Goal: Transaction & Acquisition: Purchase product/service

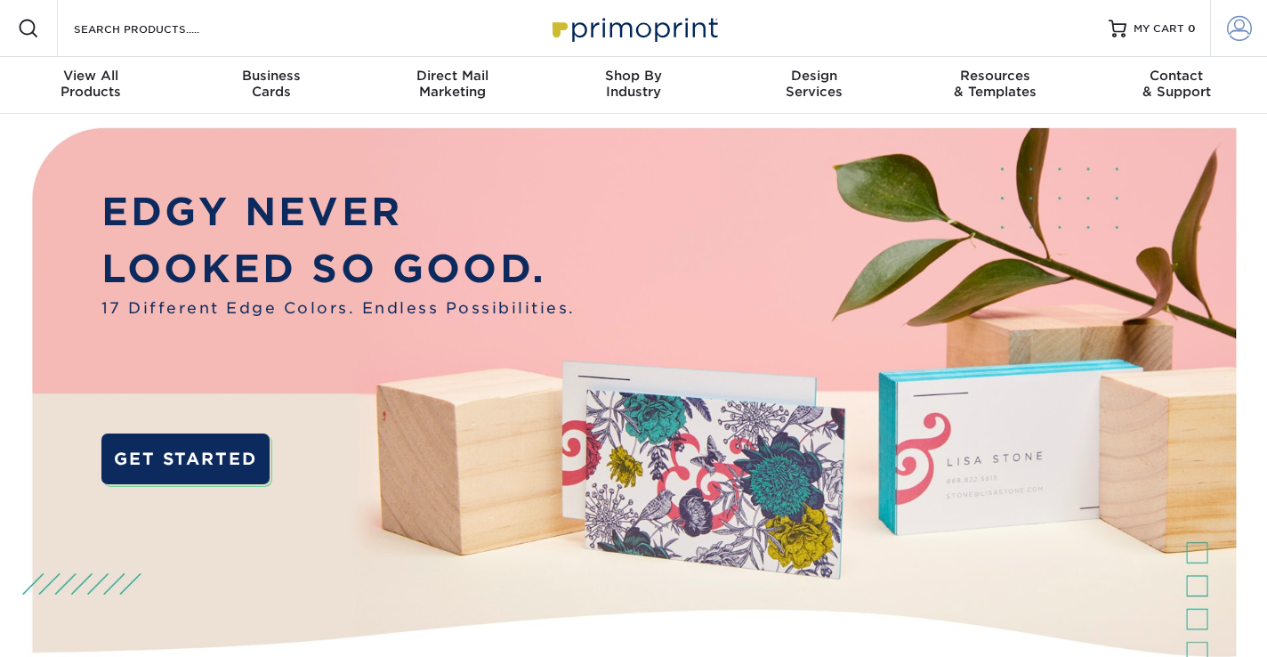
click at [1240, 24] on span at bounding box center [1239, 28] width 25 height 25
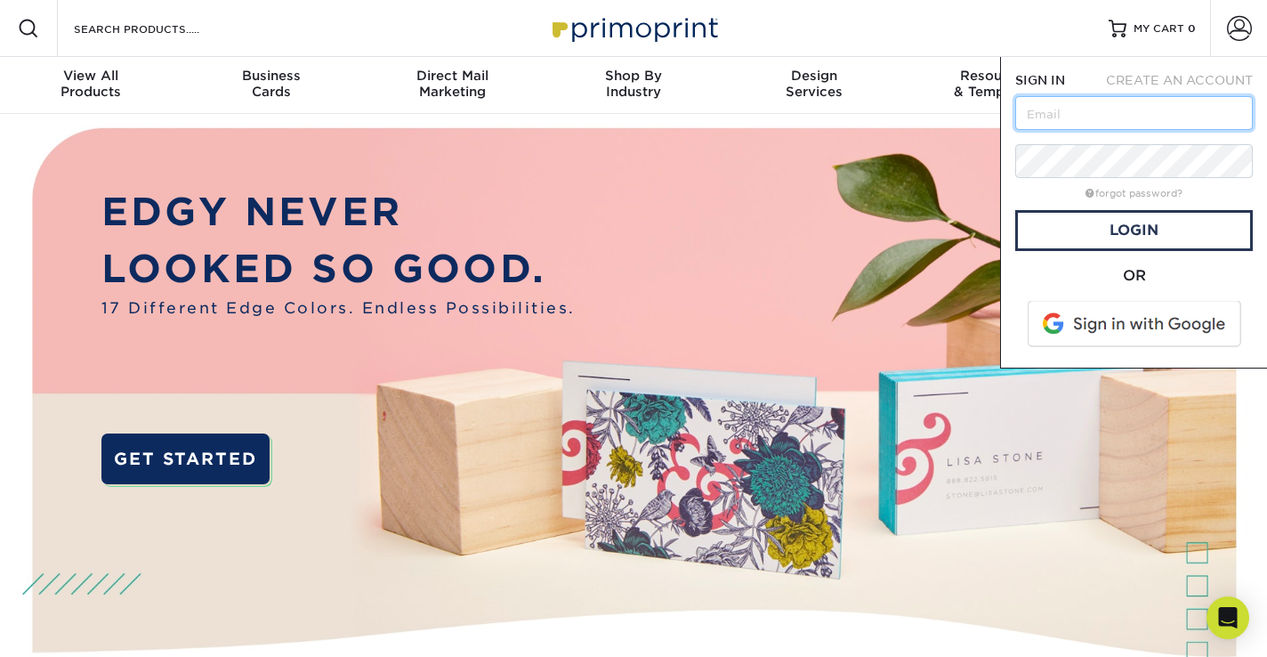
click at [1077, 118] on input "text" at bounding box center [1134, 113] width 238 height 34
type input "pmdesign@me.com"
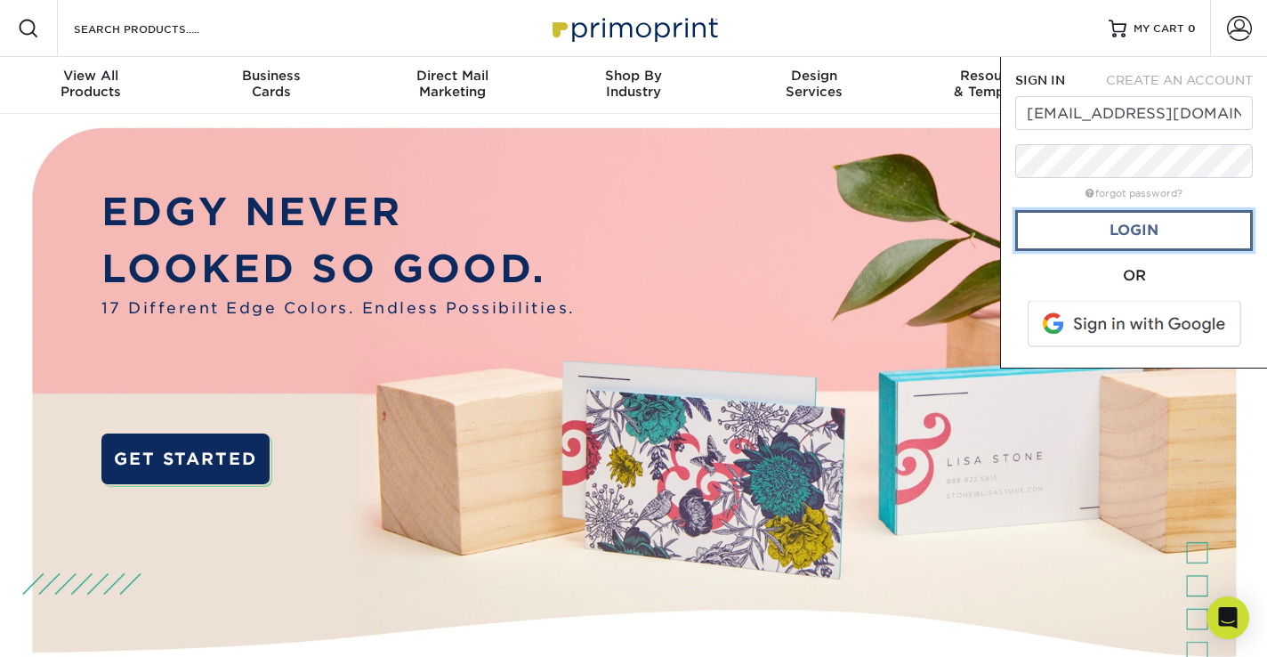
click at [1140, 226] on link "Login" at bounding box center [1134, 230] width 238 height 41
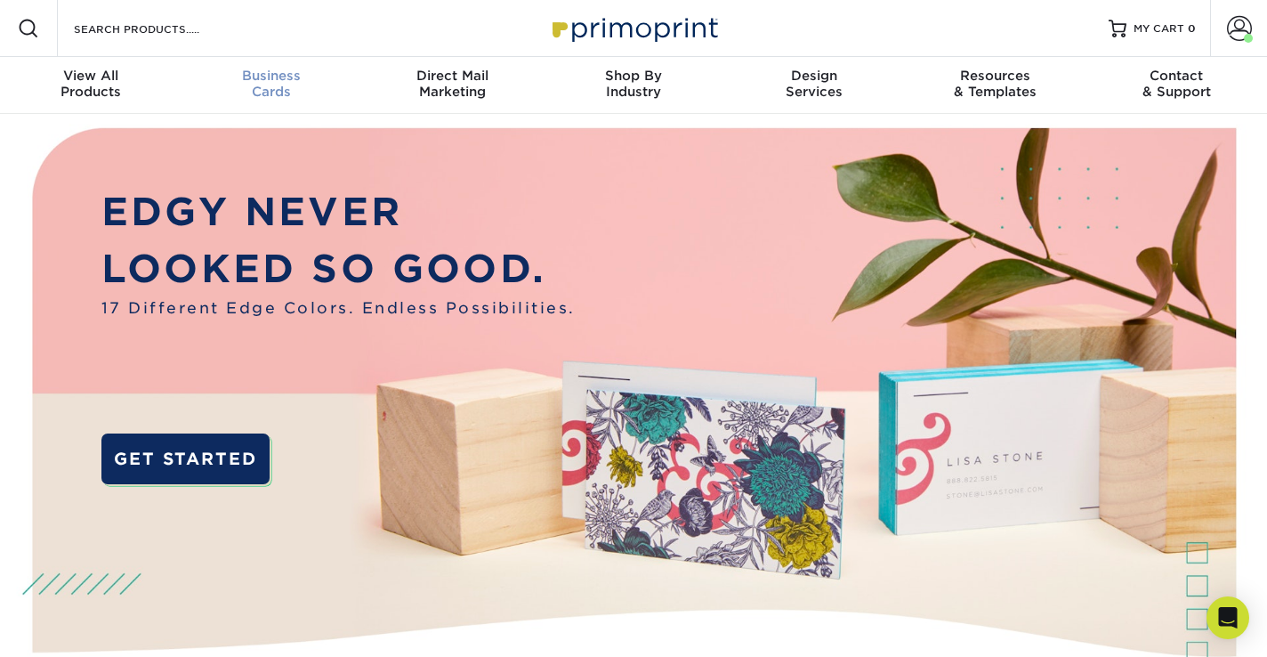
click at [264, 82] on span "Business" at bounding box center [271, 76] width 181 height 16
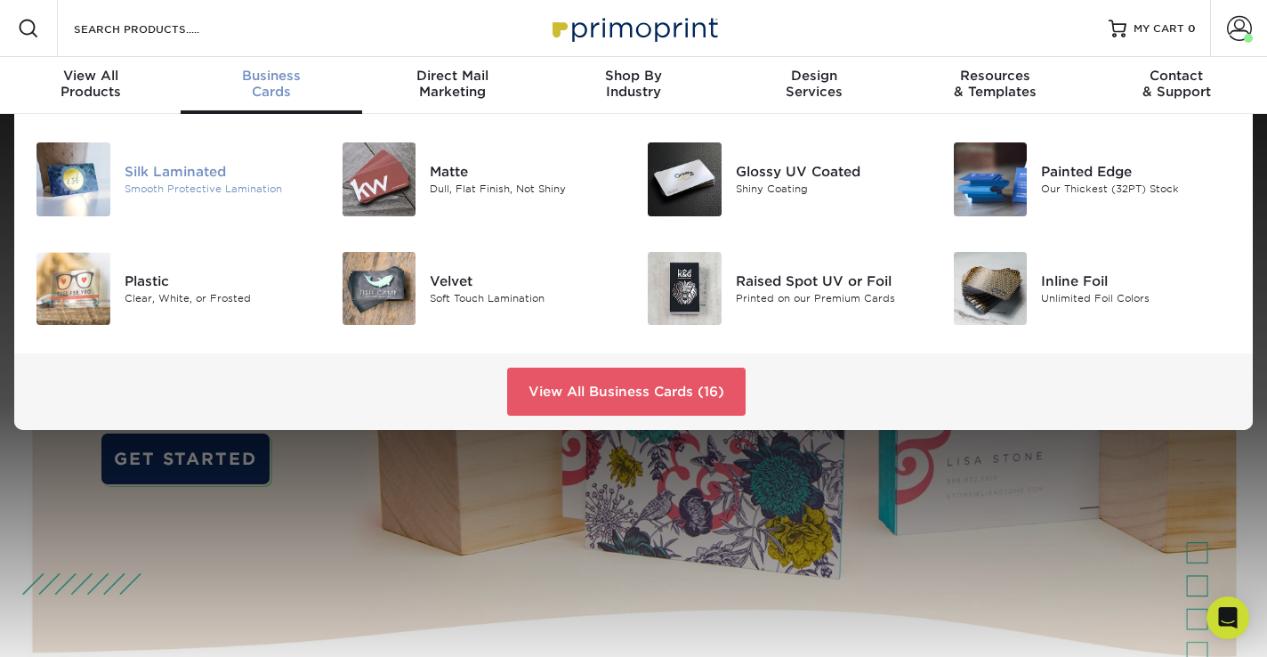
click at [180, 168] on div "Silk Laminated" at bounding box center [220, 172] width 190 height 20
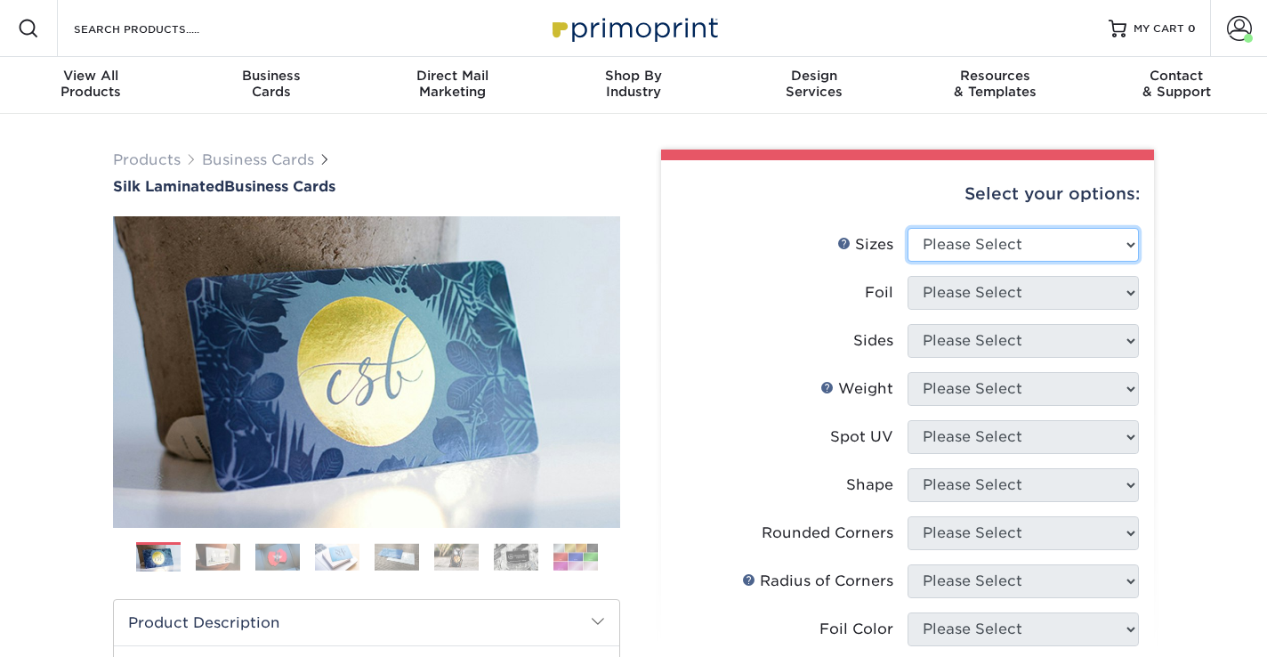
click at [1048, 256] on select "Please Select 1.5" x 3.5" - Mini 1.75" x 3.5" - Mini 2" x 2" - Square 2" x 3" -…" at bounding box center [1023, 245] width 231 height 34
select select "2.00x3.50"
click at [908, 228] on select "Please Select 1.5" x 3.5" - Mini 1.75" x 3.5" - Mini 2" x 2" - Square 2" x 3" -…" at bounding box center [1023, 245] width 231 height 34
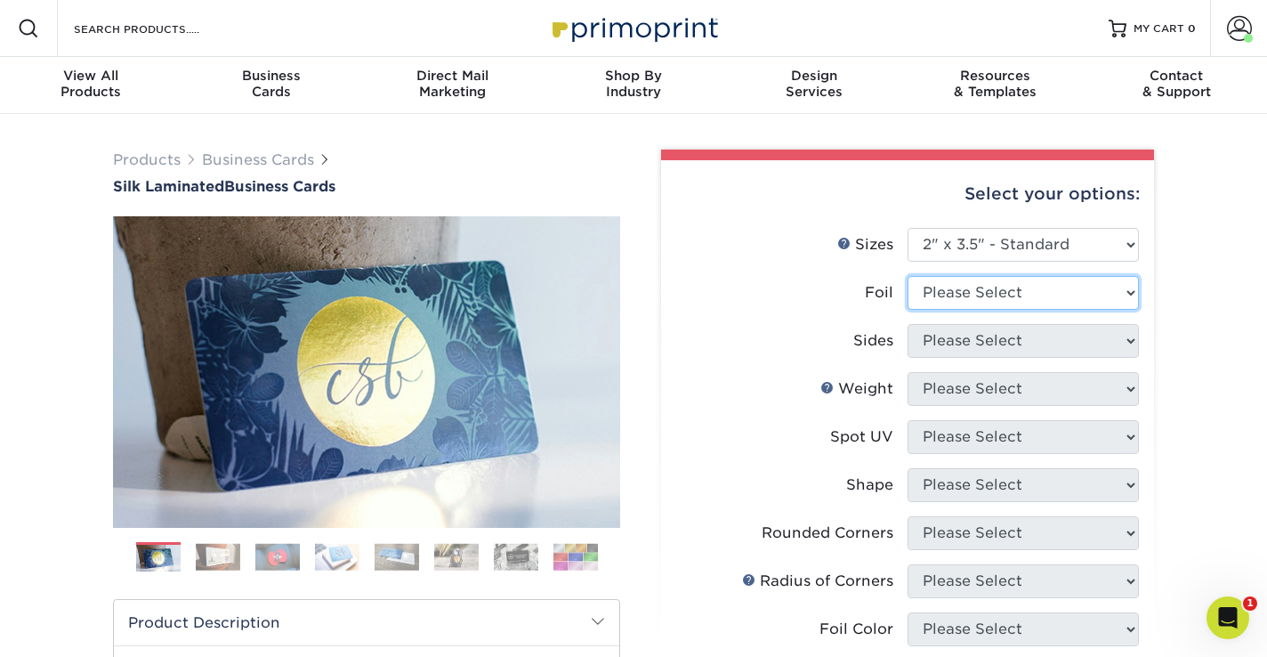
click at [1085, 299] on select "Please Select Yes No" at bounding box center [1023, 293] width 231 height 34
select select "0"
click at [908, 276] on select "Please Select Yes No" at bounding box center [1023, 293] width 231 height 34
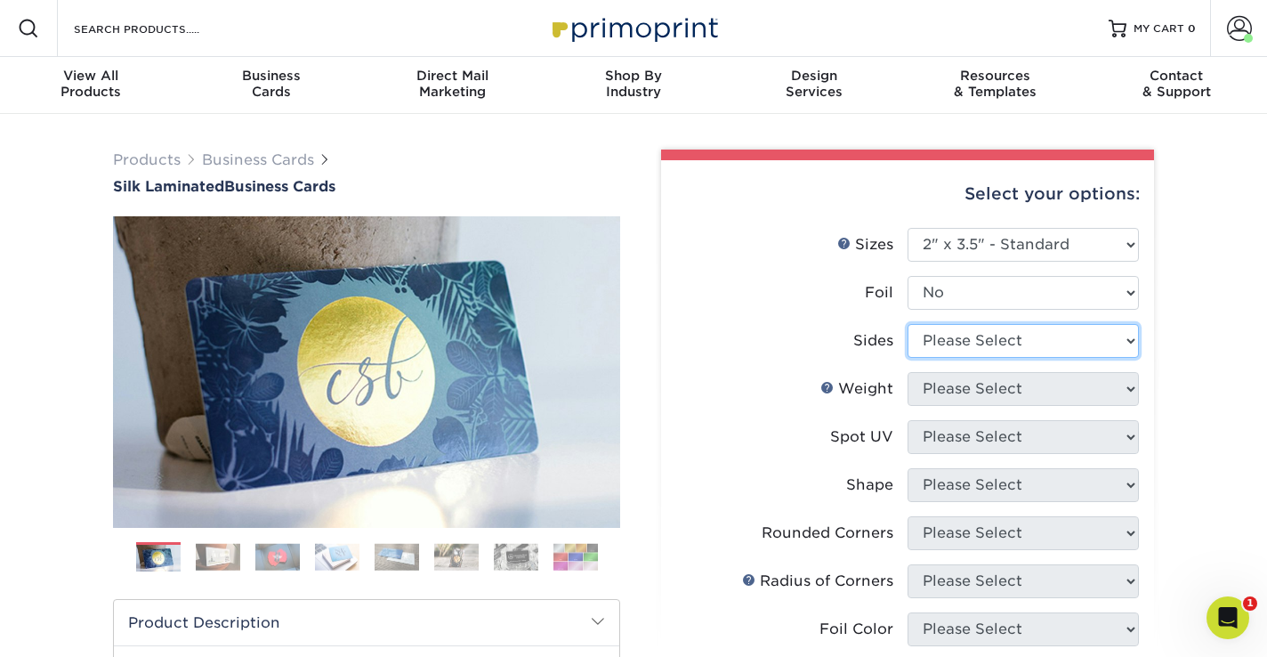
click at [1102, 341] on select "Please Select Print Both Sides Print Front Only" at bounding box center [1023, 341] width 231 height 34
select select "13abbda7-1d64-4f25-8bb2-c179b224825d"
click at [908, 324] on select "Please Select Print Both Sides Print Front Only" at bounding box center [1023, 341] width 231 height 34
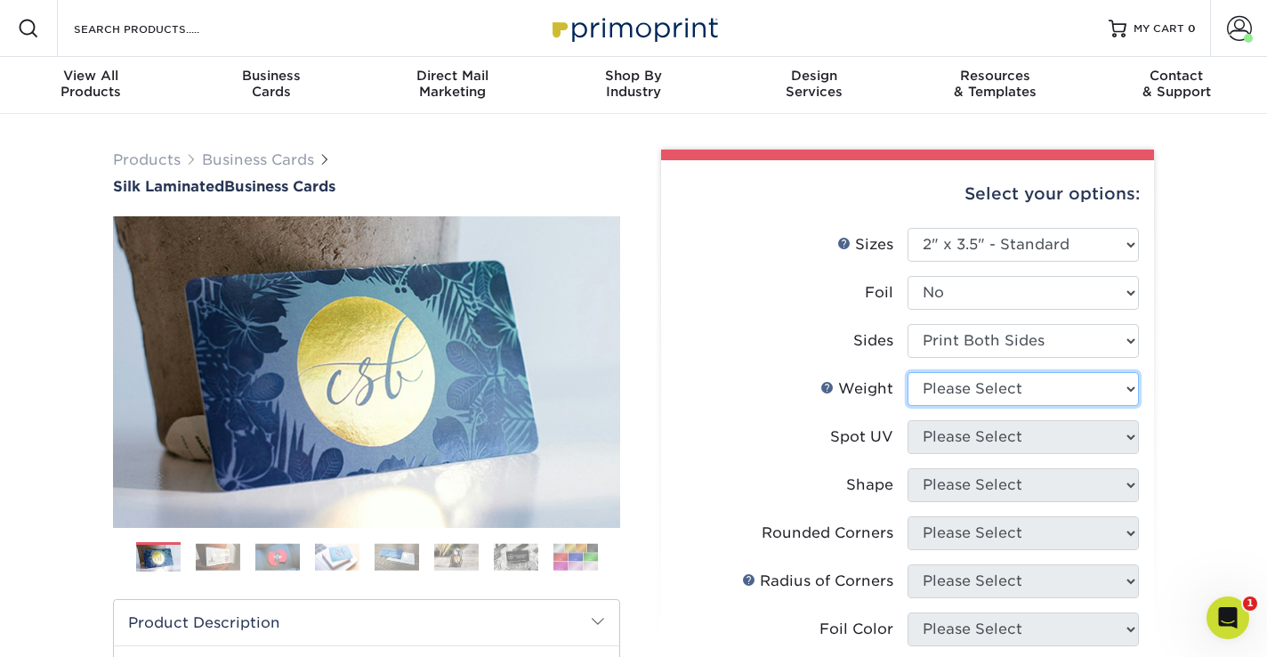
click at [1077, 382] on select "Please Select 16PT" at bounding box center [1023, 389] width 231 height 34
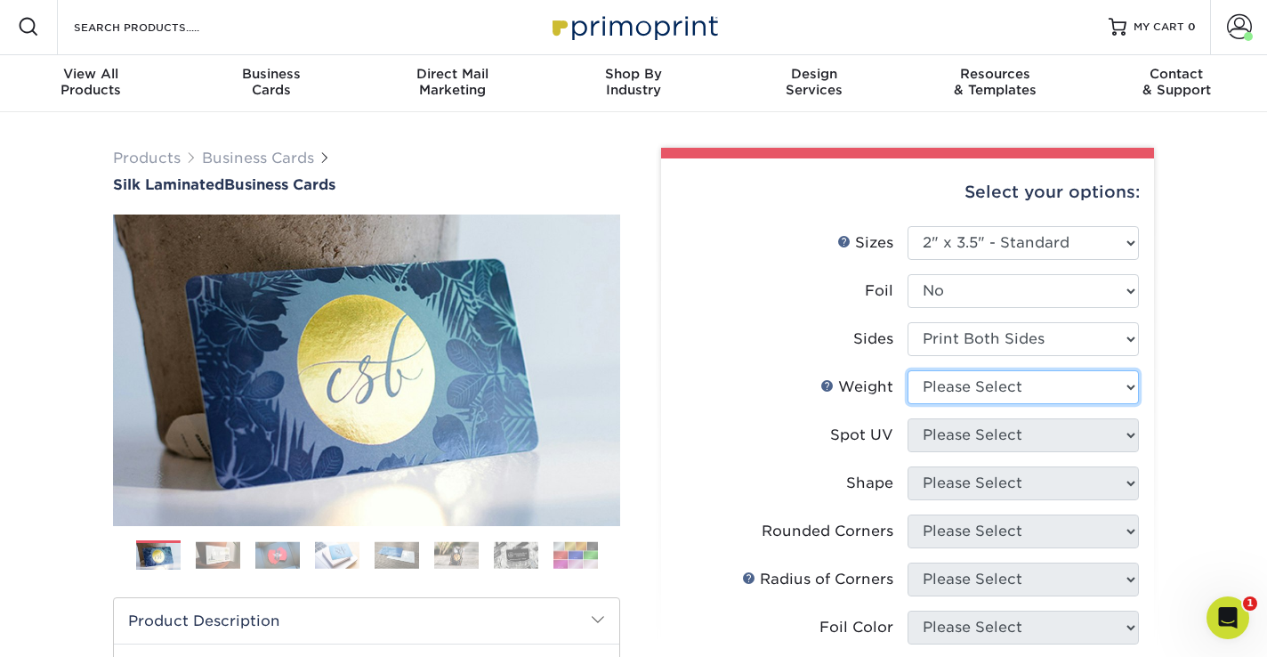
select select "16PT"
click at [908, 370] on select "Please Select 16PT" at bounding box center [1023, 387] width 231 height 34
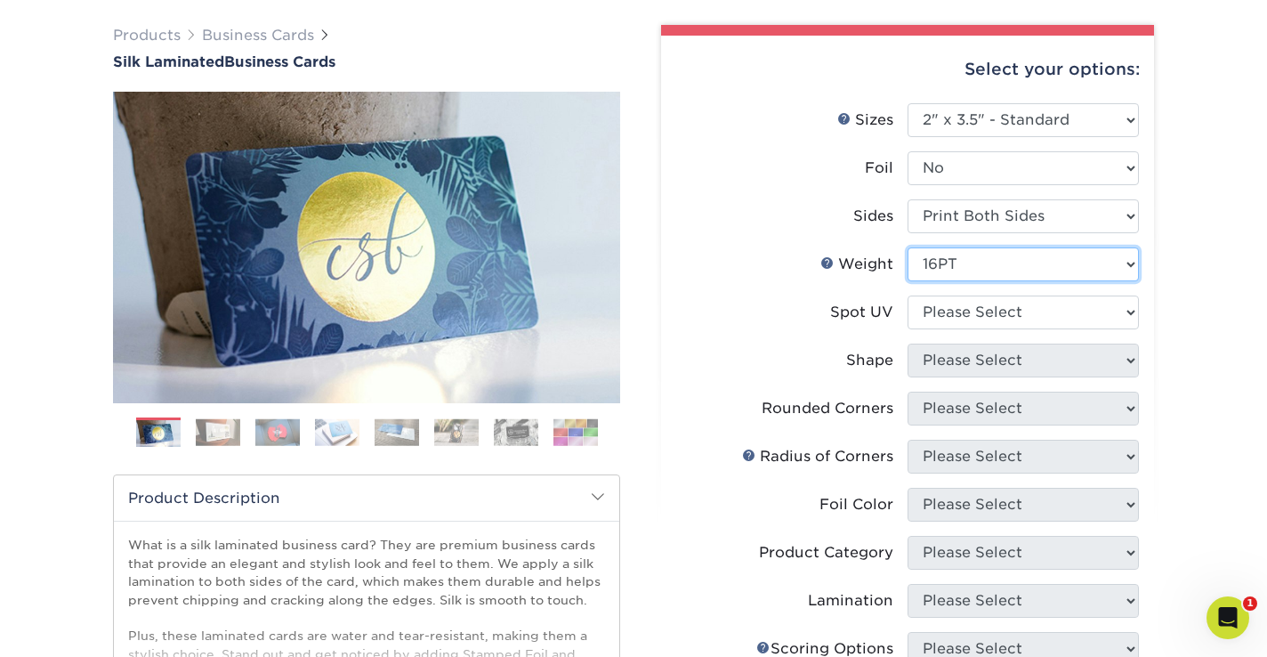
scroll to position [128, 0]
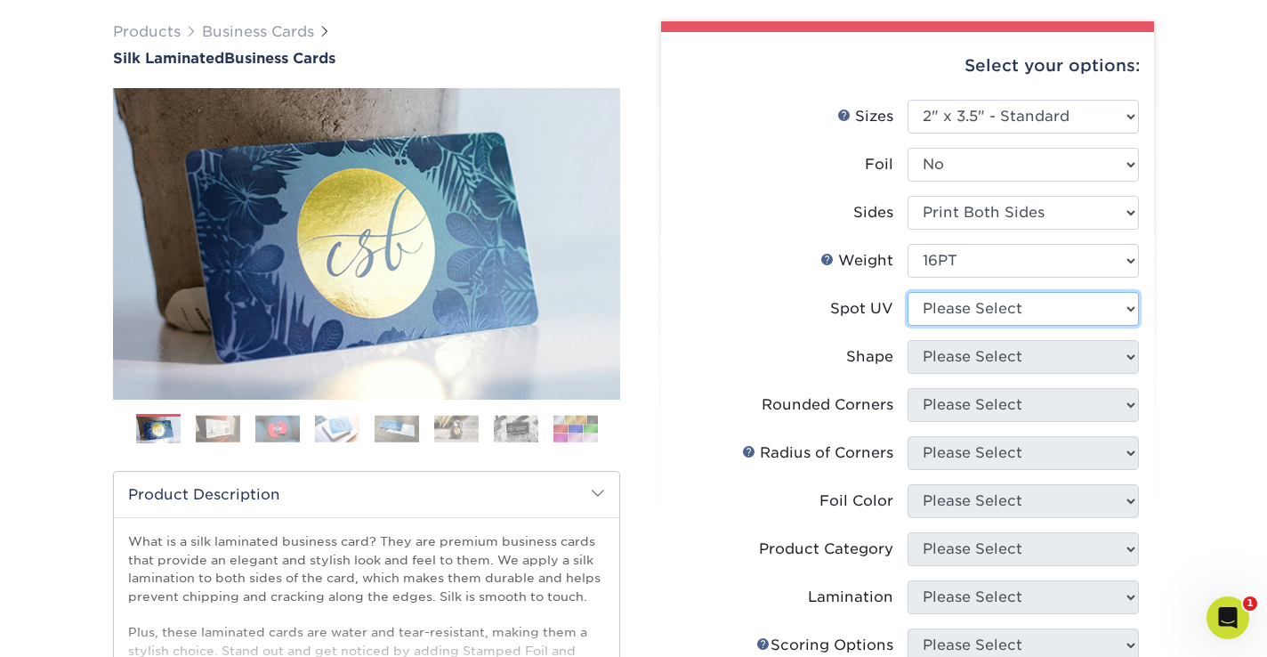
click at [1081, 314] on select "Please Select No Spot UV Front and Back (Both Sides) Front Only Back Only" at bounding box center [1023, 309] width 231 height 34
select select "3"
click at [908, 292] on select "Please Select No Spot UV Front and Back (Both Sides) Front Only Back Only" at bounding box center [1023, 309] width 231 height 34
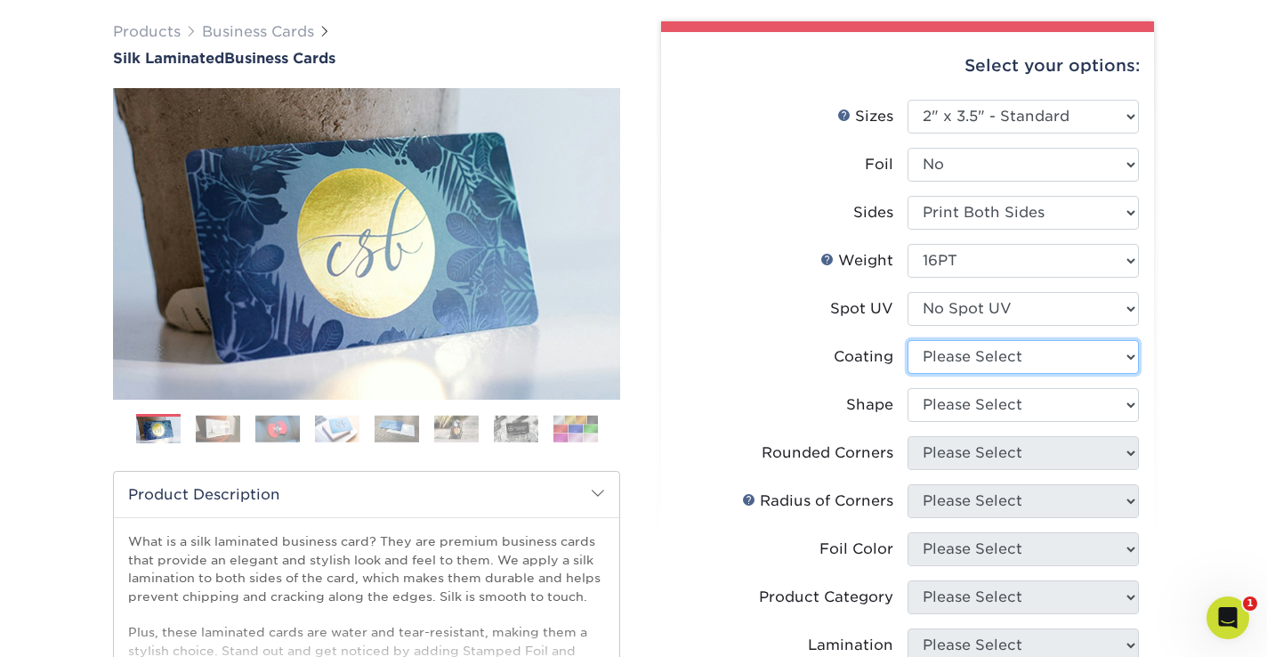
click at [1065, 355] on select at bounding box center [1023, 357] width 231 height 34
select select "3e7618de-abca-4bda-9f97-8b9129e913d8"
click at [908, 340] on select at bounding box center [1023, 357] width 231 height 34
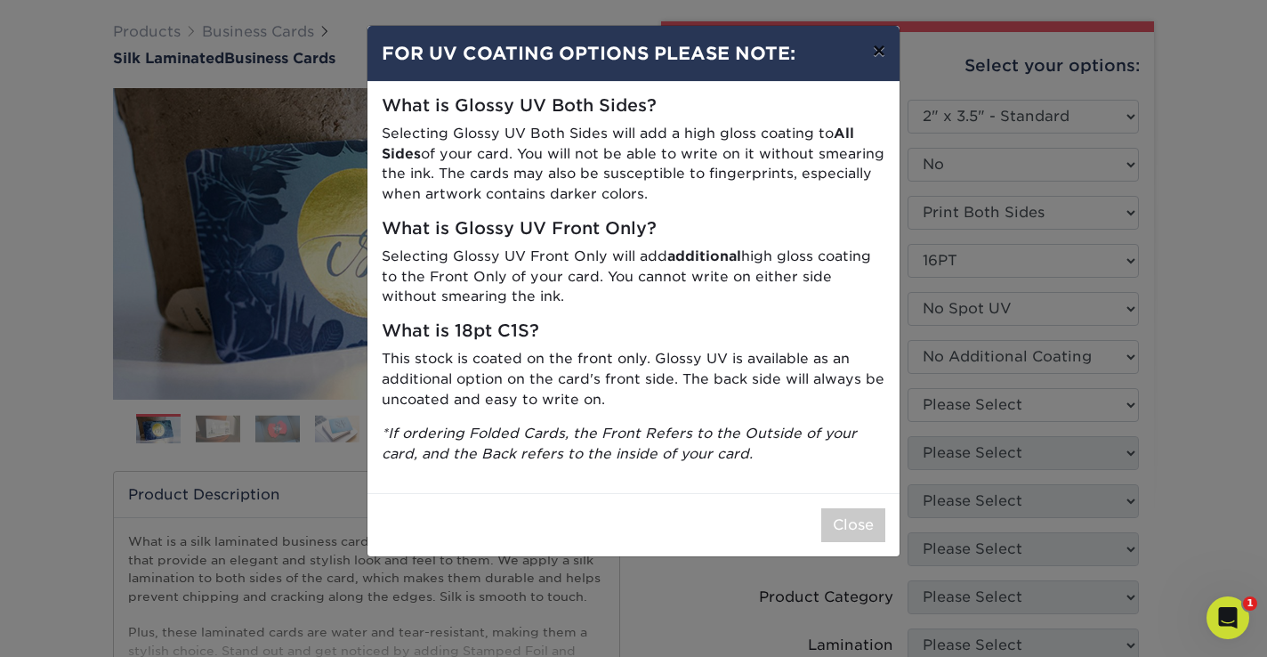
click at [877, 58] on button "×" at bounding box center [879, 51] width 41 height 50
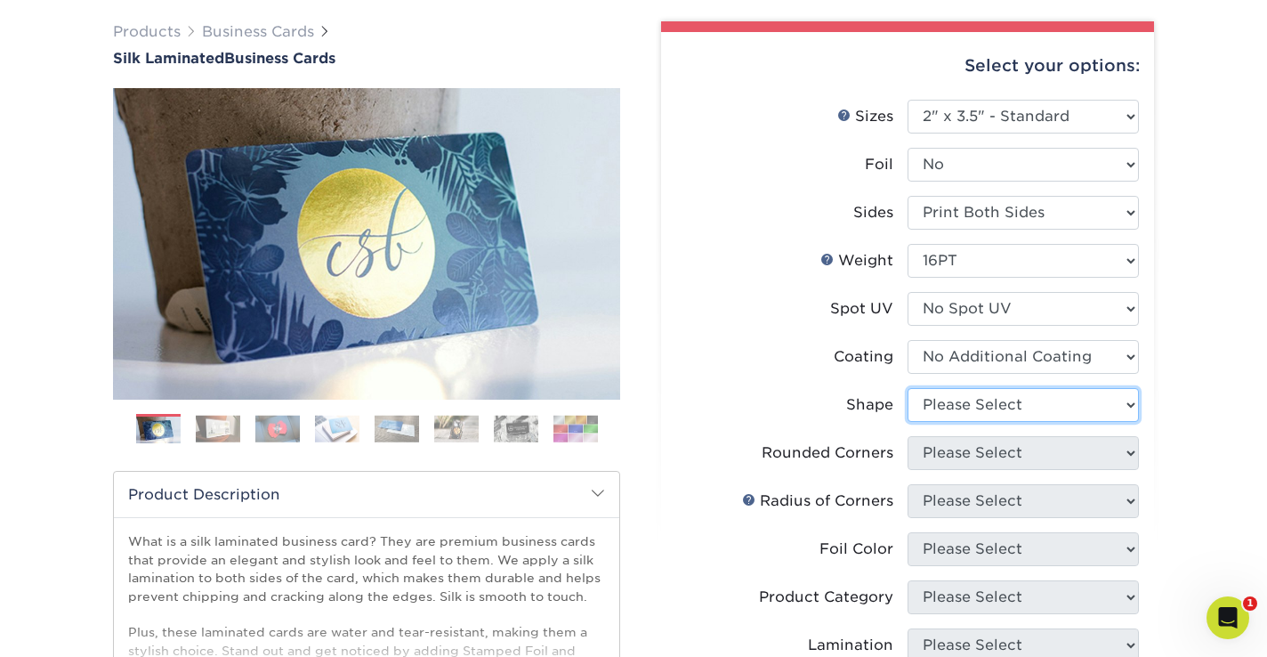
click at [1077, 401] on select "Please Select Standard Oval" at bounding box center [1023, 405] width 231 height 34
select select "standard"
click at [908, 388] on select "Please Select Standard Oval" at bounding box center [1023, 405] width 231 height 34
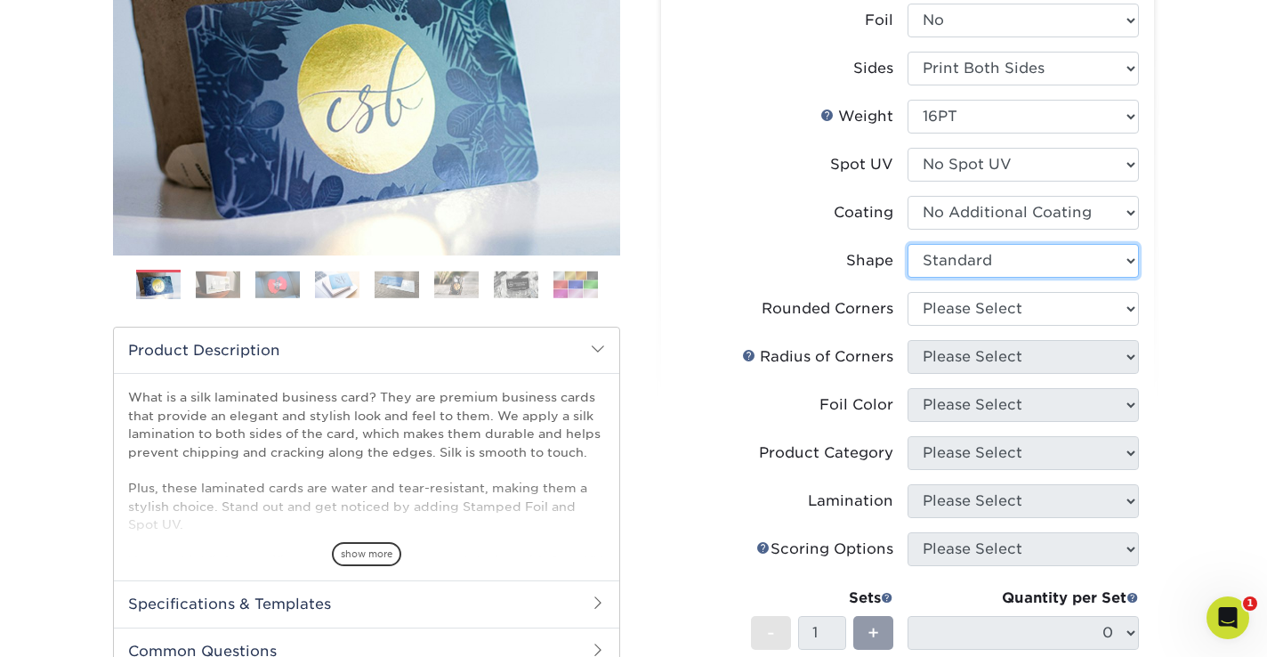
scroll to position [274, 0]
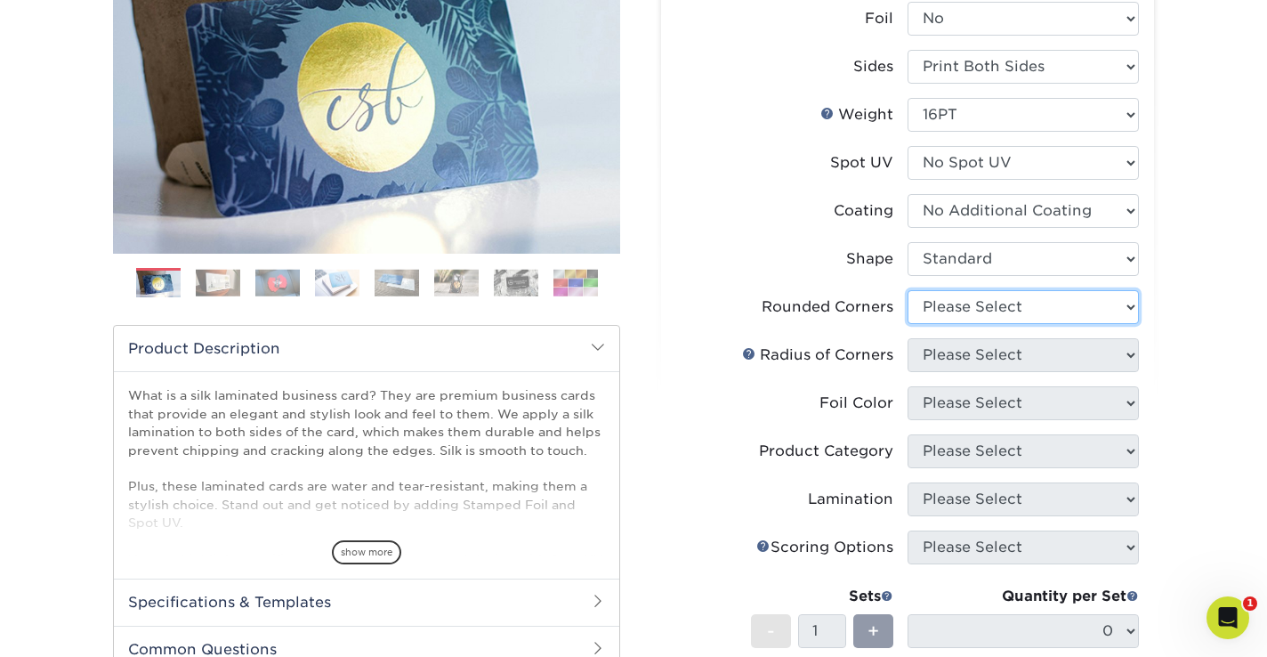
click at [998, 303] on select "Please Select Yes - Round 2 Corners Yes - Round 4 Corners No" at bounding box center [1023, 307] width 231 height 34
select select "0"
click at [908, 290] on select "Please Select Yes - Round 2 Corners Yes - Round 4 Corners No" at bounding box center [1023, 307] width 231 height 34
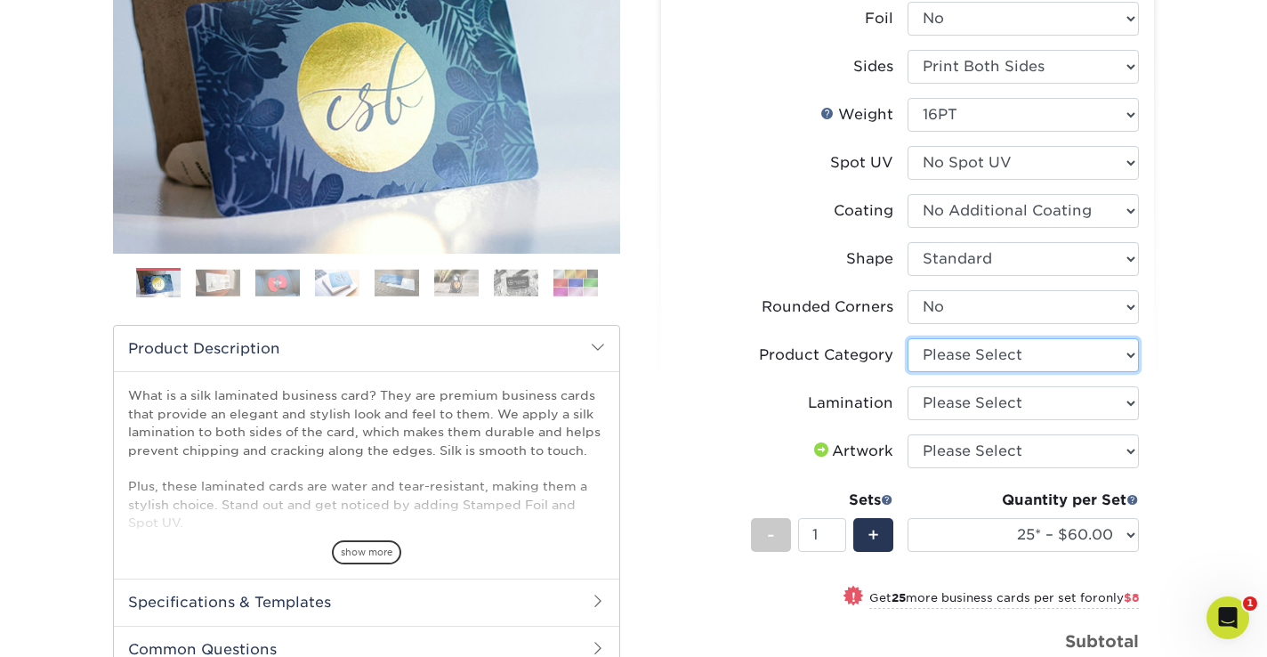
click at [1073, 351] on select "Please Select Business Cards" at bounding box center [1023, 355] width 231 height 34
select select "3b5148f1-0588-4f88-a218-97bcfdce65c1"
click at [908, 338] on select "Please Select Business Cards" at bounding box center [1023, 355] width 231 height 34
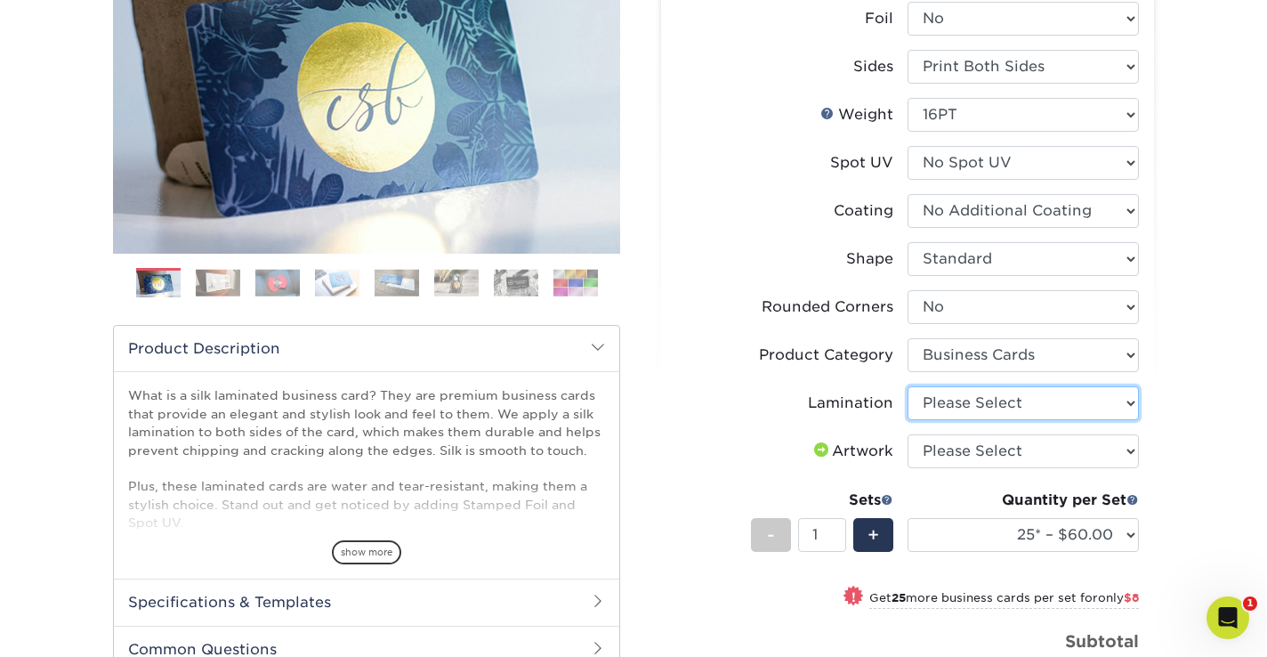
click at [1092, 399] on select "Please Select Silk" at bounding box center [1023, 403] width 231 height 34
select select "ccacb42f-45f7-42d3-bbd3-7c8421cf37f0"
click at [908, 386] on select "Please Select Silk" at bounding box center [1023, 403] width 231 height 34
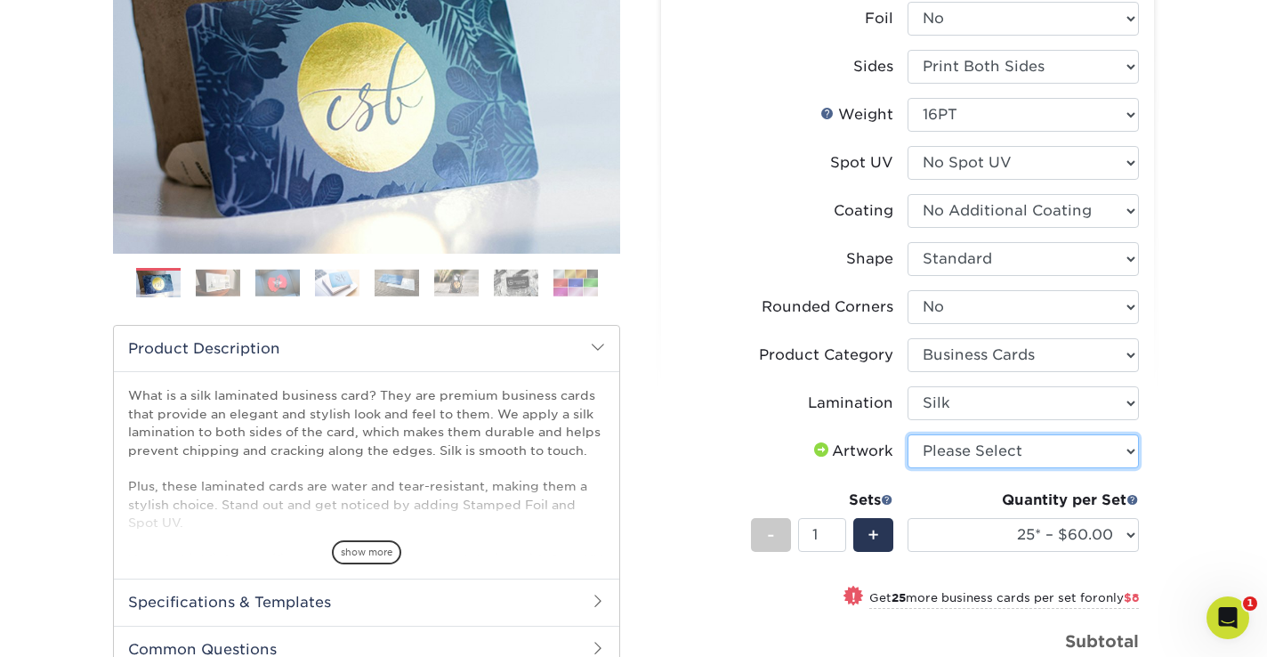
click at [1082, 455] on select "Please Select I will upload files I need a design - $100" at bounding box center [1023, 451] width 231 height 34
select select "upload"
click at [908, 434] on select "Please Select I will upload files I need a design - $100" at bounding box center [1023, 451] width 231 height 34
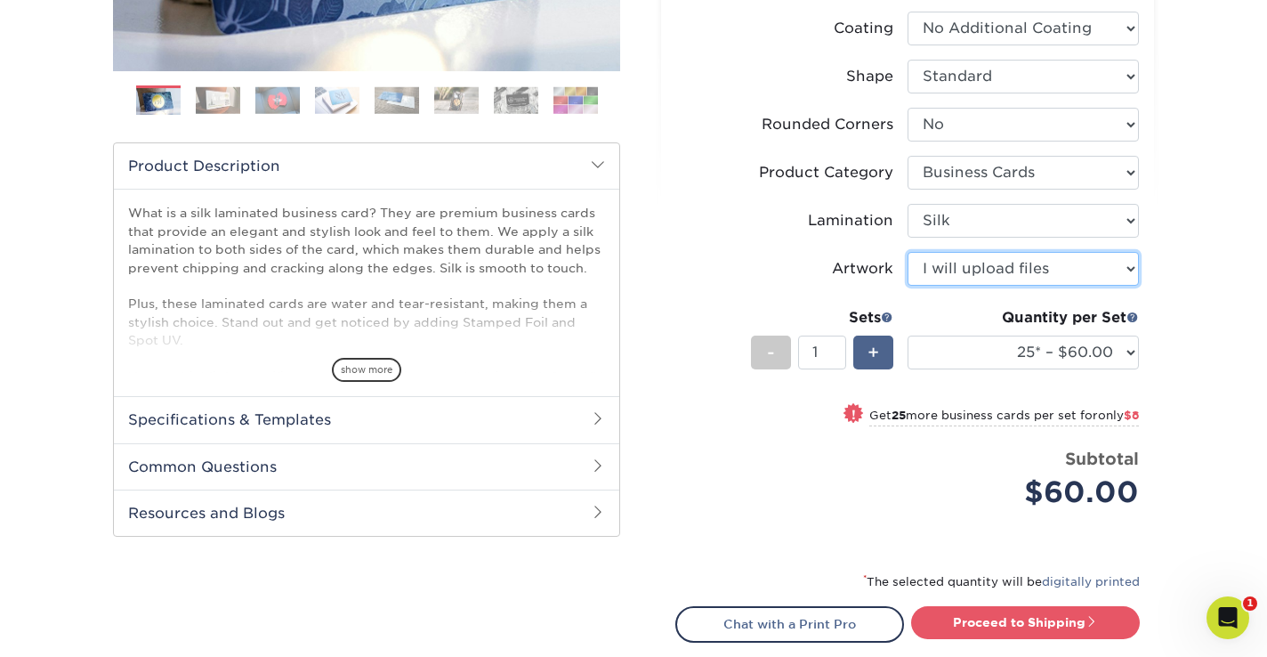
scroll to position [460, 0]
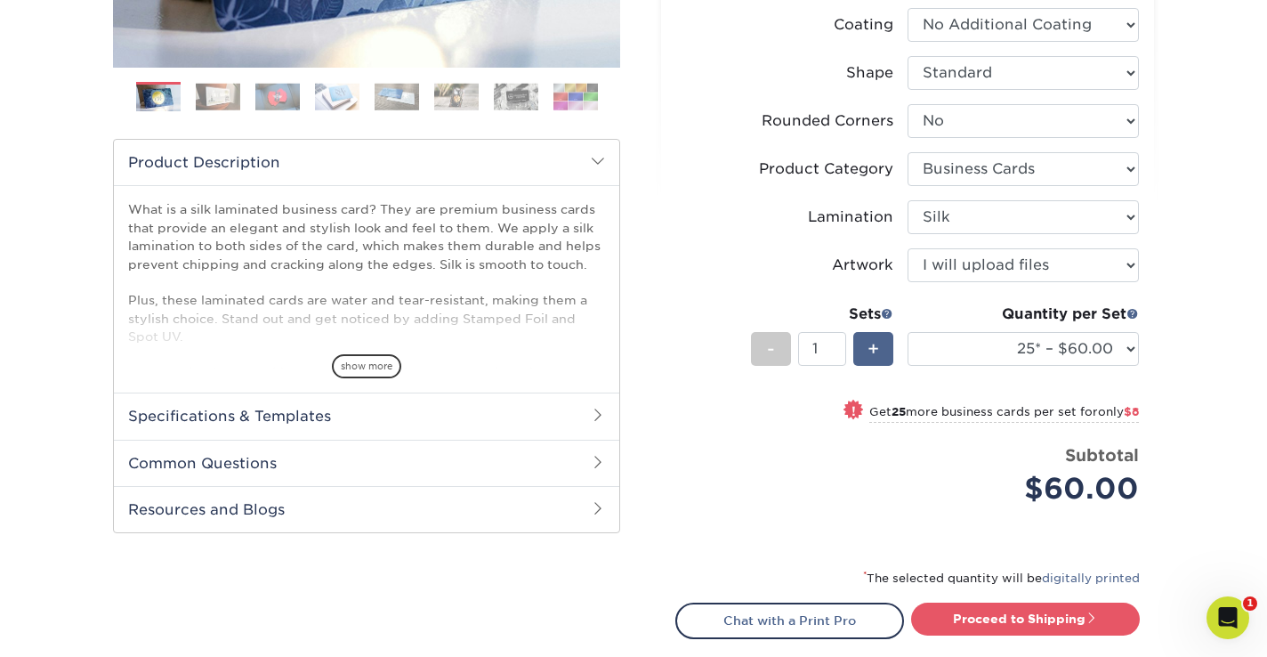
click at [867, 348] on span "+" at bounding box center [873, 348] width 12 height 27
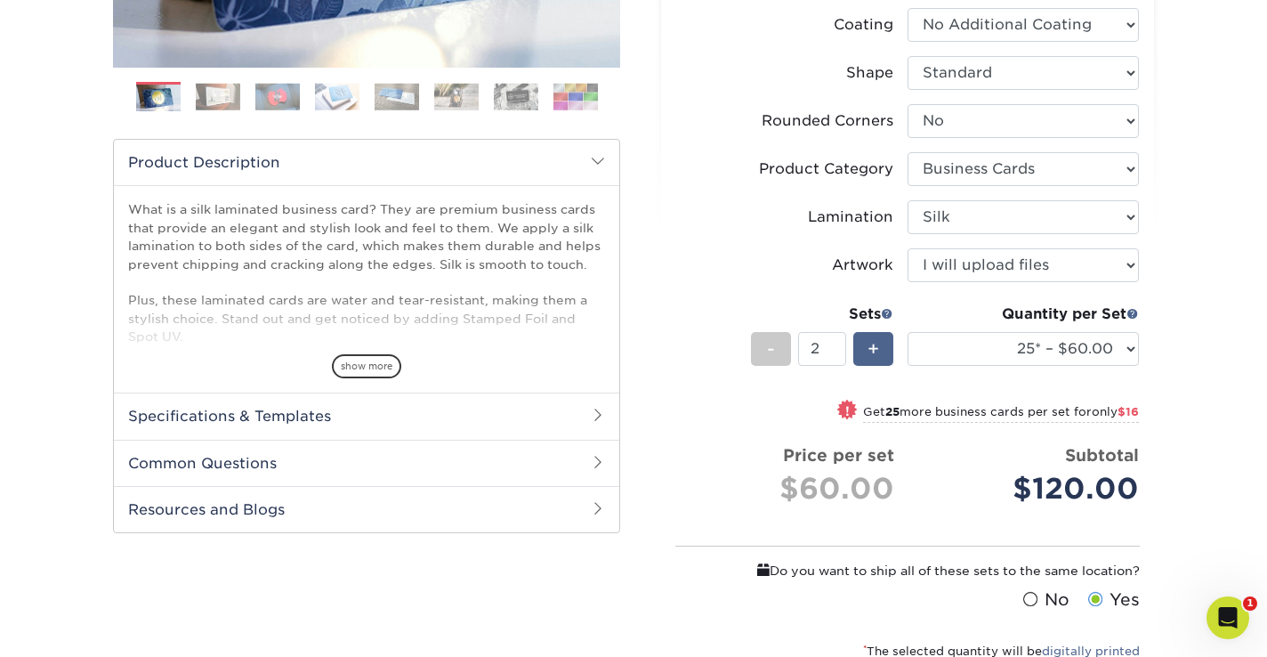
click at [867, 348] on span "+" at bounding box center [873, 348] width 12 height 27
click at [868, 348] on span "+" at bounding box center [873, 348] width 12 height 27
type input "5"
click at [1125, 349] on select "25* – $60.00 50* – $68.00 75* – $76.00 100* – $84.00 250* – $92.00 500 – $96.00…" at bounding box center [1023, 349] width 231 height 34
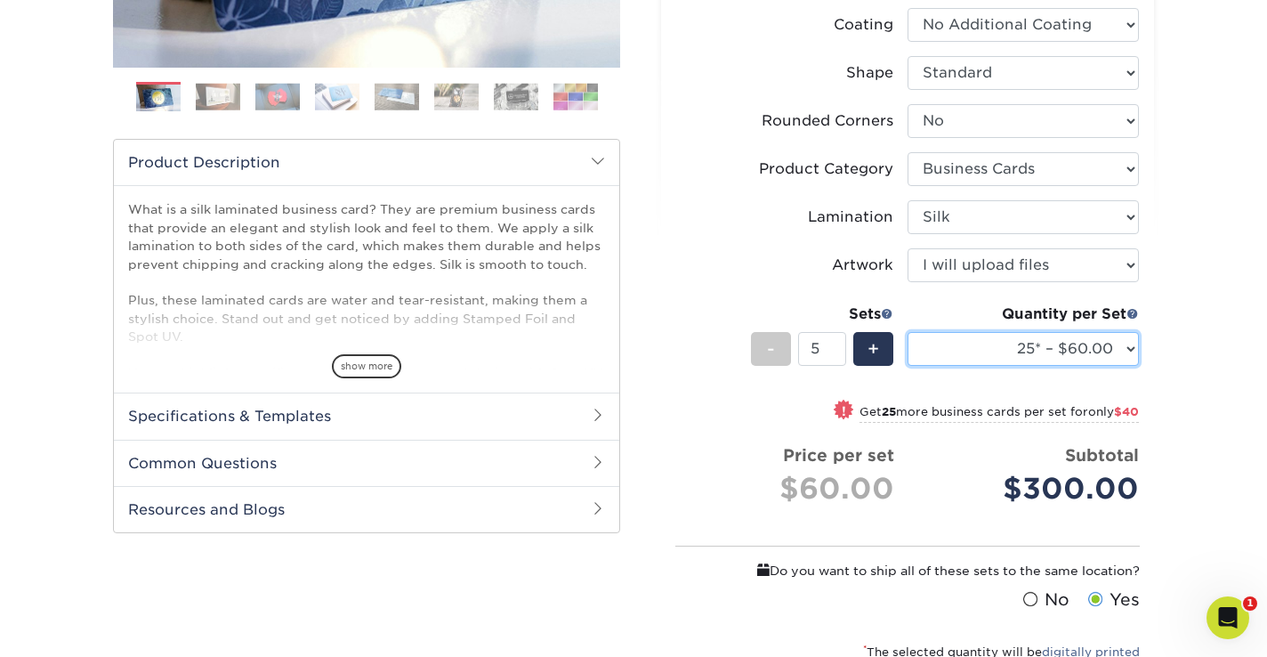
select select "250* – $92.00"
click at [908, 332] on select "25* – $60.00 50* – $68.00 75* – $76.00 100* – $84.00 250* – $92.00 500 – $96.00…" at bounding box center [1023, 349] width 231 height 34
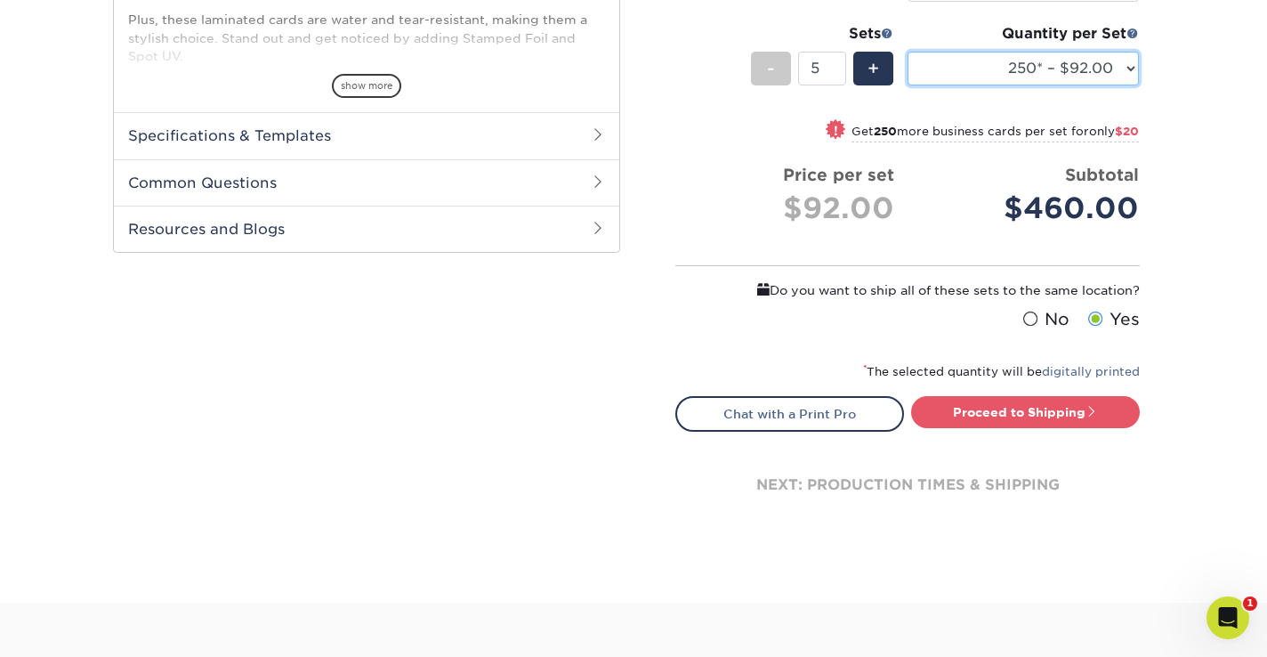
scroll to position [741, 0]
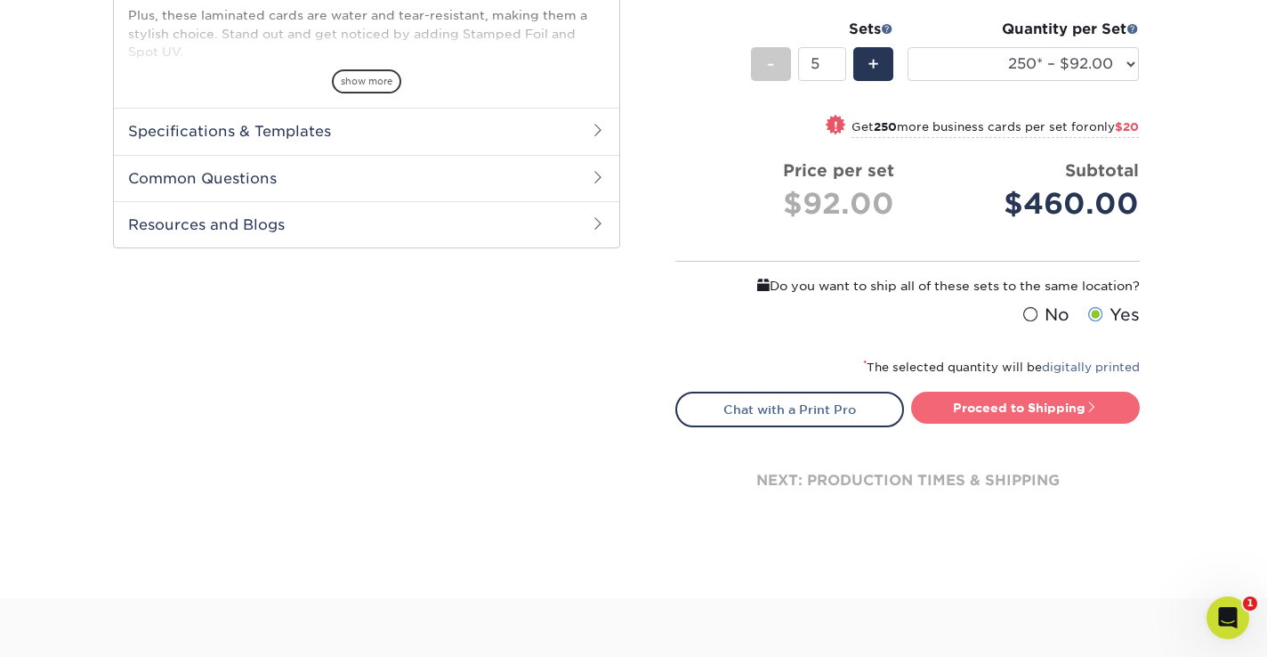
click at [1037, 415] on link "Proceed to Shipping" at bounding box center [1025, 407] width 229 height 32
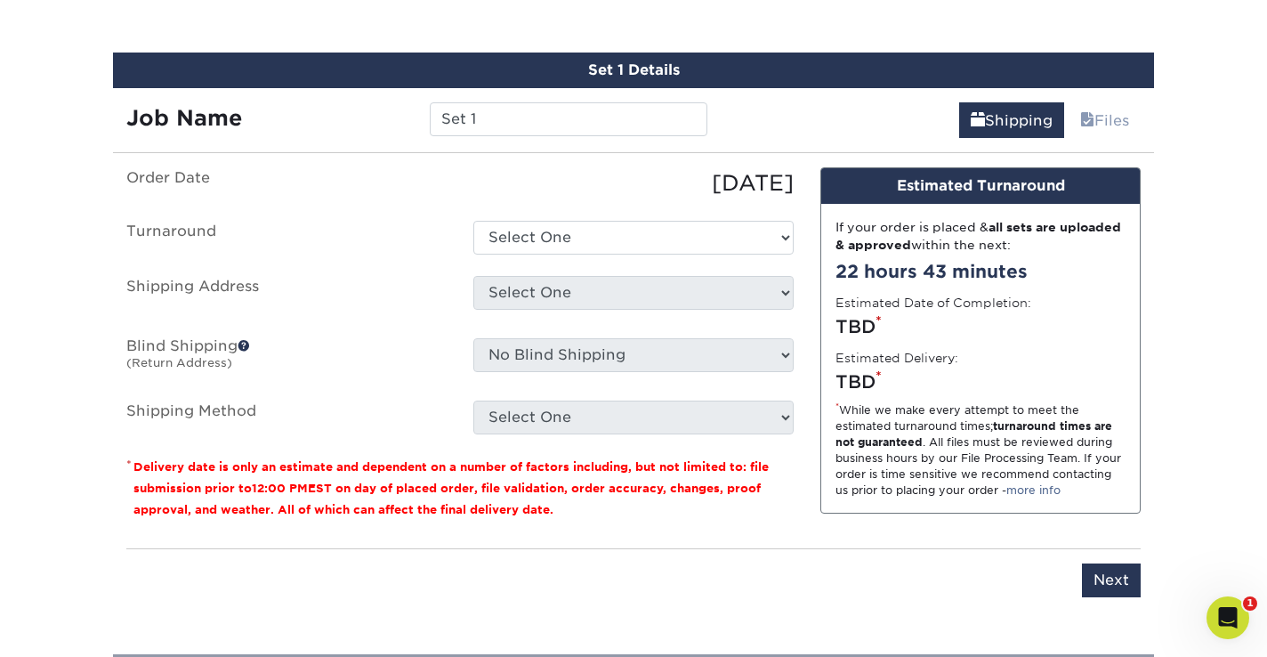
scroll to position [1183, 0]
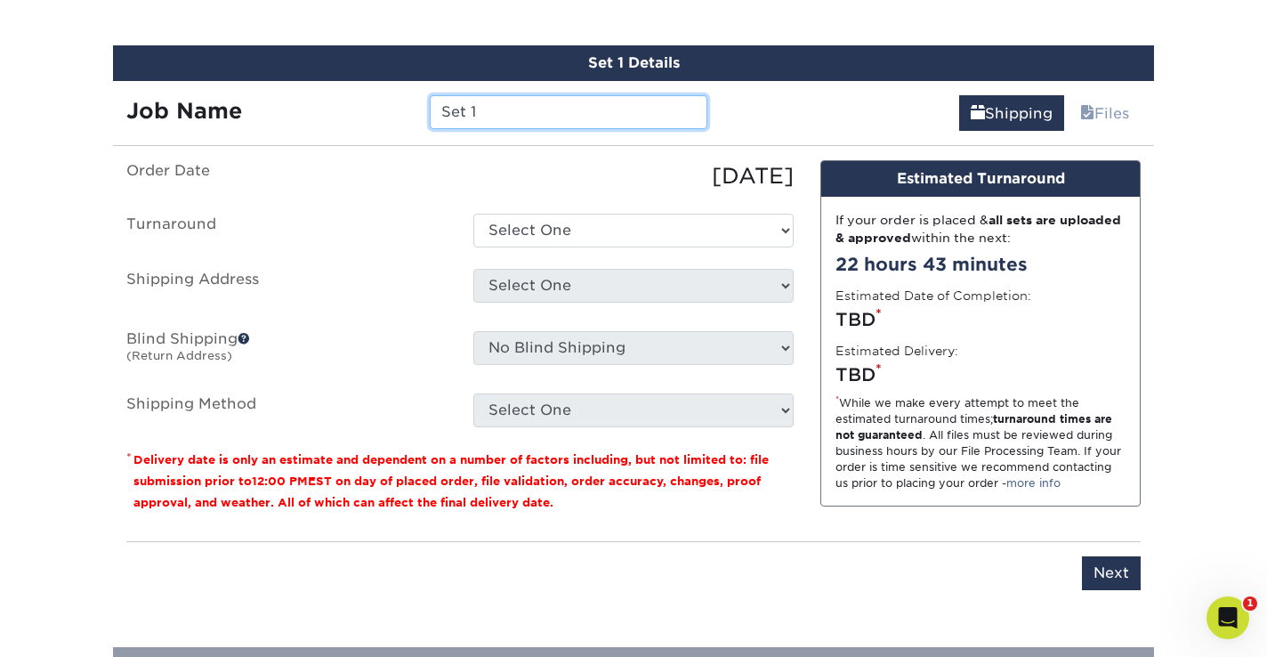
drag, startPoint x: 527, startPoint y: 109, endPoint x: 392, endPoint y: 101, distance: 134.6
click at [392, 101] on div "Job Name Set 1" at bounding box center [417, 112] width 608 height 34
type input "Elite PT Business Cards"
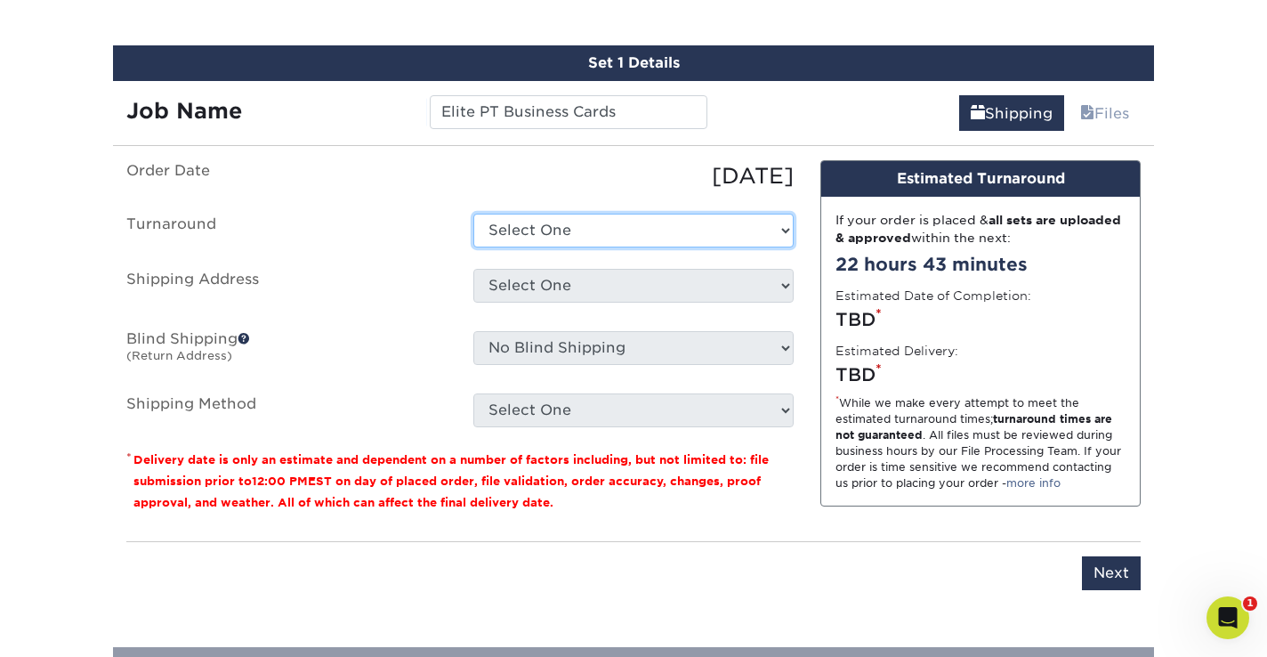
click at [784, 230] on select "Select One 2-4 Business Days 2 Day Next Business Day" at bounding box center [633, 231] width 320 height 34
select select "d1b63c63-e638-46b8-b171-df9c8cedce0d"
click at [473, 214] on select "Select One 2-4 Business Days 2 Day Next Business Day" at bounding box center [633, 231] width 320 height 34
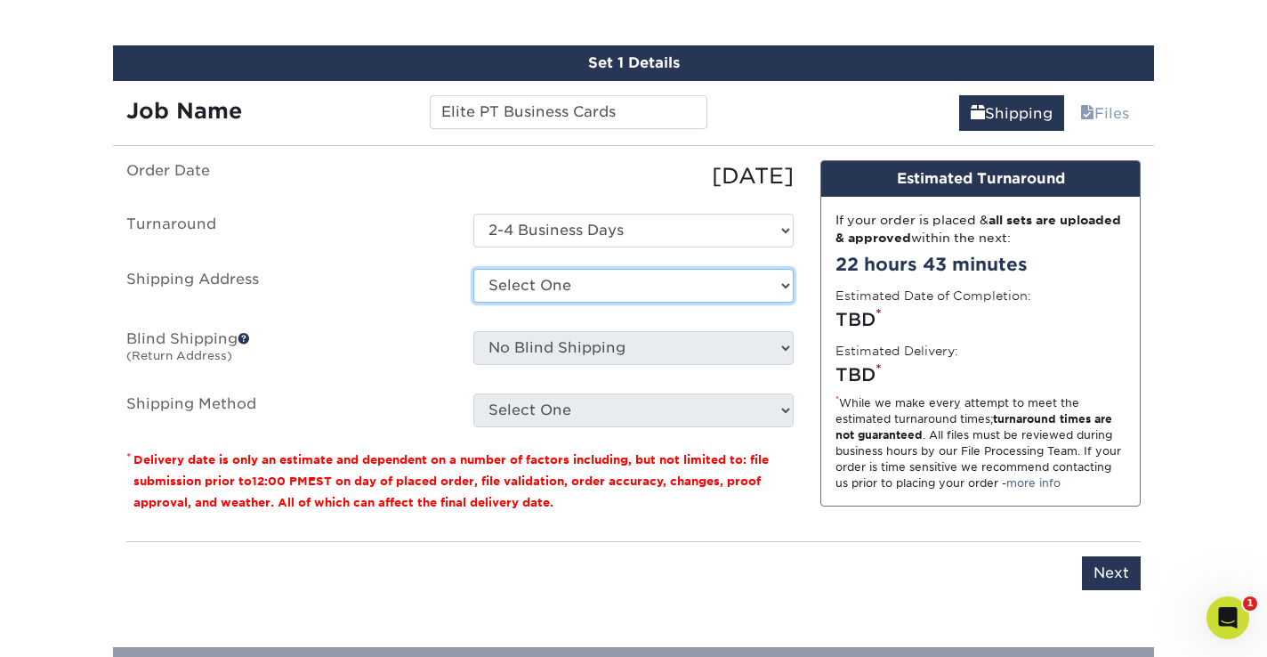
click at [641, 285] on select "Select One Elite PT Business Cards + Add New Address" at bounding box center [633, 286] width 320 height 34
select select "newaddress"
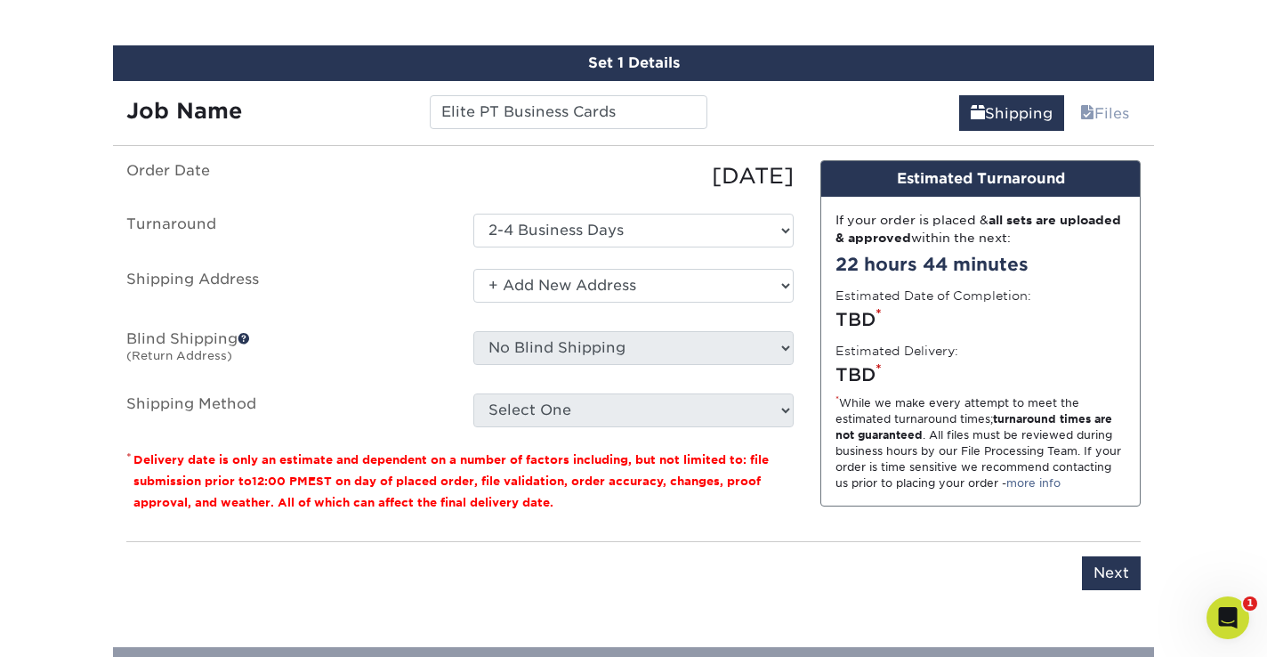
click at [473, 269] on select "Select One Elite PT Business Cards + Add New Address" at bounding box center [633, 286] width 320 height 34
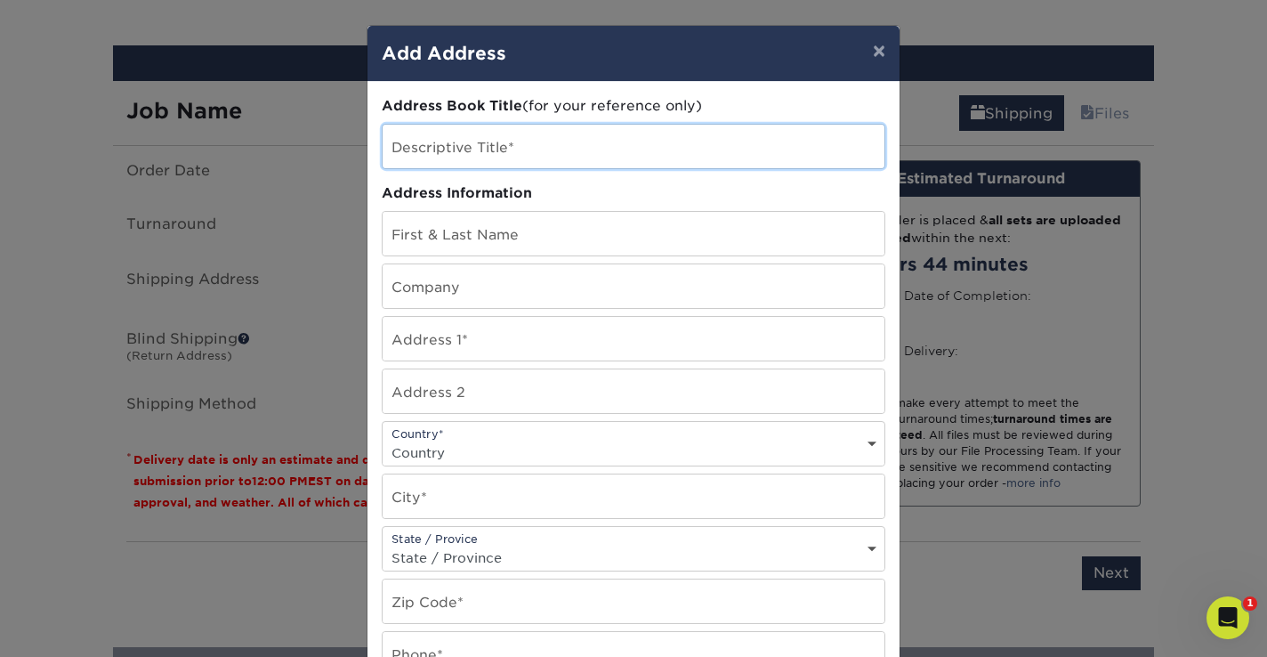
click at [561, 148] on input "text" at bounding box center [634, 147] width 502 height 44
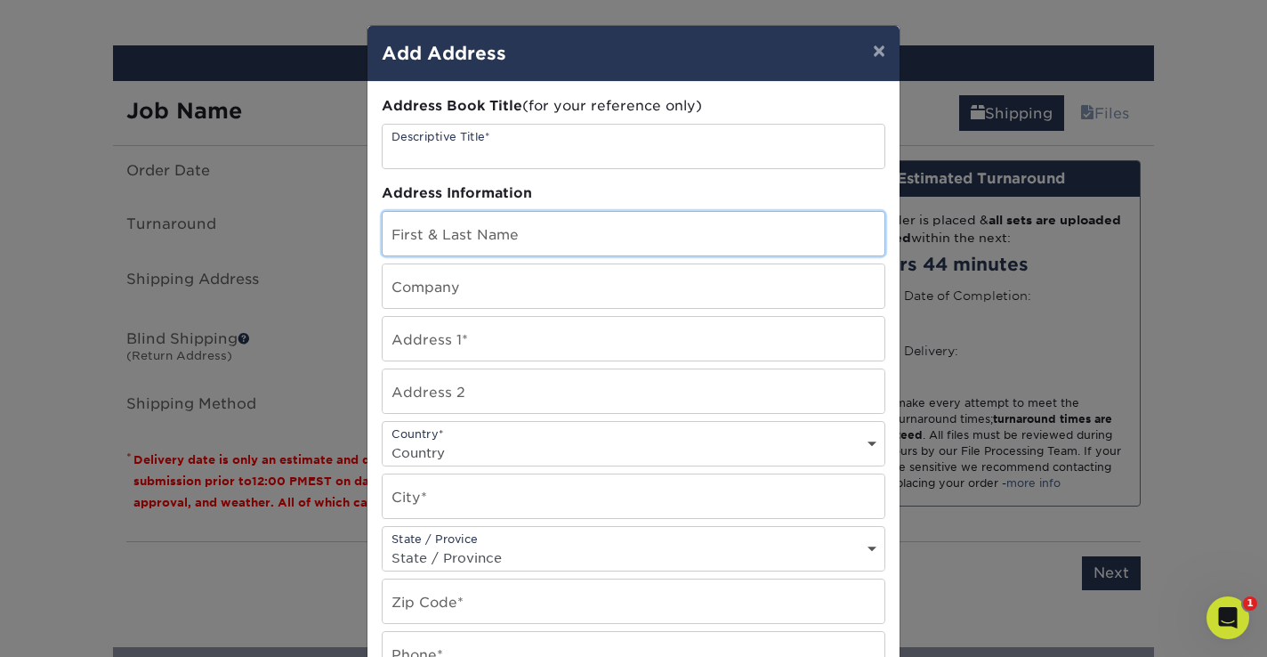
click at [584, 240] on input "text" at bounding box center [634, 234] width 502 height 44
type input "Sim Kaur"
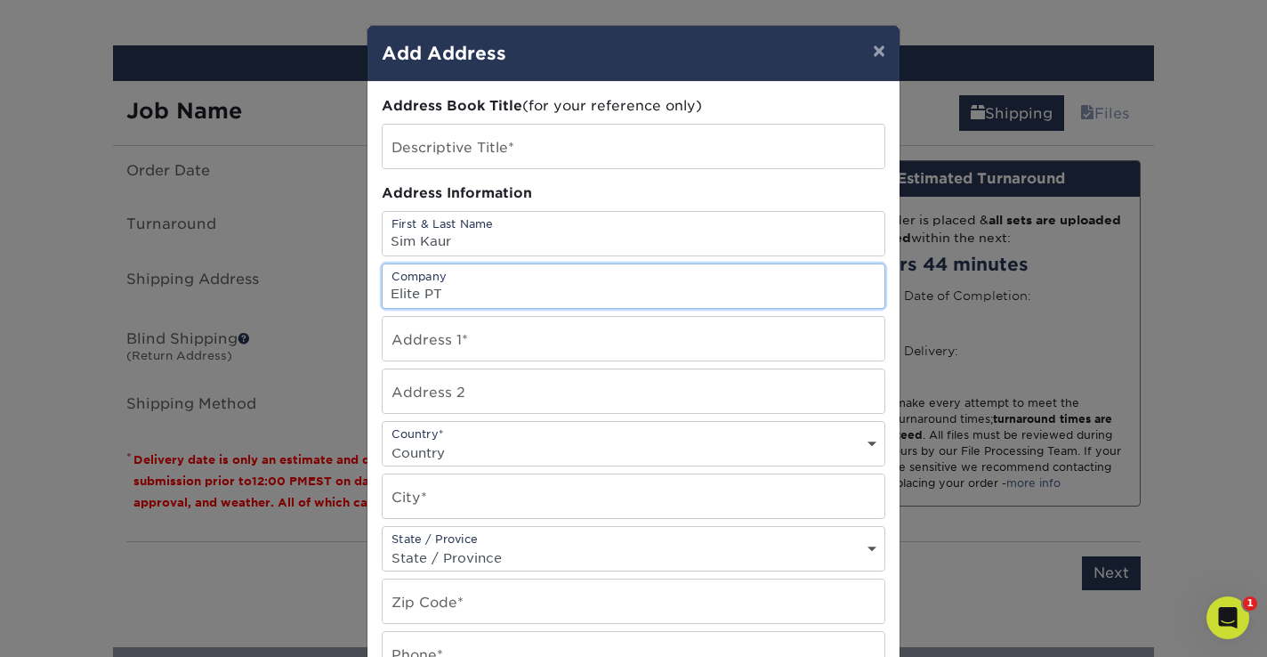
type input "Elite PT"
type input "1 Grenoble Place"
click at [875, 438] on div "Country* Country United States Canada ----------------------------- Afghanistan…" at bounding box center [634, 443] width 504 height 45
click at [869, 445] on select "Country United States Canada ----------------------------- Afghanistan Albania …" at bounding box center [634, 453] width 502 height 26
select select "US"
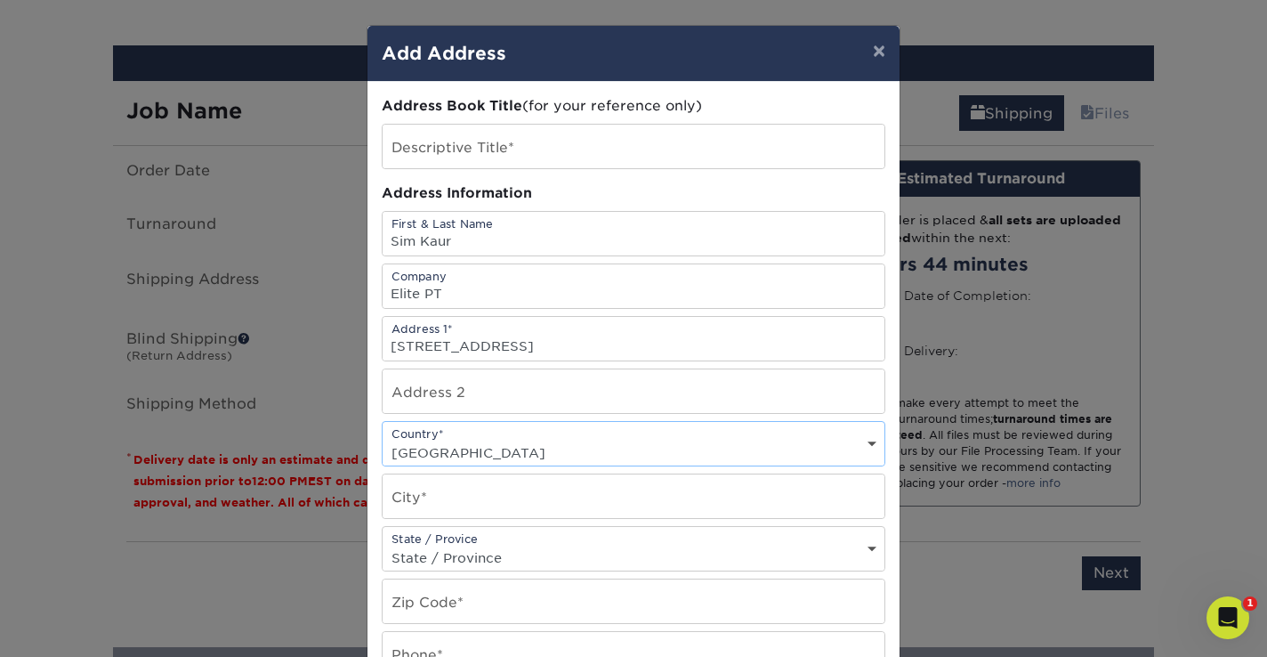
click at [383, 440] on select "Country United States Canada ----------------------------- Afghanistan Albania …" at bounding box center [634, 453] width 502 height 26
click at [471, 494] on input "text" at bounding box center [634, 496] width 502 height 44
type input "Rehoboth Beach"
select select "DE"
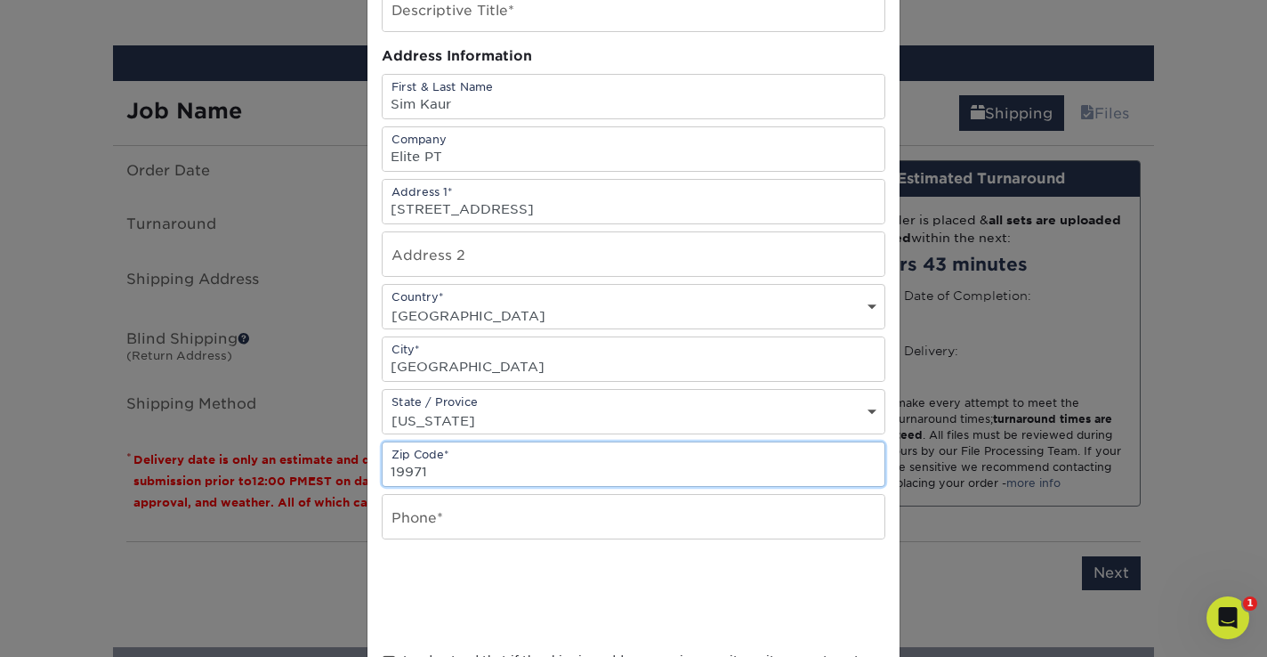
scroll to position [138, 0]
type input "19971"
click at [491, 522] on input "text" at bounding box center [634, 516] width 502 height 44
type input "3022262691"
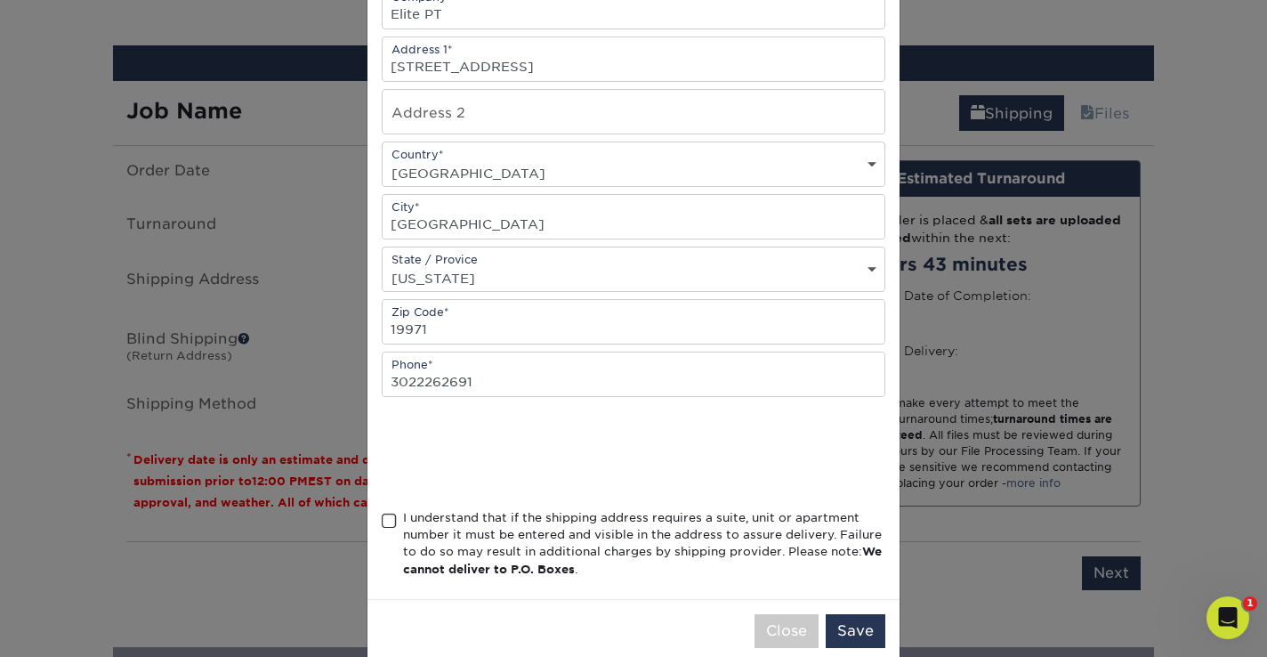
scroll to position [311, 0]
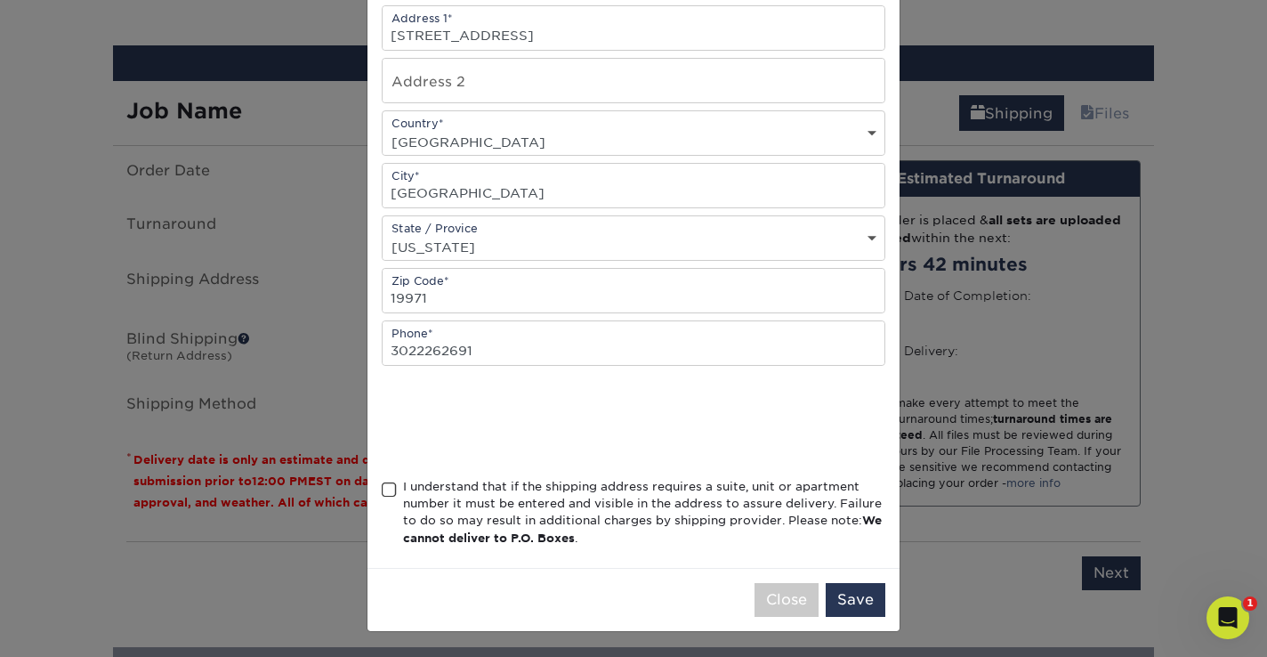
click at [393, 484] on span at bounding box center [389, 489] width 15 height 17
click at [0, 0] on input "I understand that if the shipping address requires a suite, unit or apartment n…" at bounding box center [0, 0] width 0 height 0
click at [864, 595] on button "Save" at bounding box center [856, 600] width 60 height 34
click at [827, 597] on button "Save Address" at bounding box center [823, 600] width 125 height 34
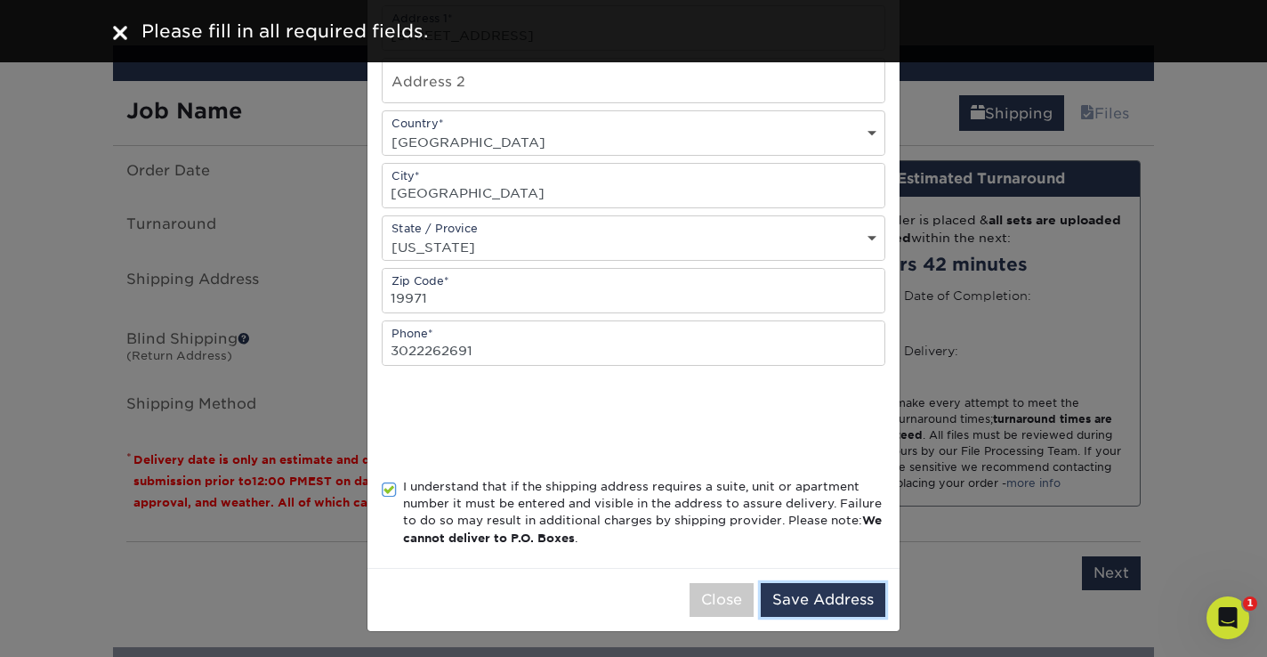
scroll to position [0, 0]
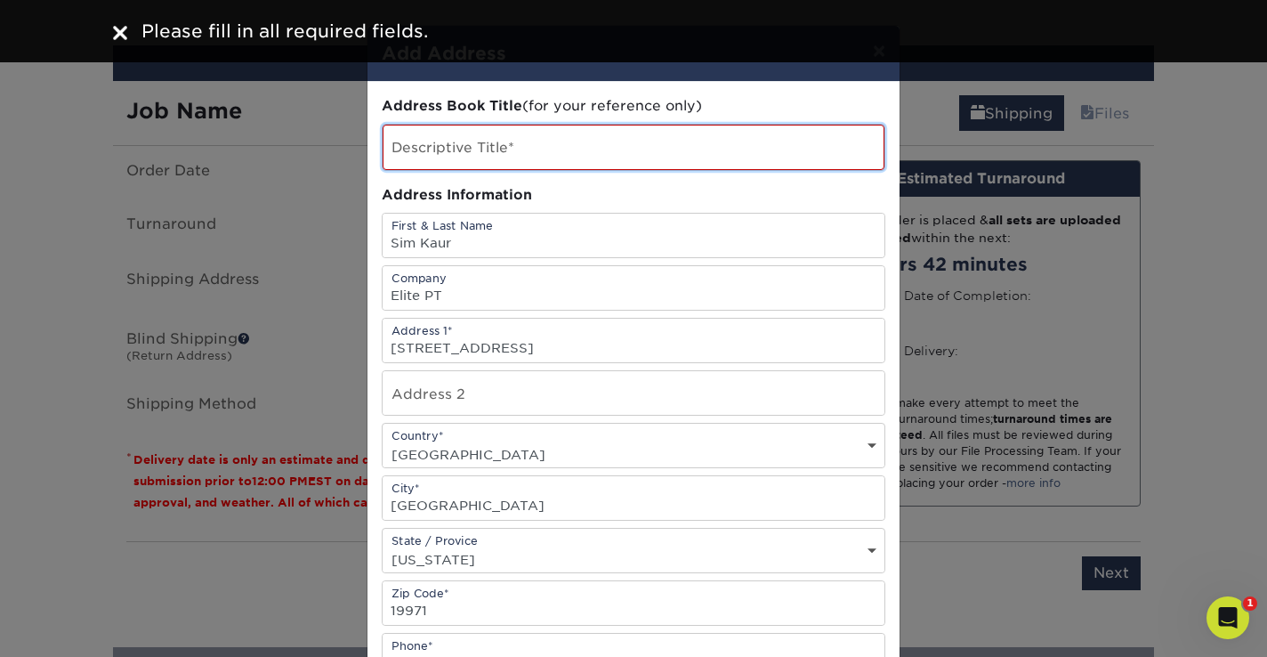
click at [513, 155] on input "text" at bounding box center [634, 147] width 502 height 45
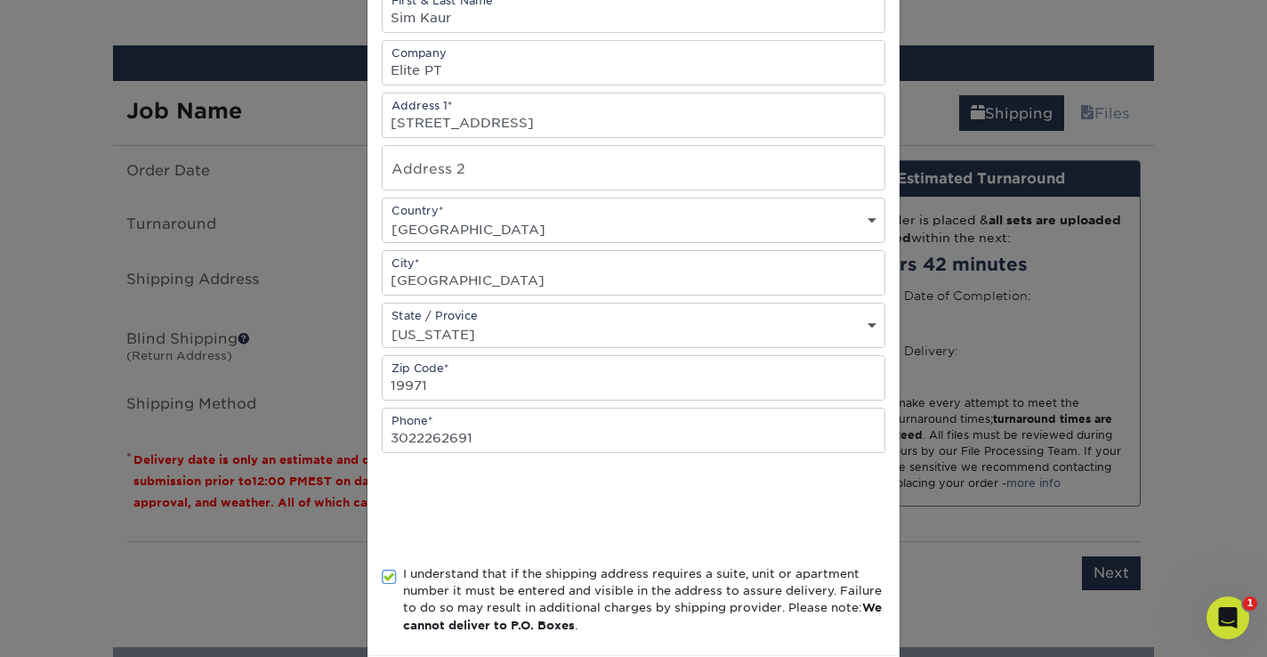
scroll to position [312, 0]
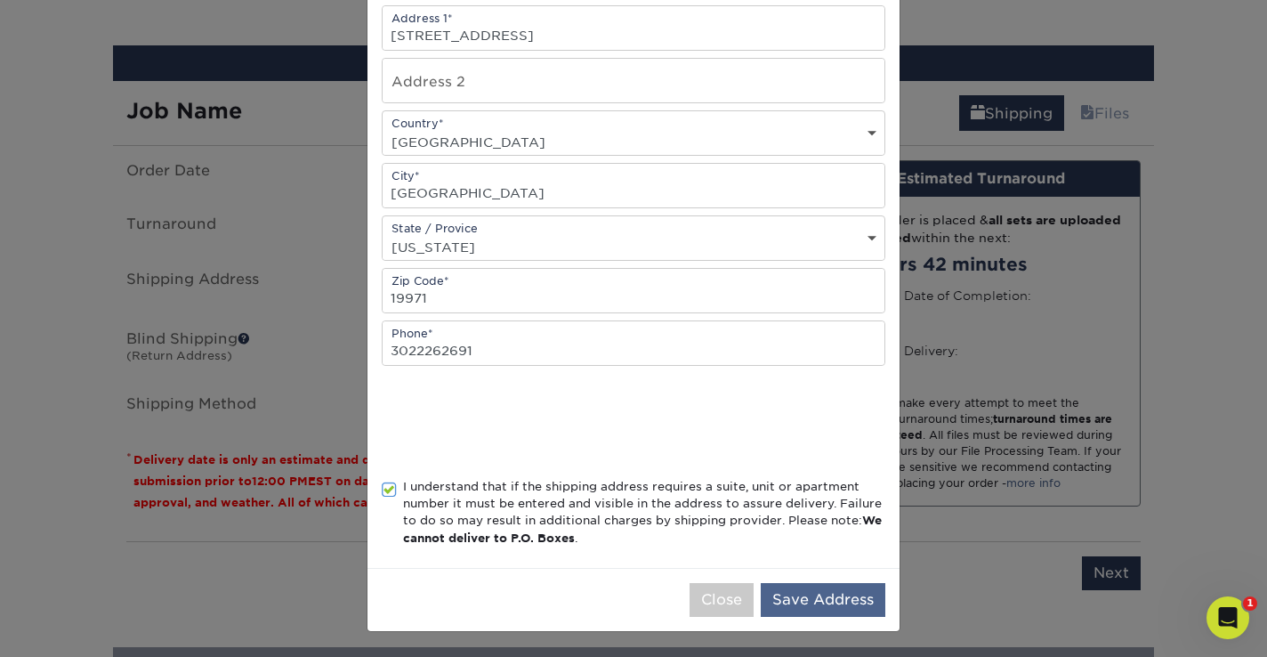
type input "Elite PT Business Cards"
click at [833, 595] on button "Save Address" at bounding box center [823, 600] width 125 height 34
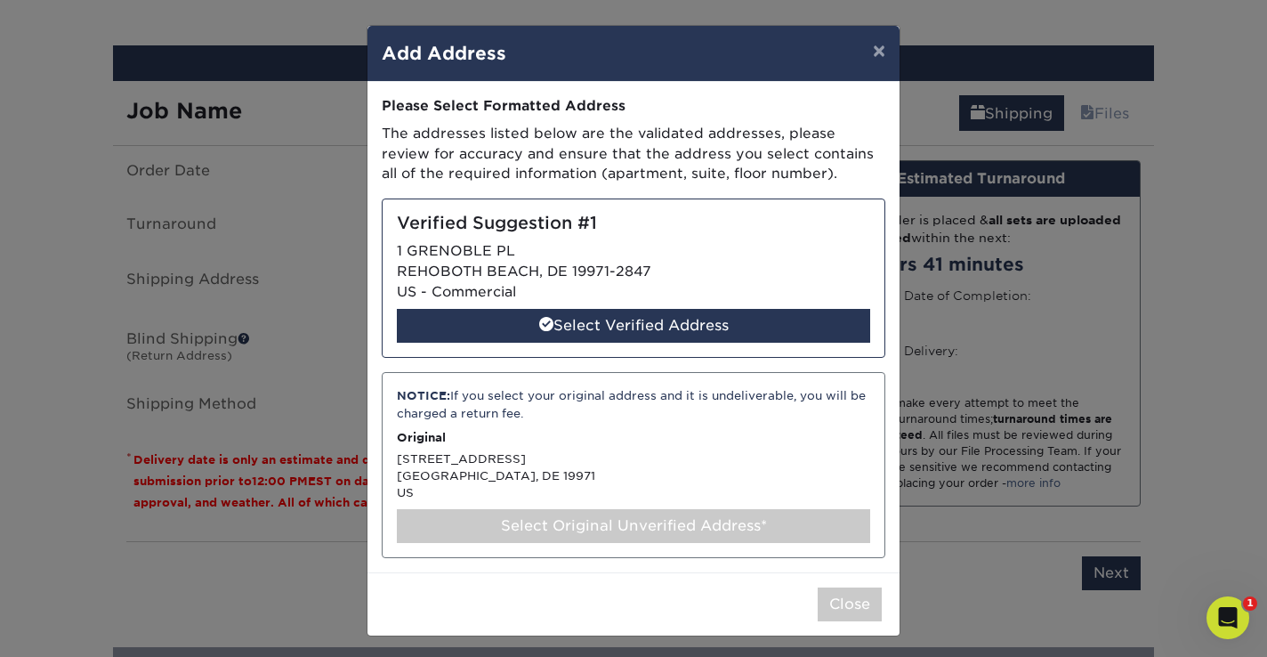
scroll to position [4, 0]
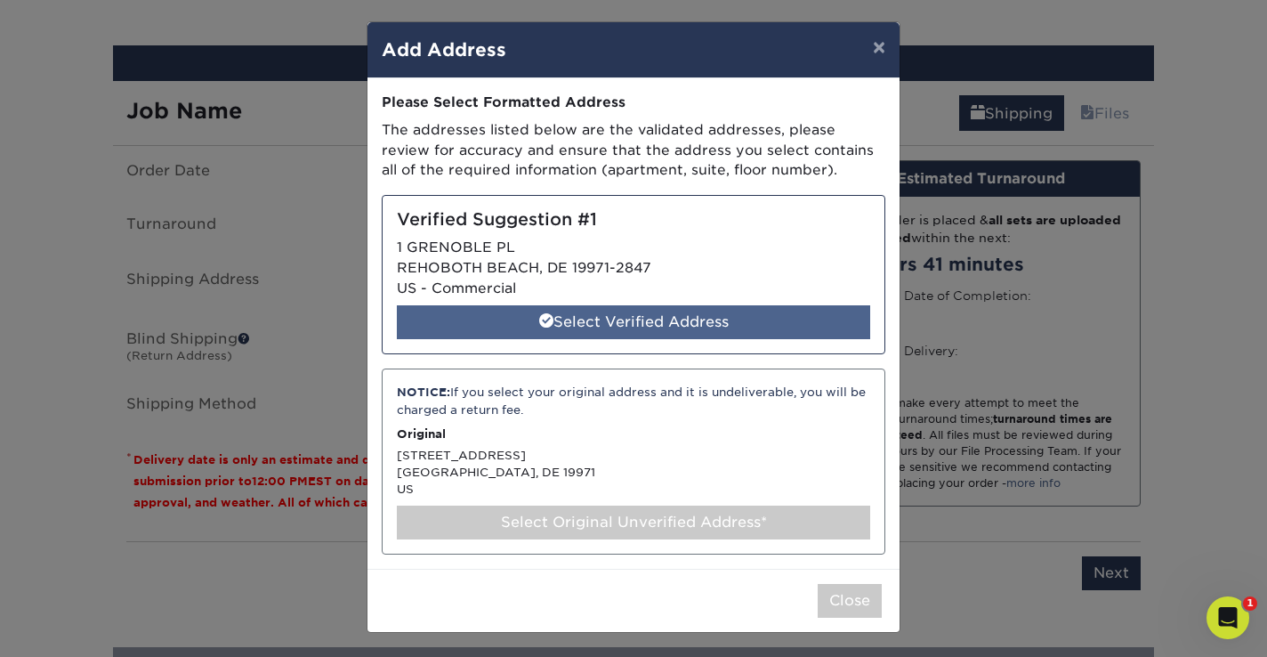
click at [726, 319] on div "Select Verified Address" at bounding box center [633, 322] width 473 height 34
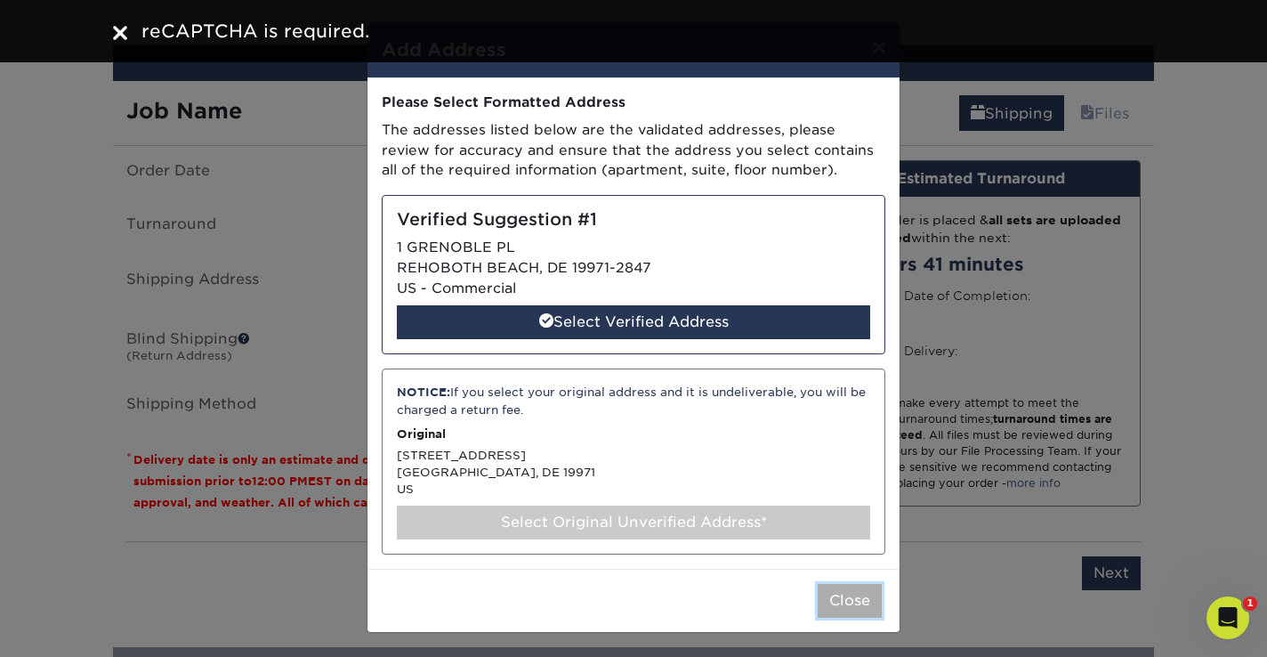
click at [866, 597] on button "Close" at bounding box center [850, 601] width 64 height 34
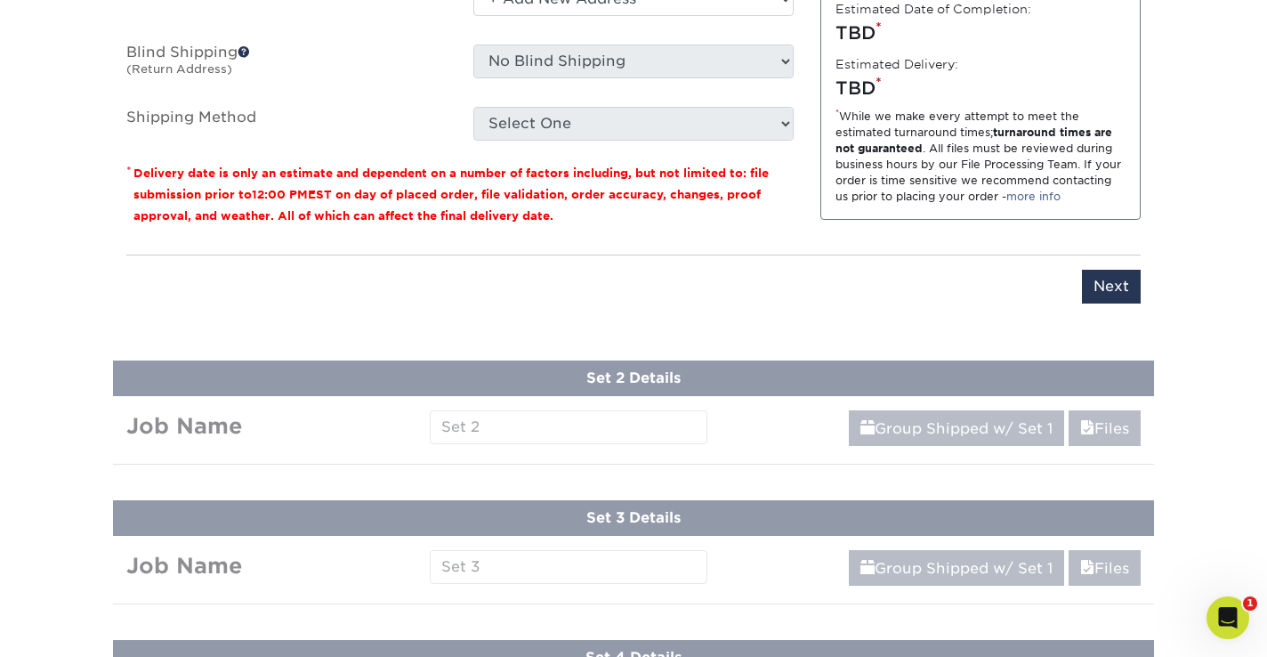
scroll to position [1478, 0]
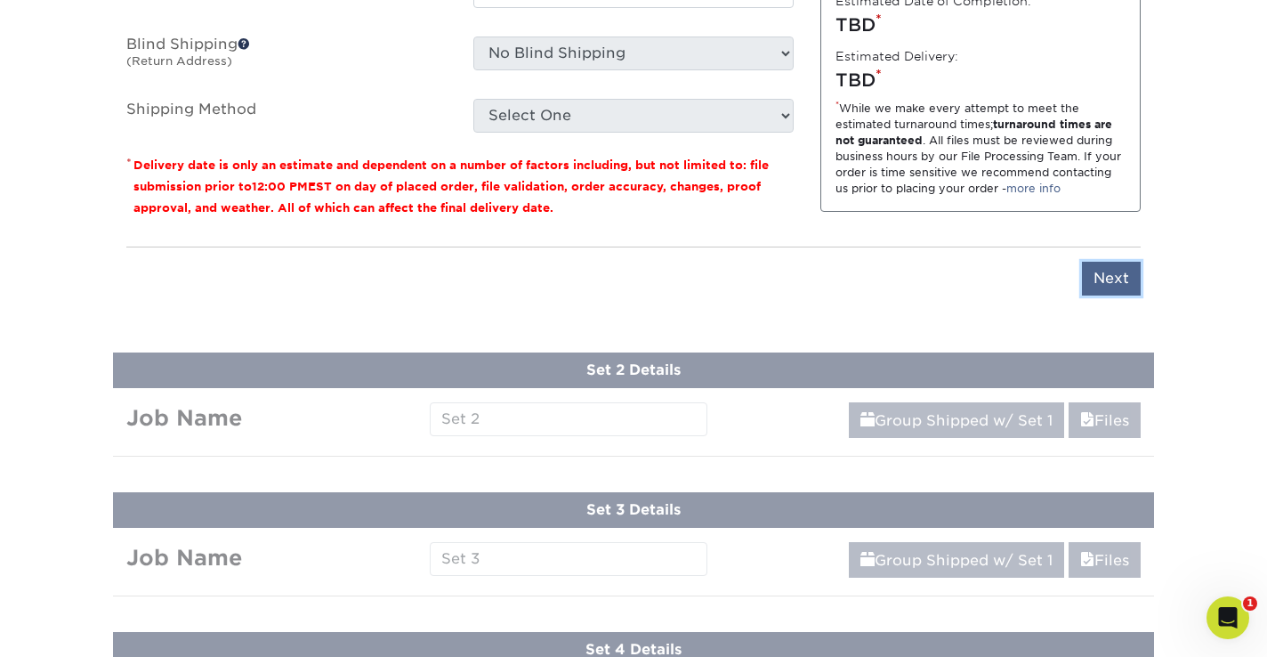
click at [1098, 291] on input "Next" at bounding box center [1111, 279] width 59 height 34
type input "Next"
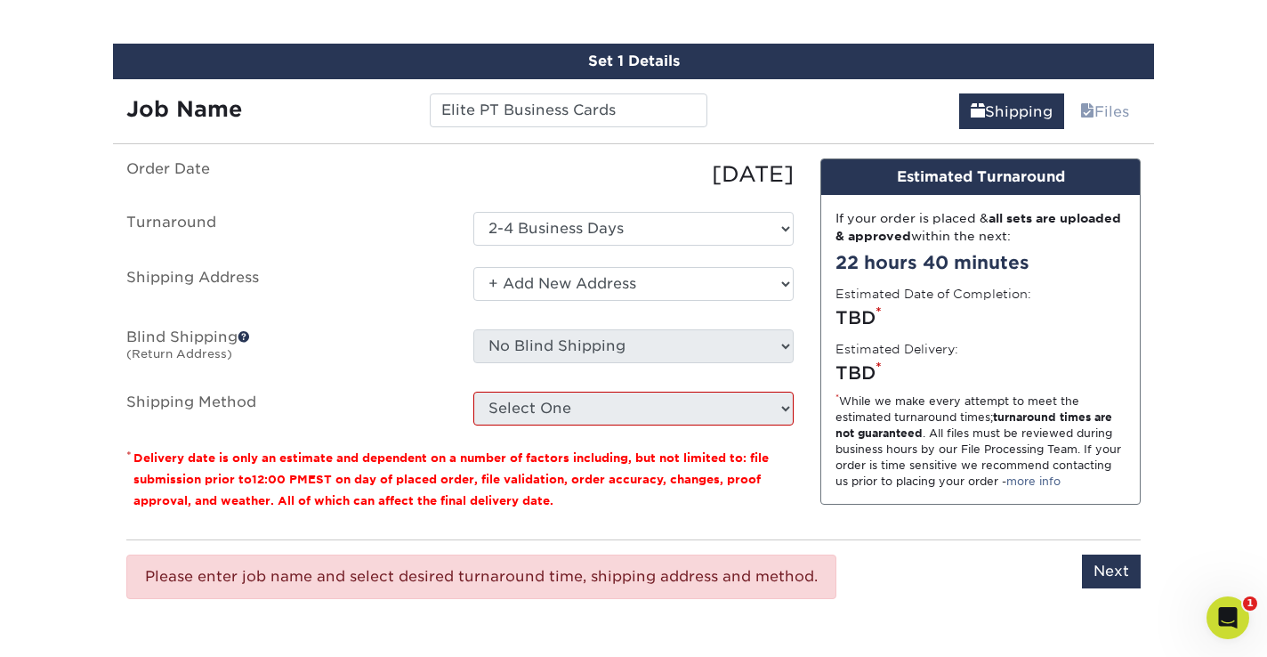
scroll to position [1241, 0]
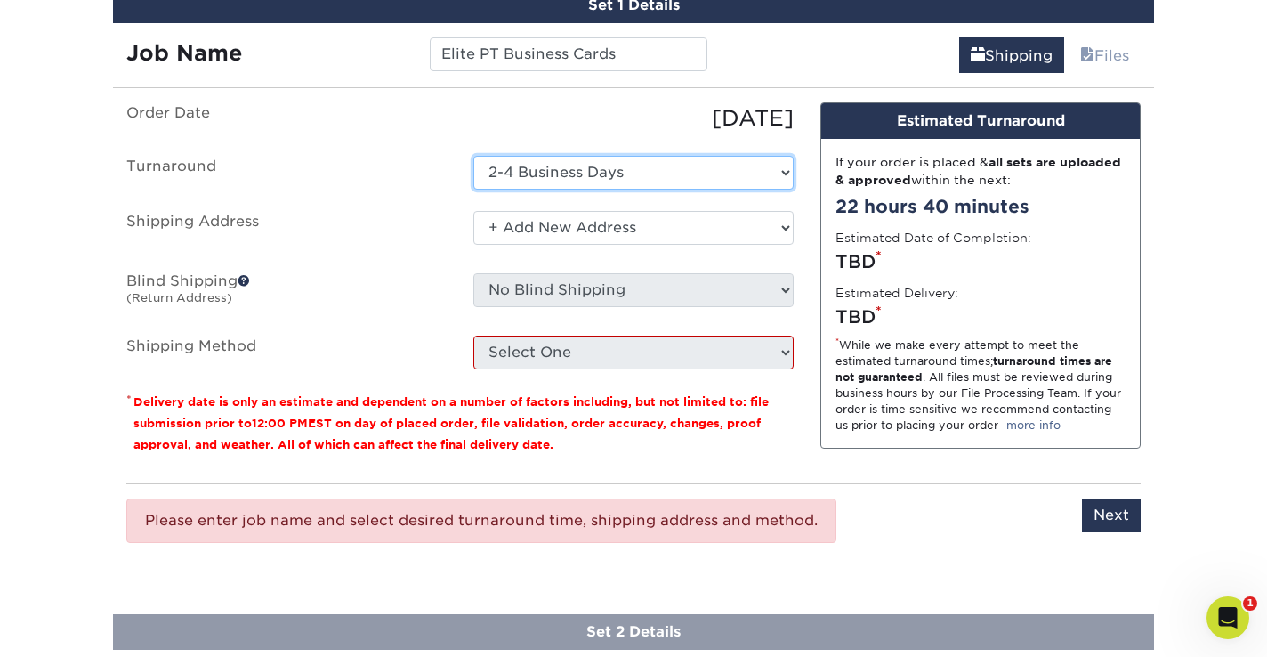
click at [748, 181] on select "Select One 2-4 Business Days 2 Day Next Business Day" at bounding box center [633, 173] width 320 height 34
click at [473, 156] on select "Select One 2-4 Business Days 2 Day Next Business Day" at bounding box center [633, 173] width 320 height 34
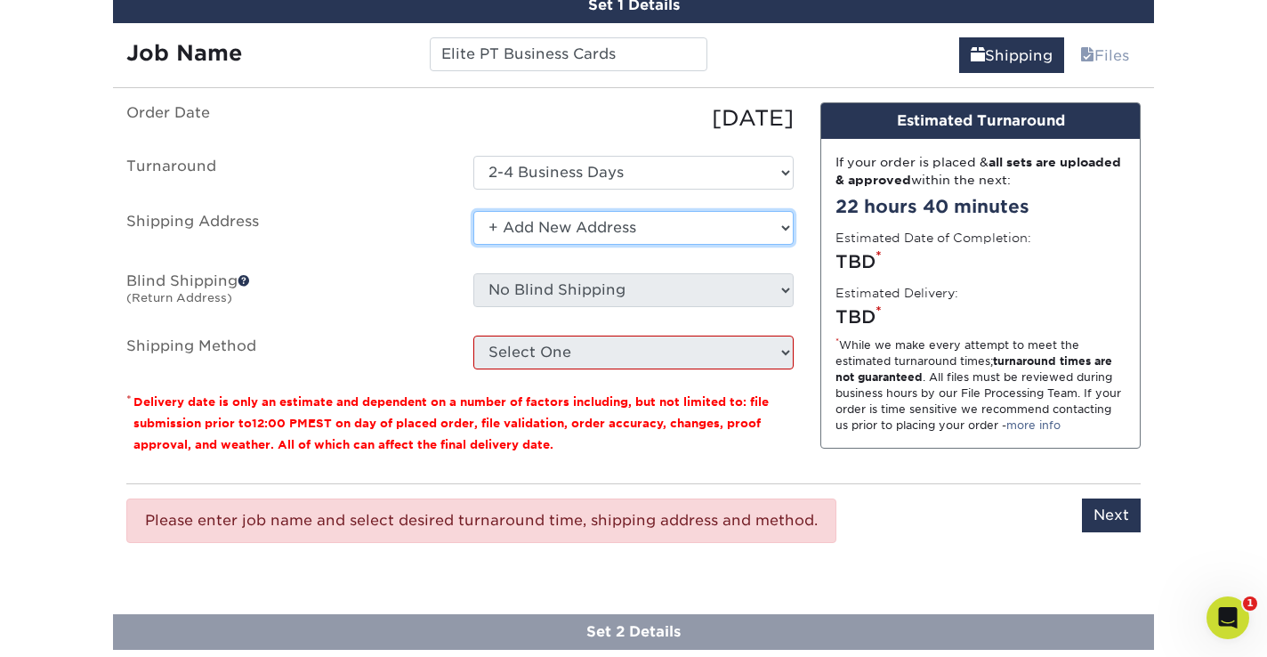
click at [782, 225] on select "Select One Elite PT Business Cards + Add New Address" at bounding box center [633, 228] width 320 height 34
click at [643, 71] on div "Set 1 Details Job Name Elite PT Business Cards Shipping Files You've choosen ma…" at bounding box center [633, 283] width 1041 height 591
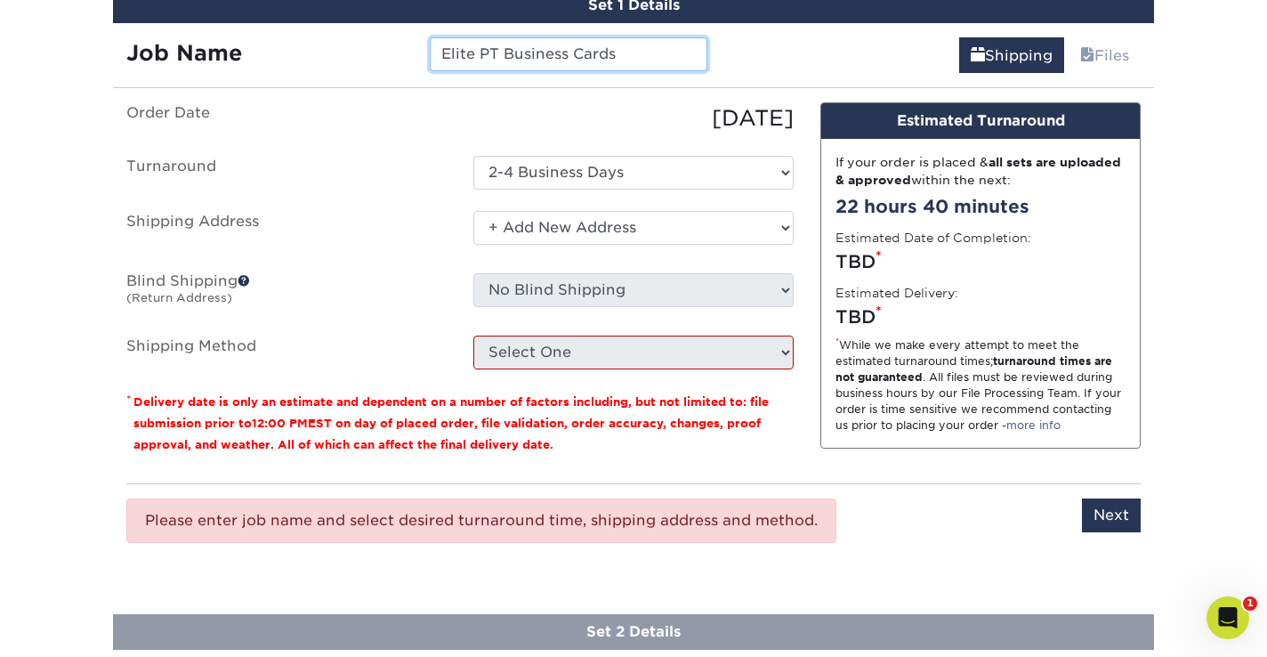
click at [642, 57] on input "Elite PT Business Cards" at bounding box center [568, 54] width 277 height 34
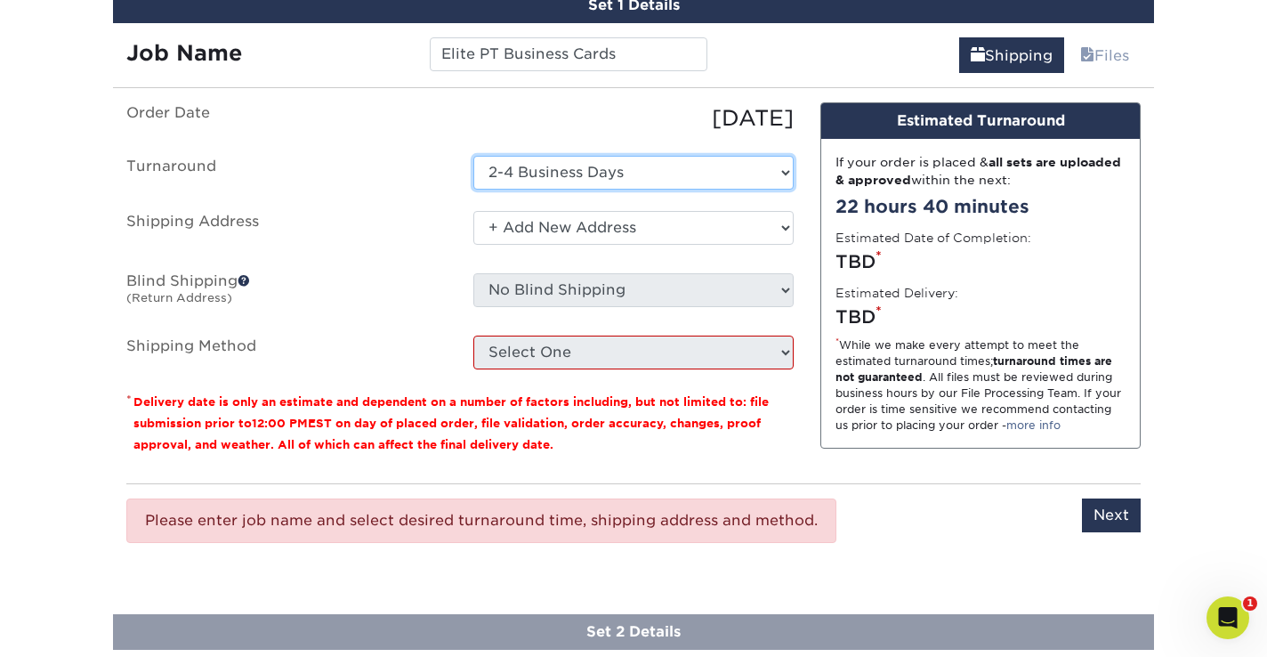
click at [780, 172] on select "Select One 2-4 Business Days 2 Day Next Business Day" at bounding box center [633, 173] width 320 height 34
click at [473, 156] on select "Select One 2-4 Business Days 2 Day Next Business Day" at bounding box center [633, 173] width 320 height 34
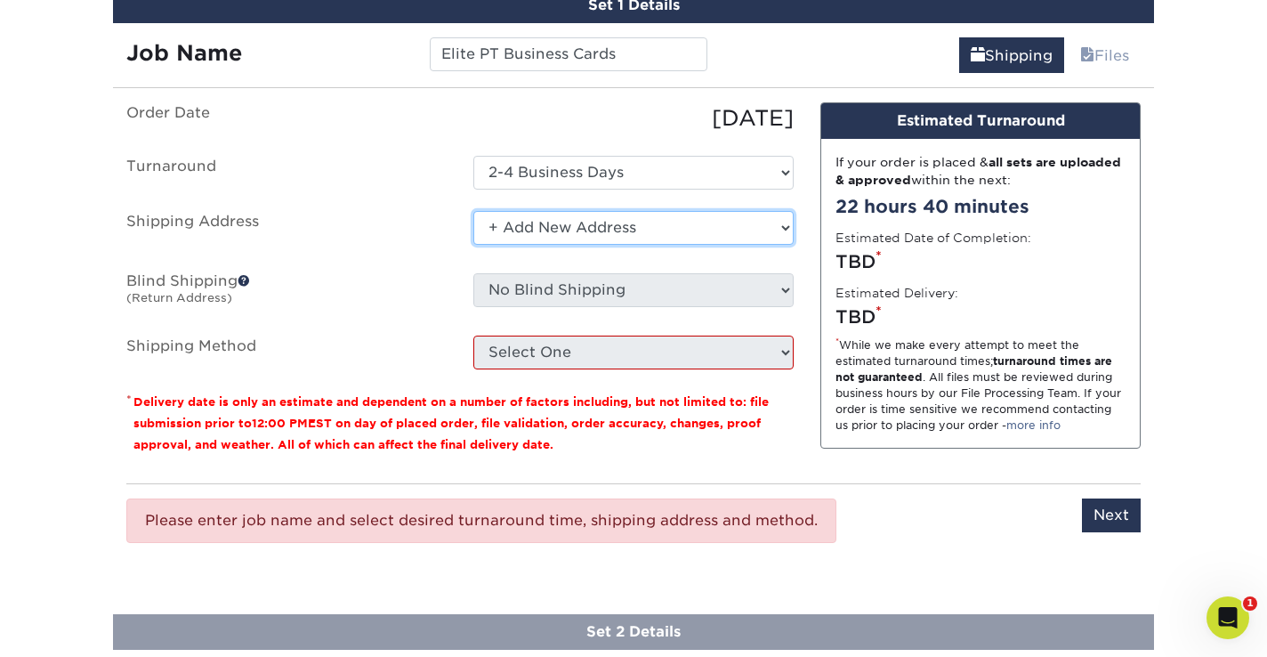
click at [726, 221] on select "Select One Elite PT Business Cards + Add New Address" at bounding box center [633, 228] width 320 height 34
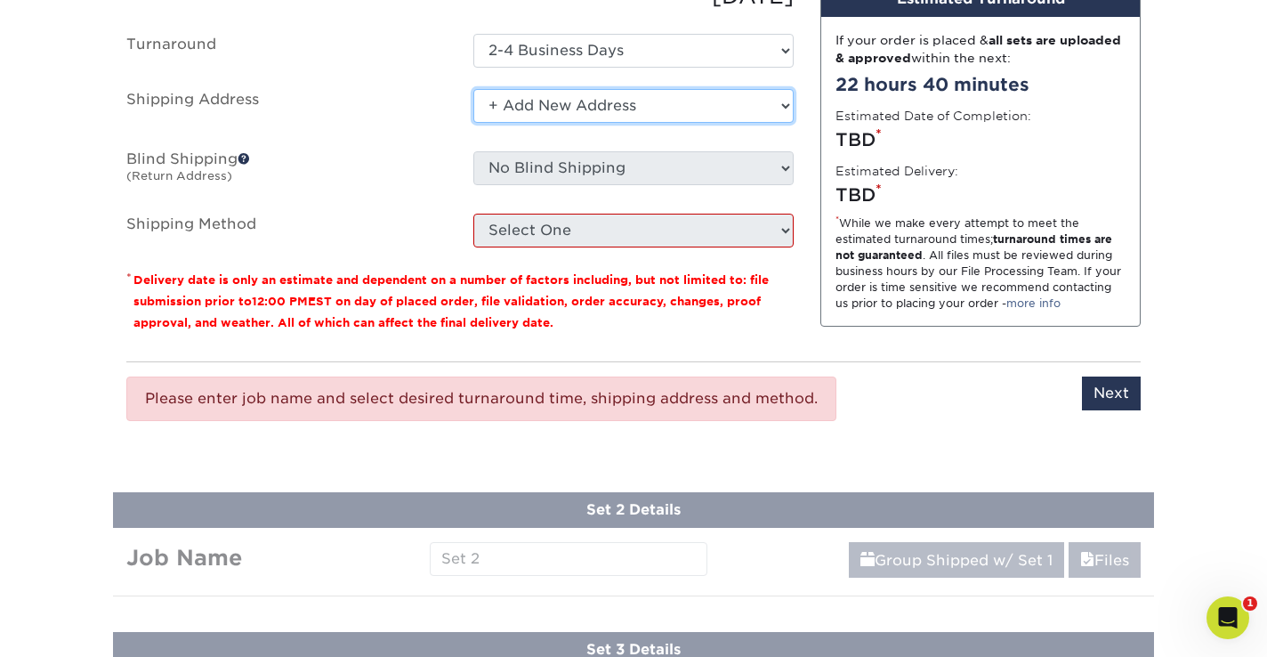
scroll to position [1332, 0]
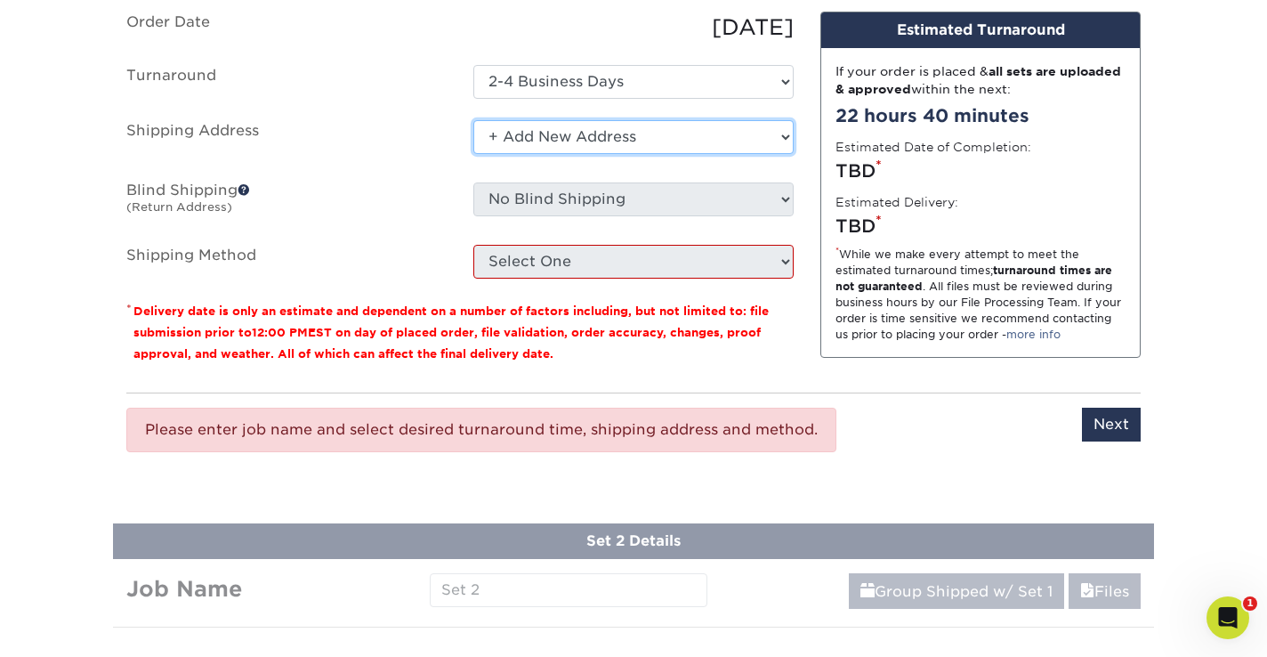
click at [666, 135] on select "Select One Elite PT Business Cards + Add New Address" at bounding box center [633, 137] width 320 height 34
click at [473, 120] on select "Select One Elite PT Business Cards + Add New Address" at bounding box center [633, 137] width 320 height 34
click at [680, 141] on select "Select One Elite PT Business Cards + Add New Address" at bounding box center [633, 137] width 320 height 34
select select "285910"
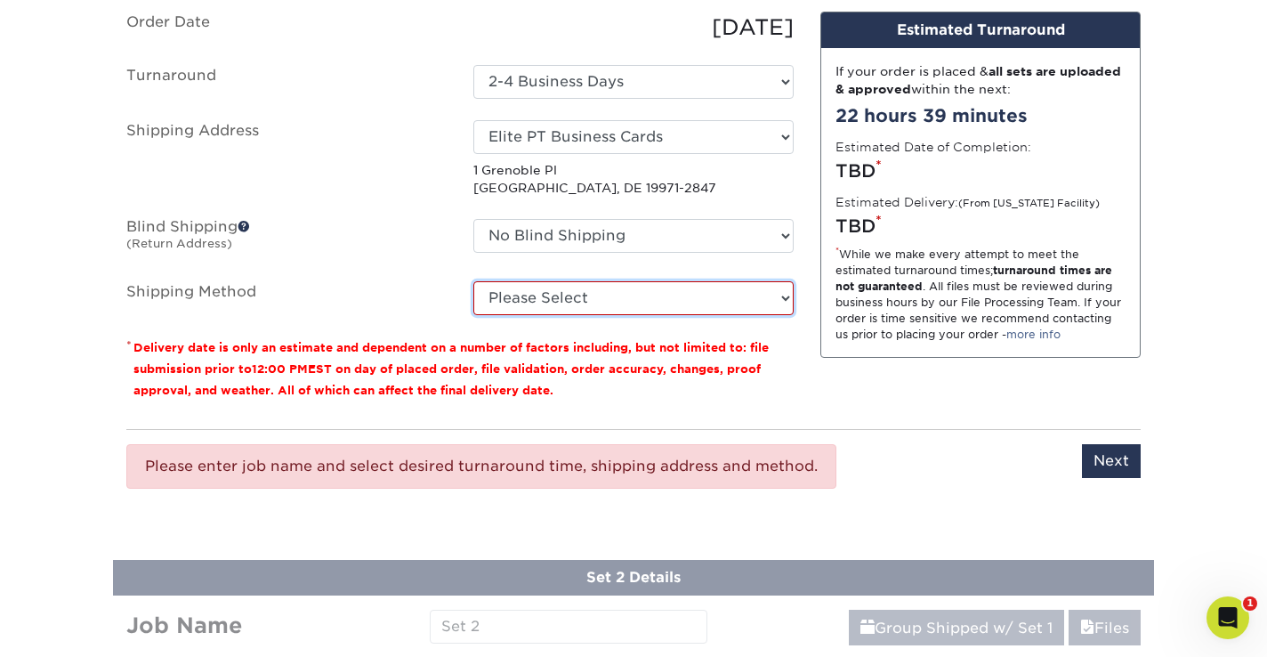
click at [772, 299] on select "Please Select Ground Shipping (+$15.76) 3 Day Shipping Service (+$22.97) 2 Day …" at bounding box center [633, 298] width 320 height 34
select select "03"
click at [473, 281] on select "Please Select Ground Shipping (+$15.76) 3 Day Shipping Service (+$22.97) 2 Day …" at bounding box center [633, 298] width 320 height 34
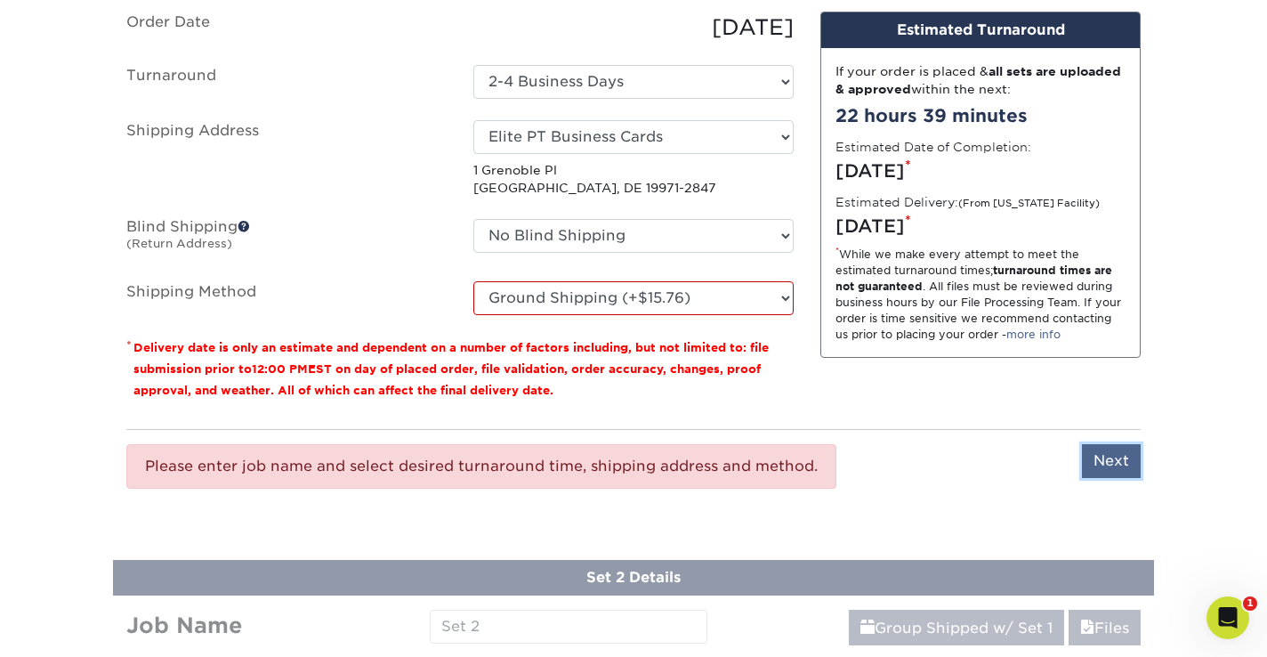
click at [1114, 459] on input "Next" at bounding box center [1111, 461] width 59 height 34
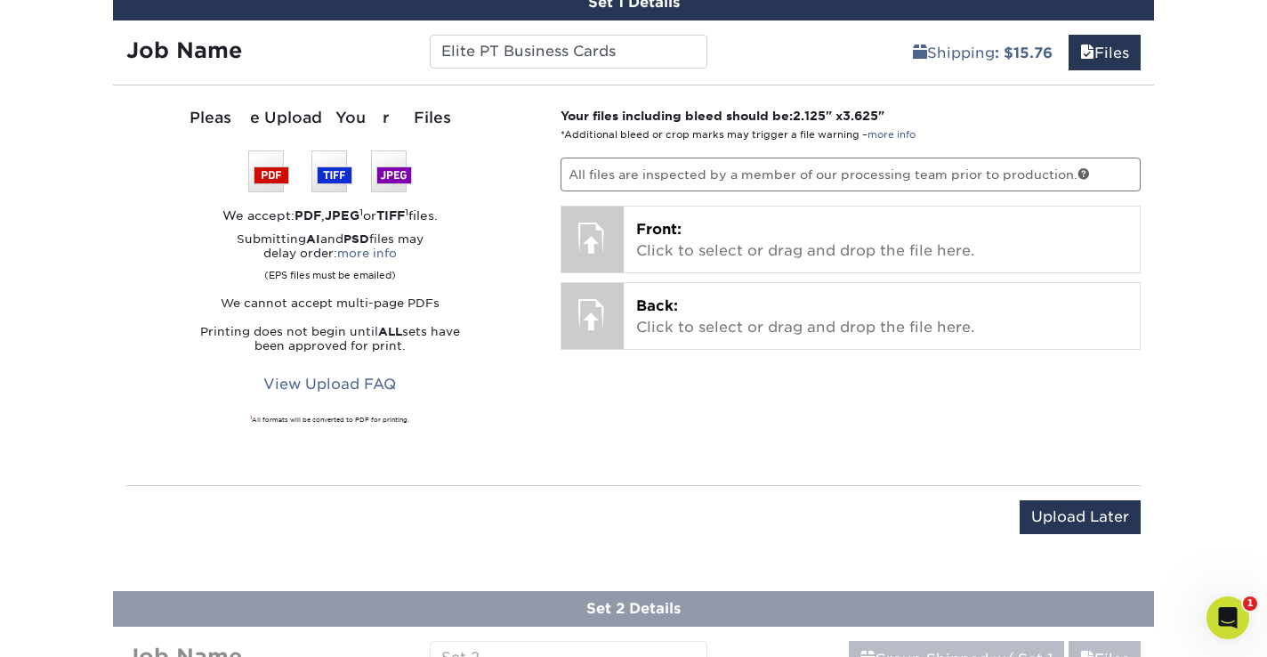
scroll to position [1237, 0]
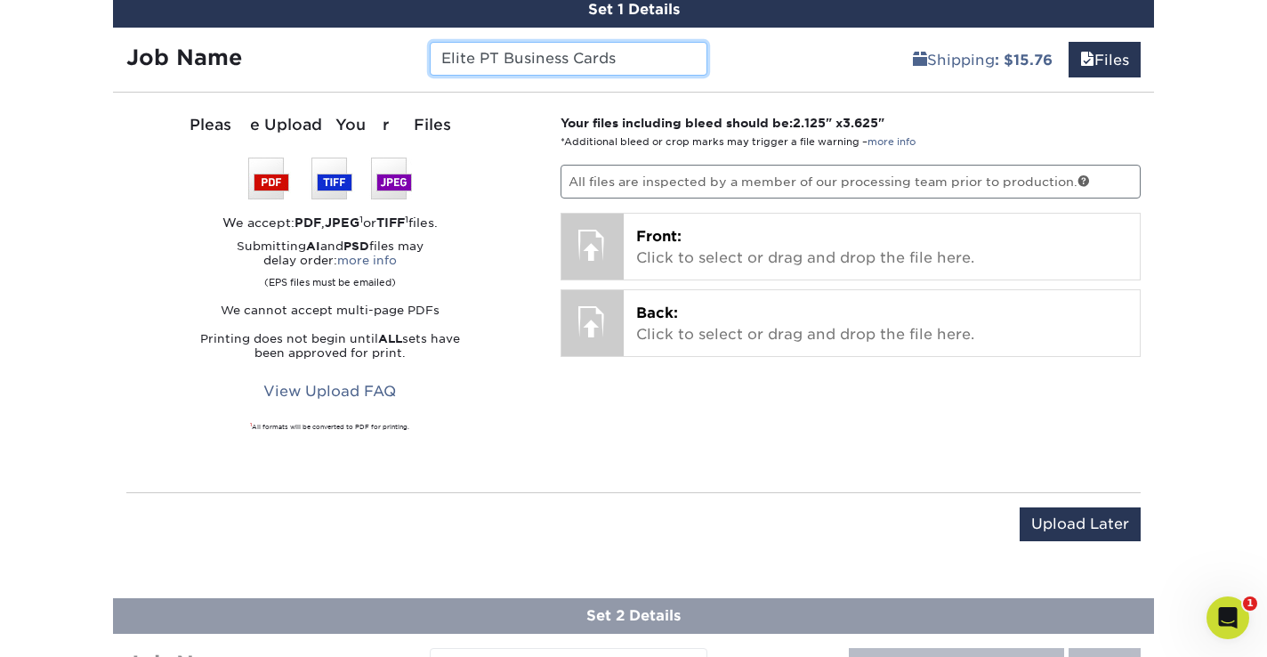
click at [641, 60] on input "Elite PT Business Cards" at bounding box center [568, 59] width 277 height 34
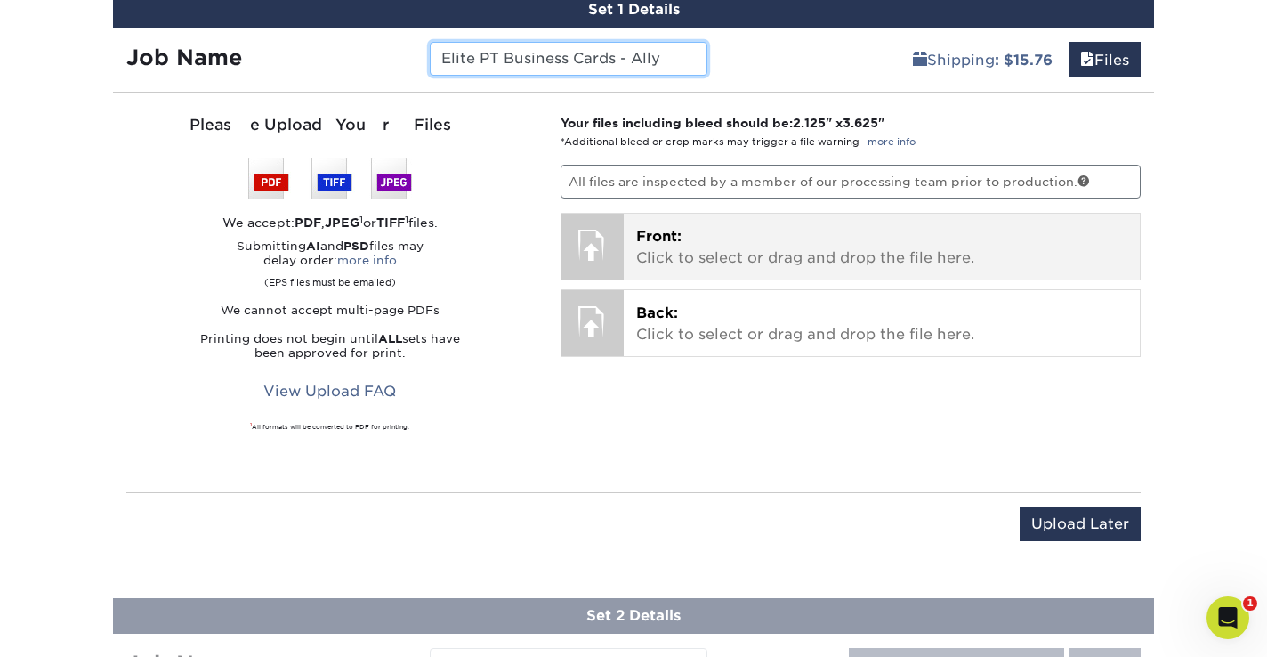
type input "Elite PT Business Cards - Ally"
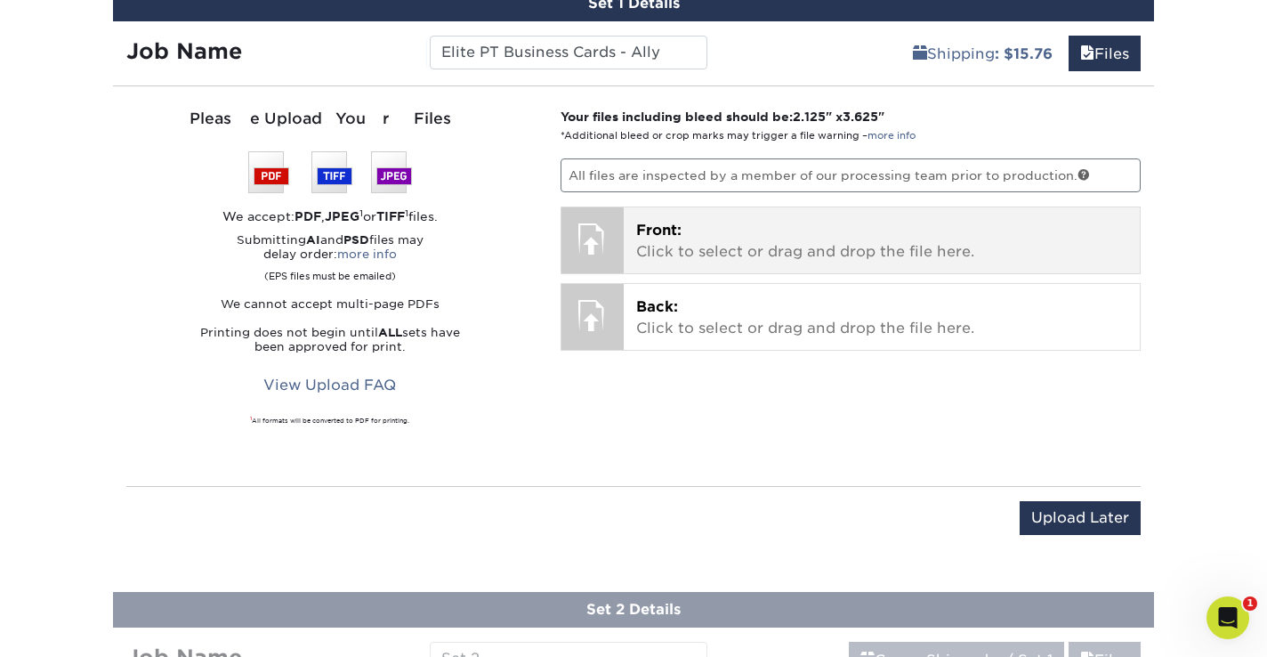
click at [615, 232] on div at bounding box center [592, 238] width 62 height 62
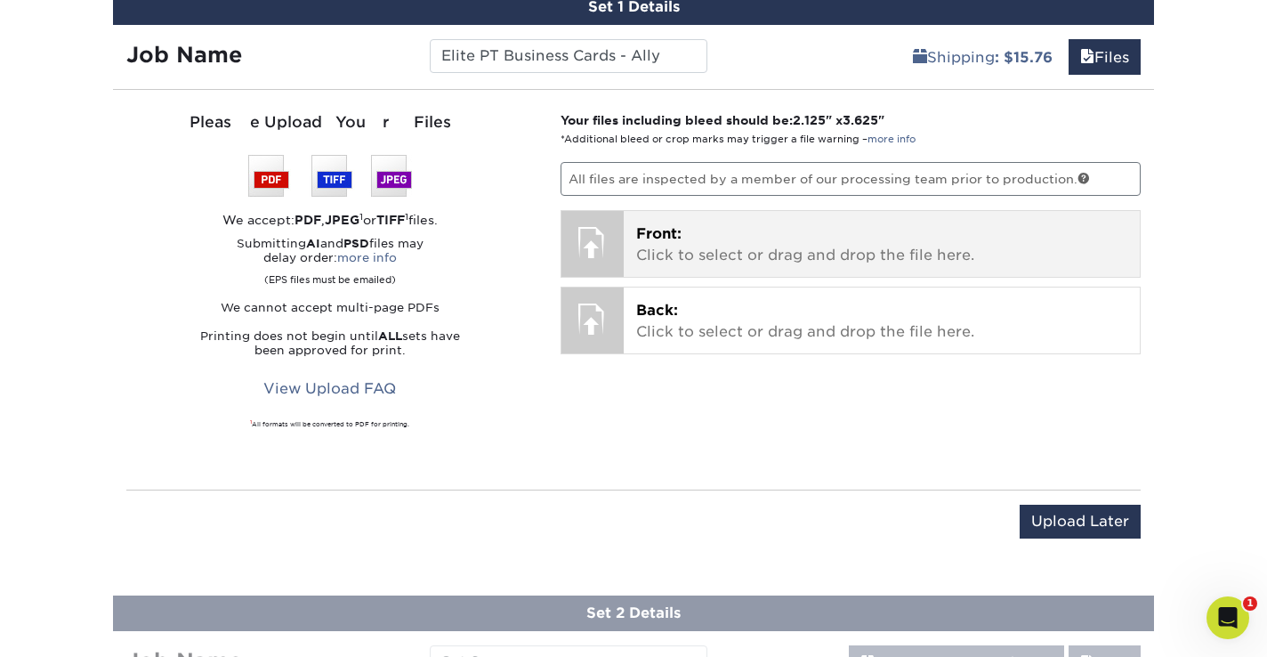
scroll to position [1198, 0]
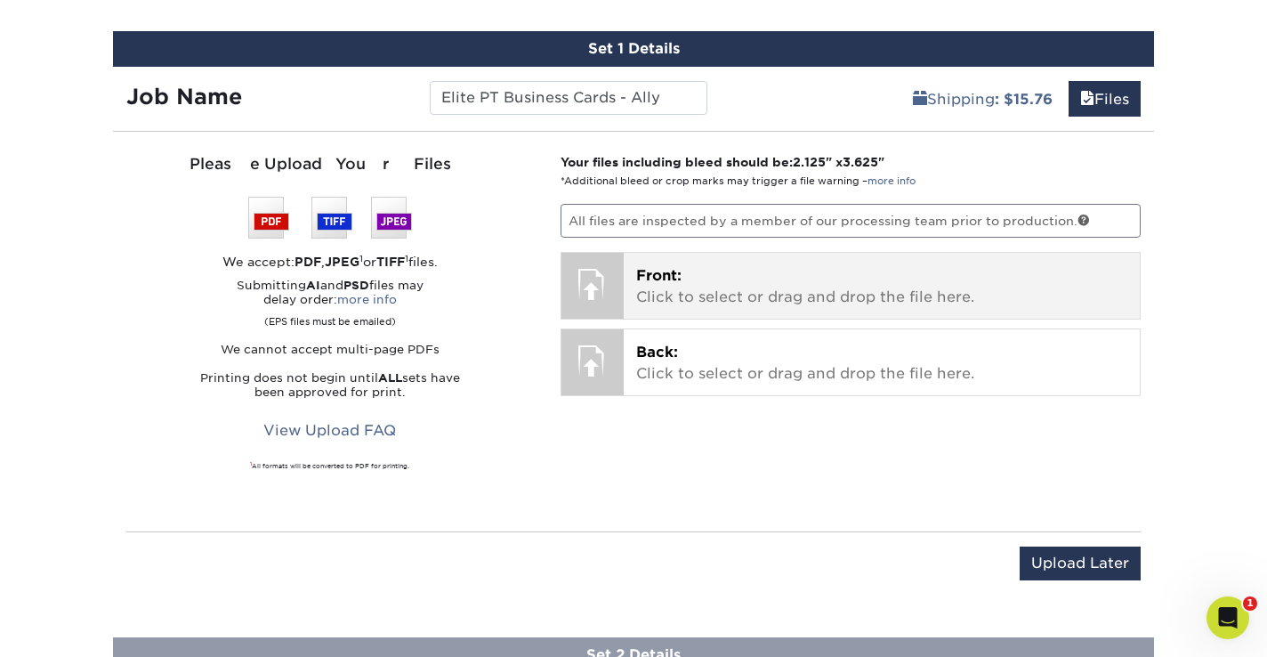
click at [611, 286] on div at bounding box center [592, 284] width 62 height 62
click at [705, 291] on p "Front: Click to select or drag and drop the file here." at bounding box center [882, 286] width 492 height 43
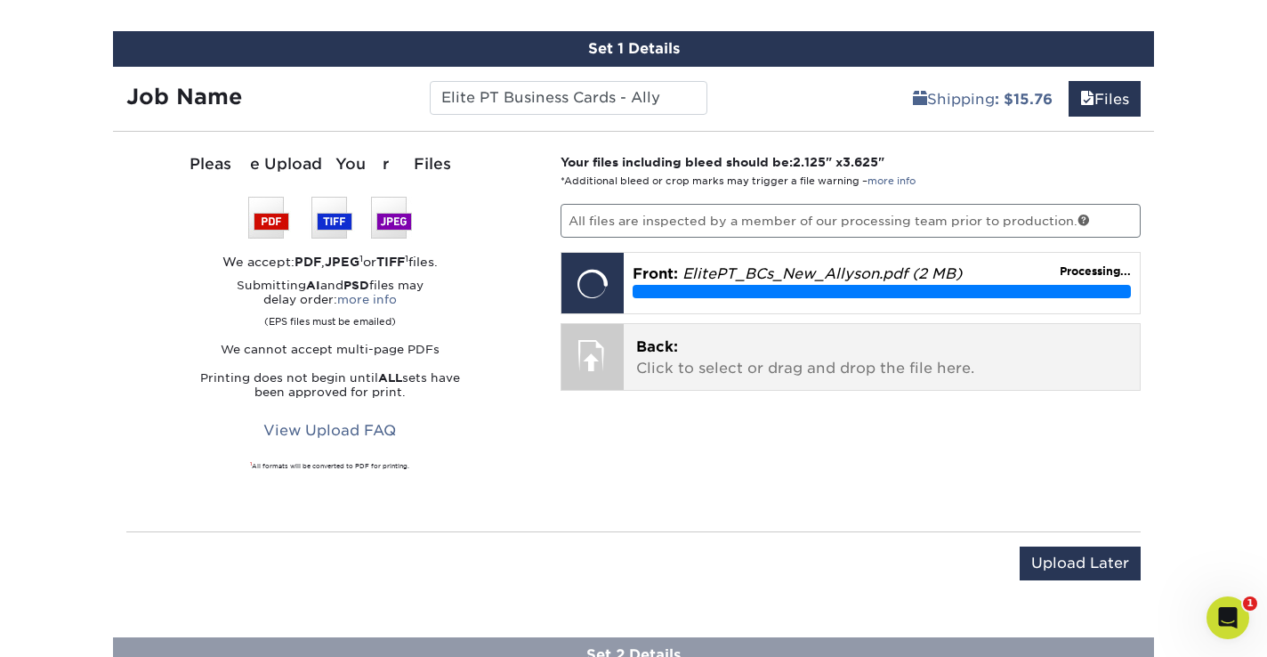
click at [608, 357] on div at bounding box center [592, 355] width 62 height 62
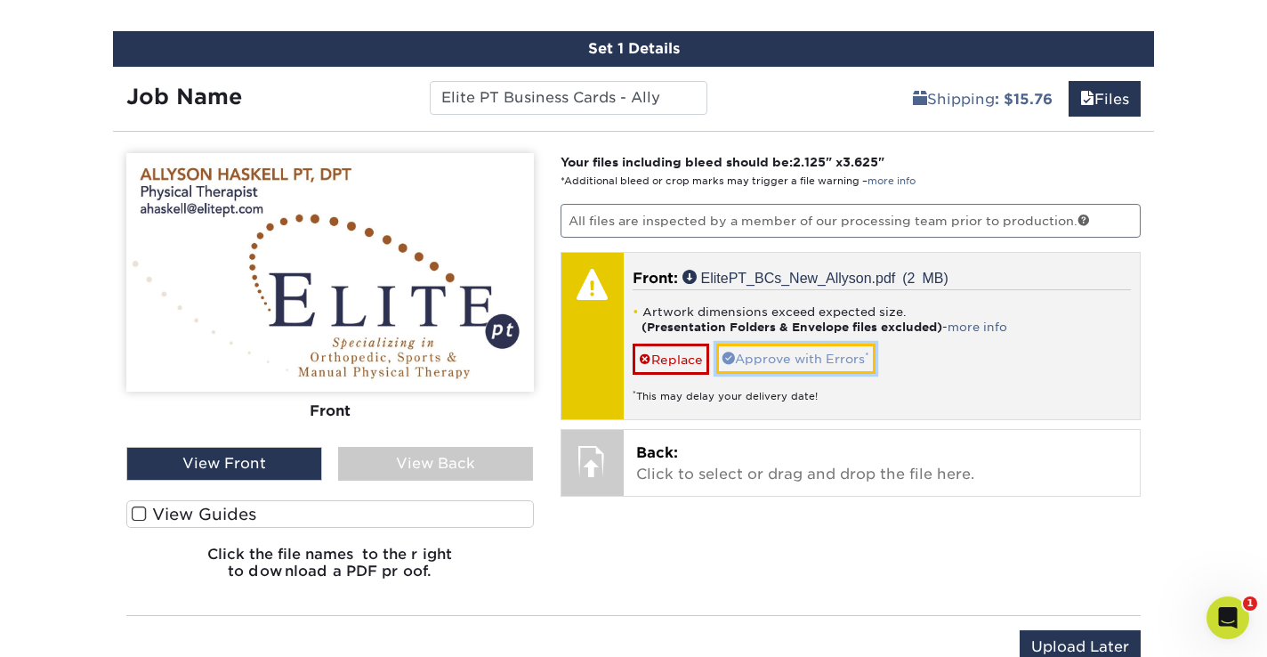
click at [822, 358] on link "Approve with Errors *" at bounding box center [795, 358] width 159 height 30
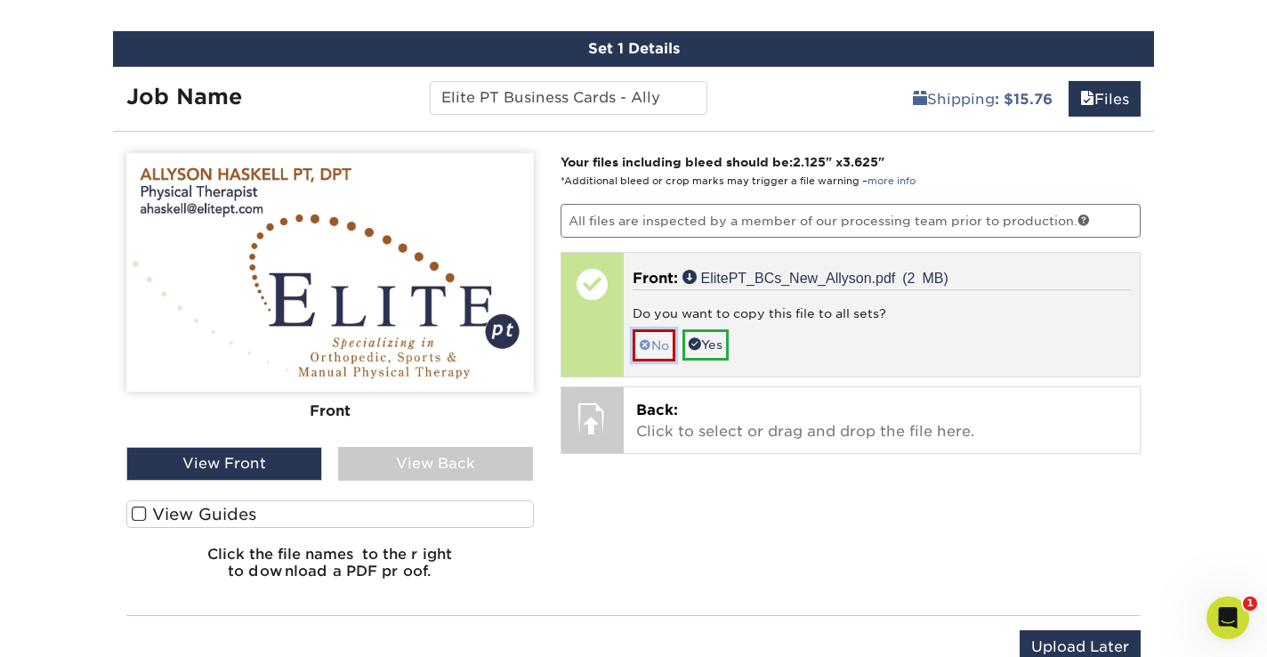
click at [662, 342] on link "No" at bounding box center [654, 344] width 43 height 31
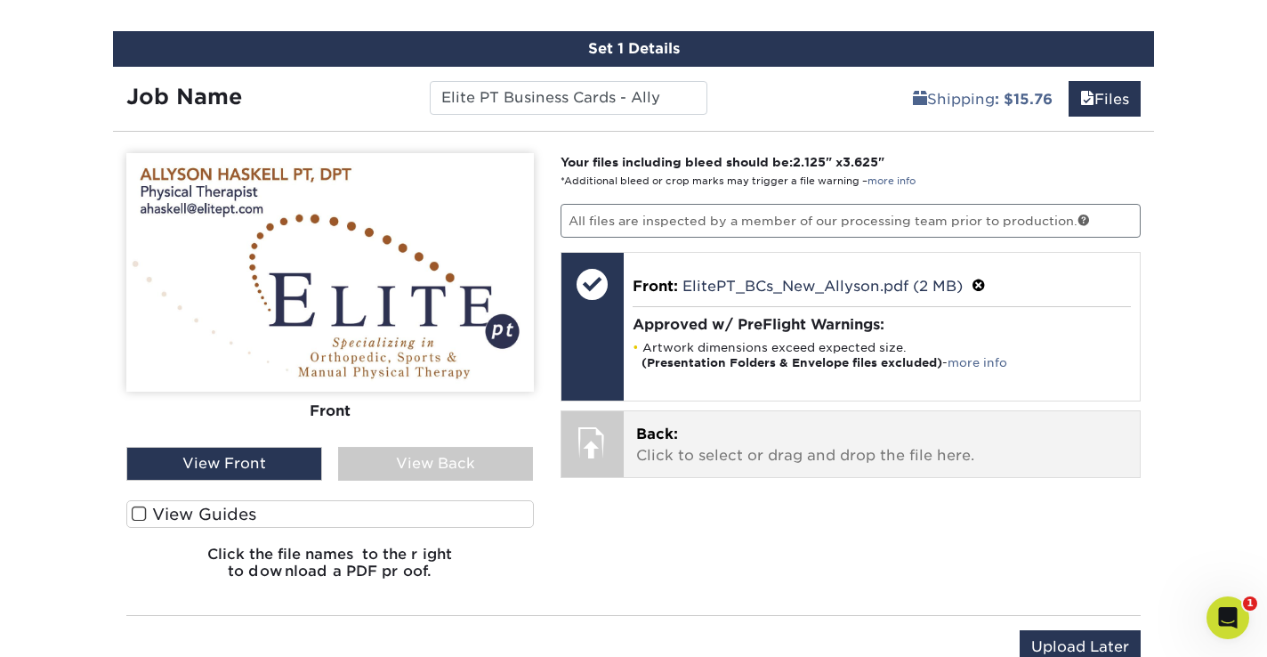
click at [683, 437] on p "Back: Click to select or drag and drop the file here." at bounding box center [882, 445] width 492 height 43
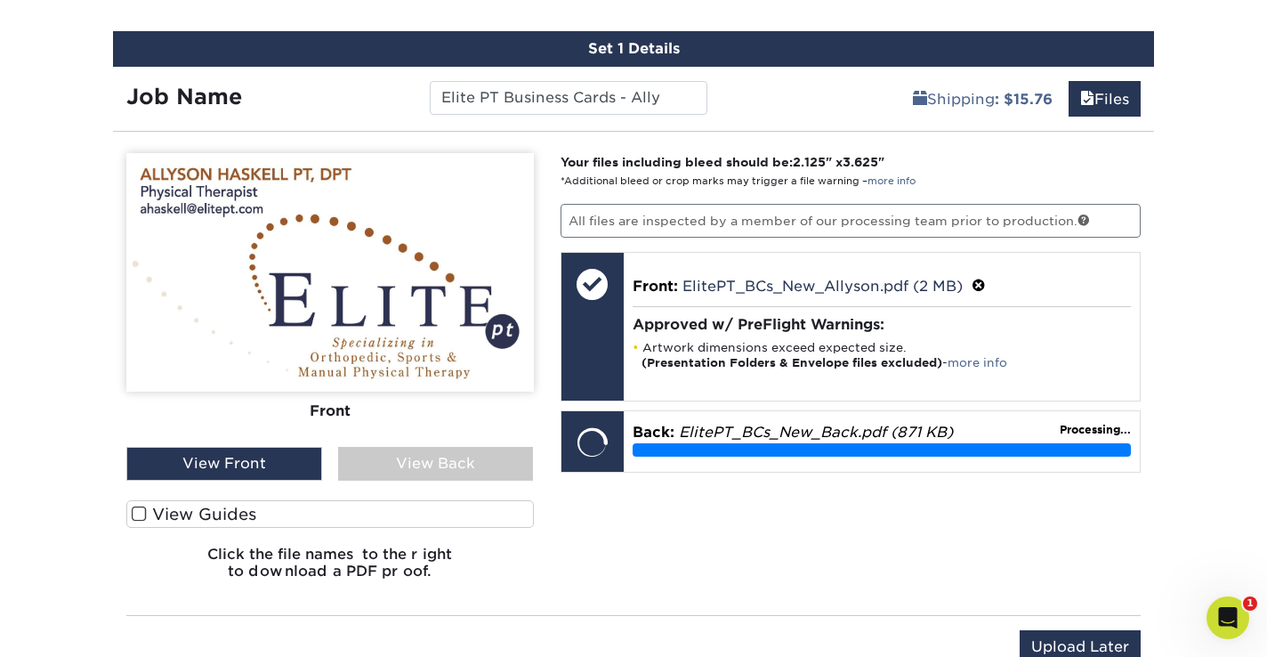
click at [451, 461] on div "View Back" at bounding box center [436, 464] width 196 height 34
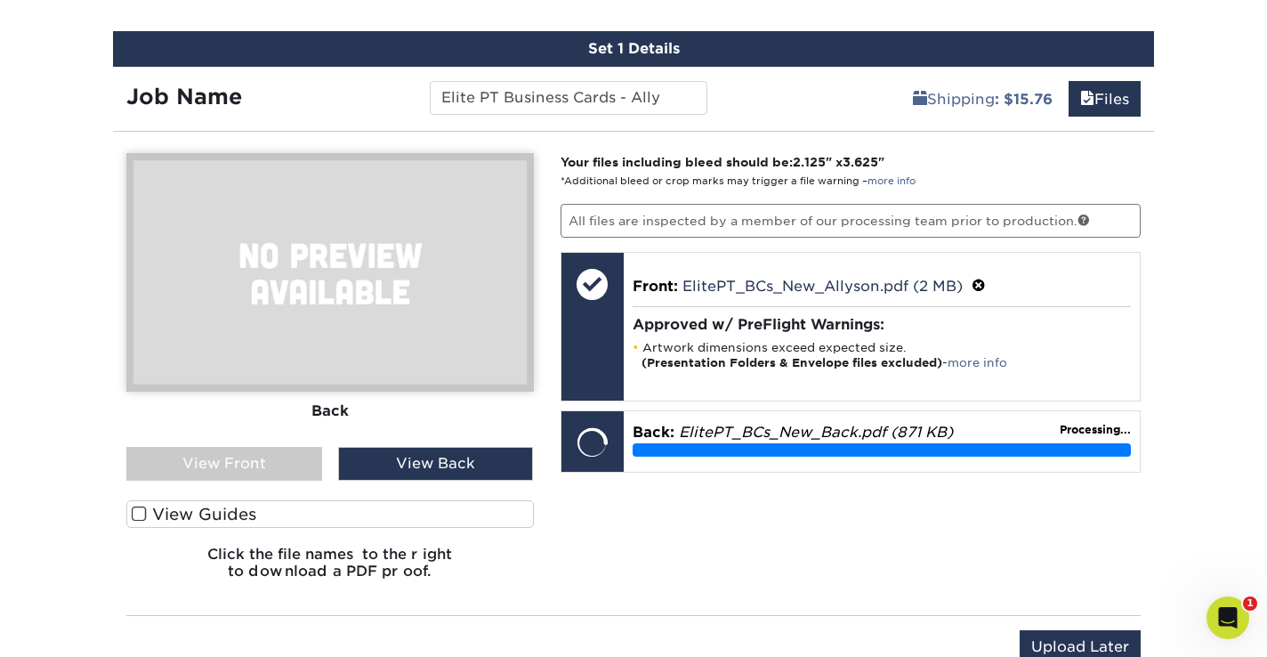
click at [260, 449] on div "View Front" at bounding box center [224, 464] width 196 height 34
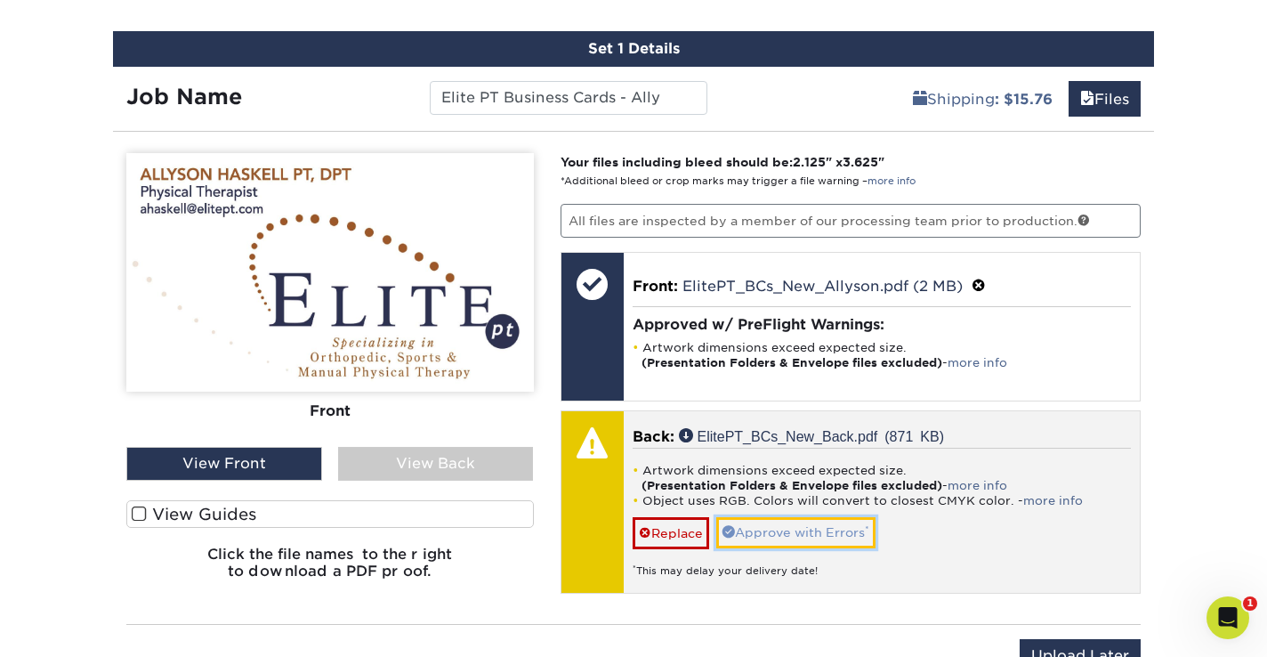
click at [813, 530] on link "Approve with Errors *" at bounding box center [795, 532] width 159 height 30
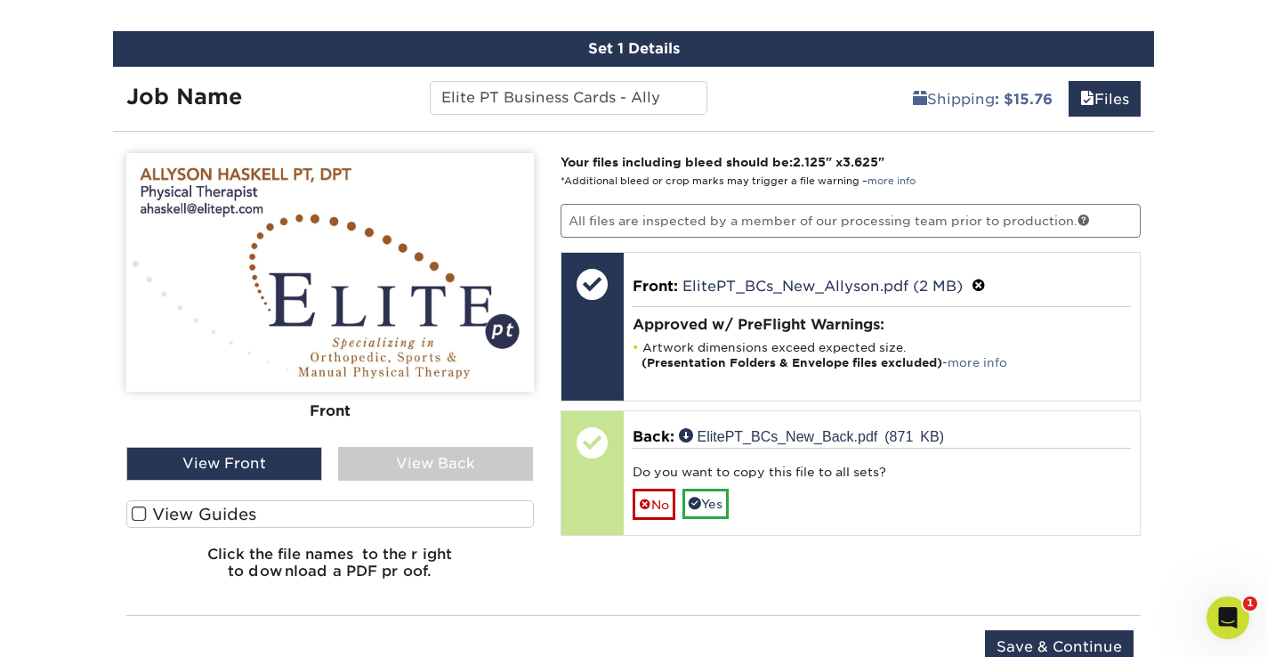
click at [449, 463] on div "View Back" at bounding box center [436, 464] width 196 height 34
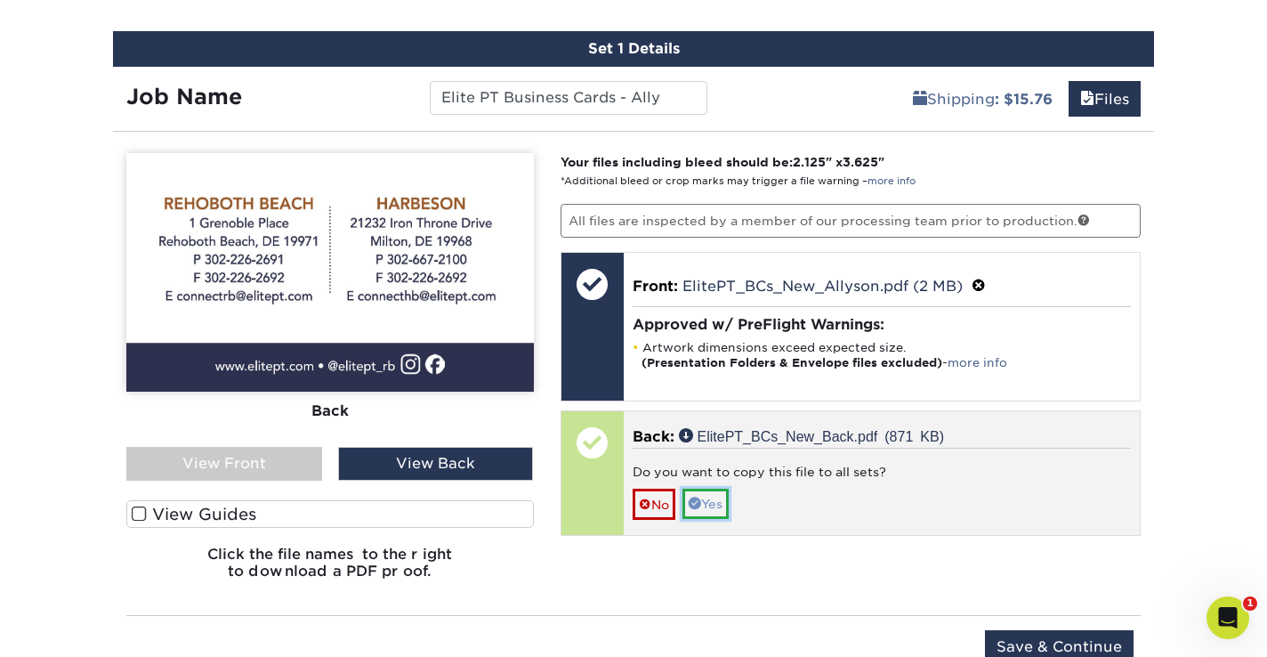
click at [716, 502] on link "Yes" at bounding box center [705, 503] width 46 height 30
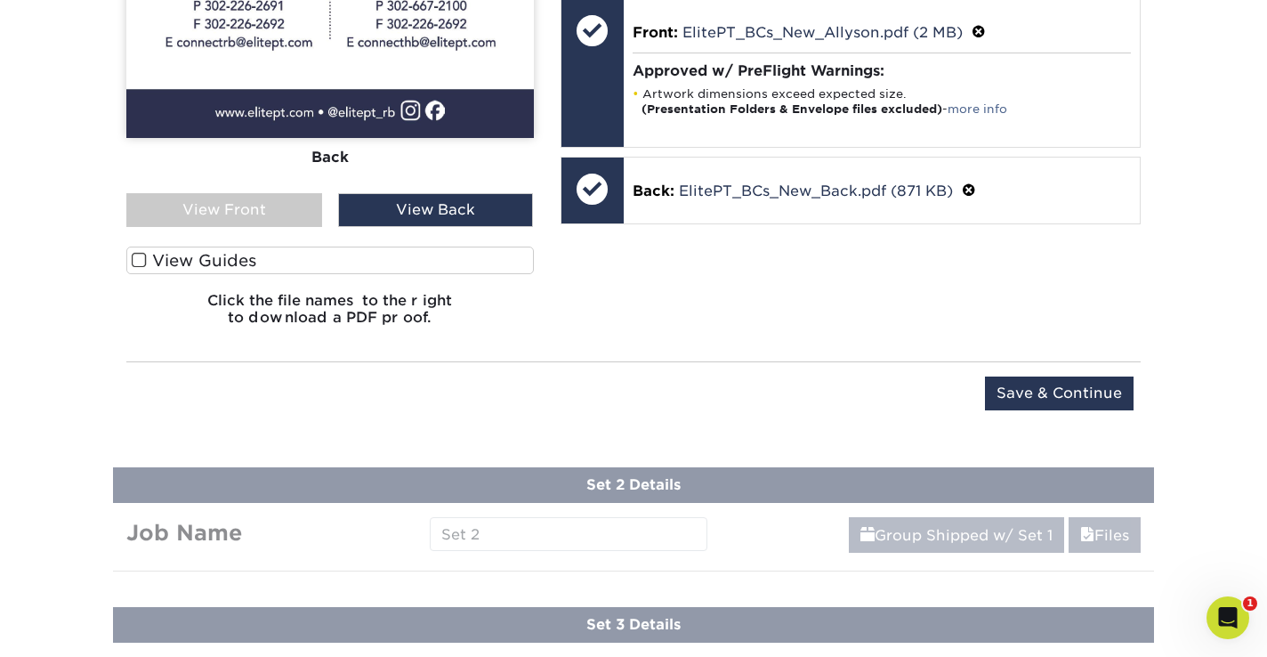
scroll to position [1453, 0]
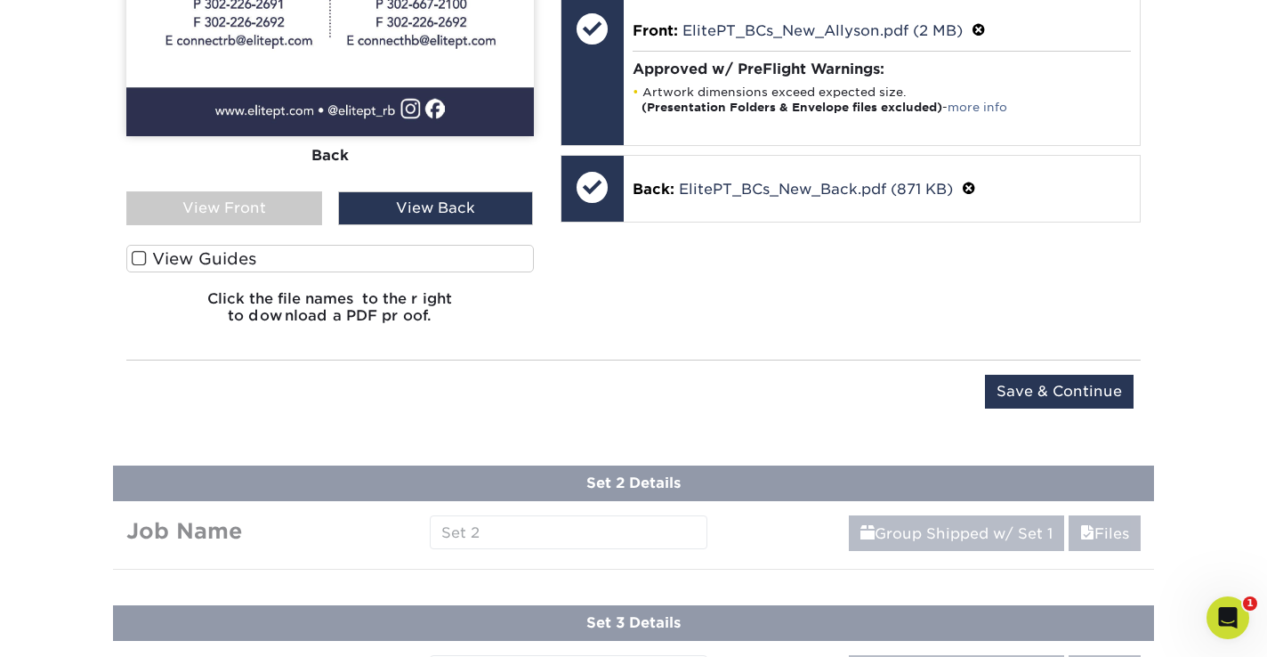
click at [260, 195] on div "View Front" at bounding box center [224, 208] width 196 height 34
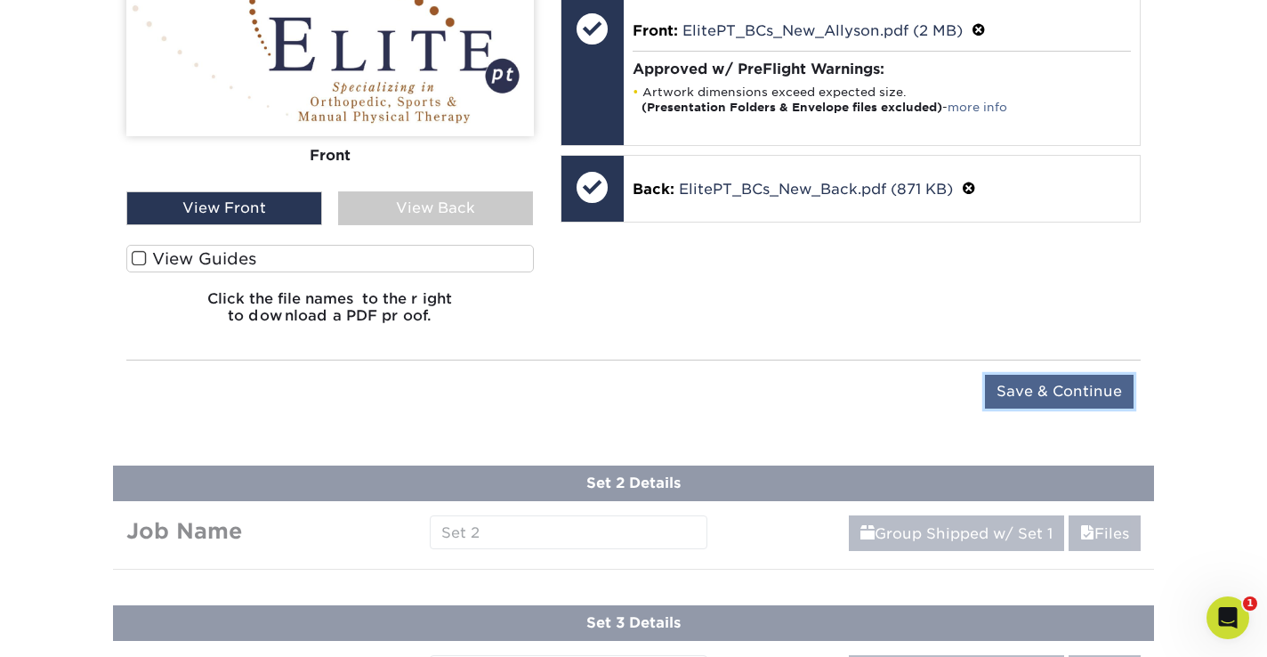
click at [1058, 391] on input "Save & Continue" at bounding box center [1059, 392] width 149 height 34
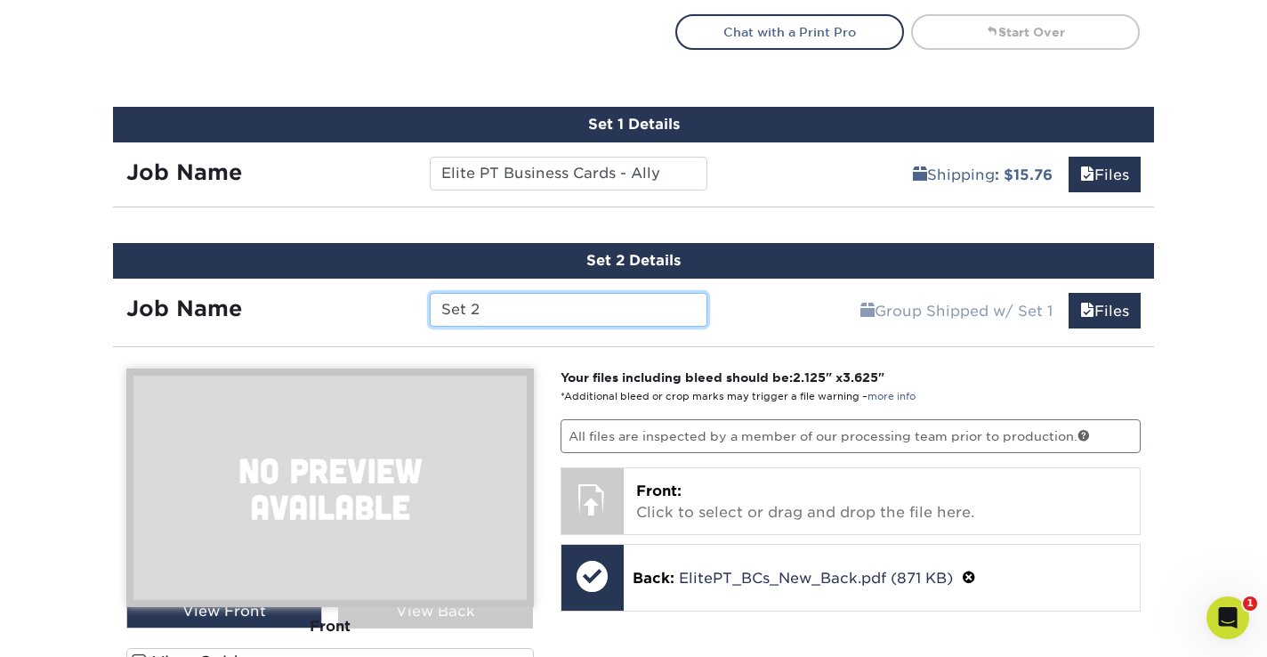
scroll to position [1156, 0]
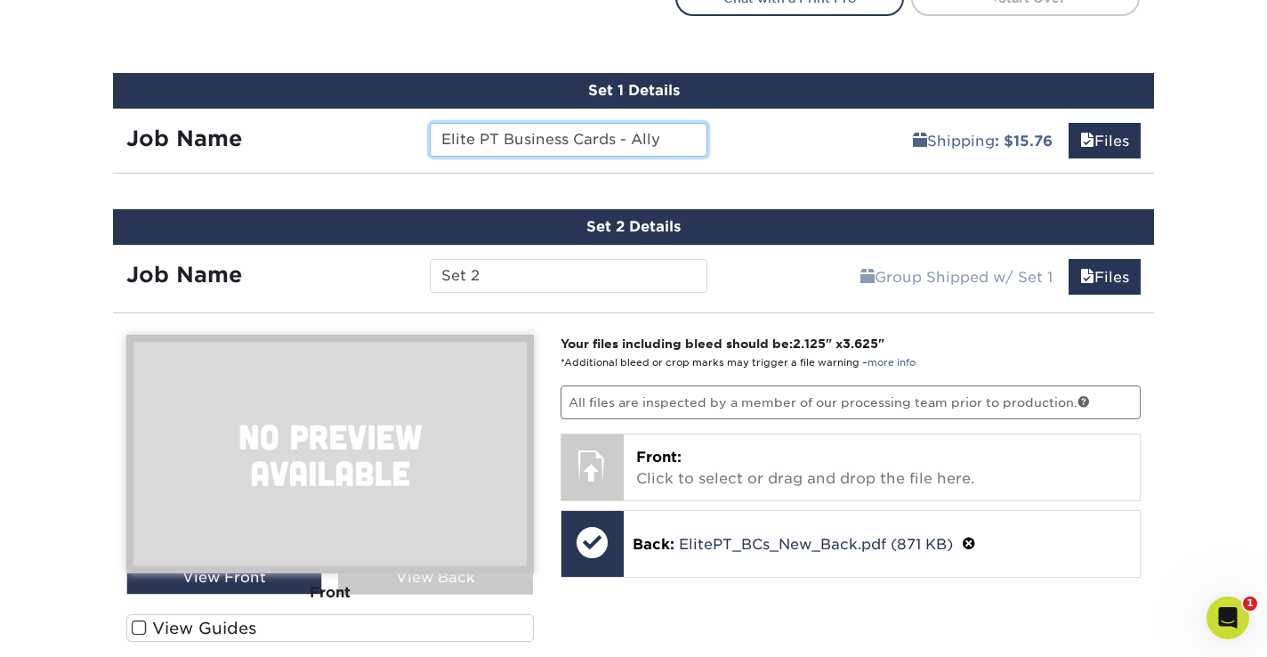
drag, startPoint x: 640, startPoint y: 136, endPoint x: 454, endPoint y: 129, distance: 186.1
click at [454, 129] on input "Elite PT Business Cards - Ally" at bounding box center [568, 140] width 277 height 34
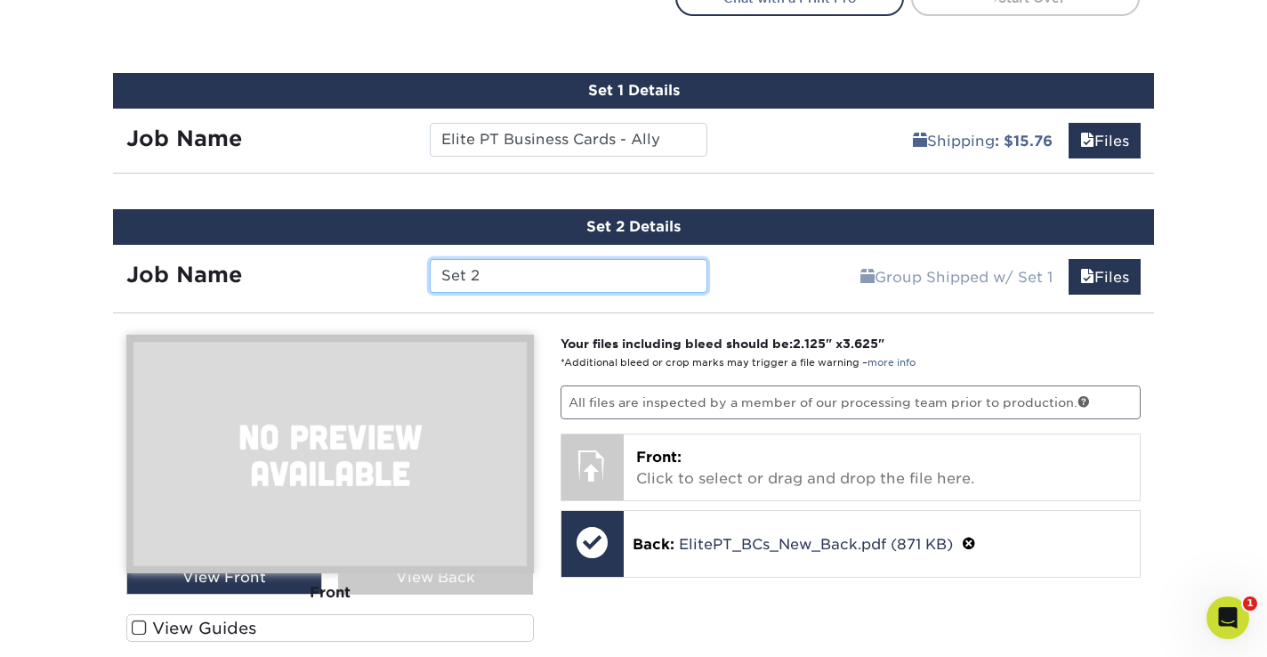
click at [564, 268] on input "Set 2" at bounding box center [568, 276] width 277 height 34
click at [564, 269] on input "Set 2" at bounding box center [568, 276] width 277 height 34
click at [564, 270] on input "Set 2" at bounding box center [568, 276] width 277 height 34
paste input "Elite PT Business Cards - Ally"
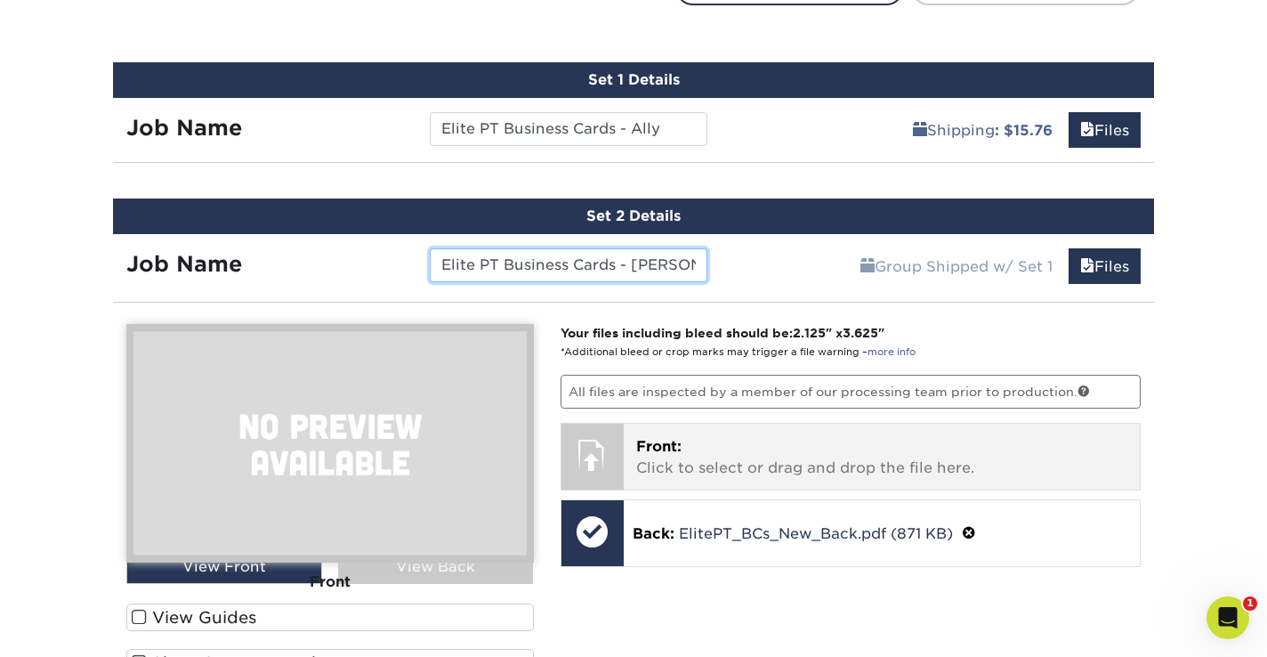
type input "Elite PT Business Cards - Jack"
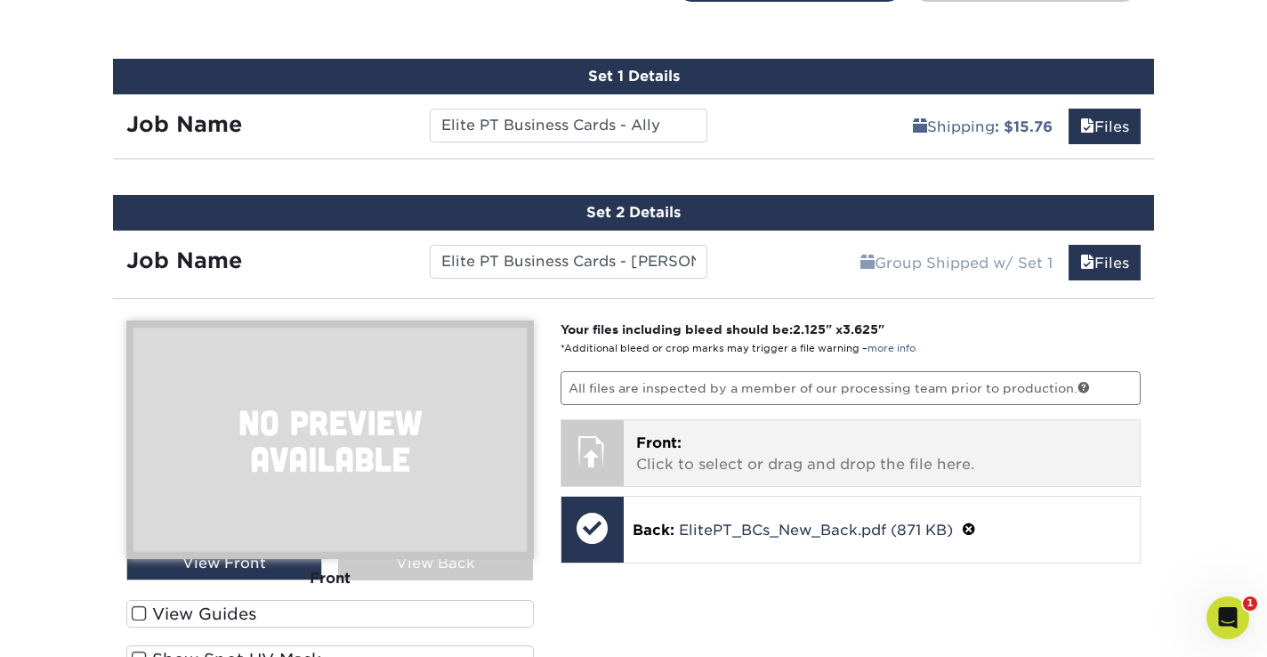
click at [607, 453] on div at bounding box center [592, 451] width 62 height 62
click at [658, 448] on span "Front:" at bounding box center [658, 442] width 45 height 17
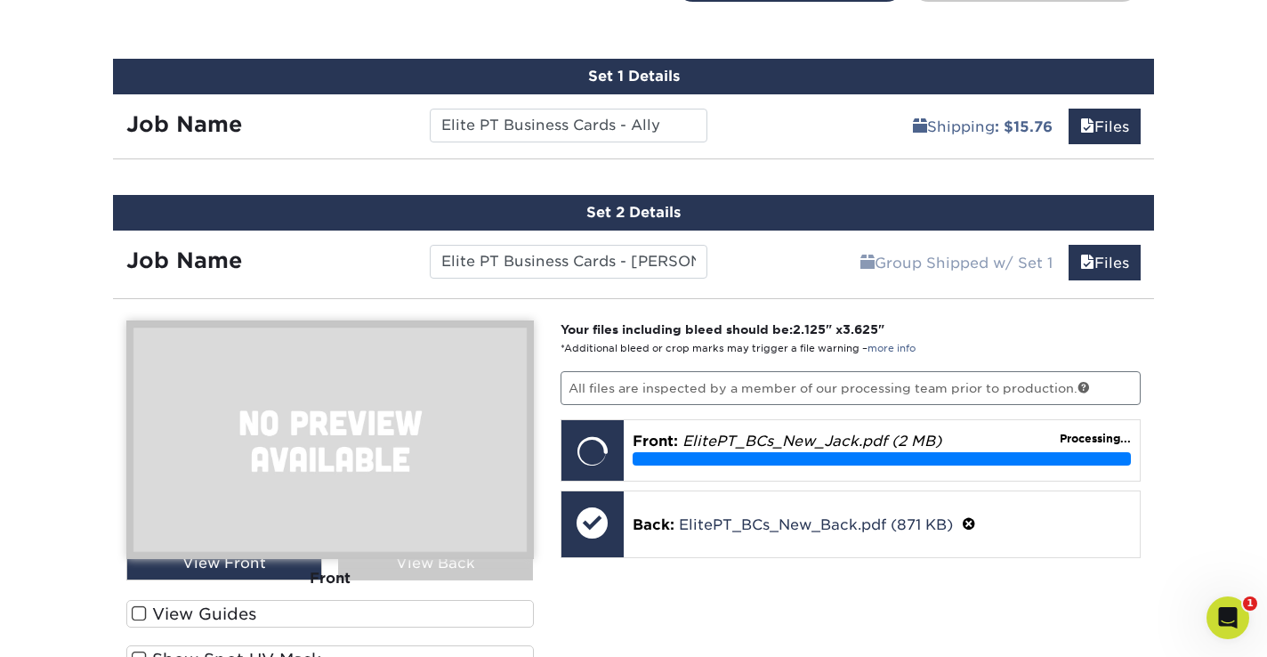
click at [268, 568] on div "Front" at bounding box center [330, 578] width 408 height 39
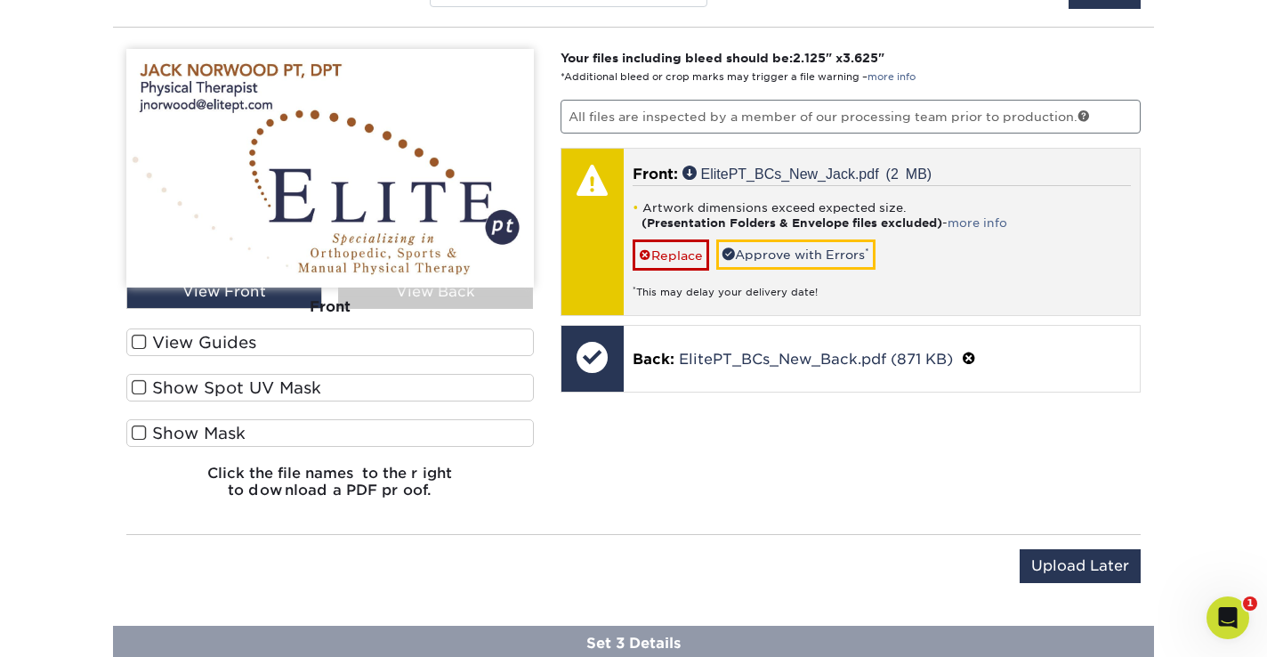
scroll to position [1443, 0]
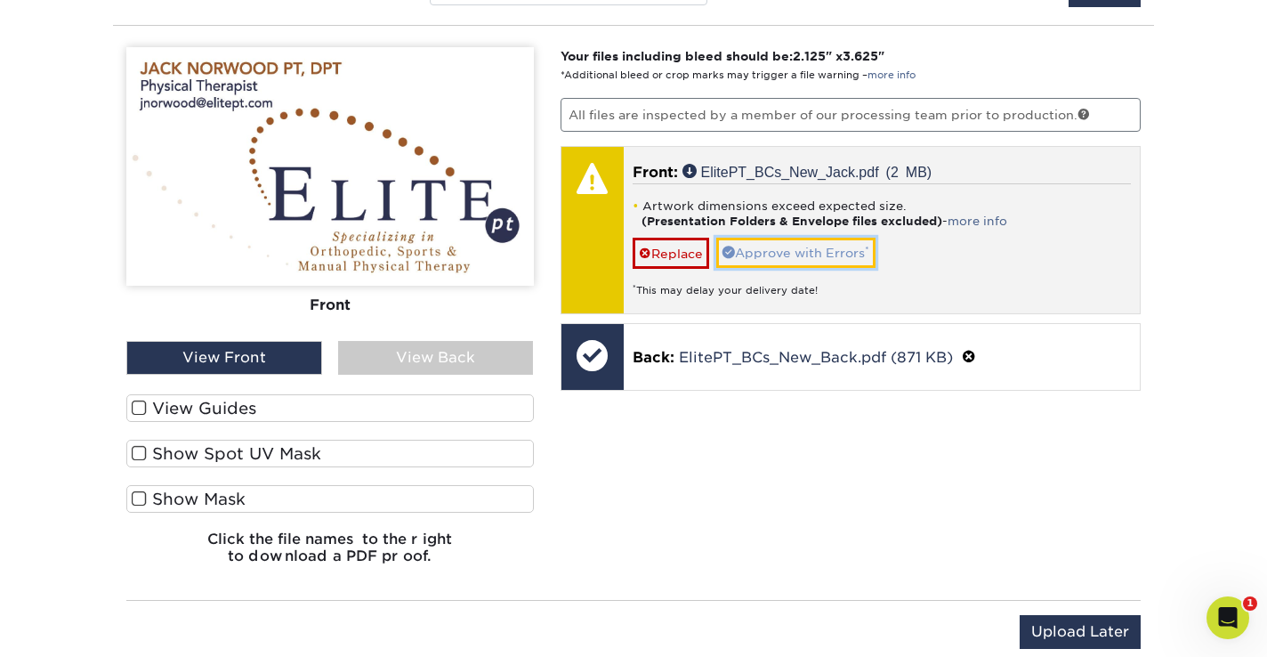
click at [795, 252] on link "Approve with Errors *" at bounding box center [795, 253] width 159 height 30
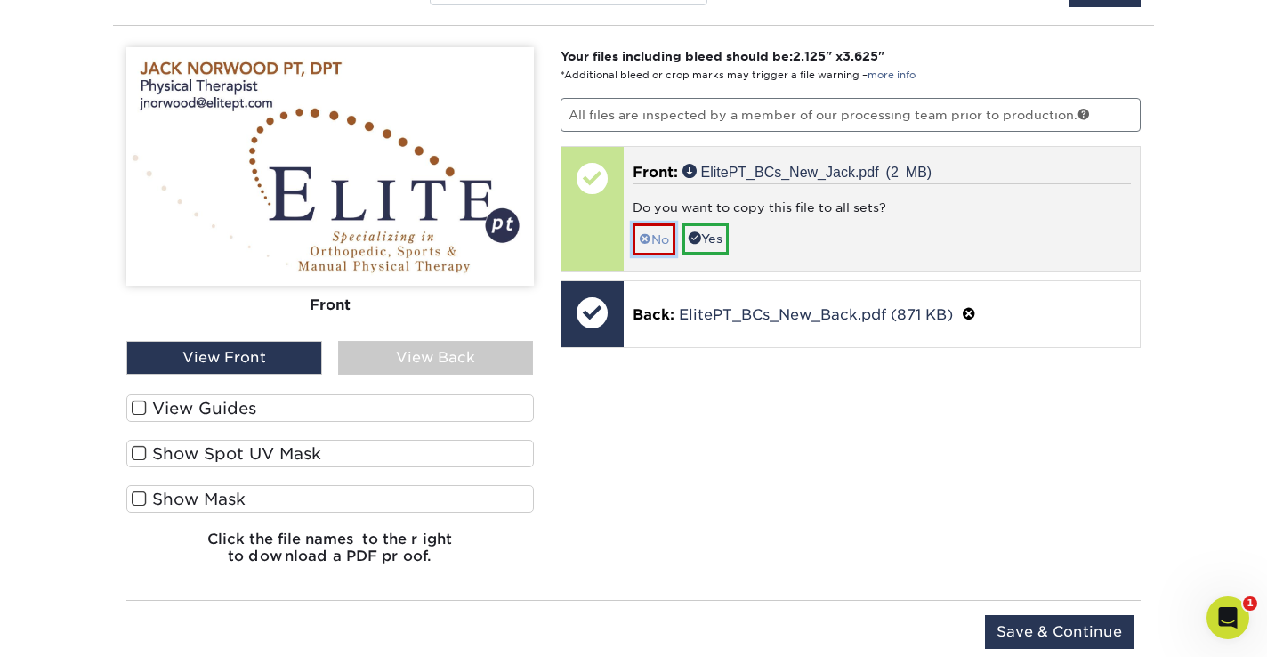
click at [664, 237] on link "No" at bounding box center [654, 238] width 43 height 31
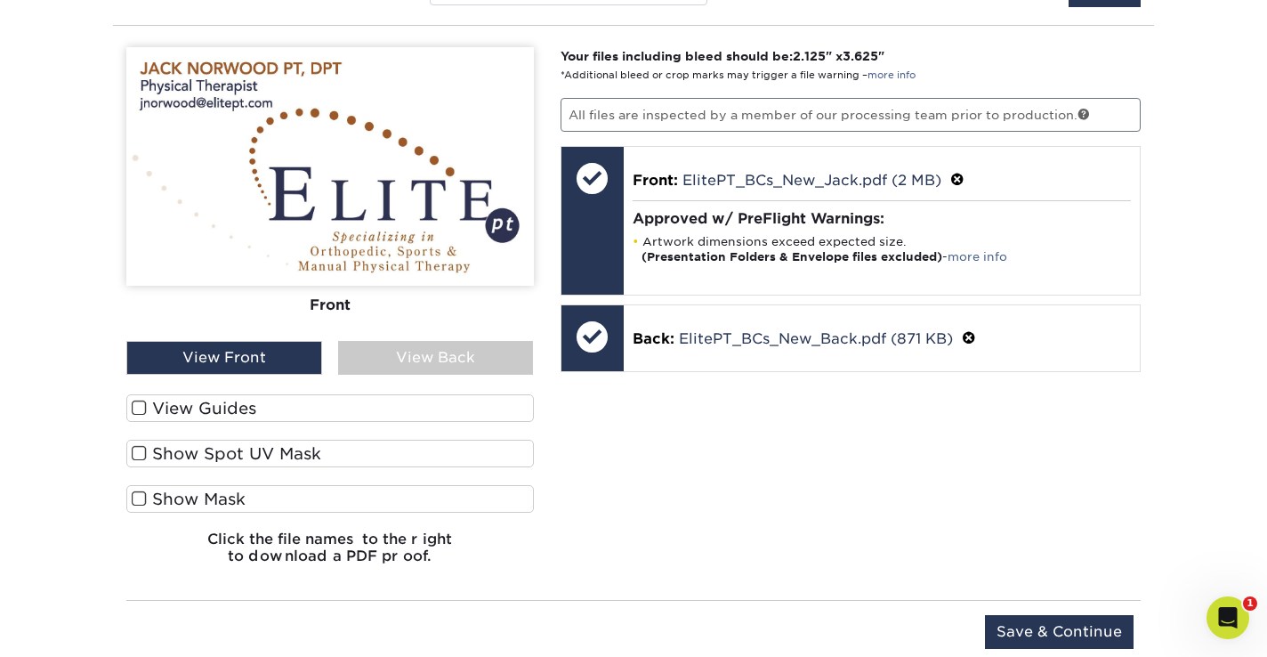
click at [415, 362] on div "View Back" at bounding box center [436, 358] width 196 height 34
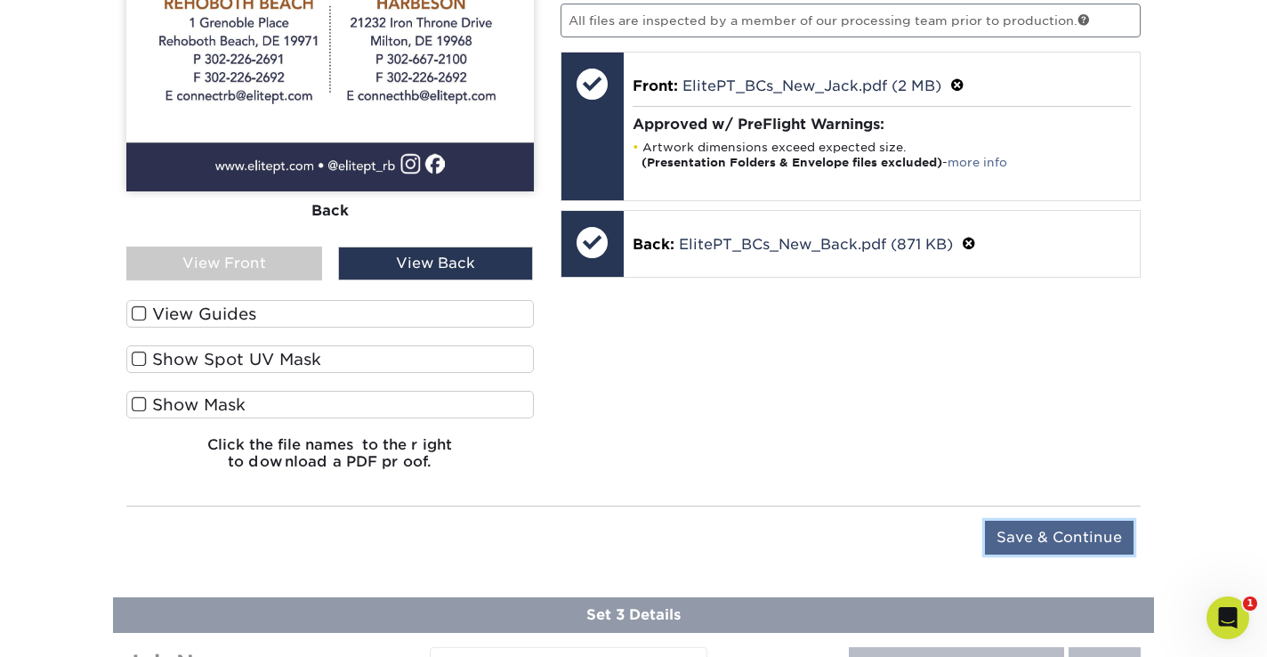
click at [1040, 520] on input "Save & Continue" at bounding box center [1059, 537] width 149 height 34
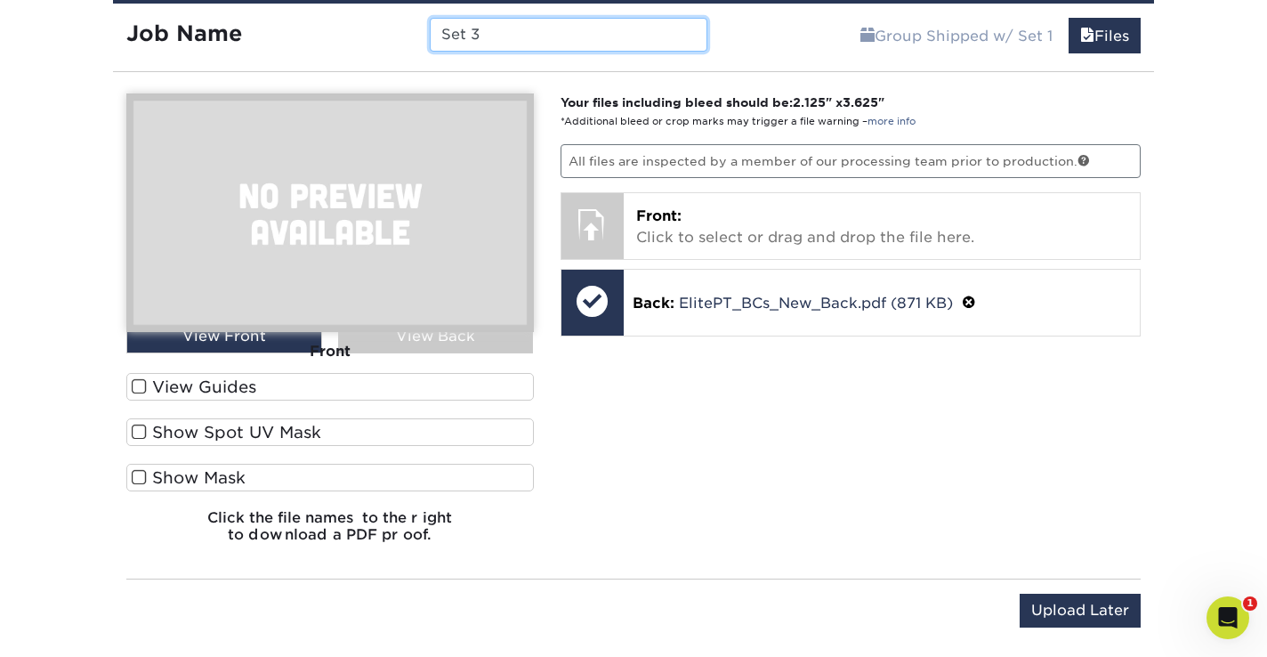
scroll to position [1529, 0]
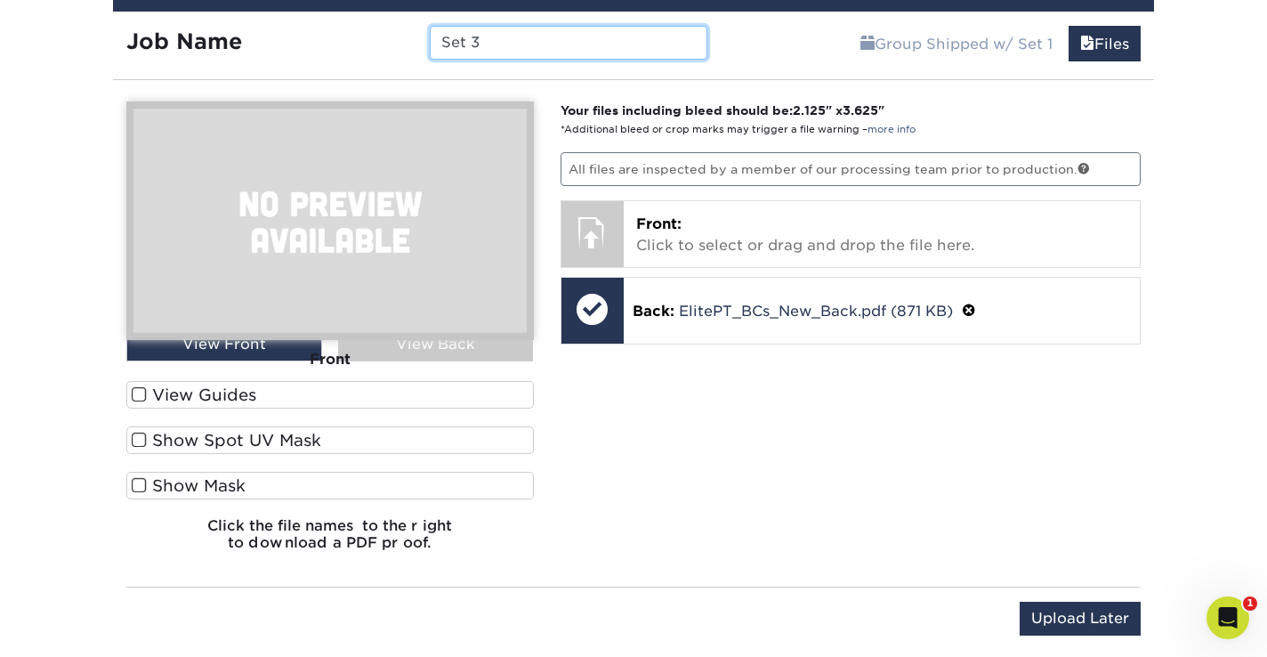
drag, startPoint x: 476, startPoint y: 39, endPoint x: 414, endPoint y: 35, distance: 62.4
click at [414, 35] on div "Job Name Set 3" at bounding box center [417, 43] width 608 height 34
paste input "Elite PT Business Cards - Ally"
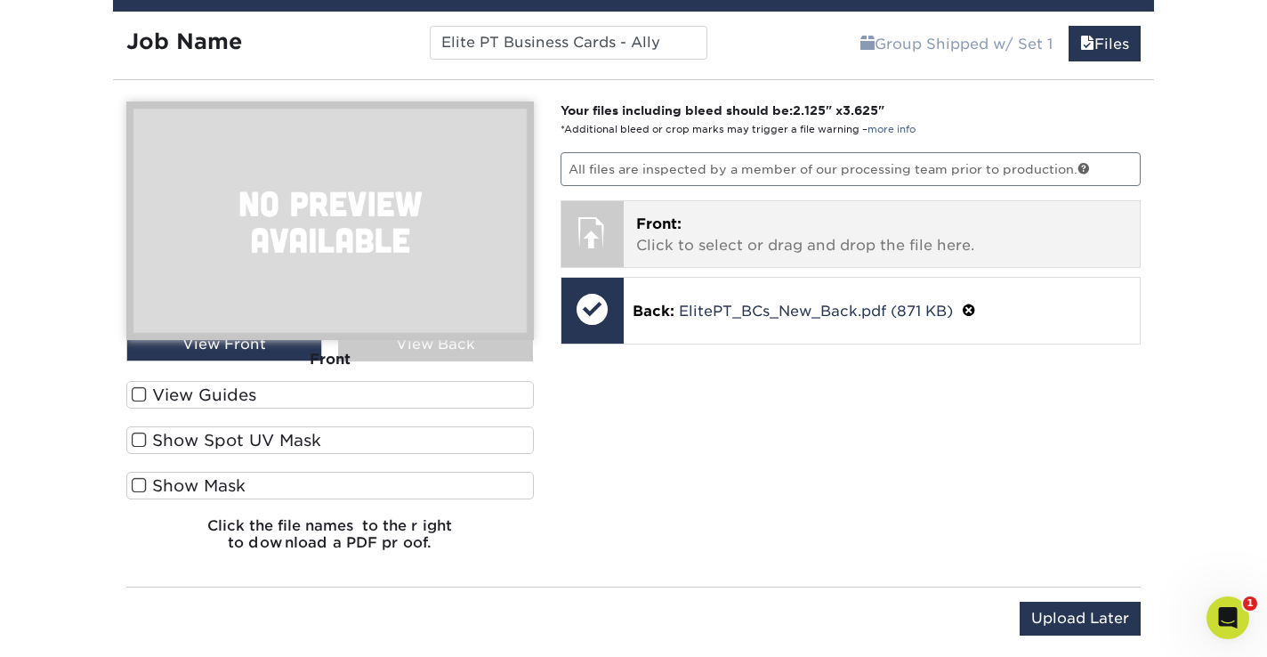
click at [624, 224] on div "Front: Click to select or drag and drop the file here. Choose file" at bounding box center [882, 234] width 517 height 66
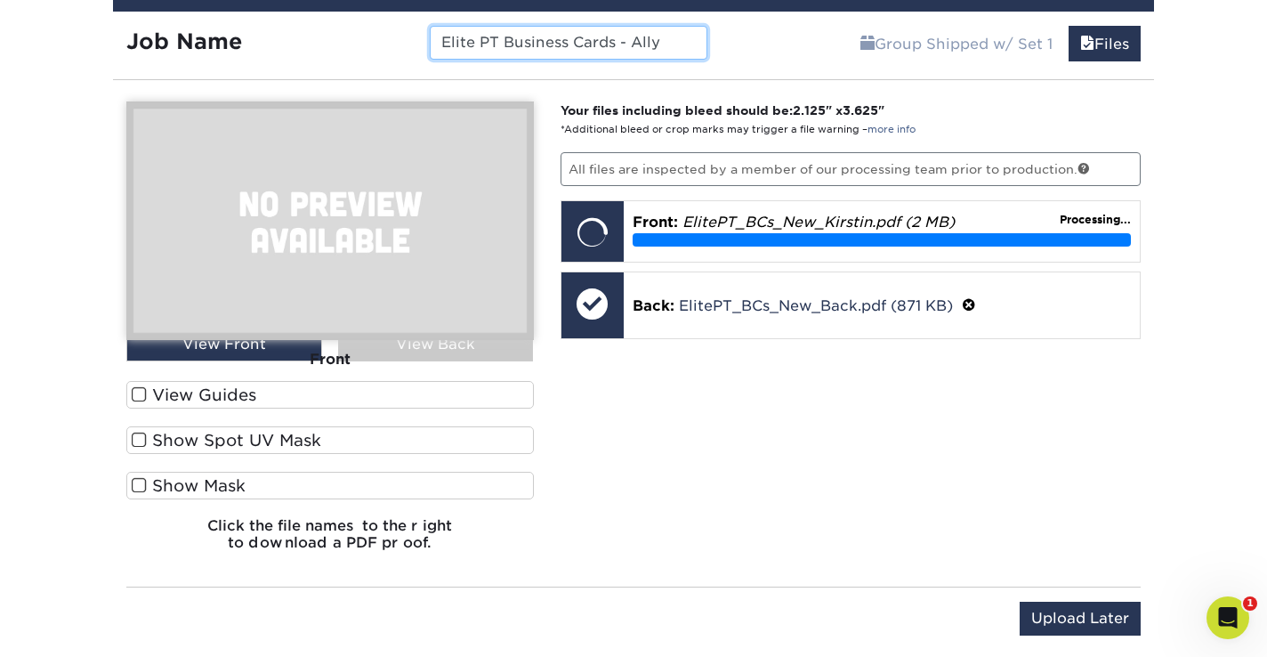
click at [671, 41] on input "Elite PT Business Cards - Ally" at bounding box center [568, 43] width 277 height 34
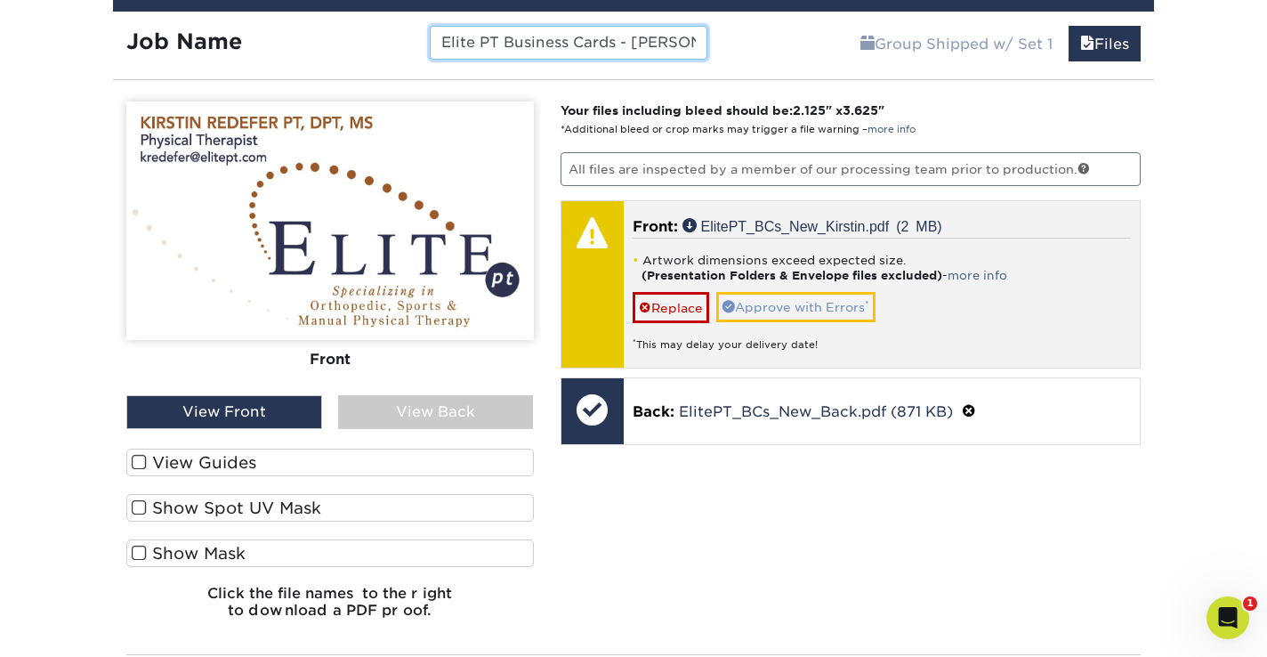
type input "Elite PT Business Cards - Kirstin"
click at [778, 312] on link "Approve with Errors *" at bounding box center [795, 307] width 159 height 30
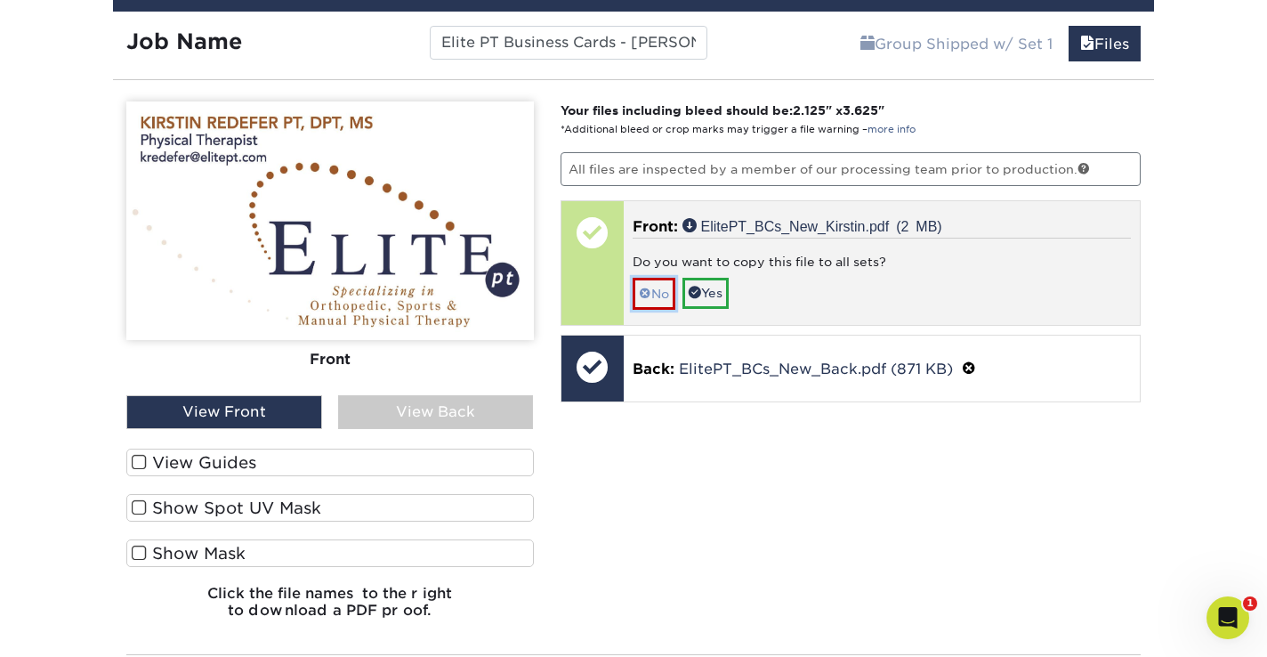
click at [649, 286] on span at bounding box center [645, 293] width 12 height 14
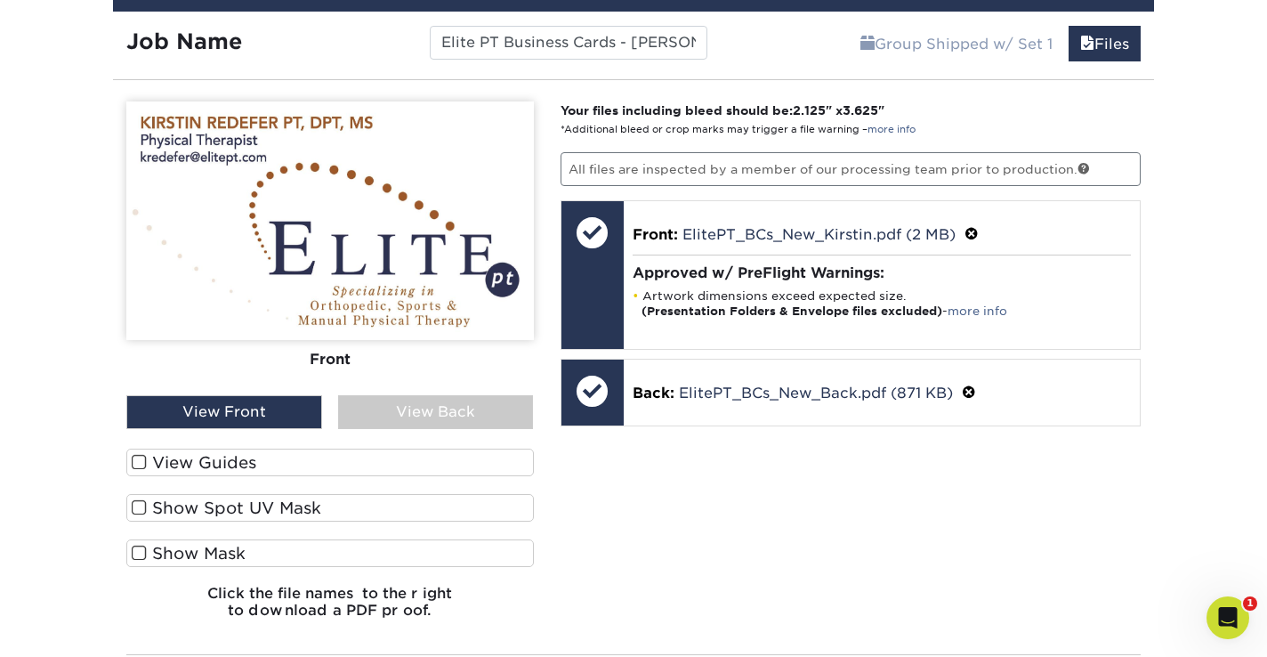
click at [442, 404] on div "View Back" at bounding box center [436, 412] width 196 height 34
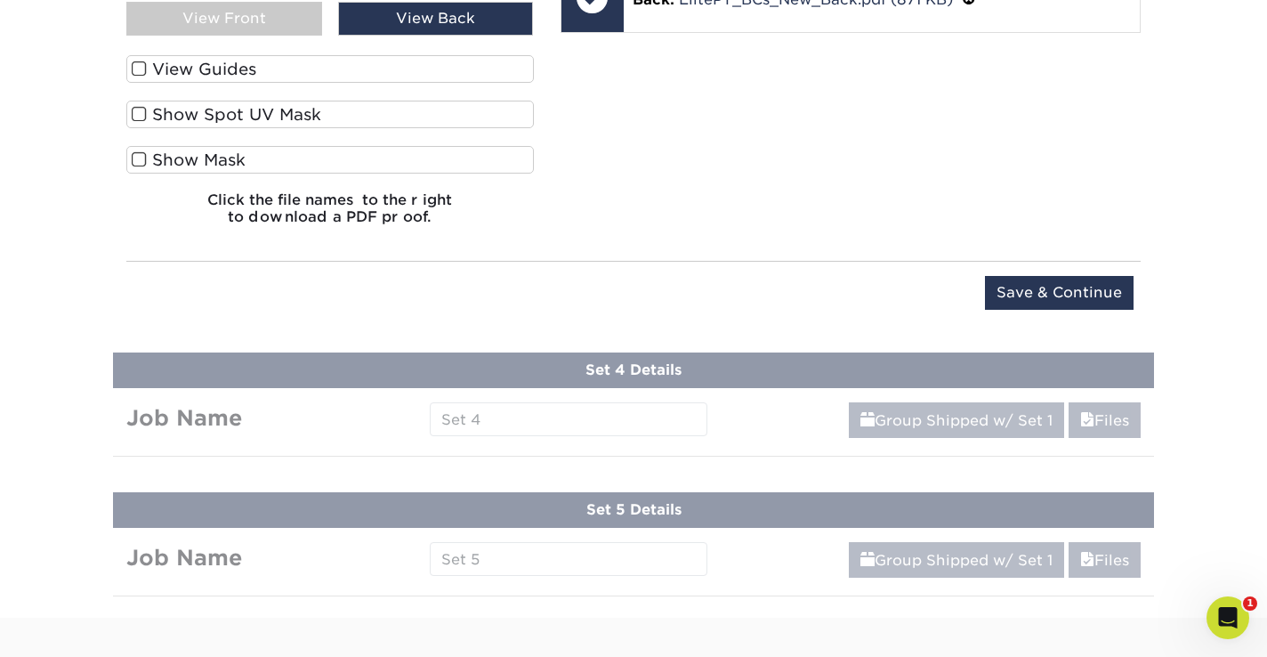
scroll to position [1933, 0]
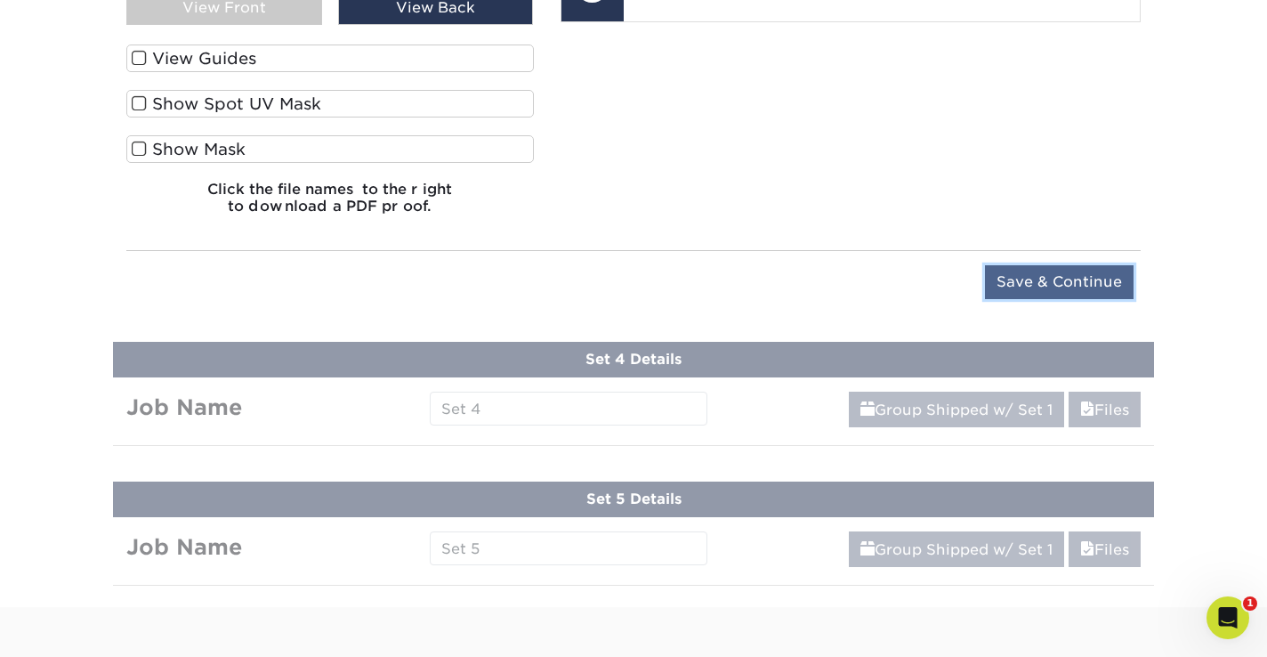
click at [1041, 279] on input "Save & Continue" at bounding box center [1059, 282] width 149 height 34
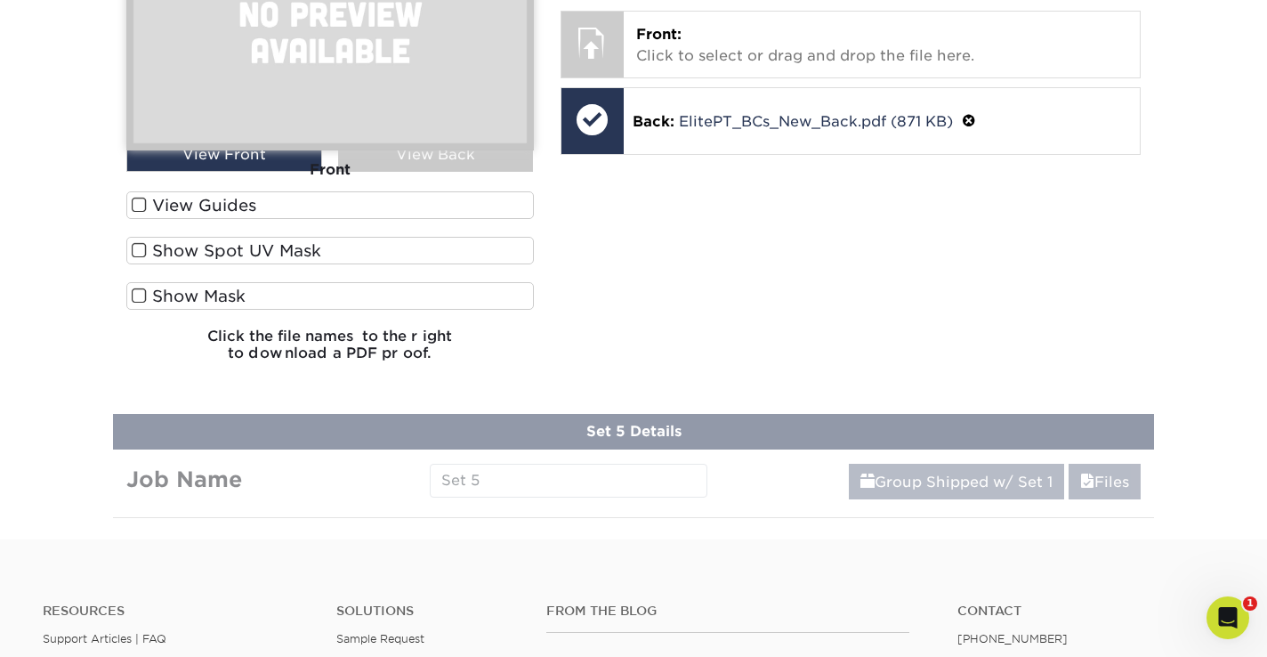
scroll to position [1381, 0]
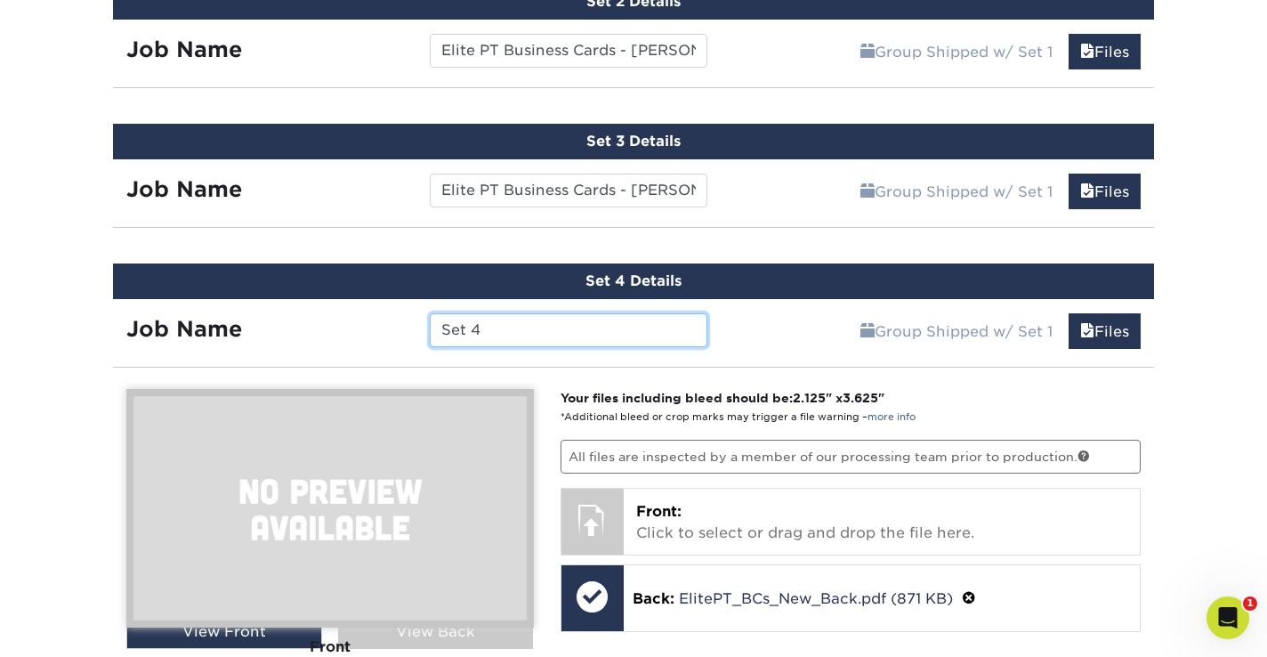
drag, startPoint x: 437, startPoint y: 322, endPoint x: 389, endPoint y: 319, distance: 48.1
click at [383, 320] on div "Job Name Set 4" at bounding box center [417, 330] width 608 height 34
paste input "Elite PT Business Cards - Ally"
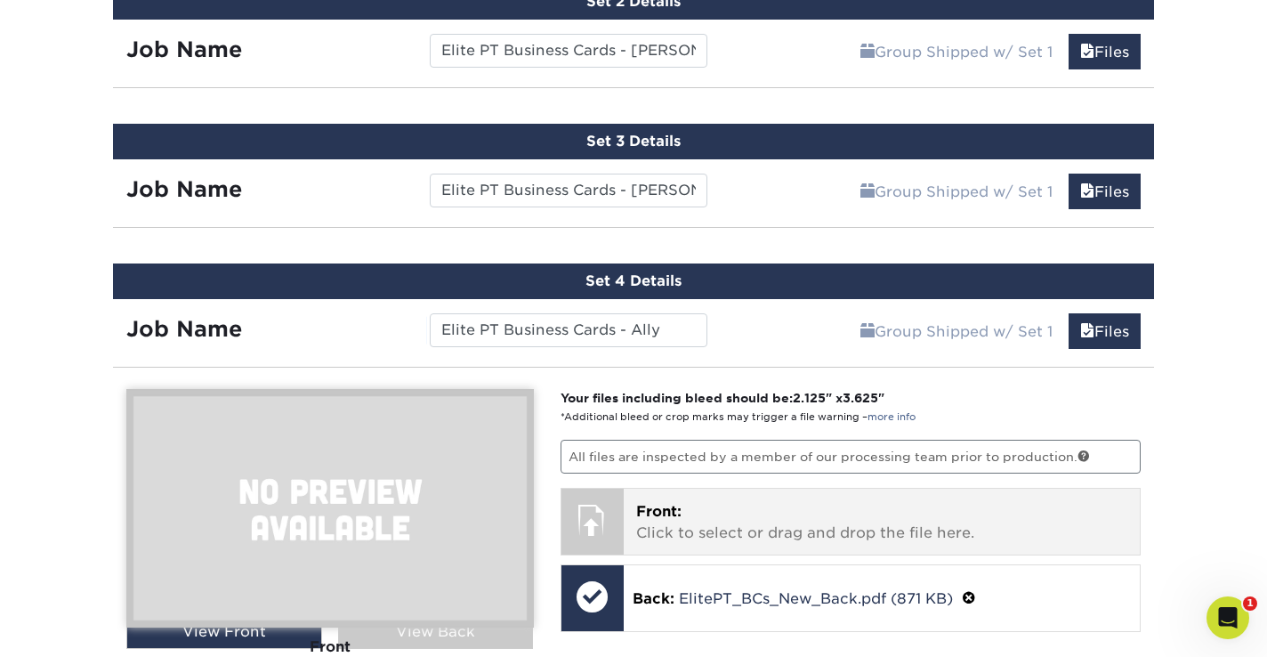
drag, startPoint x: 597, startPoint y: 516, endPoint x: 606, endPoint y: 513, distance: 9.3
click at [597, 516] on div at bounding box center [592, 519] width 62 height 62
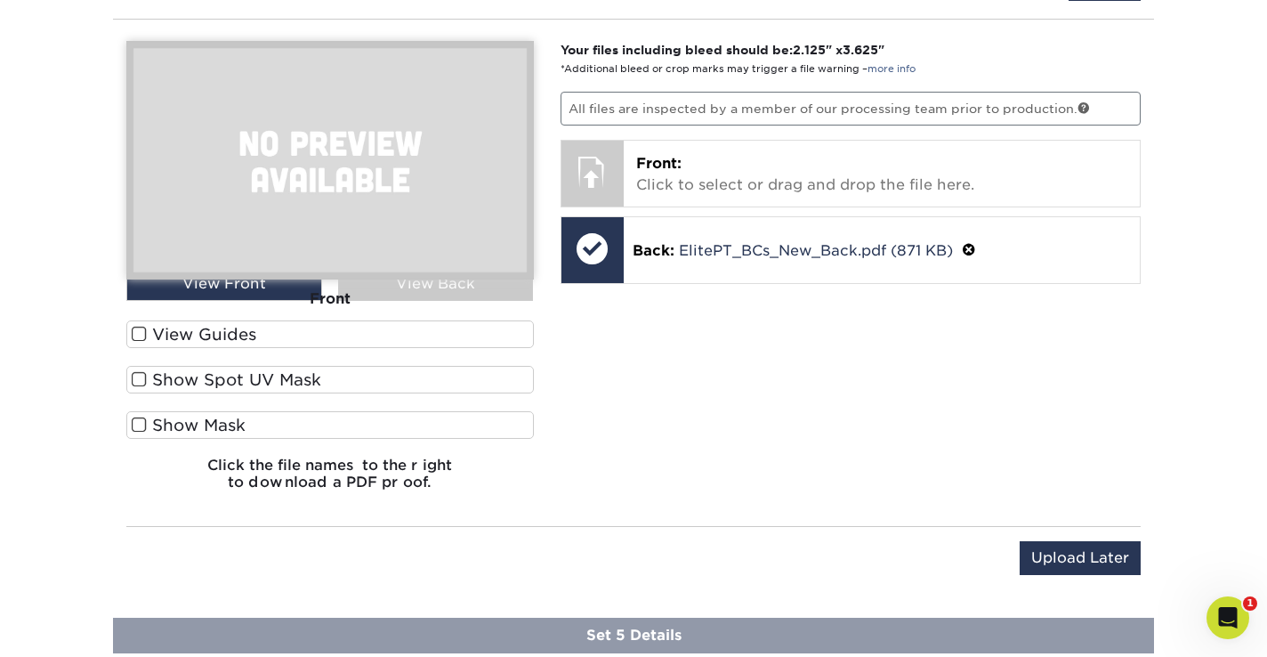
scroll to position [1731, 0]
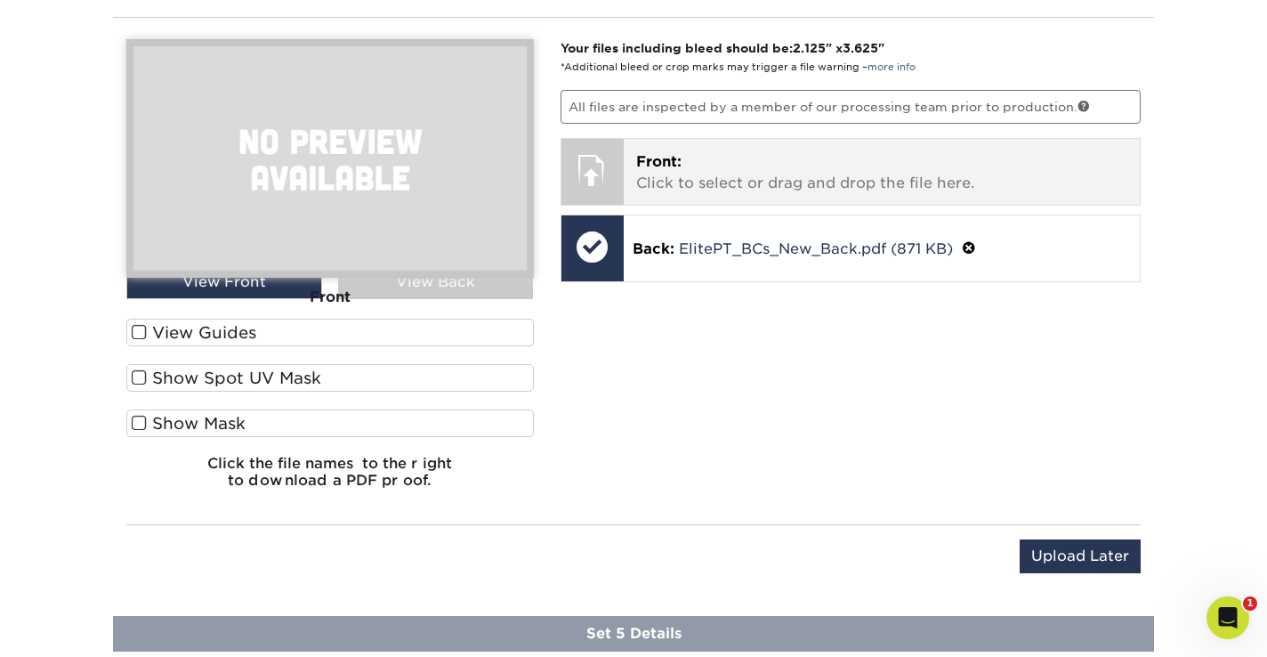
click at [650, 166] on span "Front:" at bounding box center [658, 161] width 45 height 17
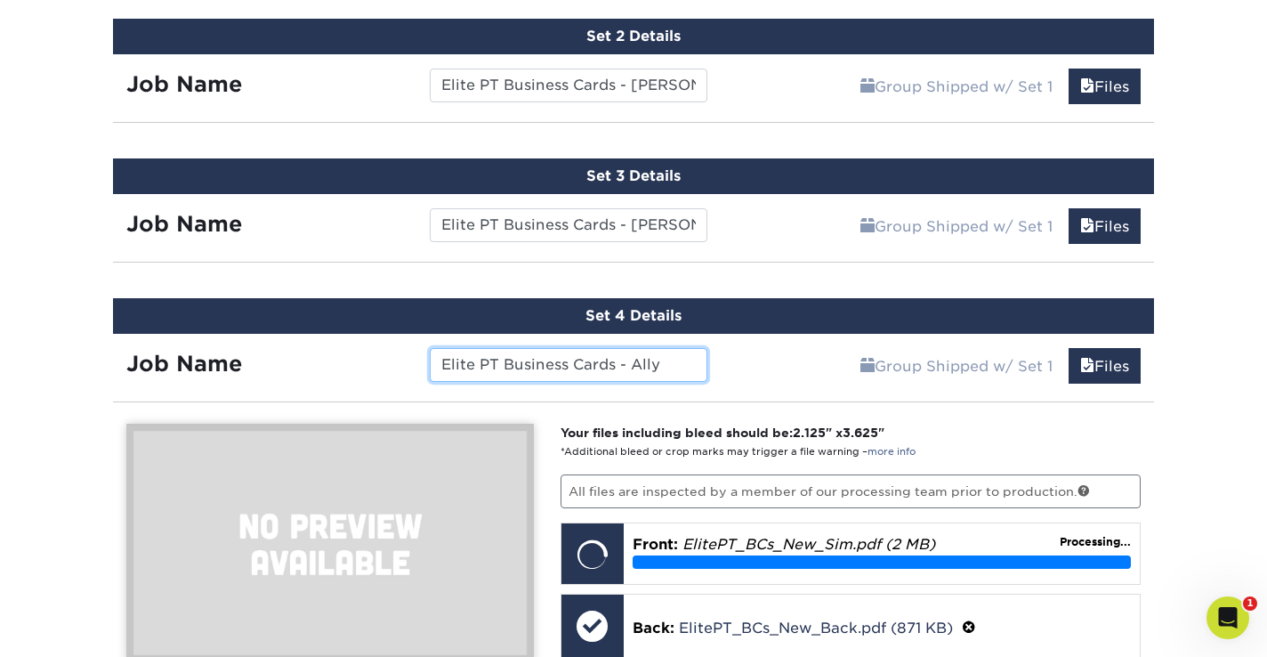
click at [680, 356] on input "Elite PT Business Cards - Ally" at bounding box center [568, 365] width 277 height 34
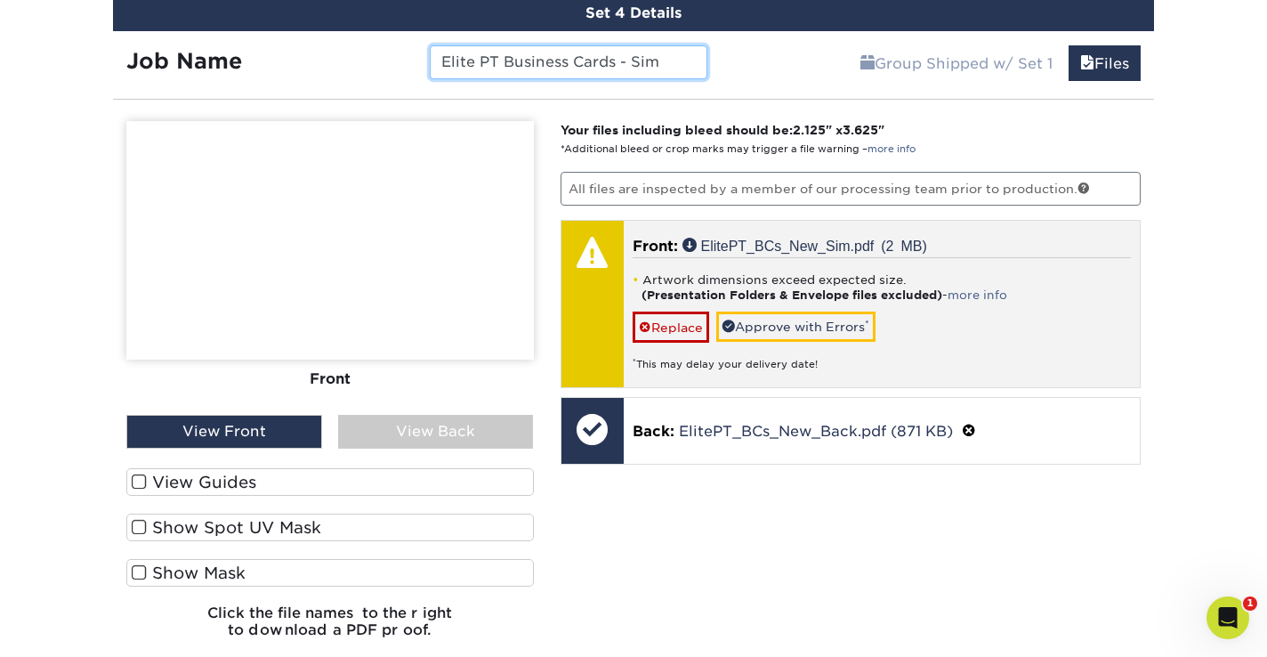
scroll to position [1646, 0]
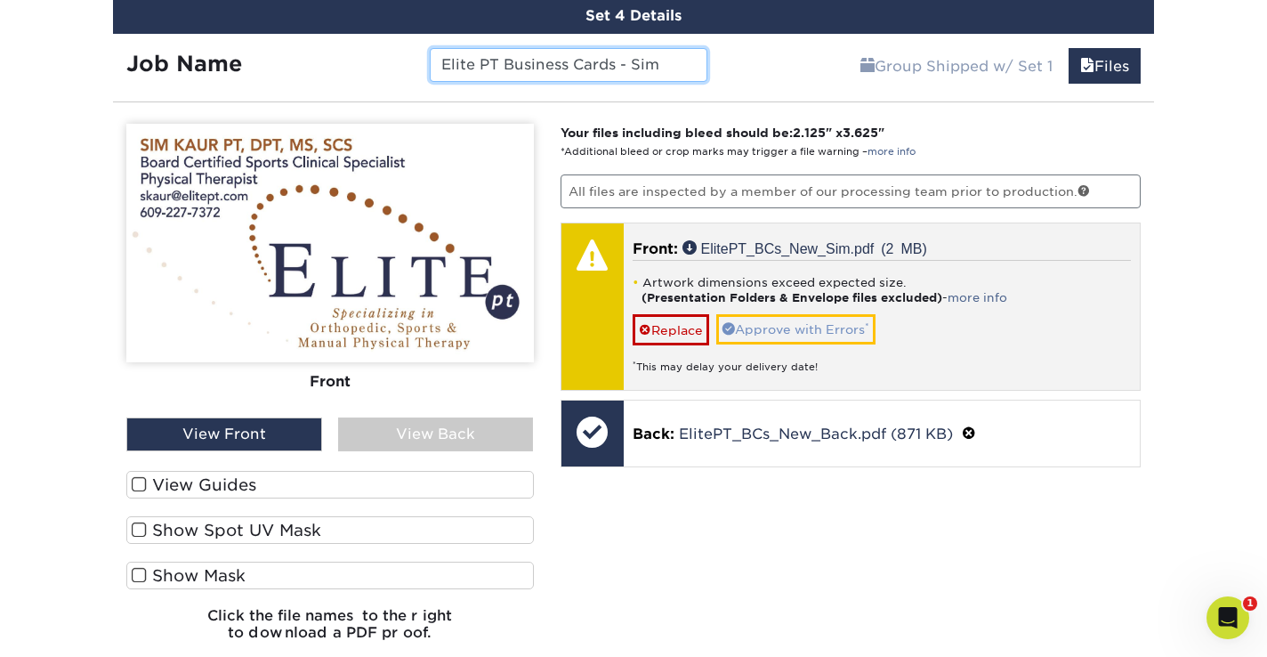
type input "Elite PT Business Cards - Sim"
click at [833, 321] on link "Approve with Errors *" at bounding box center [795, 329] width 159 height 30
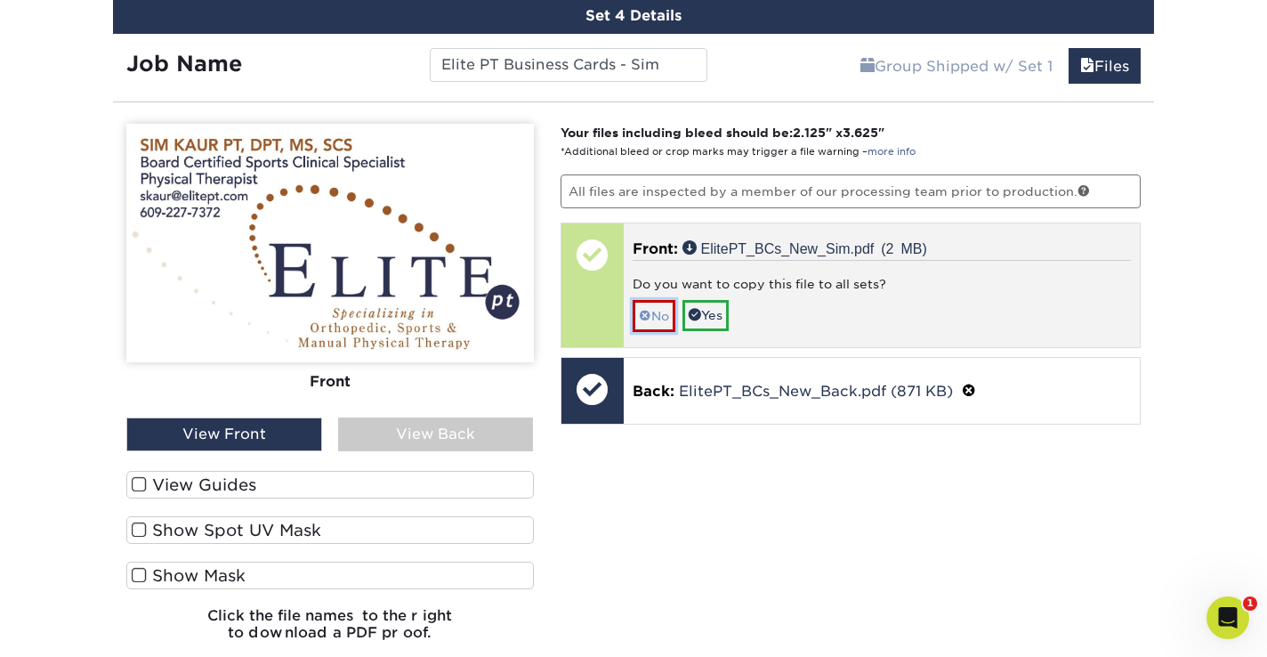
click at [660, 311] on link "No" at bounding box center [654, 315] width 43 height 31
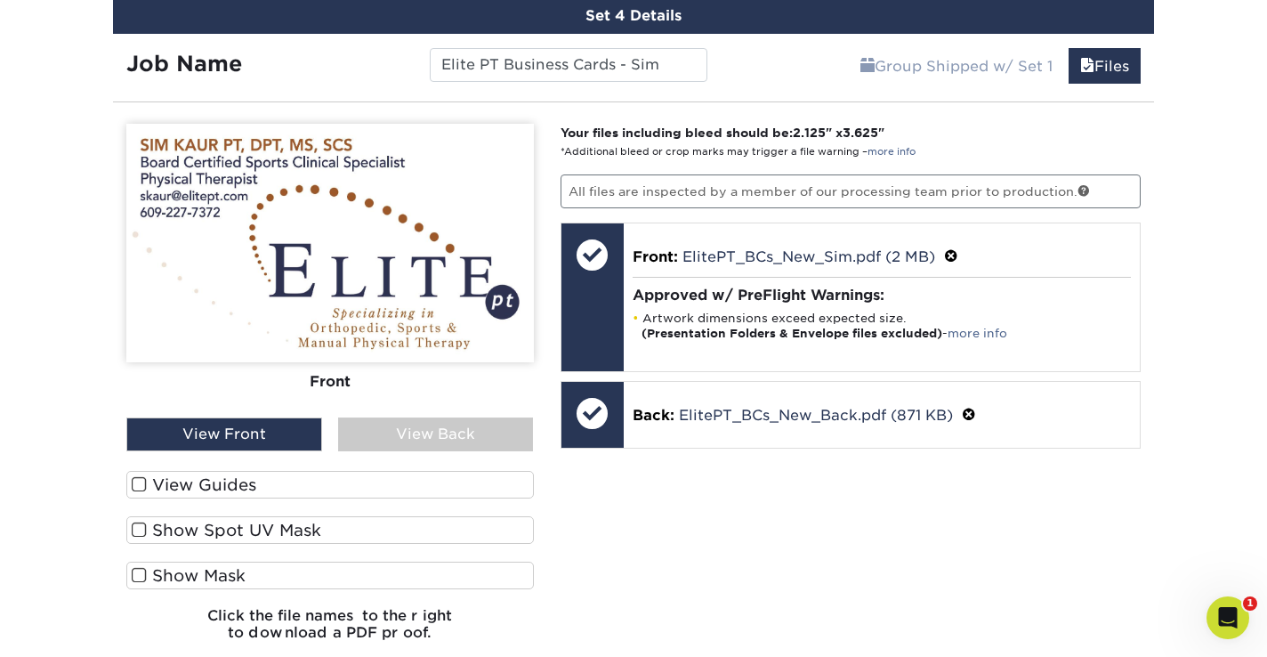
click at [451, 445] on div "View Back" at bounding box center [436, 434] width 196 height 34
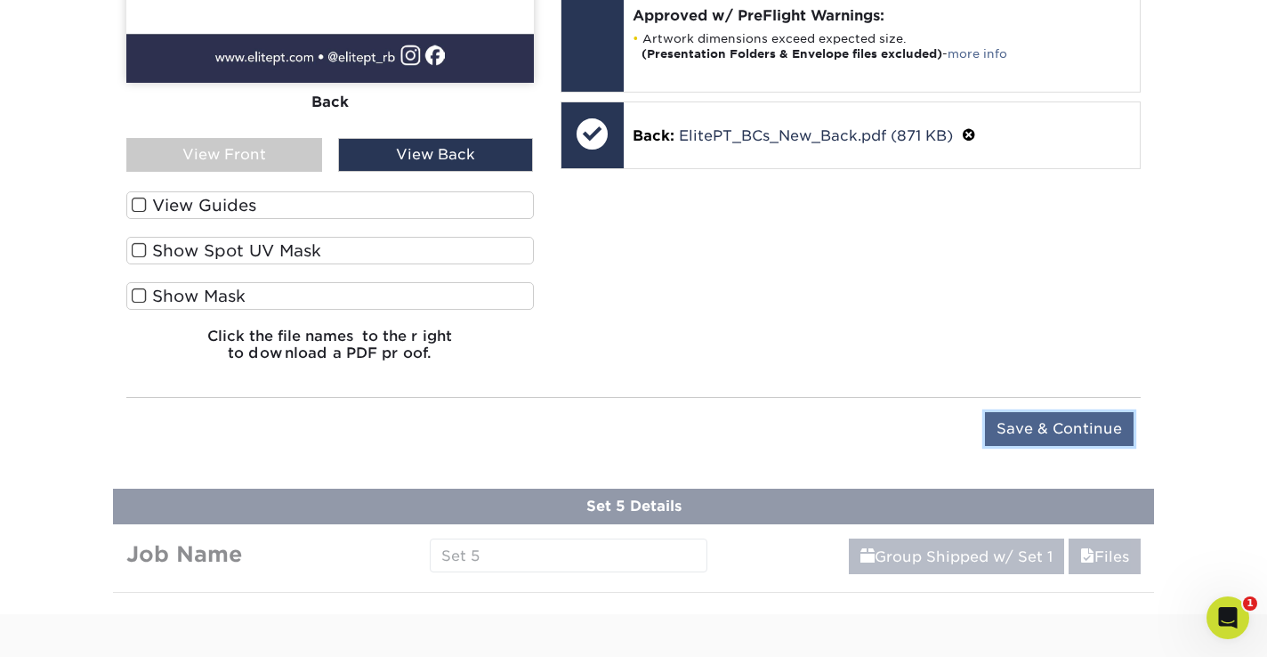
click at [1044, 420] on input "Save & Continue" at bounding box center [1059, 429] width 149 height 34
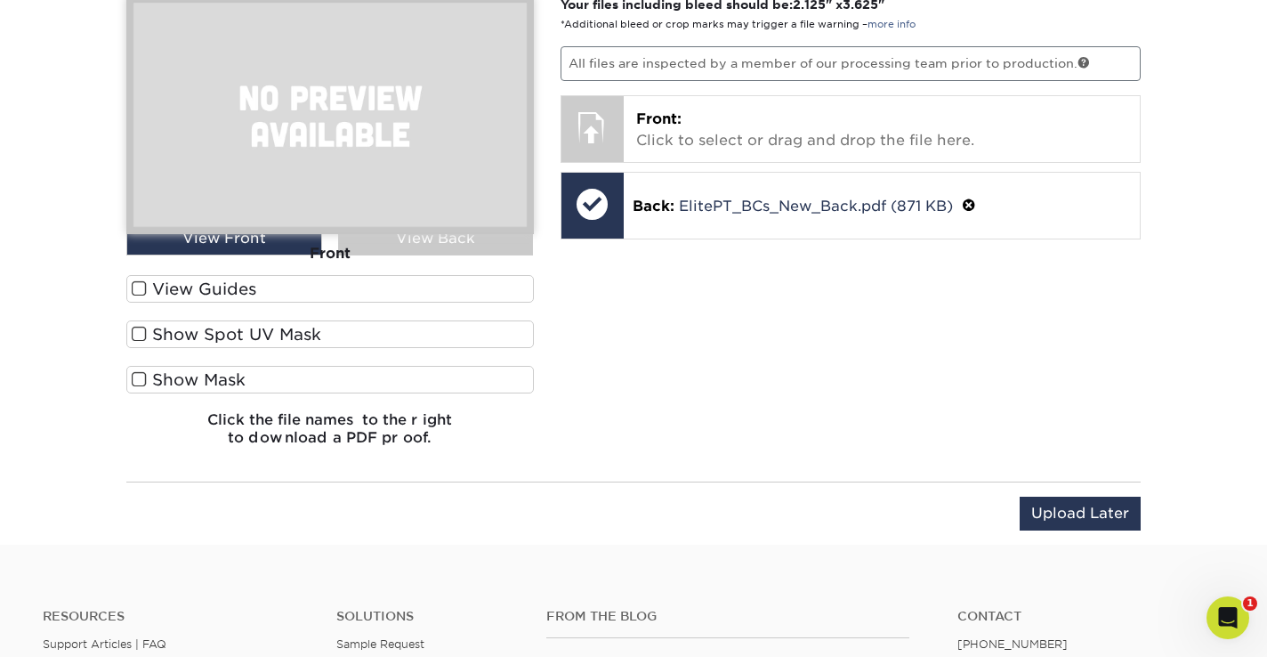
scroll to position [1520, 0]
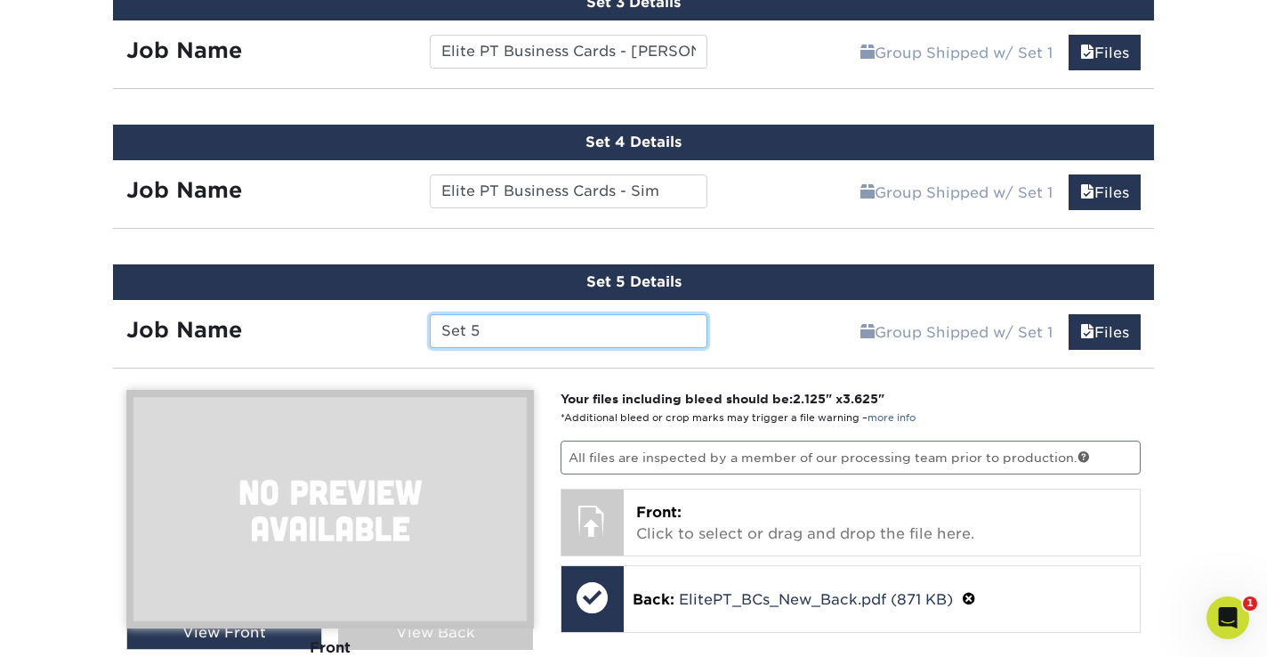
drag, startPoint x: 501, startPoint y: 321, endPoint x: 427, endPoint y: 319, distance: 73.9
click at [427, 319] on div "Set 5" at bounding box center [567, 331] width 303 height 34
paste input "Elite PT Business Cards - Ally"
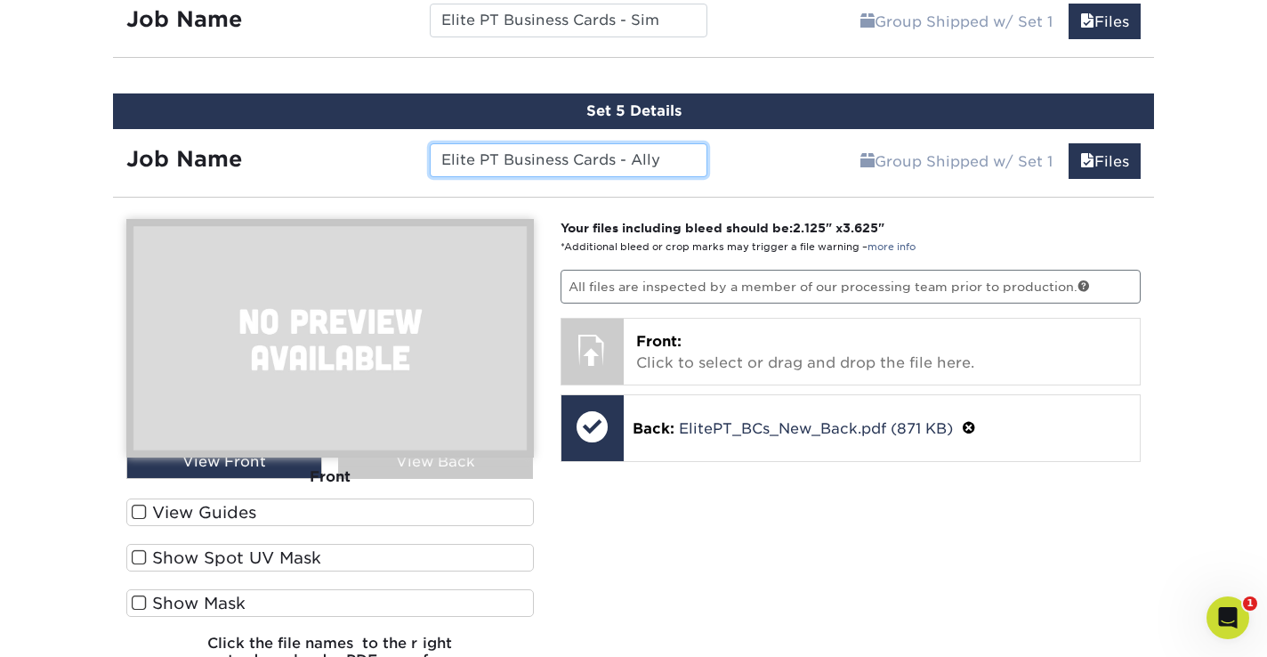
scroll to position [1728, 0]
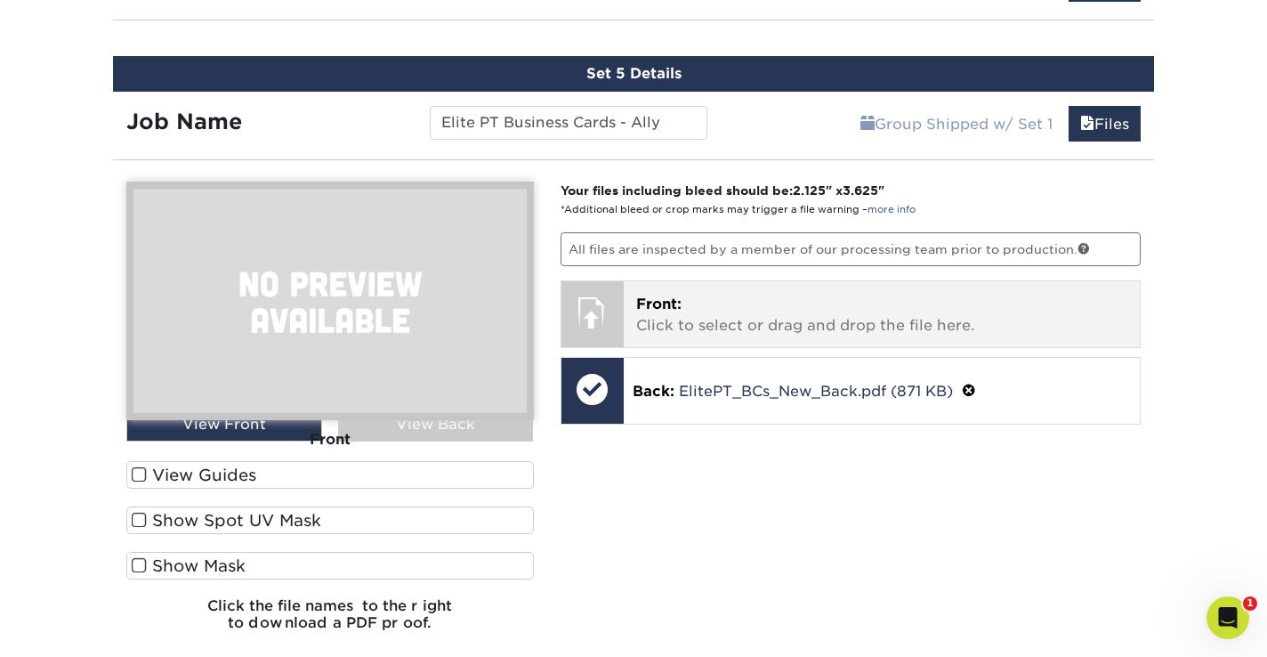
click at [605, 300] on div at bounding box center [592, 312] width 62 height 62
click at [666, 313] on p "Front: Click to select or drag and drop the file here." at bounding box center [882, 315] width 492 height 43
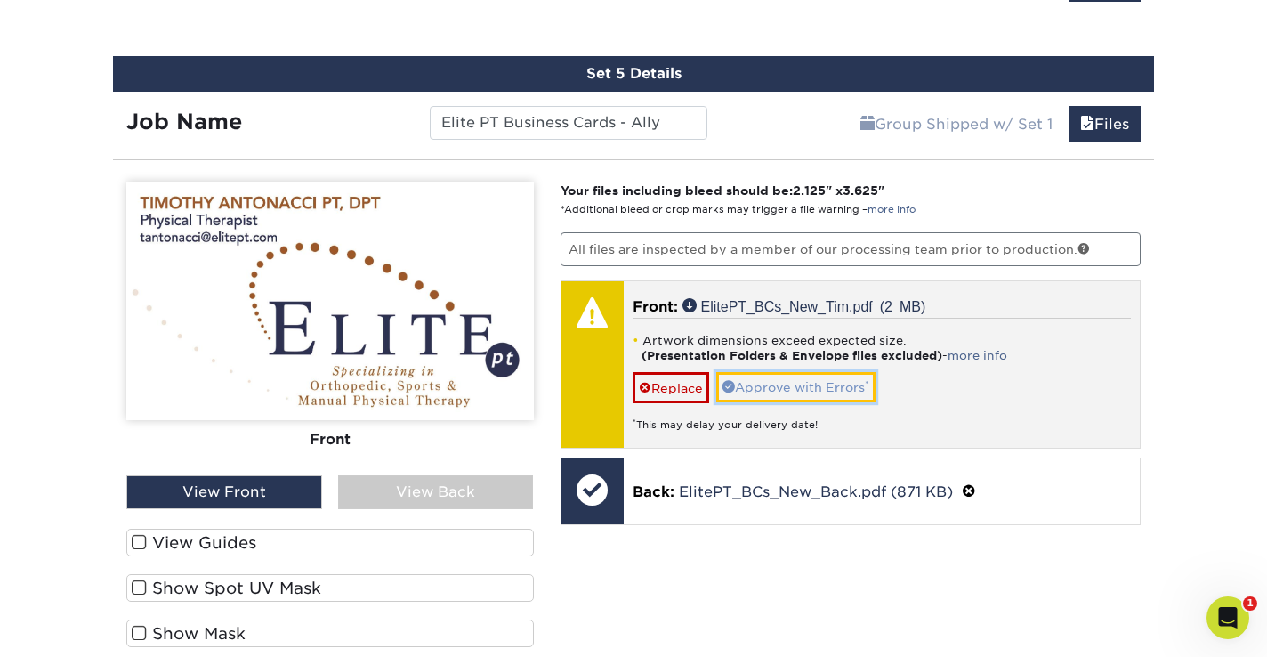
click at [791, 385] on link "Approve with Errors *" at bounding box center [795, 387] width 159 height 30
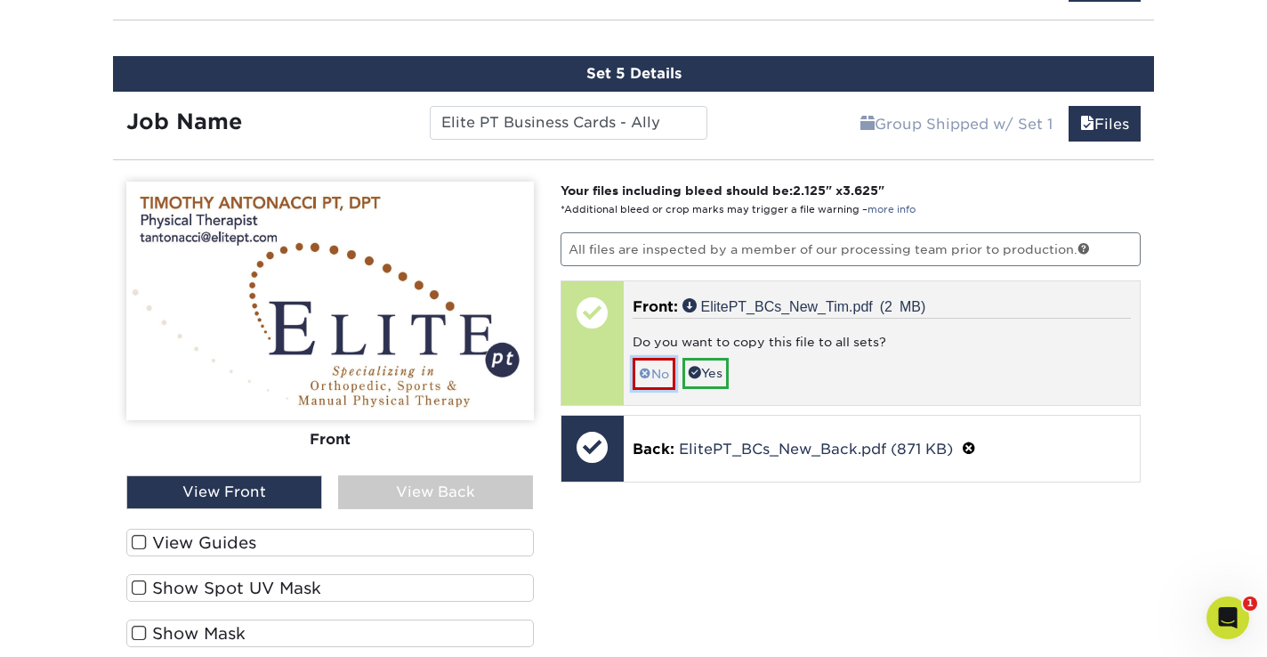
click at [651, 367] on link "No" at bounding box center [654, 373] width 43 height 31
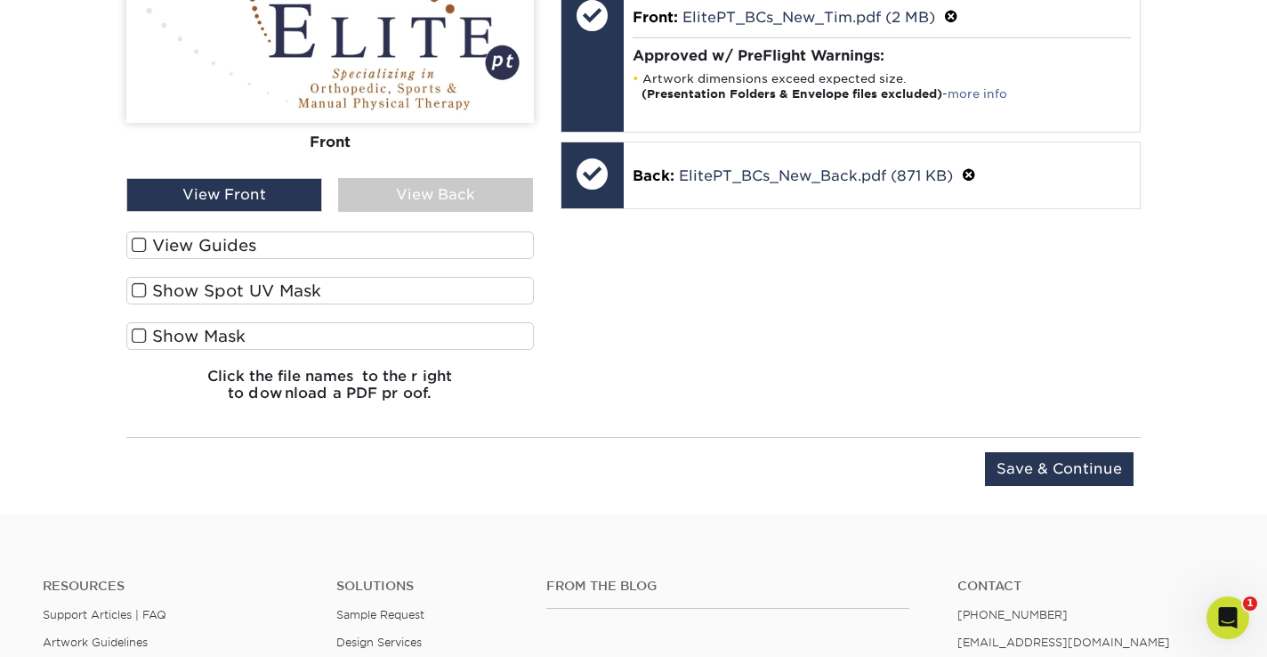
scroll to position [2026, 0]
click at [1045, 455] on input "Save & Continue" at bounding box center [1059, 468] width 149 height 34
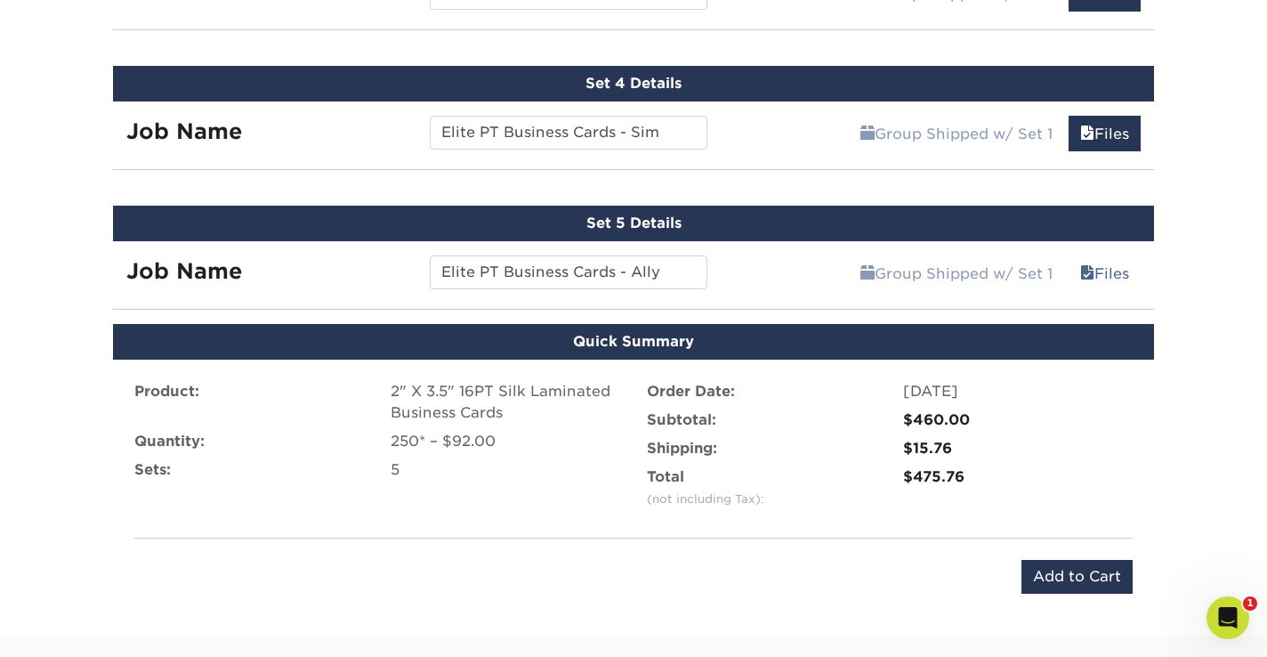
scroll to position [1582, 0]
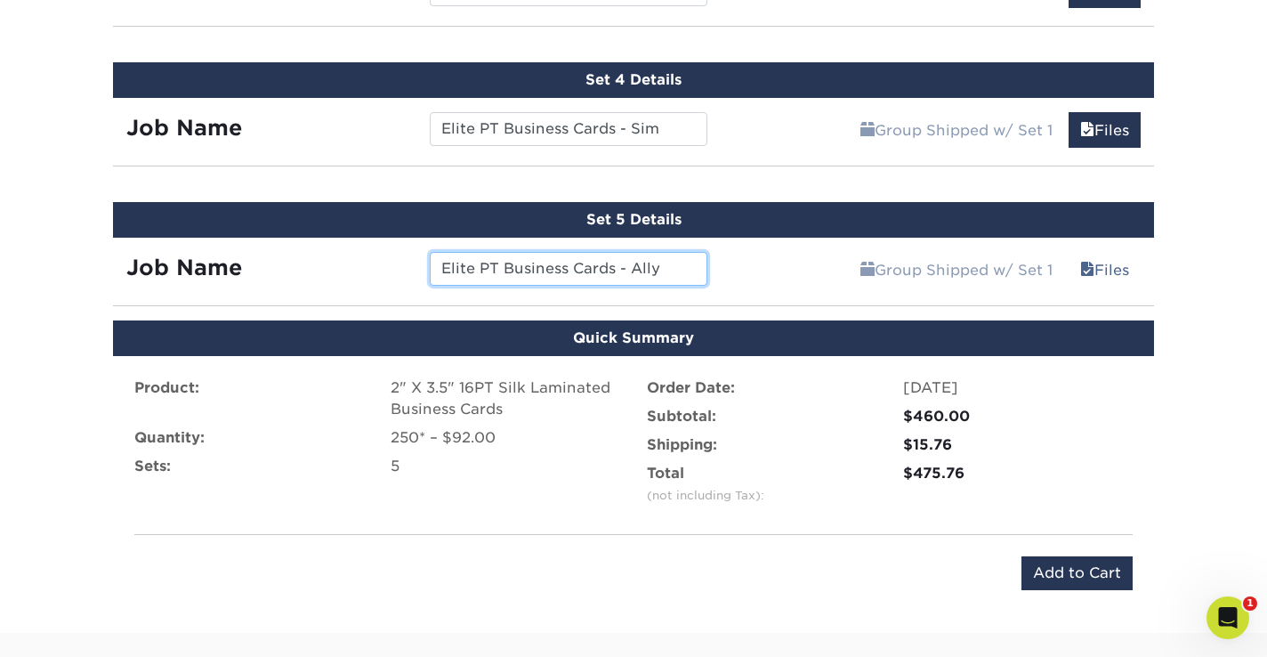
drag, startPoint x: 659, startPoint y: 262, endPoint x: 634, endPoint y: 260, distance: 25.0
click at [634, 260] on input "Elite PT Business Cards - Ally" at bounding box center [568, 269] width 277 height 34
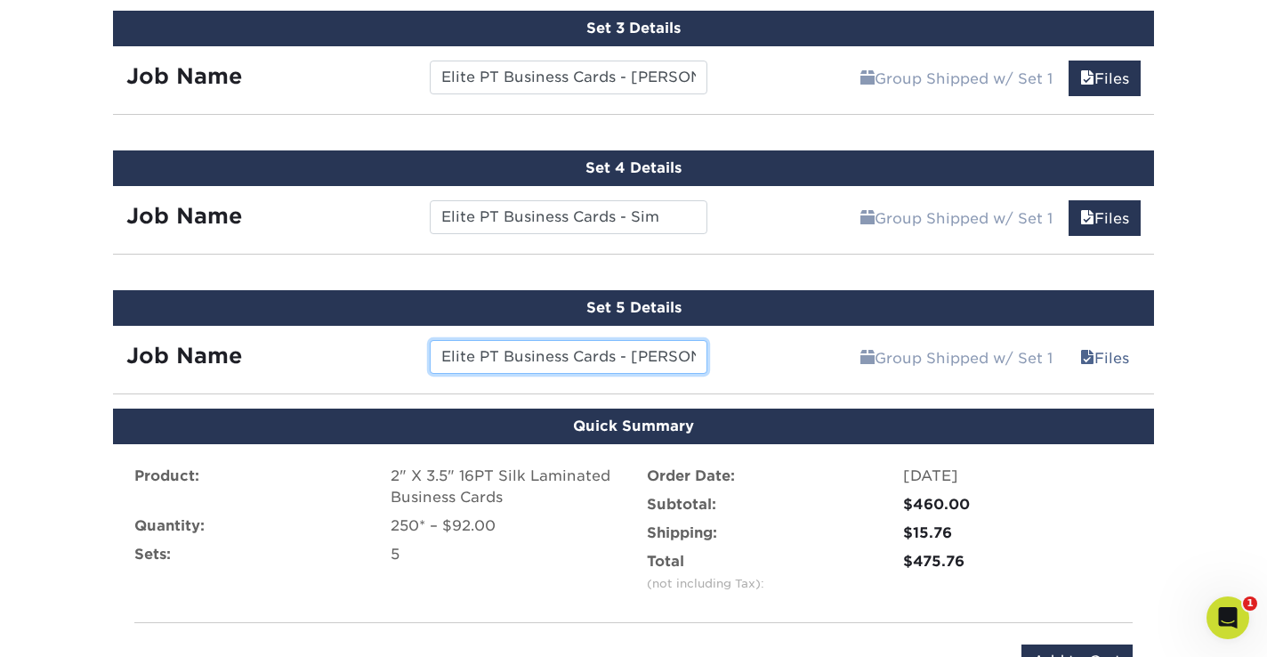
scroll to position [1441, 0]
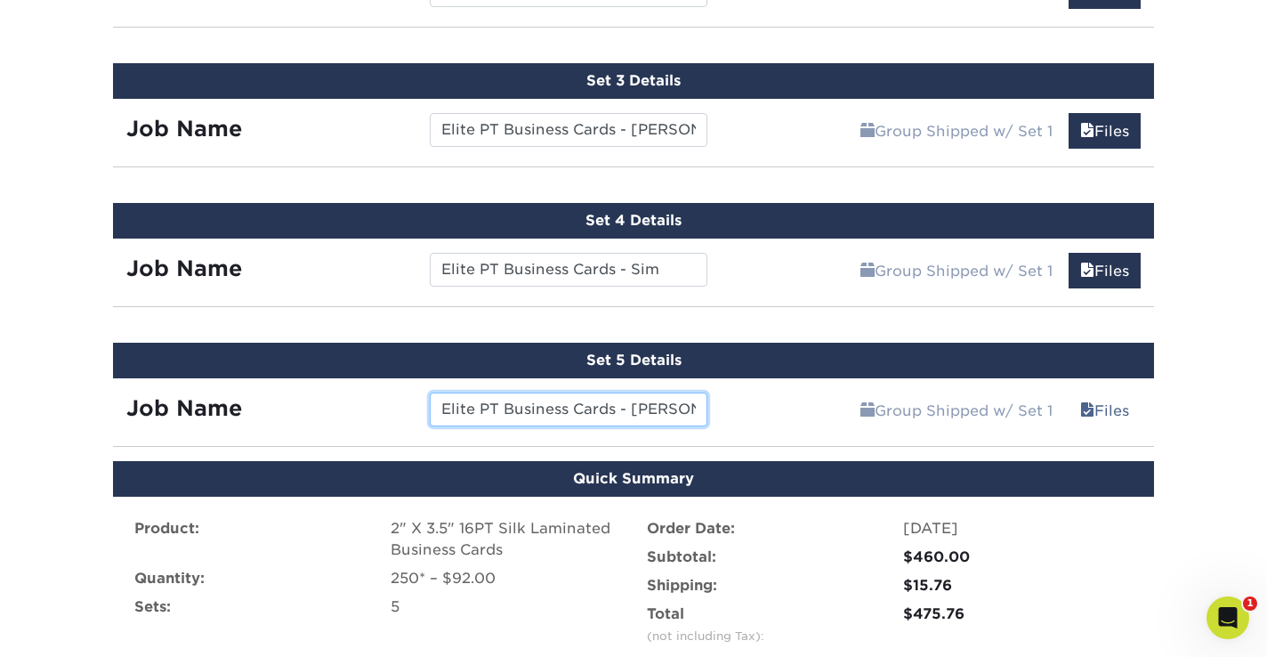
type input "Elite PT Business Cards - Tim"
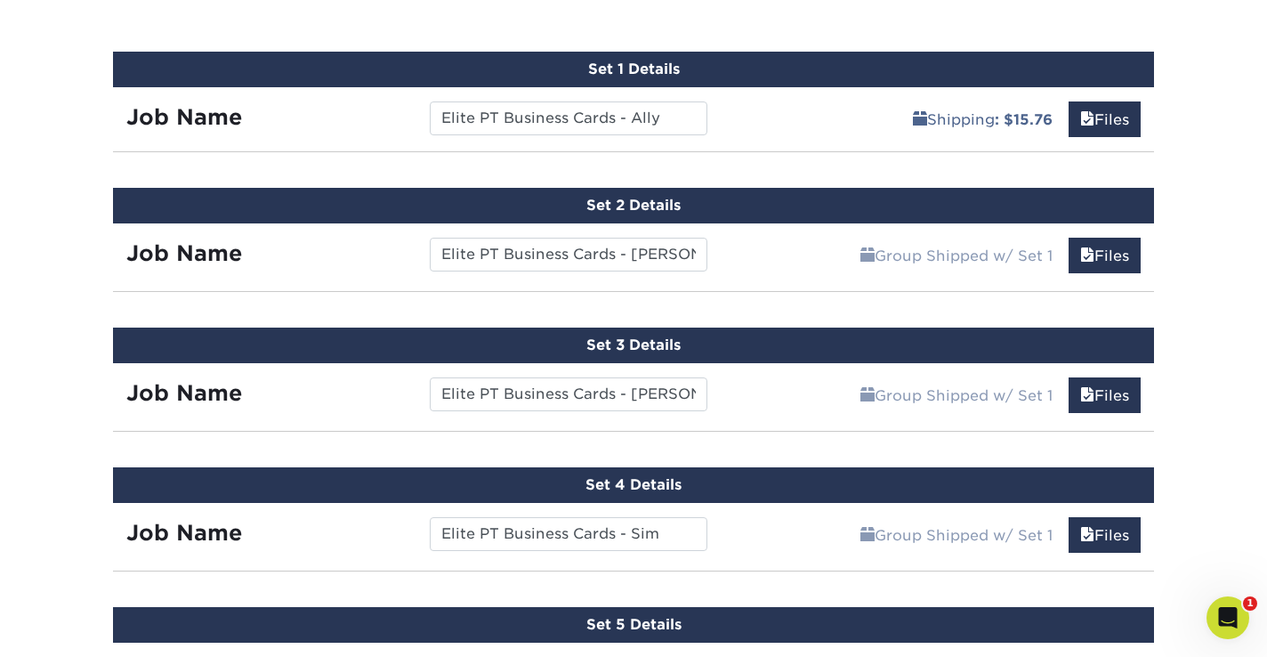
scroll to position [1175, 0]
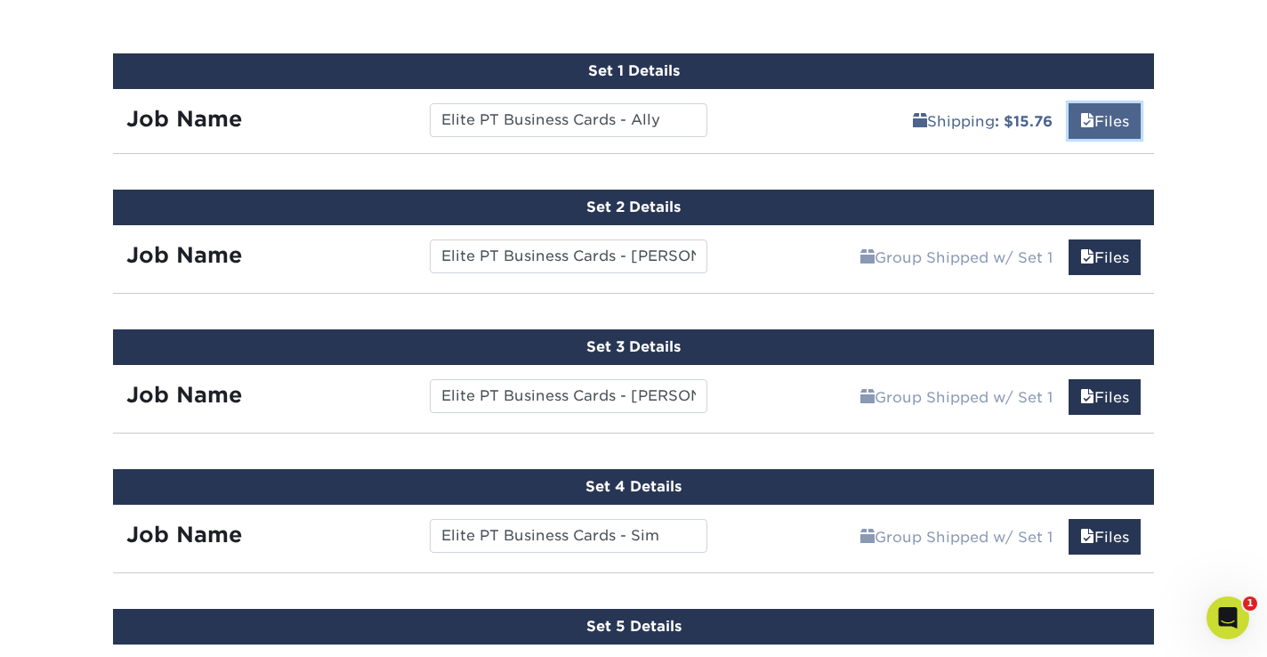
click at [1096, 117] on link "Files" at bounding box center [1105, 121] width 72 height 36
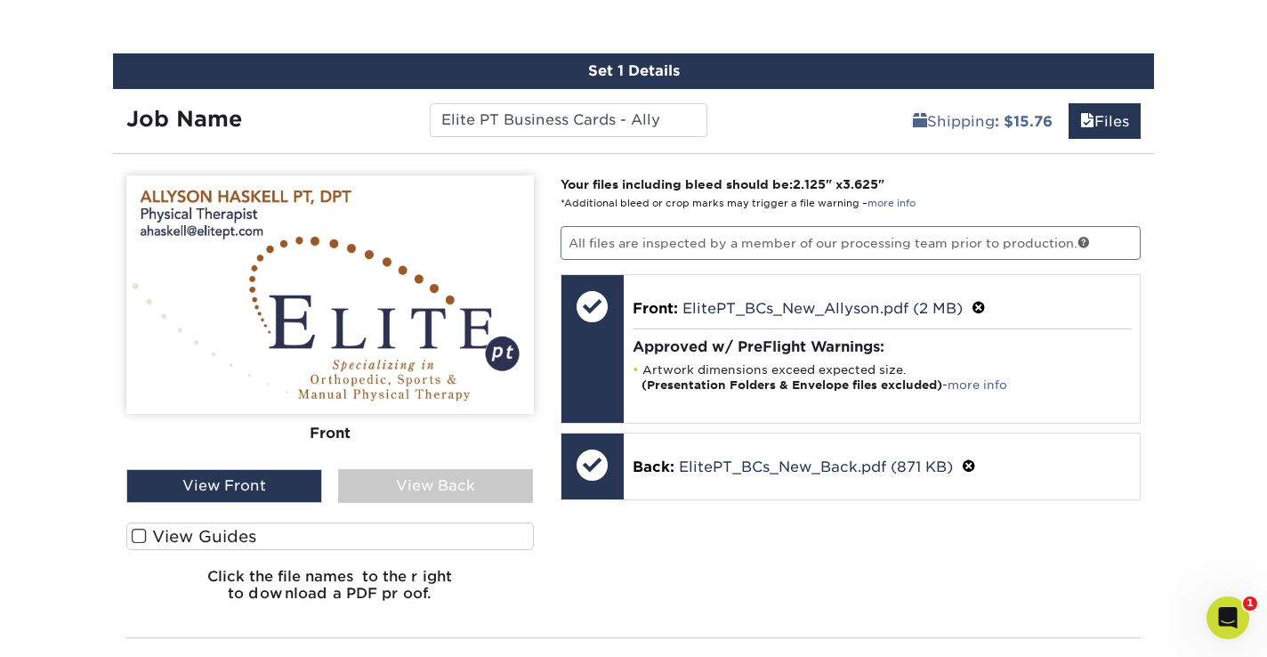
click at [471, 480] on div "View Back" at bounding box center [436, 486] width 196 height 34
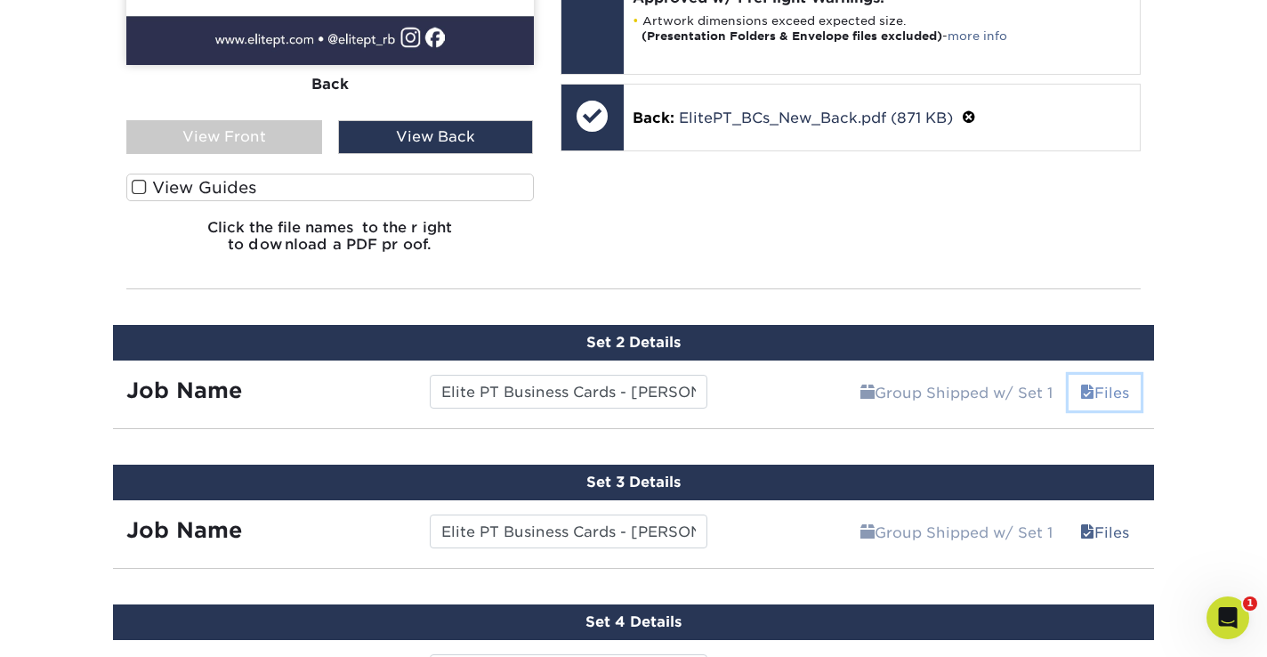
click at [1096, 386] on link "Files" at bounding box center [1105, 393] width 72 height 36
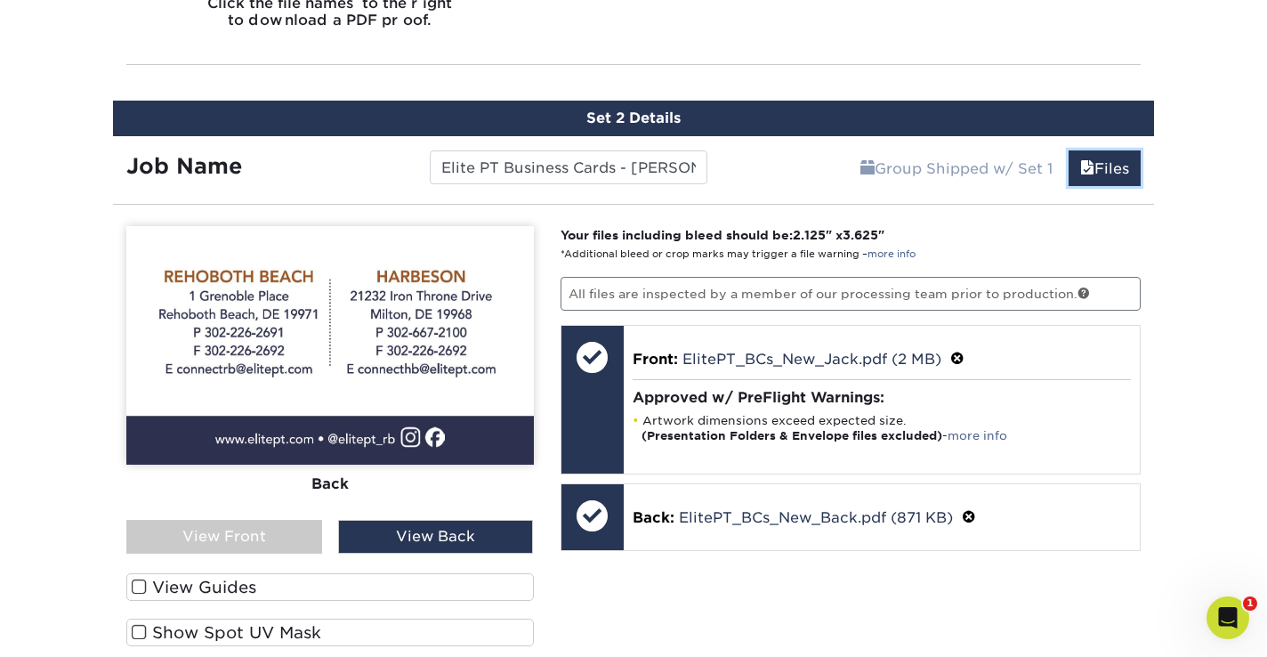
scroll to position [1762, 0]
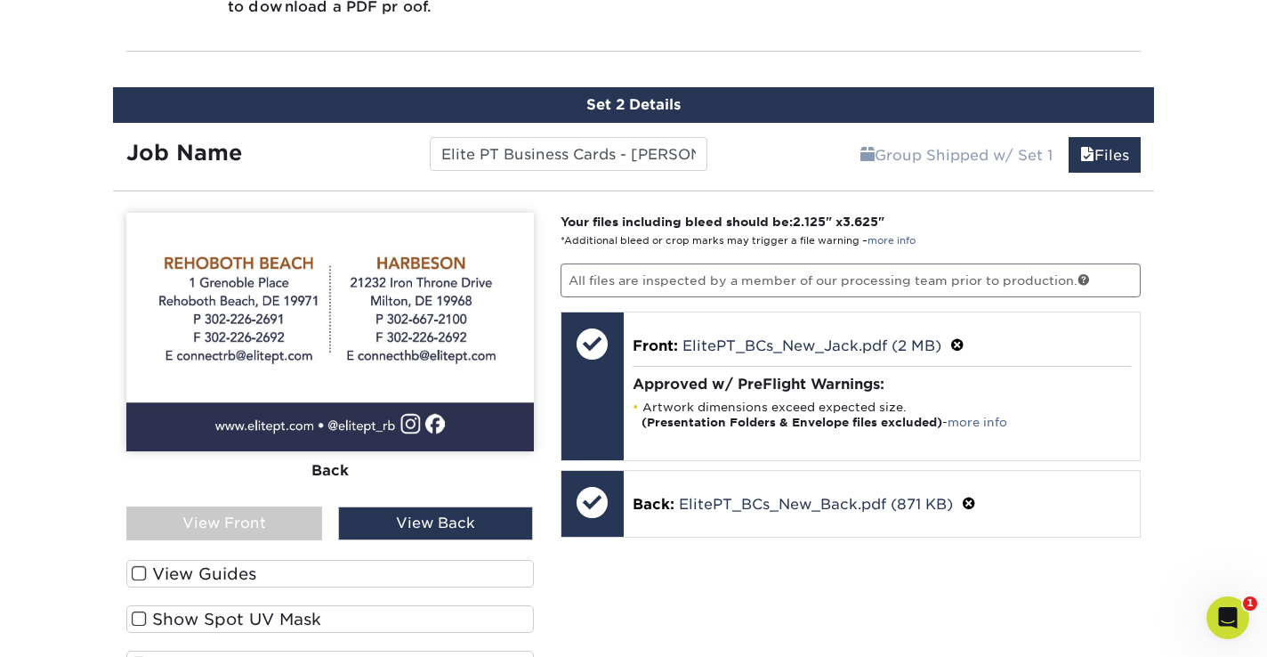
click at [235, 518] on div "View Front" at bounding box center [224, 523] width 196 height 34
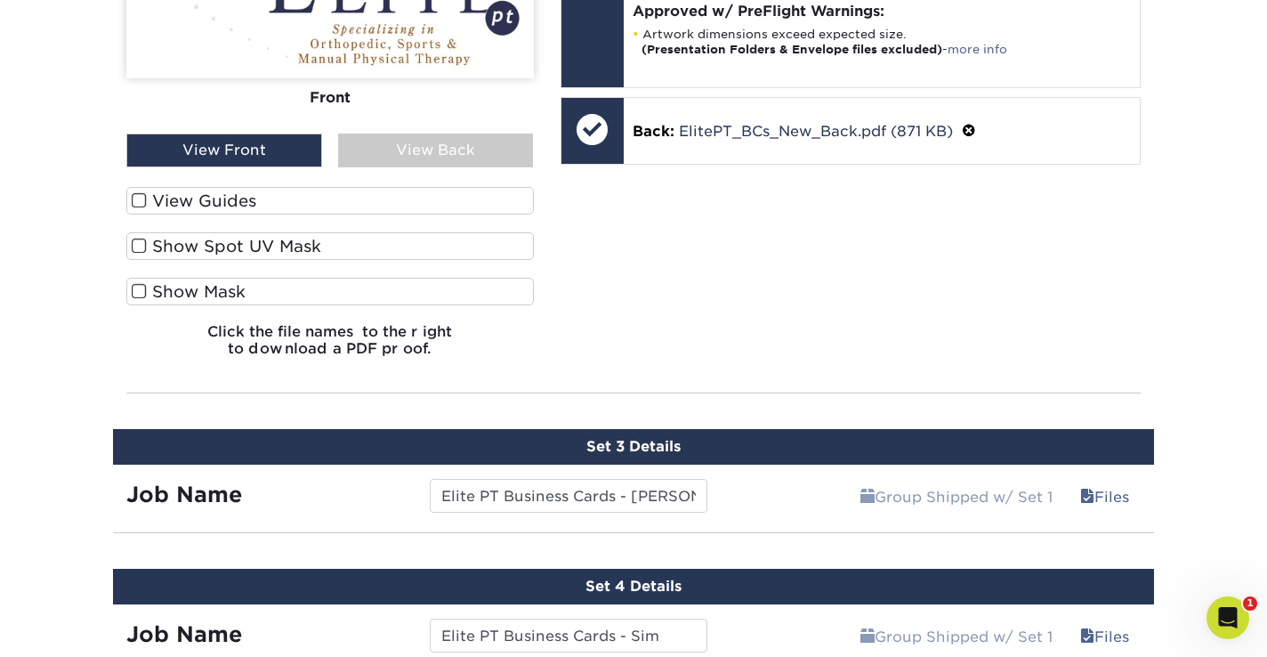
scroll to position [2139, 0]
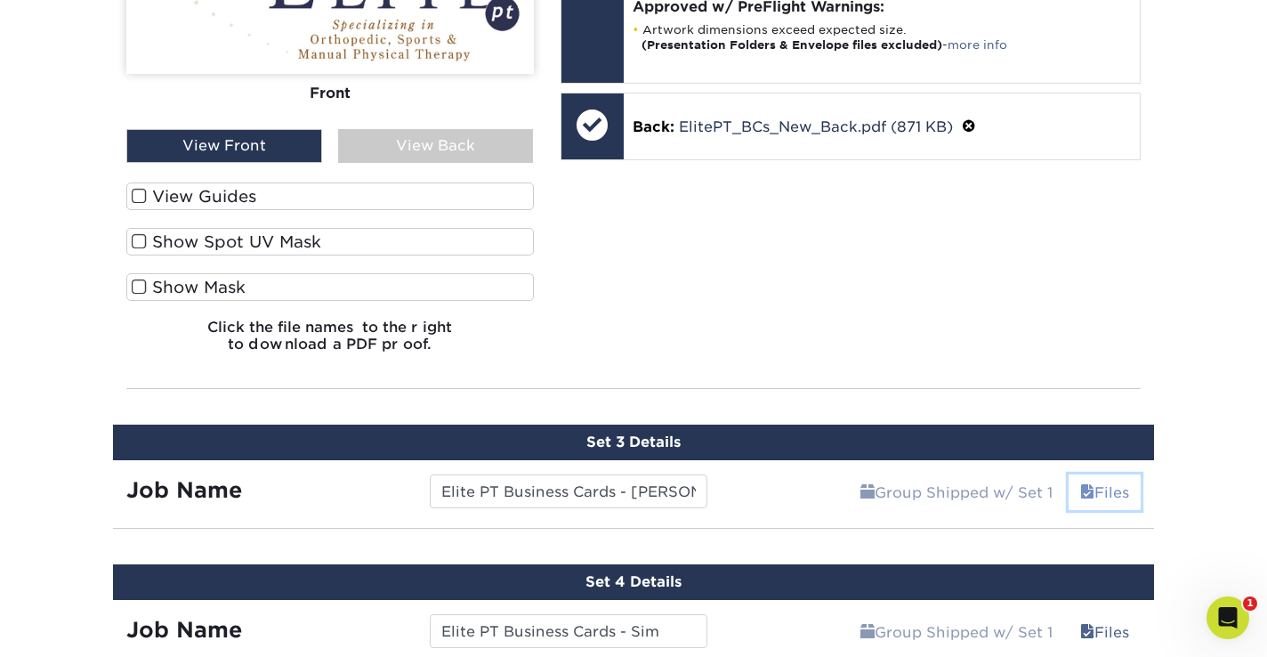
click at [1099, 490] on link "Files" at bounding box center [1105, 492] width 72 height 36
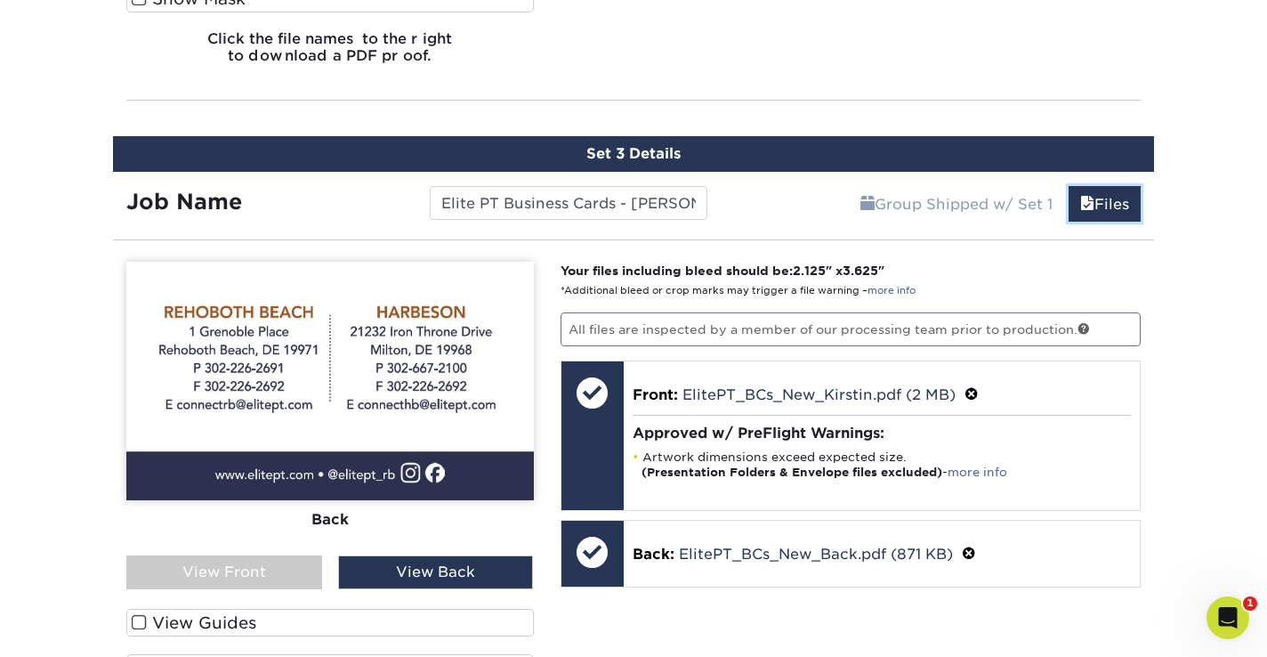
scroll to position [2441, 0]
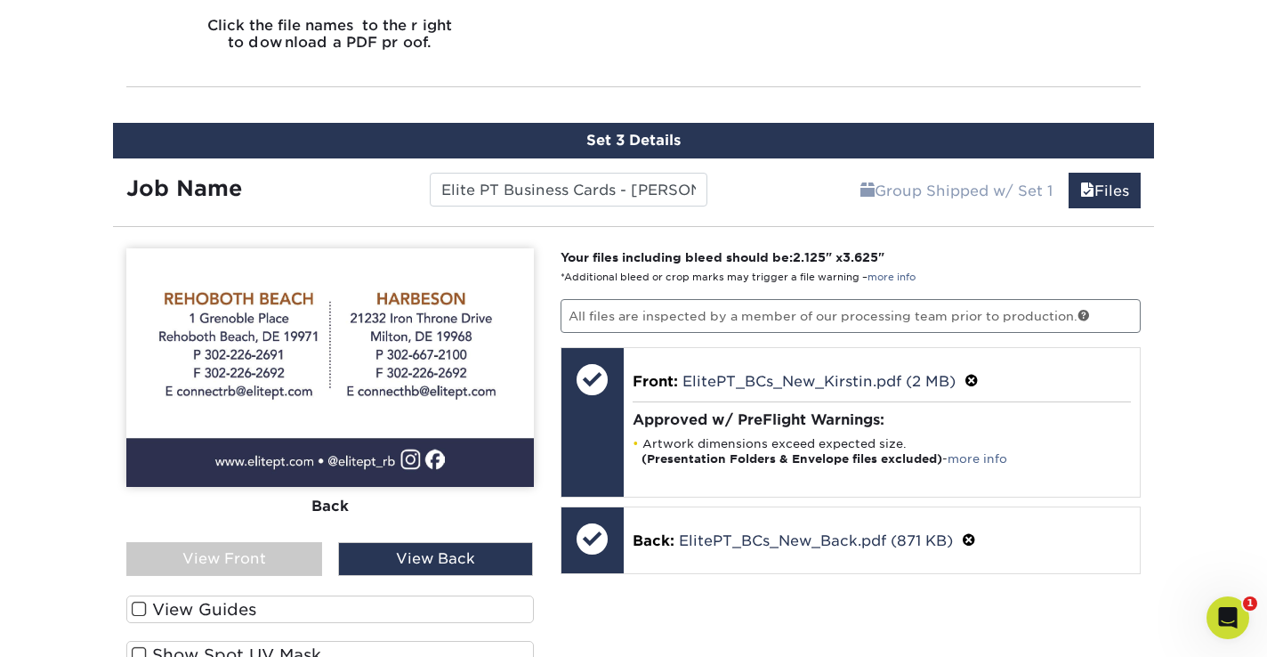
click at [256, 561] on div "View Front" at bounding box center [224, 559] width 196 height 34
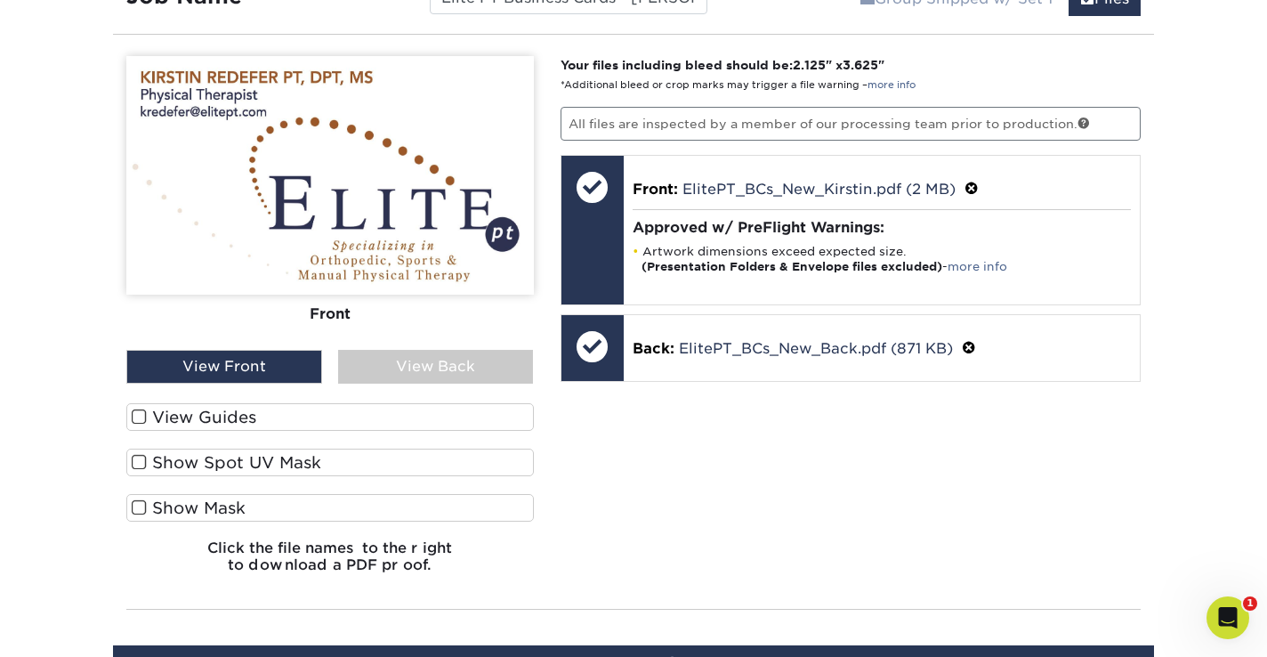
scroll to position [2637, 0]
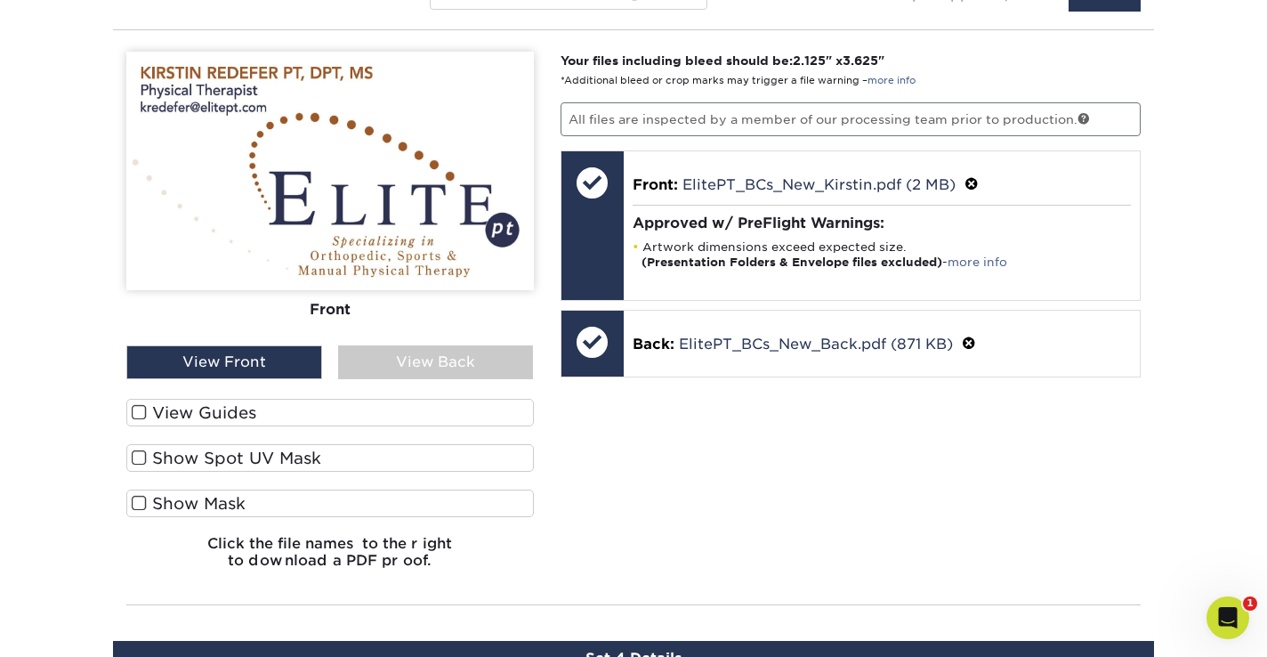
click at [460, 352] on div "View Back" at bounding box center [436, 362] width 196 height 34
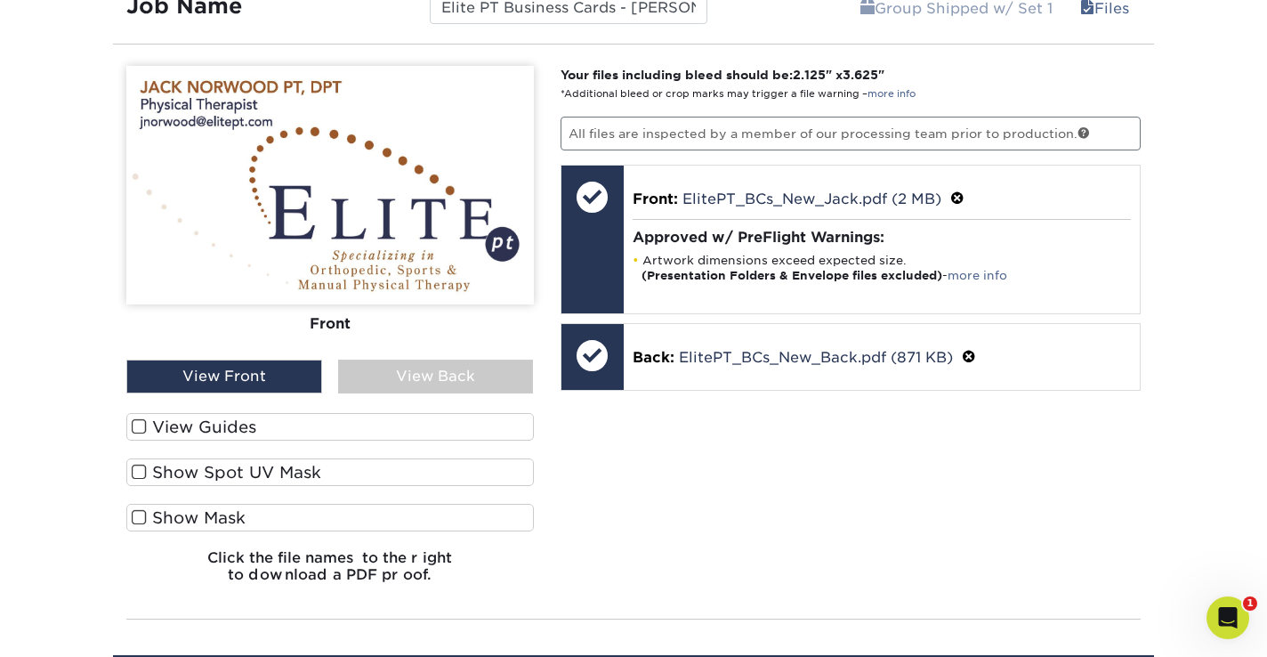
scroll to position [1906, 0]
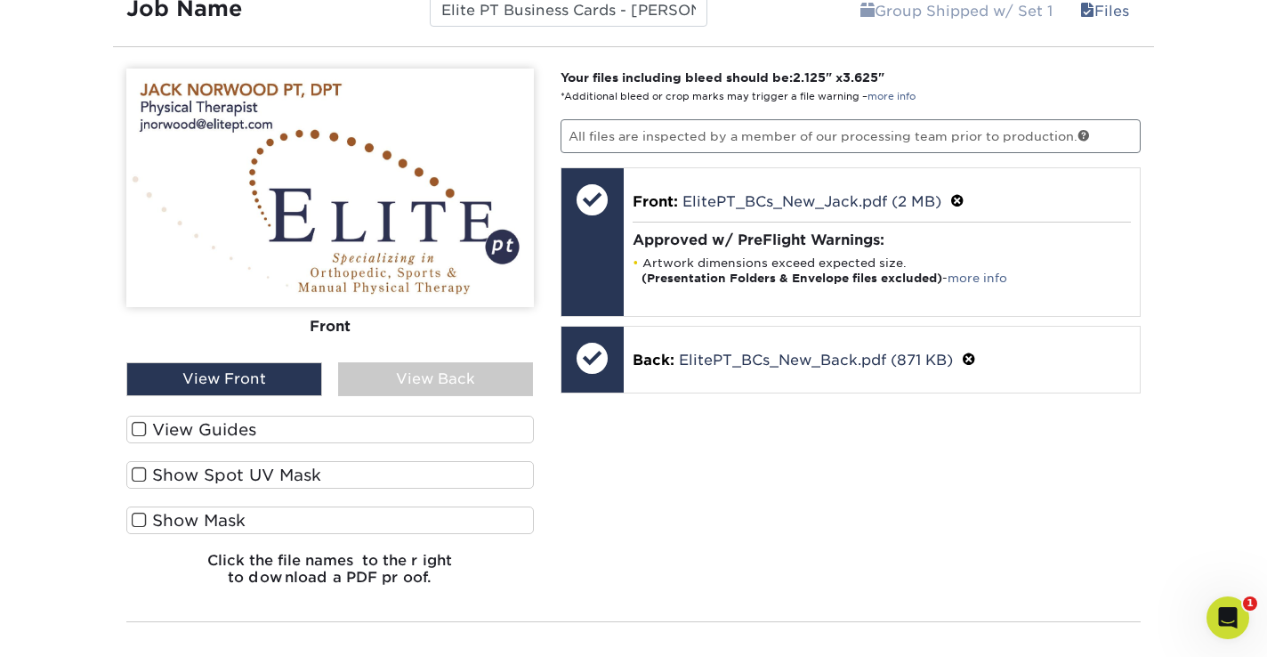
click at [466, 383] on div "View Back" at bounding box center [436, 379] width 196 height 34
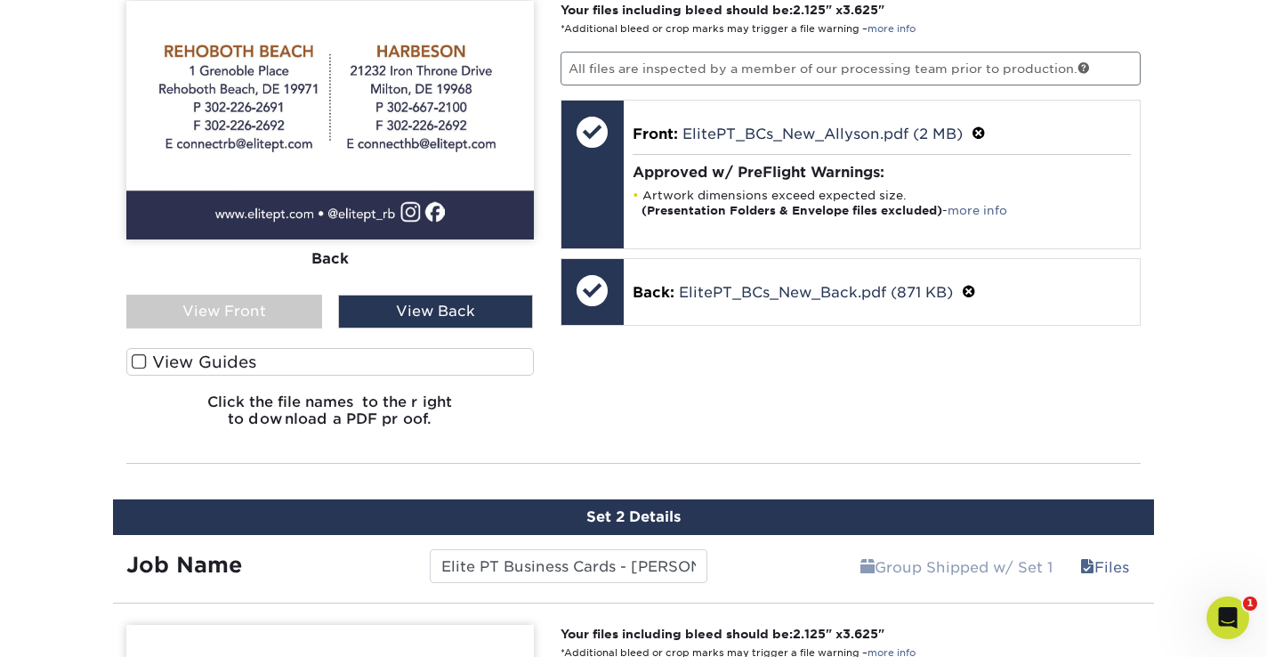
scroll to position [1287, 0]
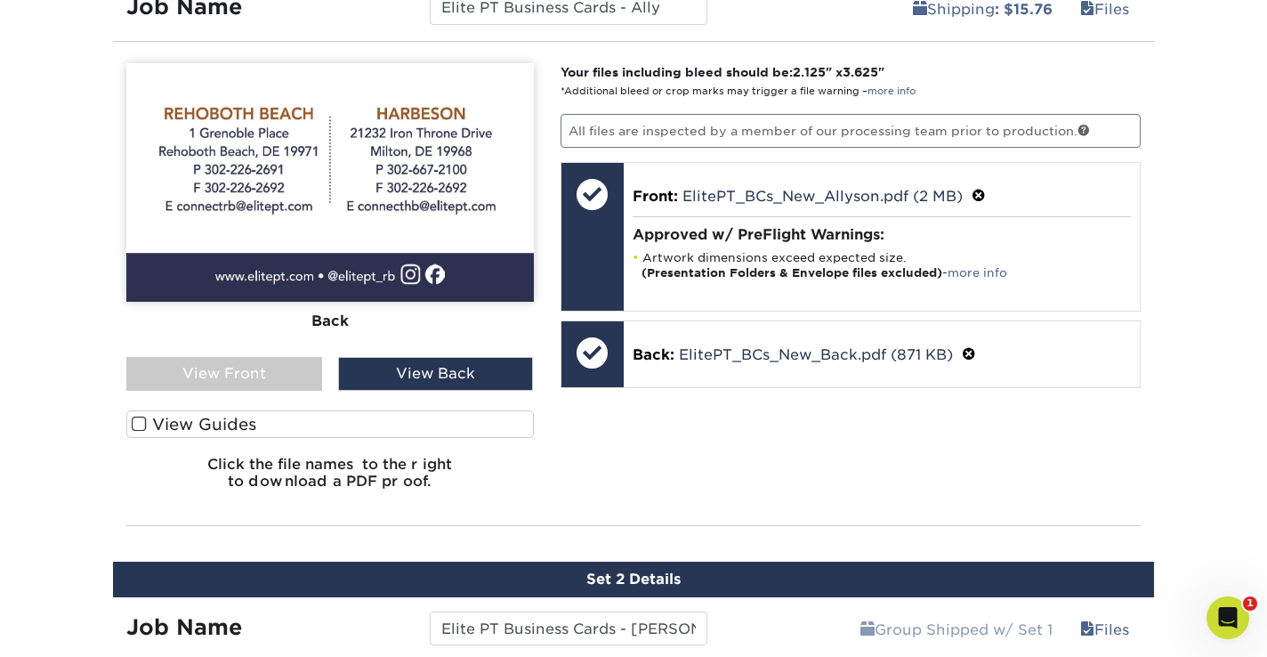
click at [263, 378] on div "View Front" at bounding box center [224, 374] width 196 height 34
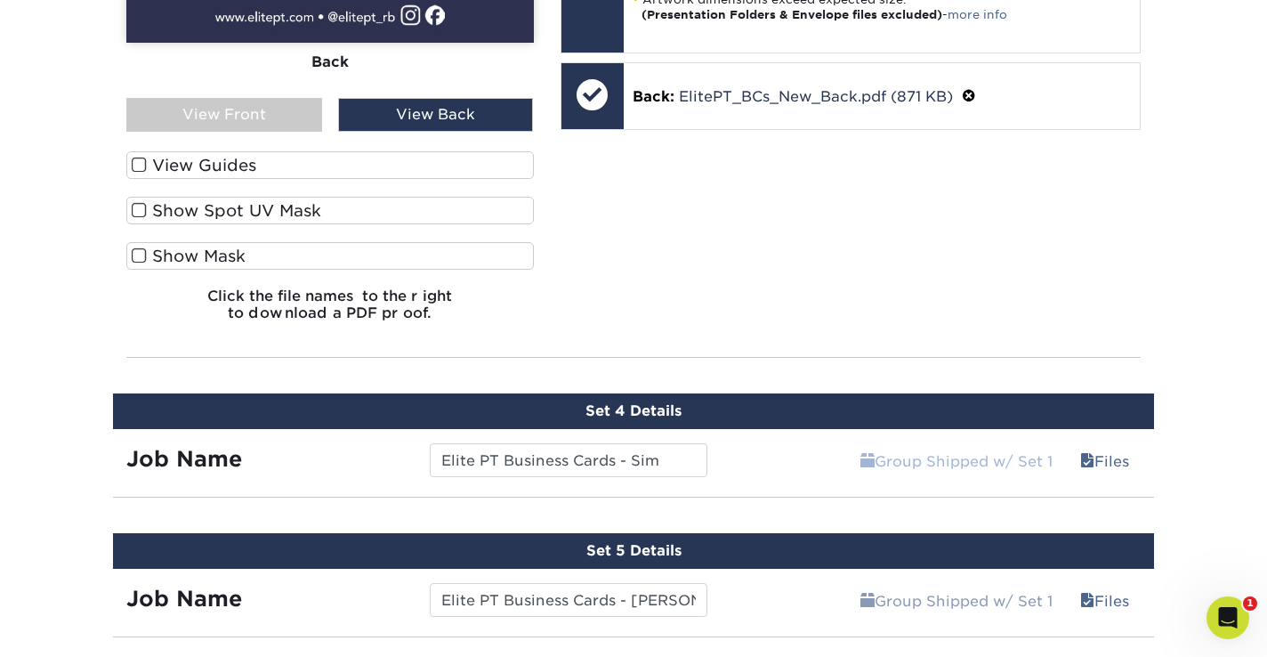
scroll to position [2886, 0]
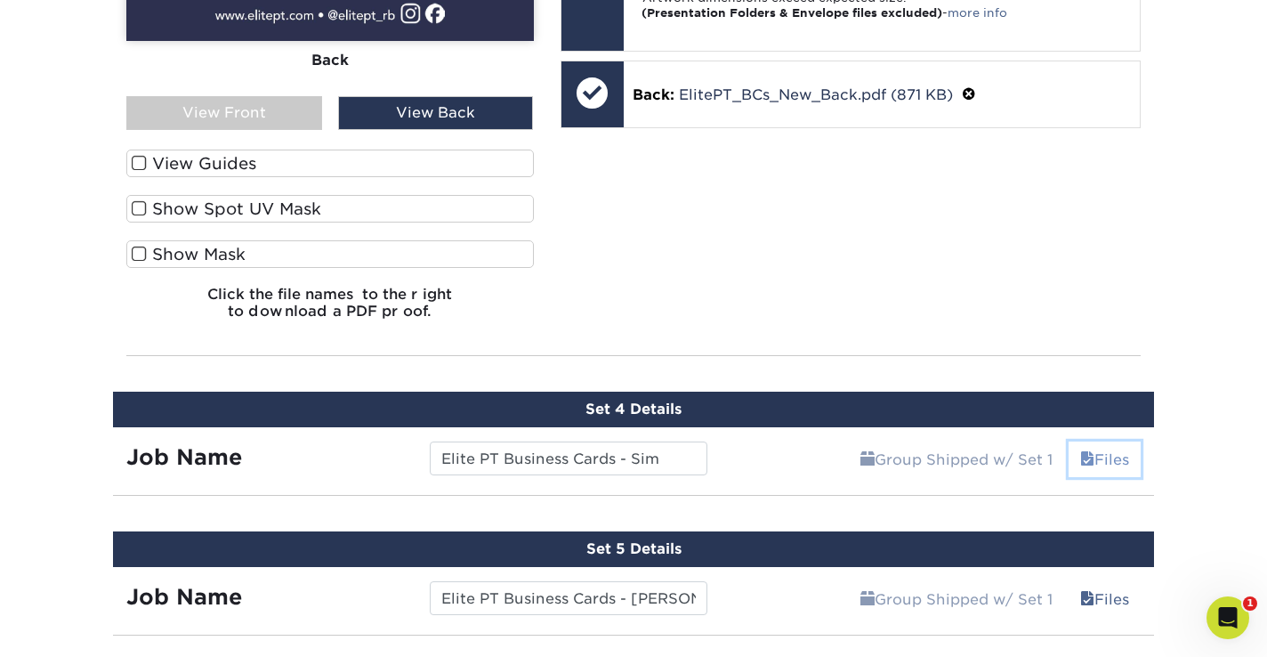
click at [1082, 455] on span at bounding box center [1087, 459] width 14 height 17
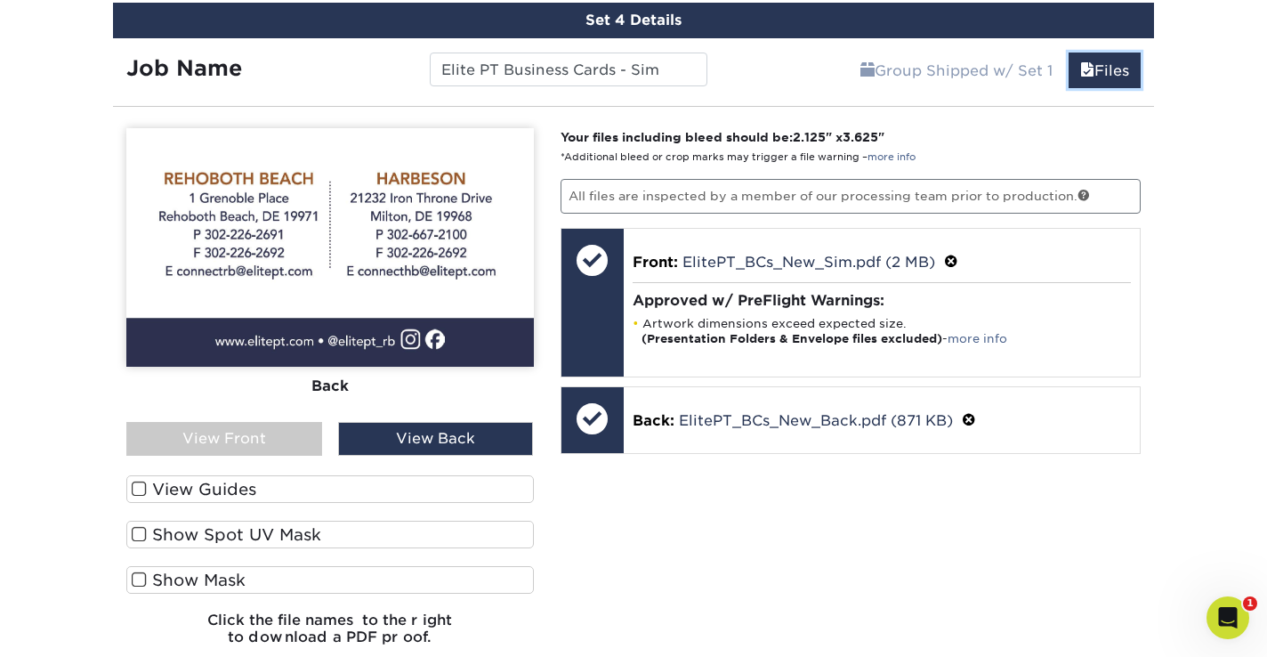
scroll to position [3278, 0]
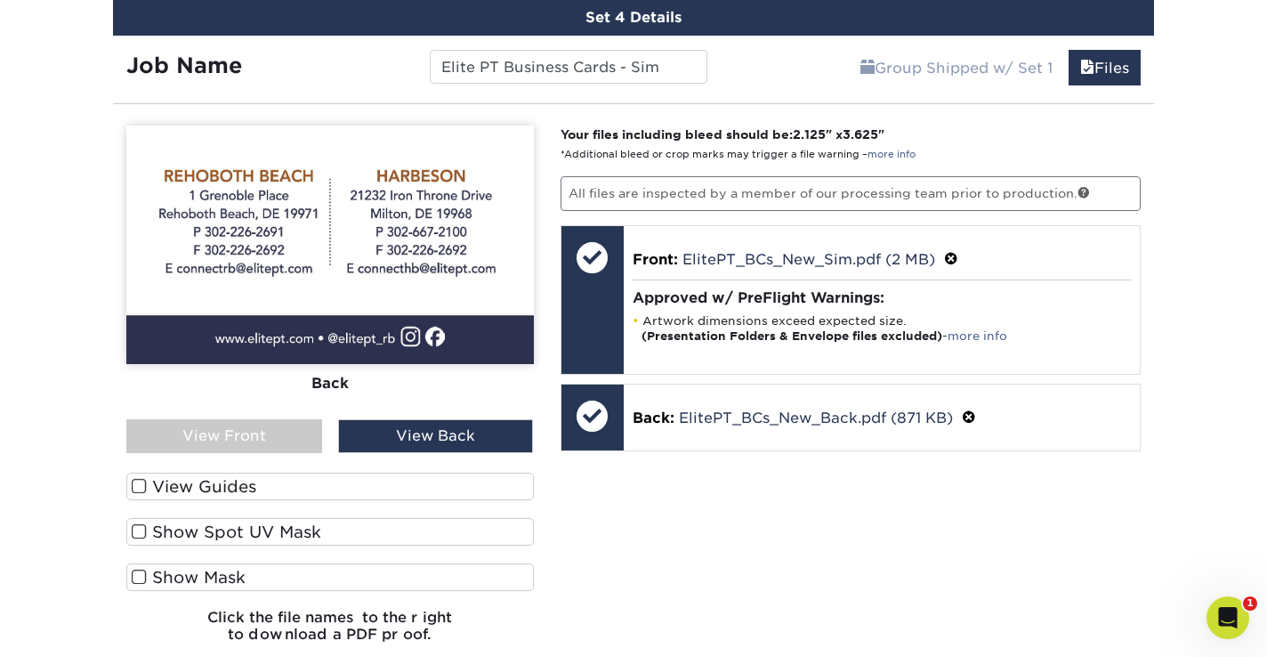
click at [236, 431] on div "View Front" at bounding box center [224, 436] width 196 height 34
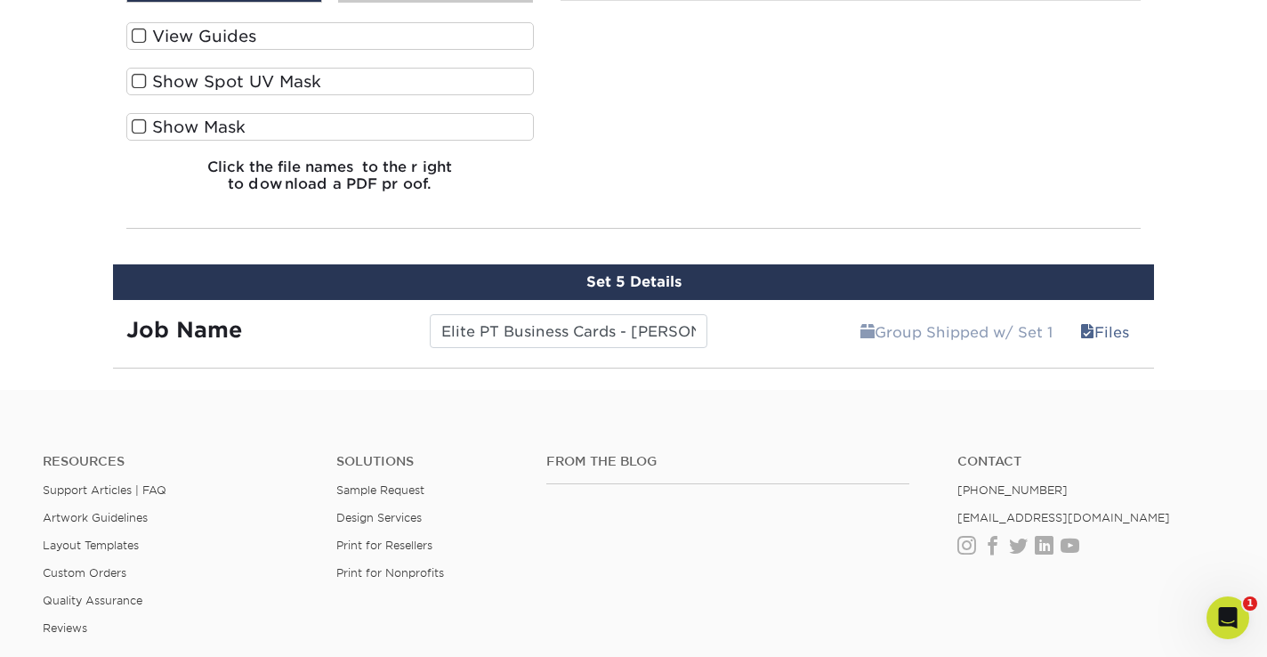
scroll to position [3741, 0]
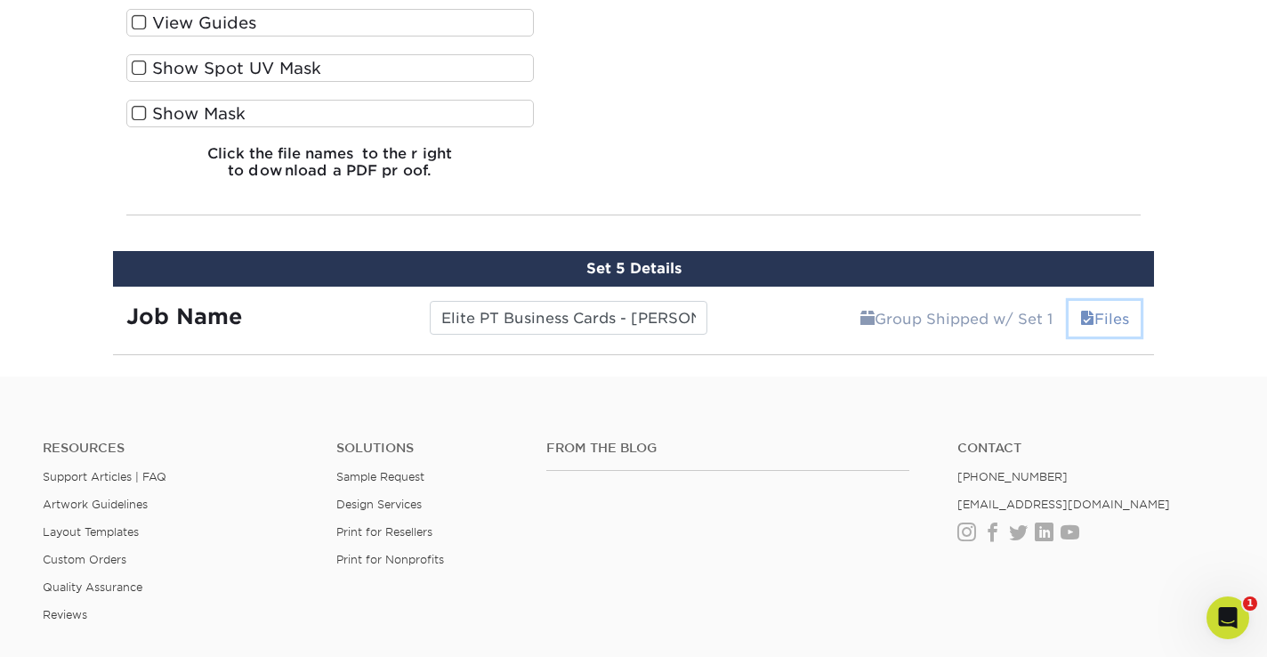
click at [1108, 315] on link "Files" at bounding box center [1105, 319] width 72 height 36
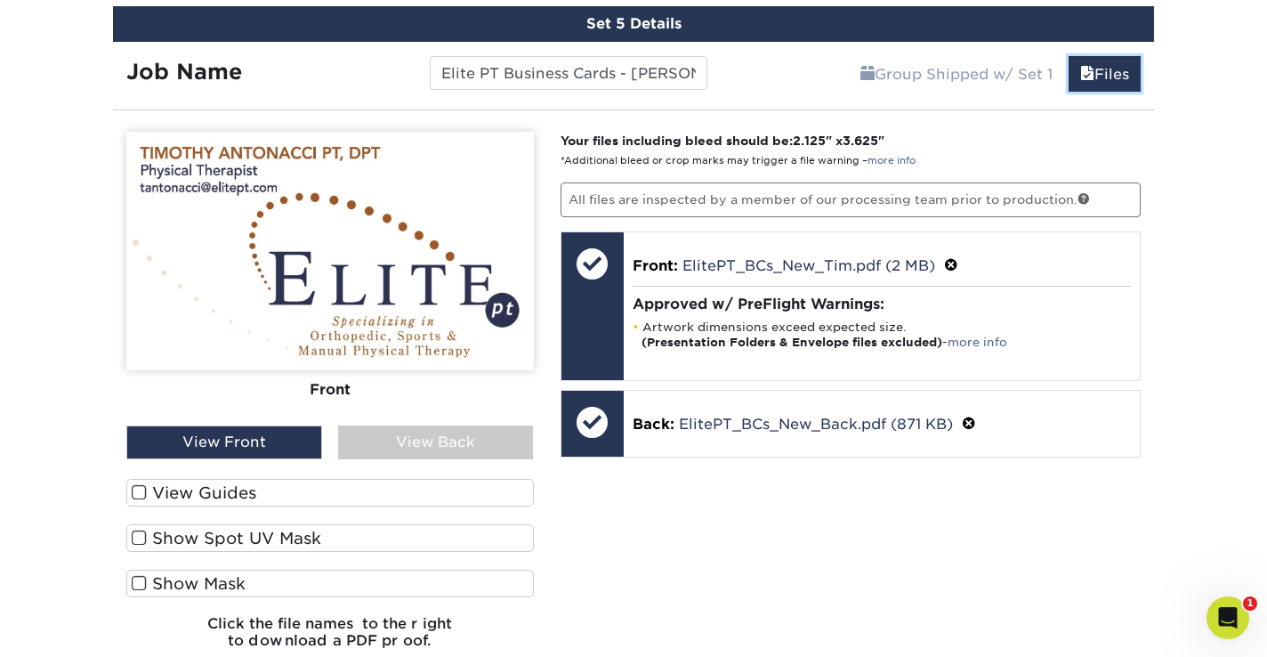
scroll to position [3988, 0]
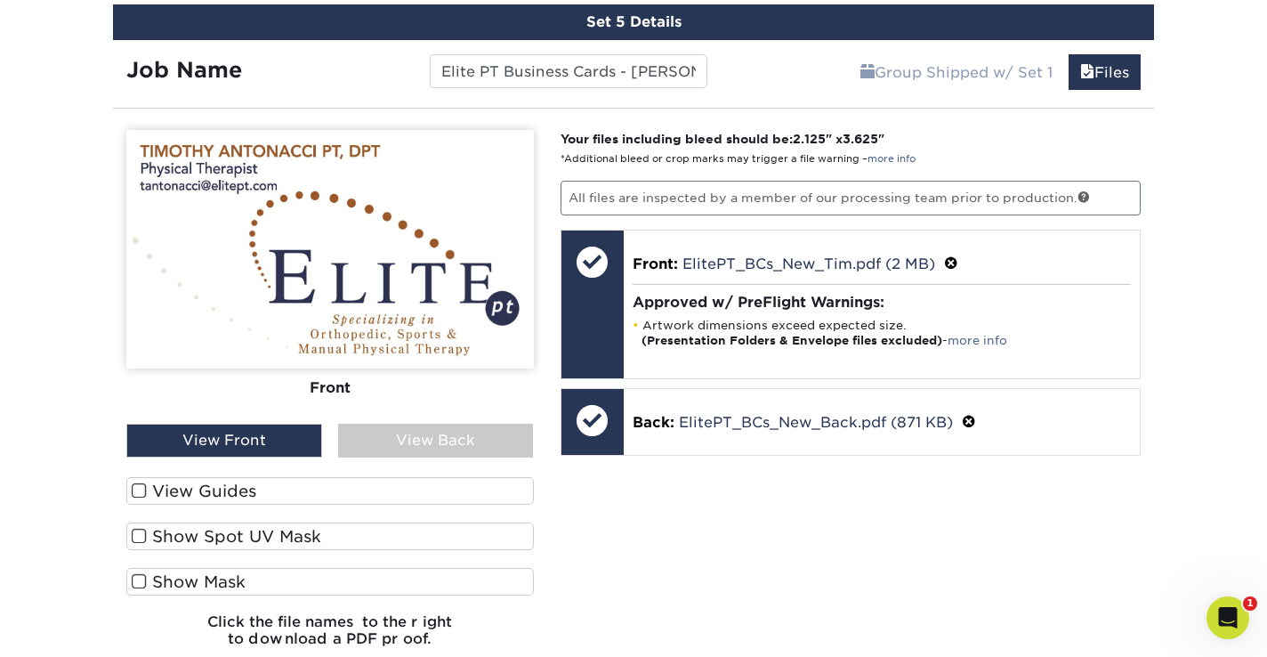
click at [456, 440] on div "View Back" at bounding box center [436, 441] width 196 height 34
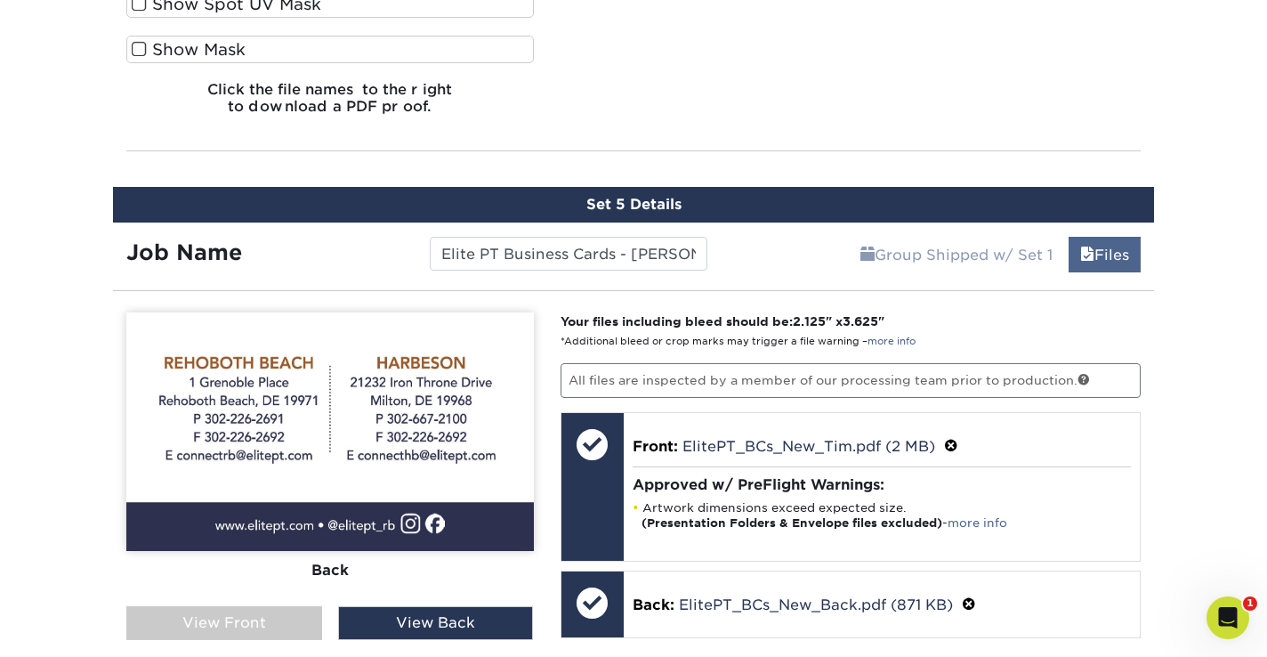
scroll to position [3803, 0]
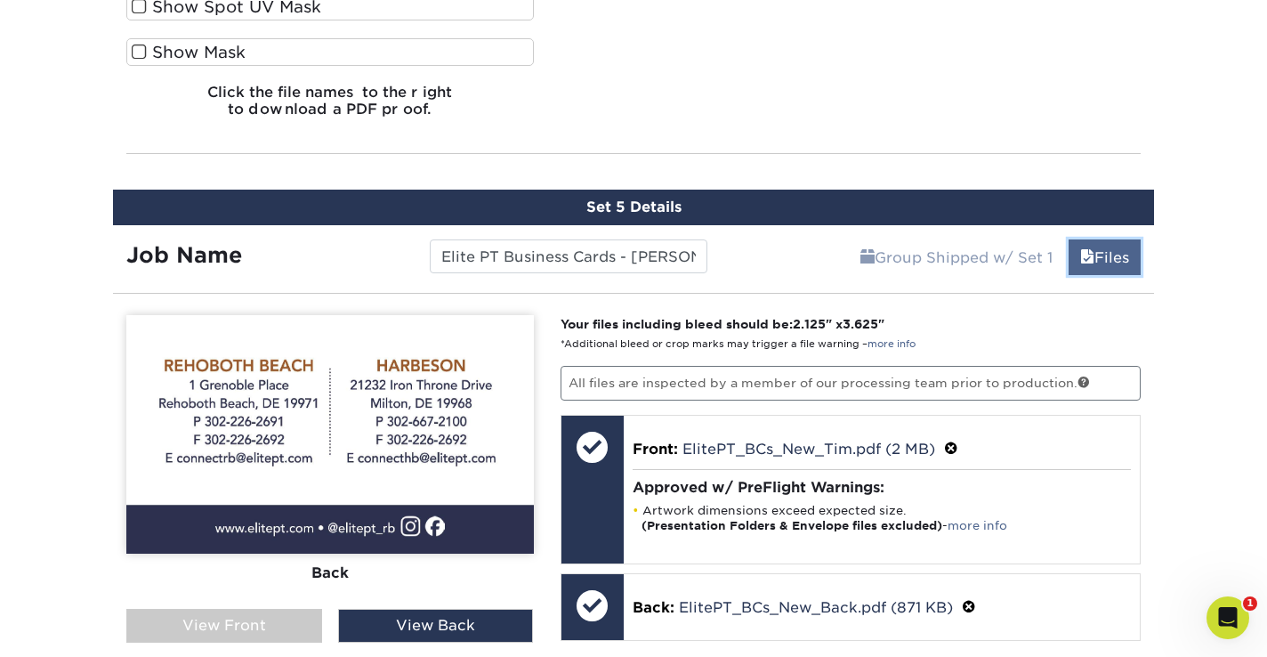
click at [1109, 254] on link "Files" at bounding box center [1105, 257] width 72 height 36
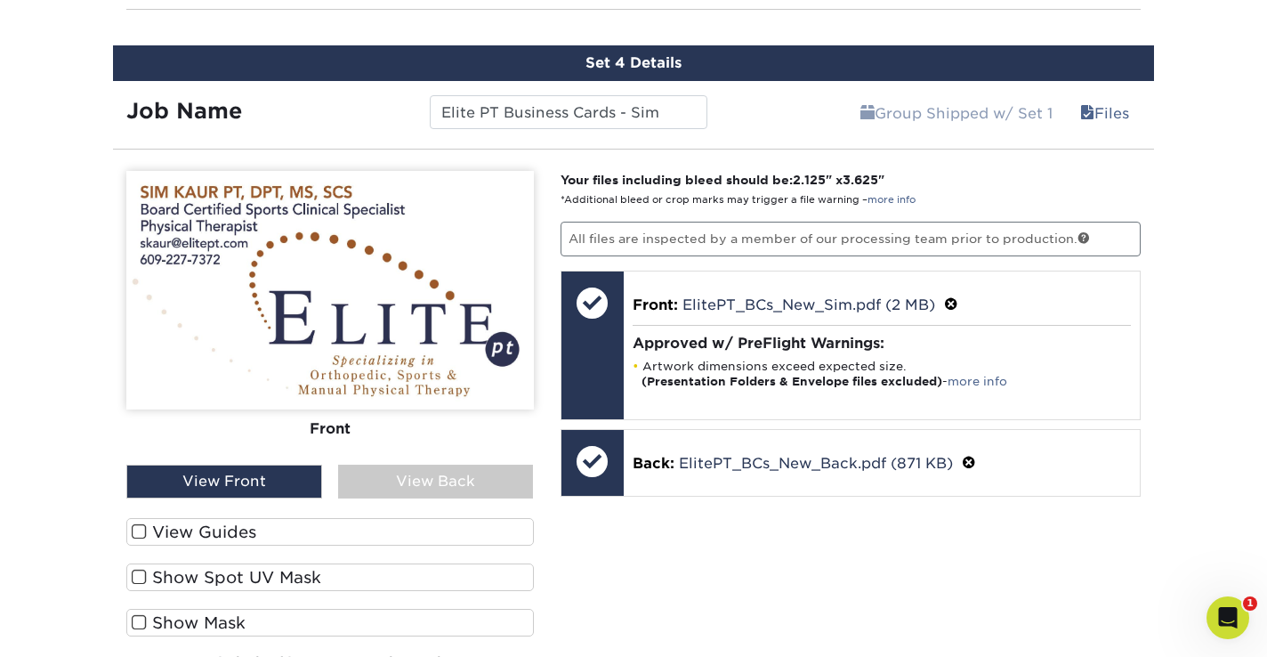
scroll to position [3205, 0]
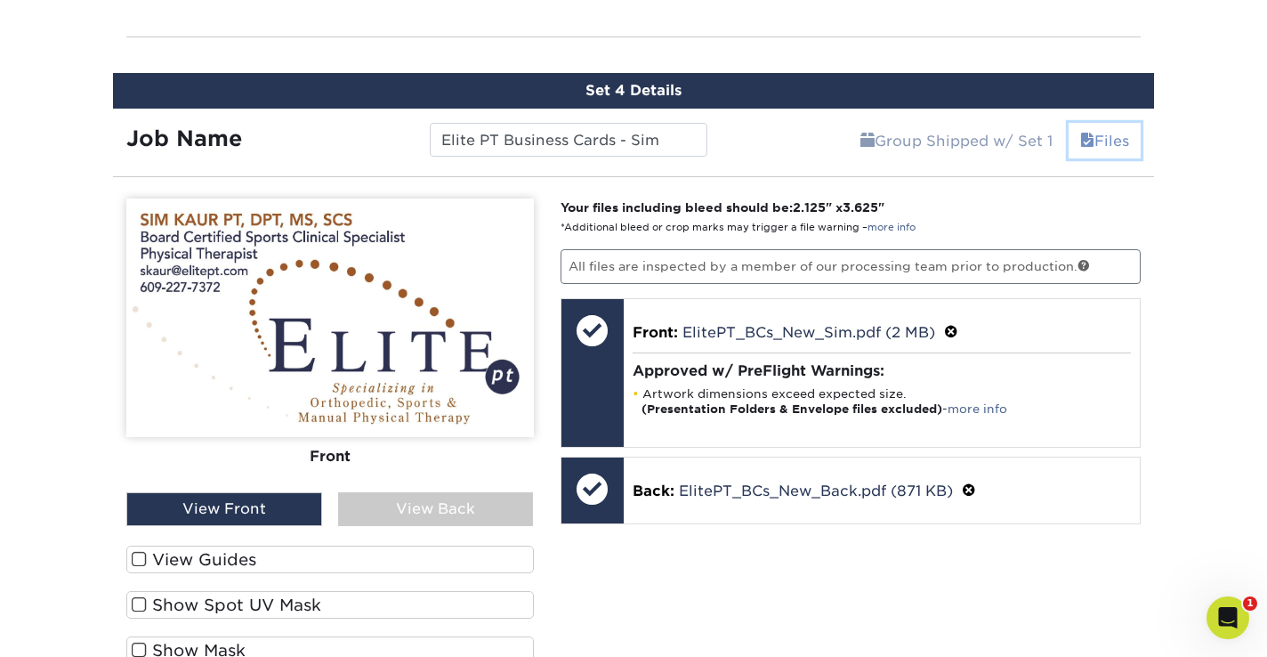
click at [1105, 144] on link "Files" at bounding box center [1105, 141] width 72 height 36
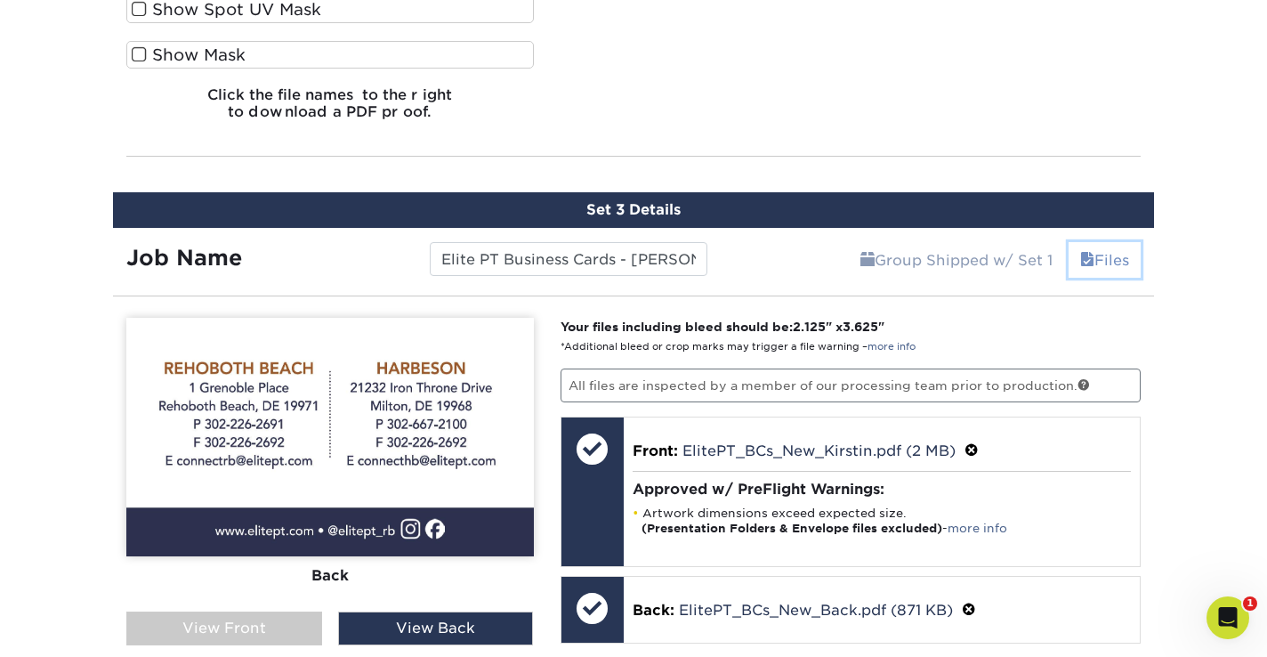
click at [1116, 262] on link "Files" at bounding box center [1105, 260] width 72 height 36
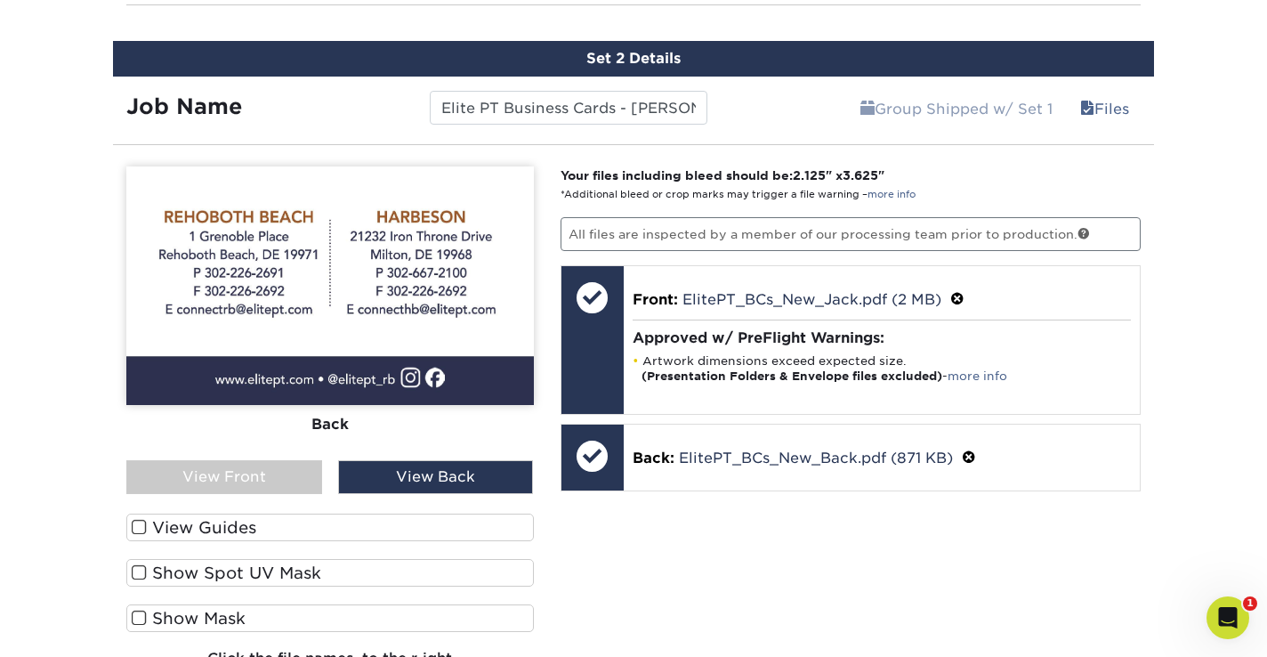
scroll to position [1805, 0]
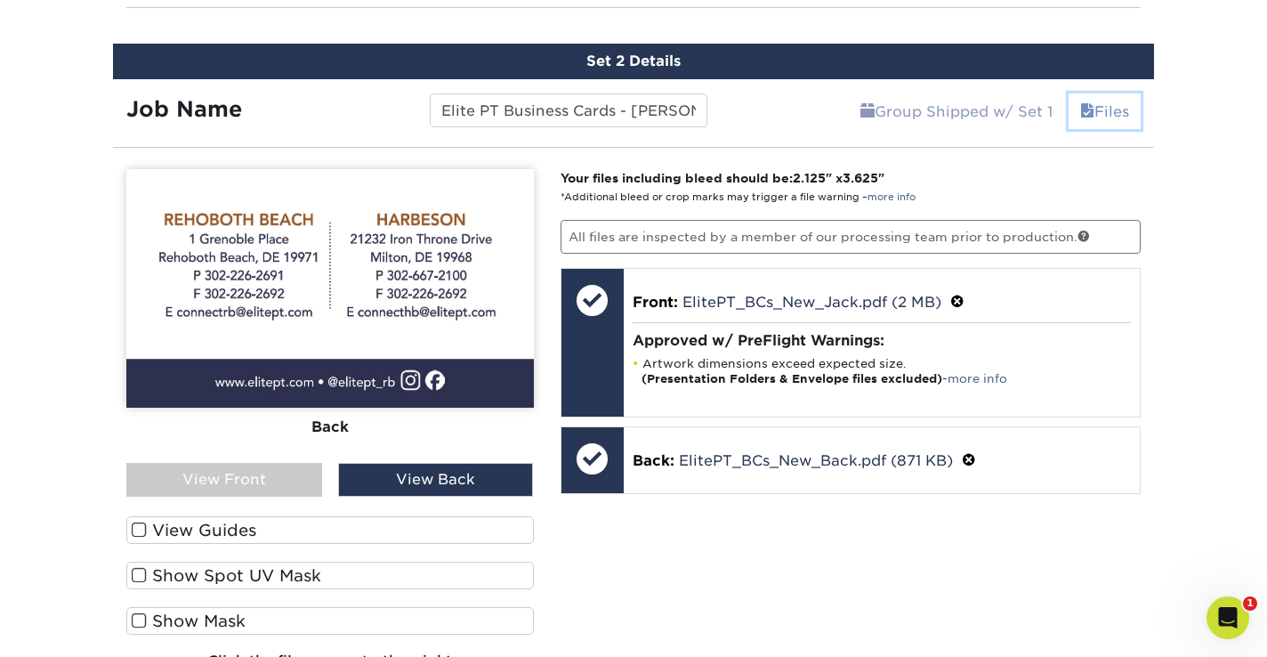
click at [1107, 109] on link "Files" at bounding box center [1105, 111] width 72 height 36
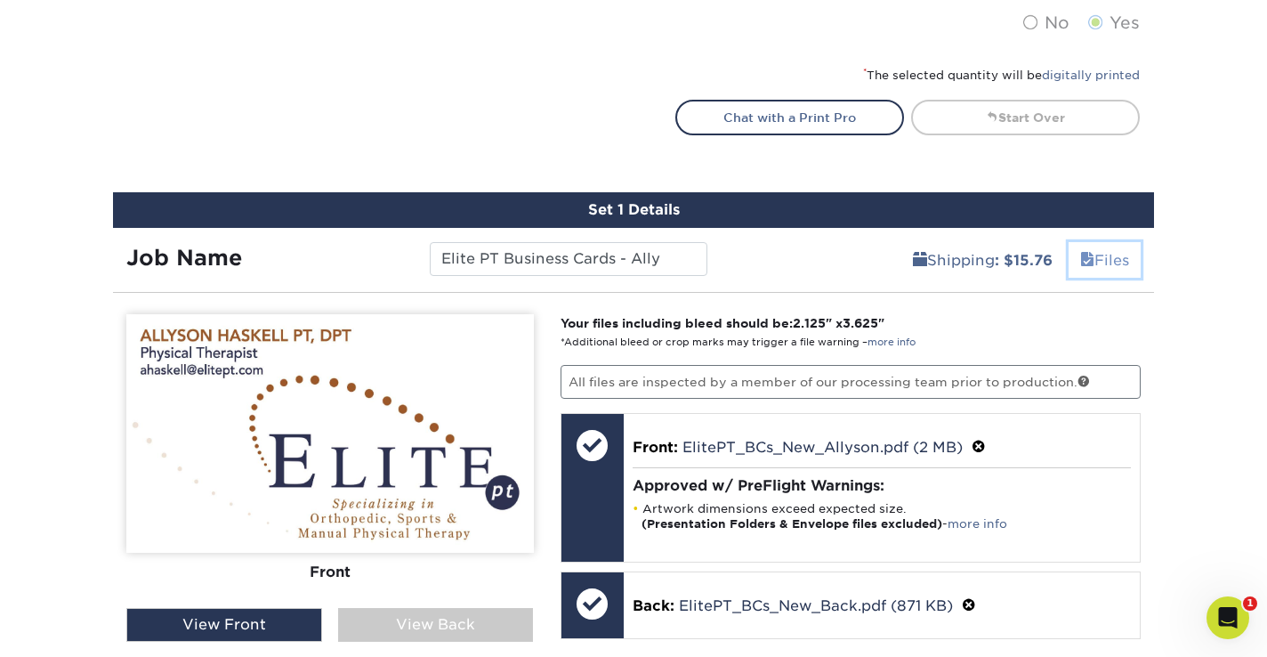
click at [1116, 262] on link "Files" at bounding box center [1105, 260] width 72 height 36
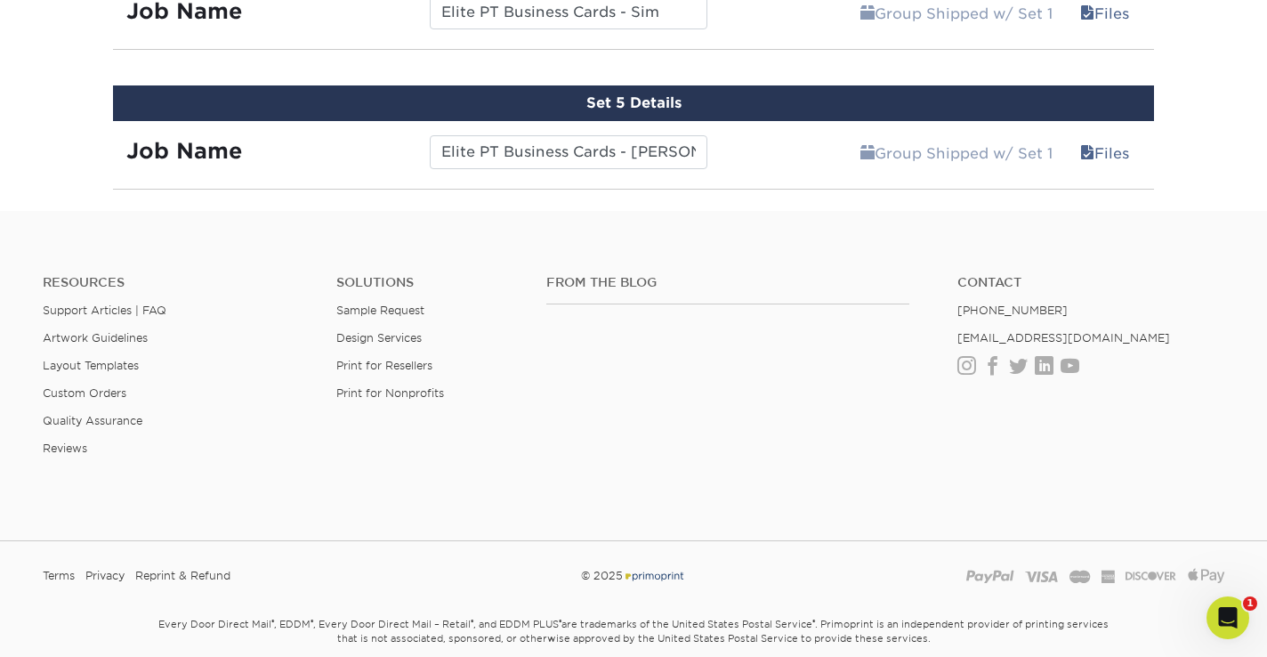
scroll to position [1771, 0]
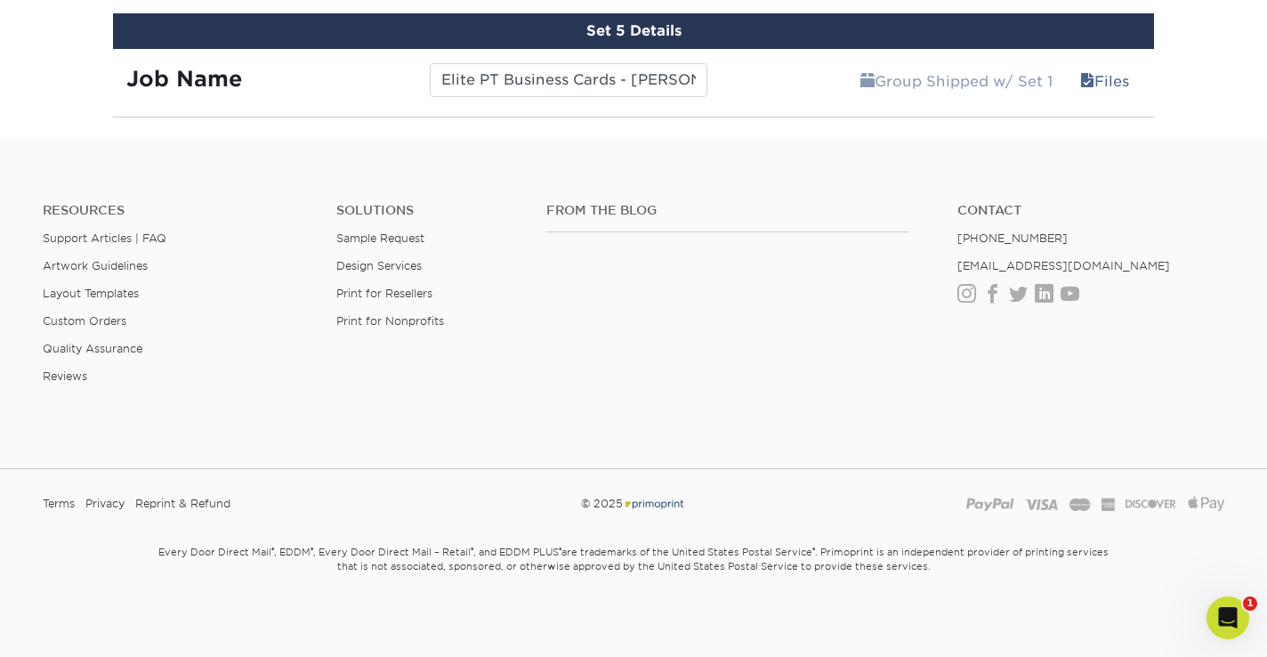
click at [1168, 237] on li "[PHONE_NUMBER]" at bounding box center [1090, 237] width 267 height 13
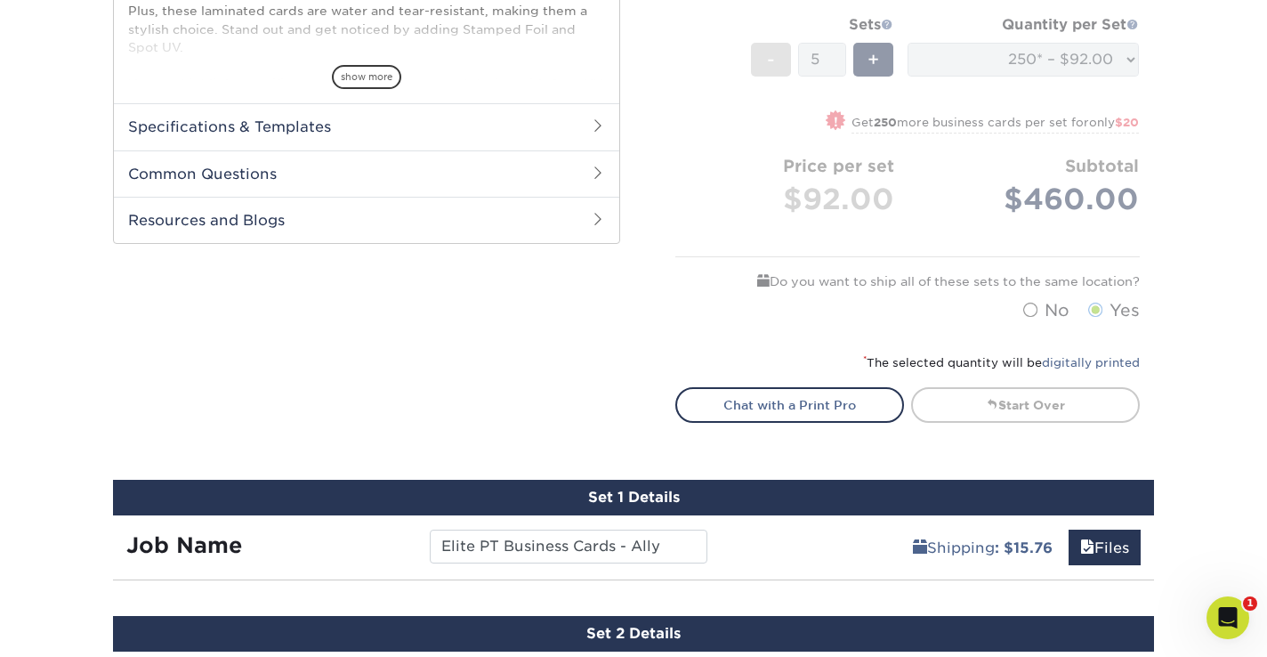
scroll to position [751, 0]
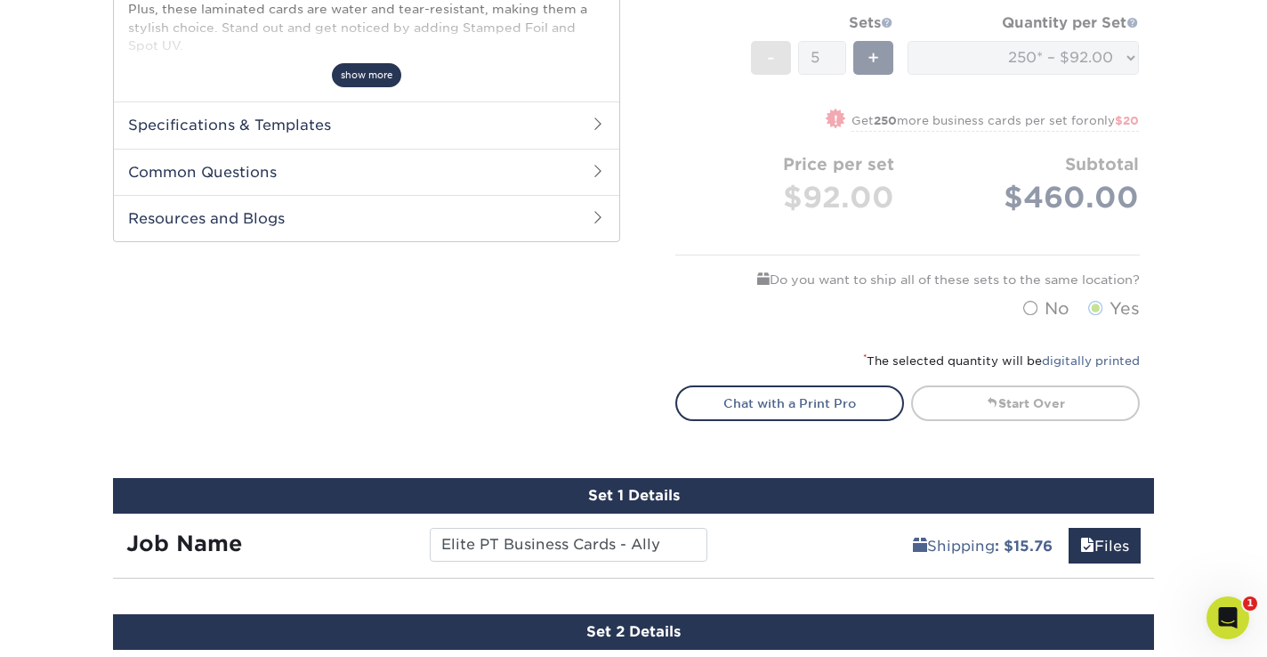
click at [386, 79] on span "show more" at bounding box center [366, 75] width 69 height 24
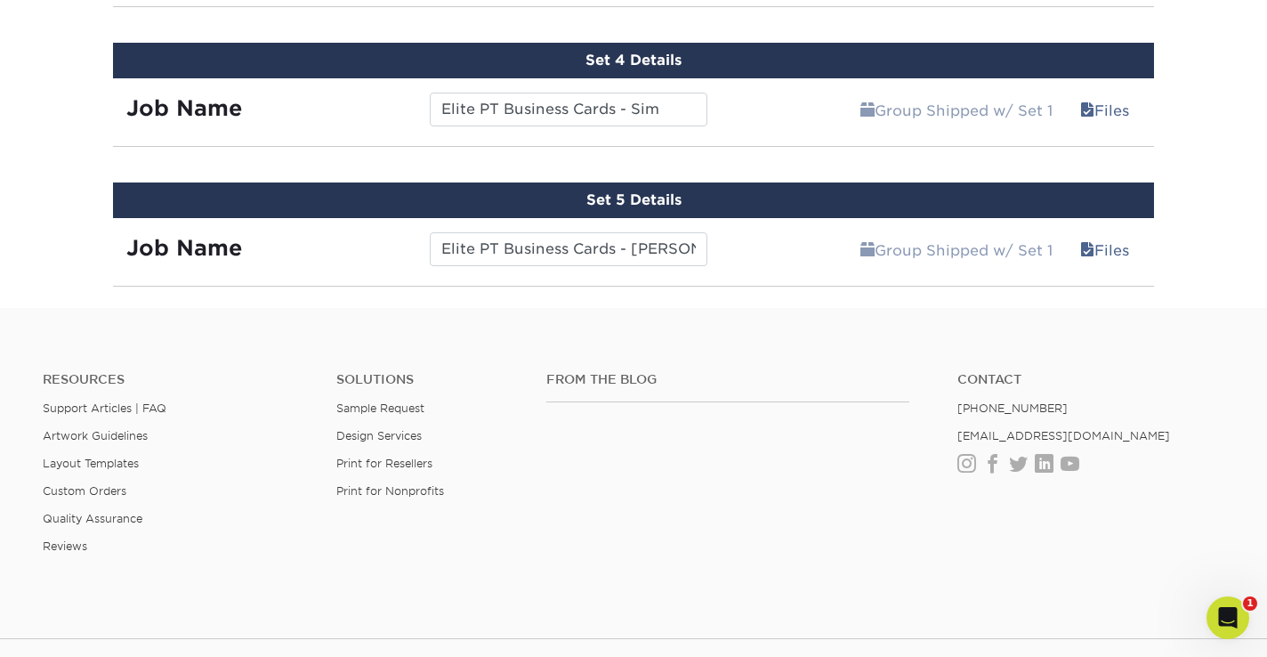
scroll to position [1783, 0]
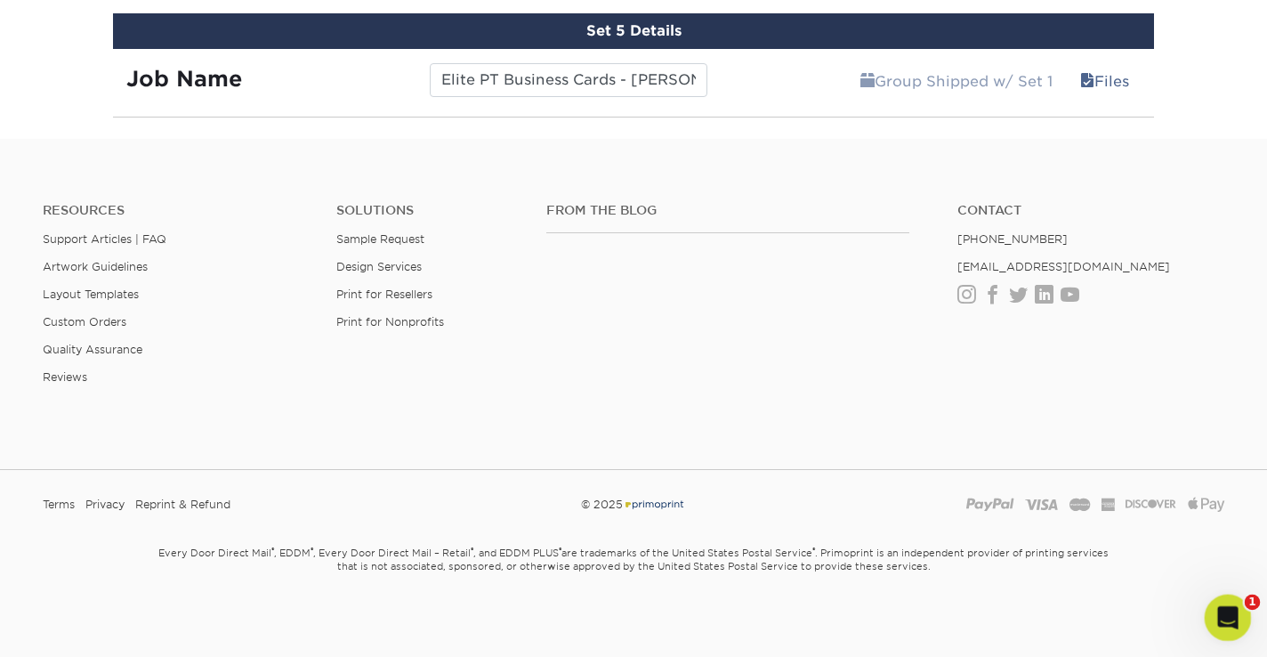
click at [1223, 609] on icon "Open Intercom Messenger" at bounding box center [1225, 615] width 29 height 29
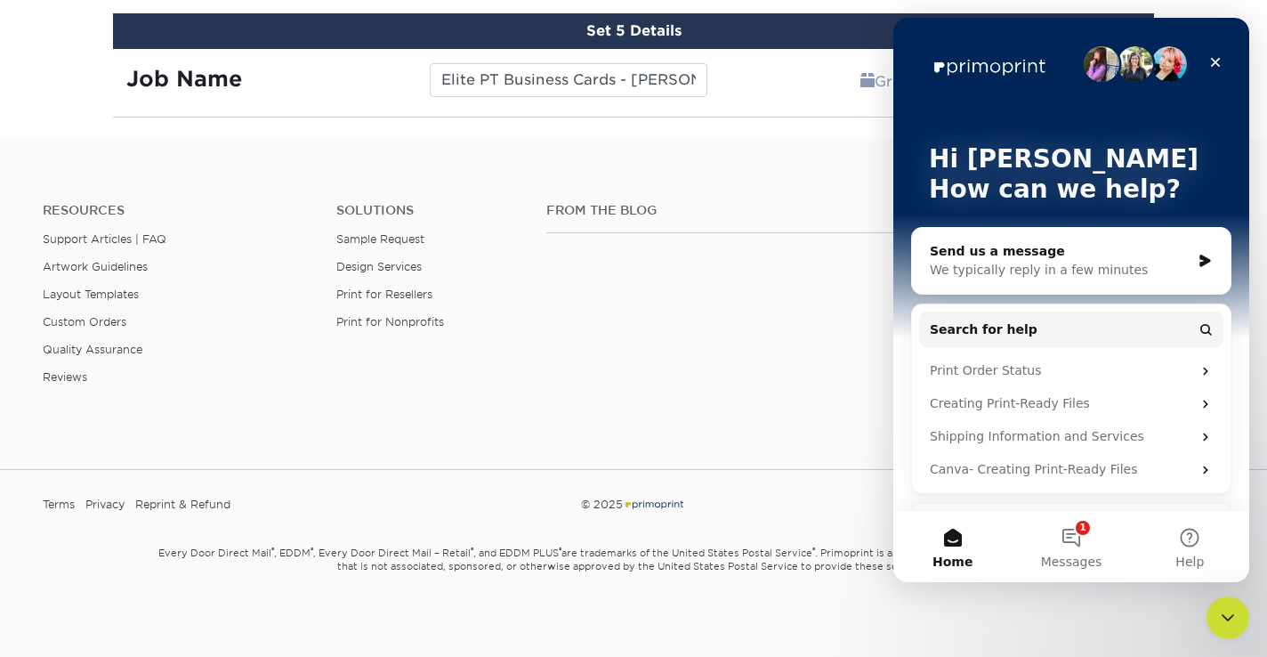
scroll to position [0, 0]
click at [1214, 62] on icon "Close" at bounding box center [1216, 63] width 10 height 10
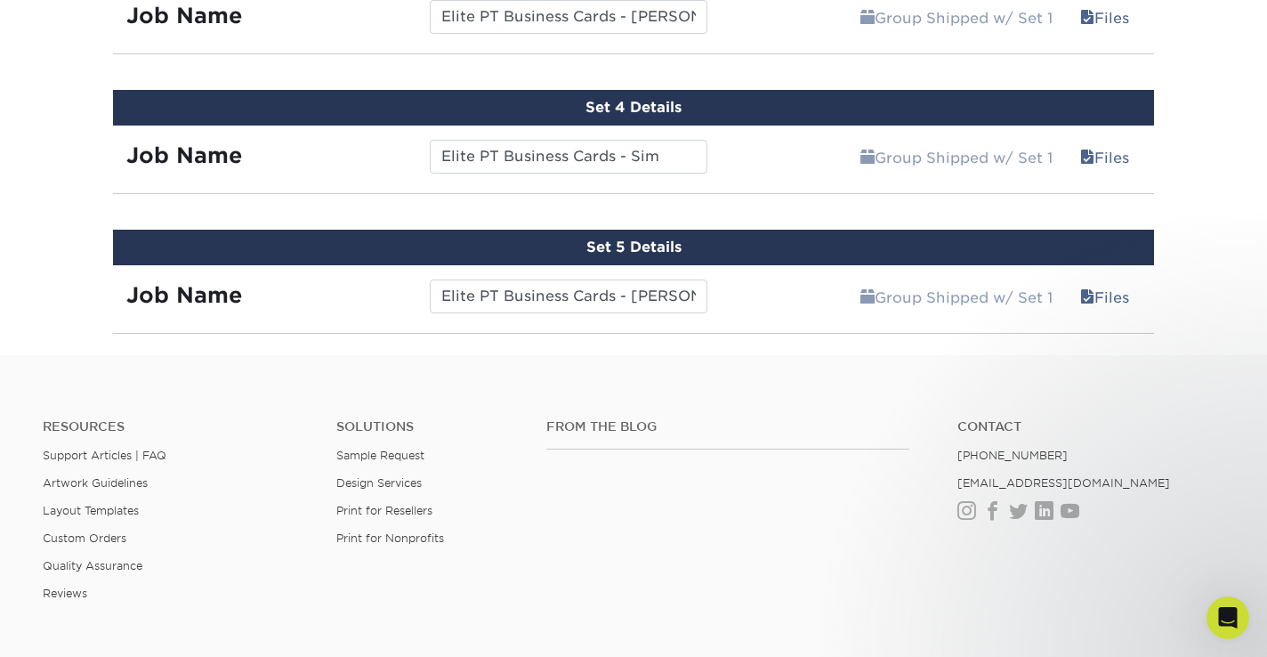
scroll to position [1470, 0]
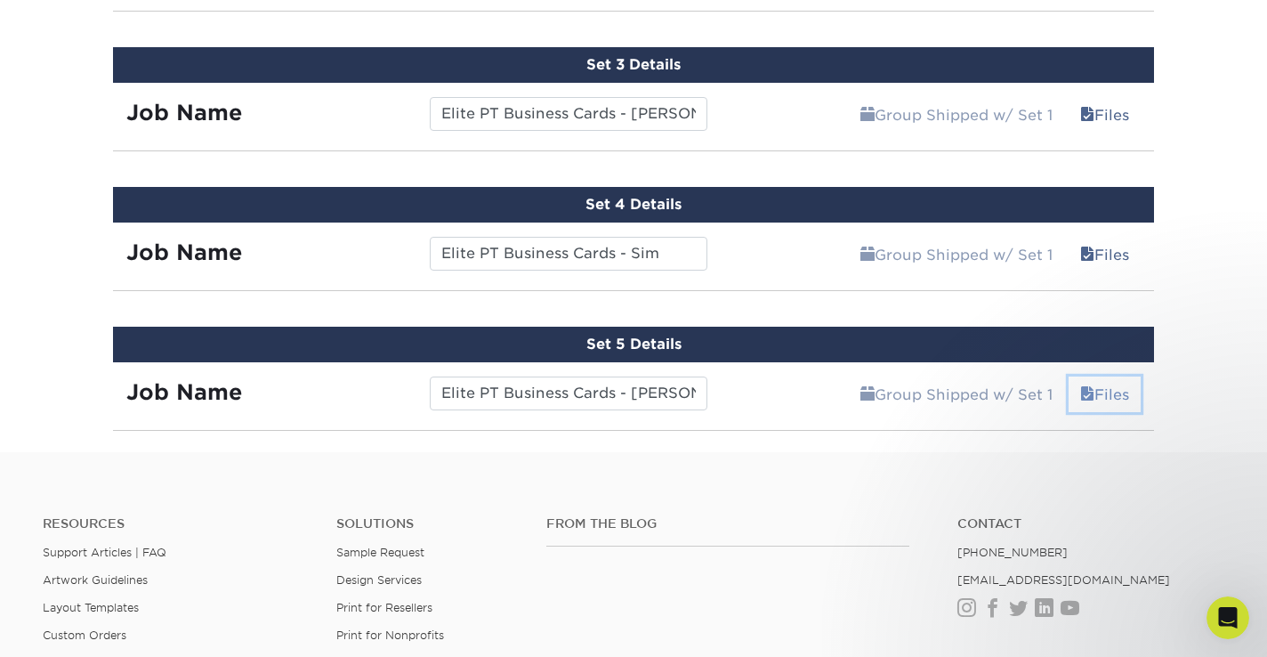
click at [1120, 393] on link "Files" at bounding box center [1105, 394] width 72 height 36
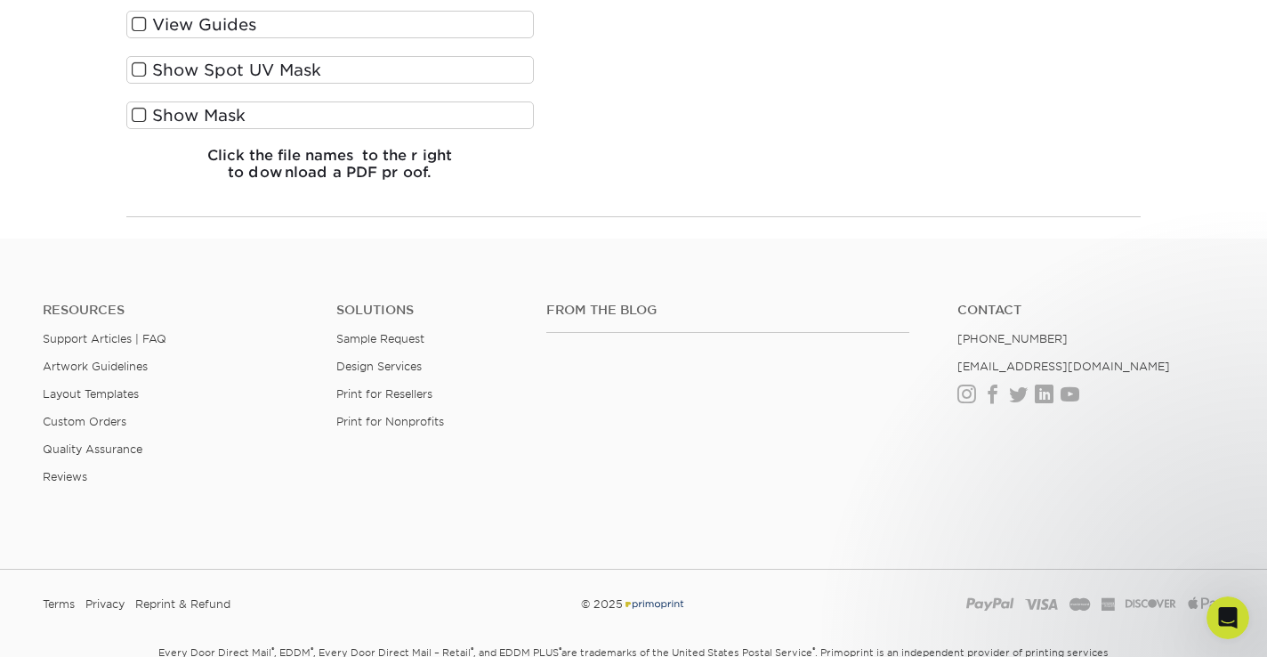
scroll to position [2358, 0]
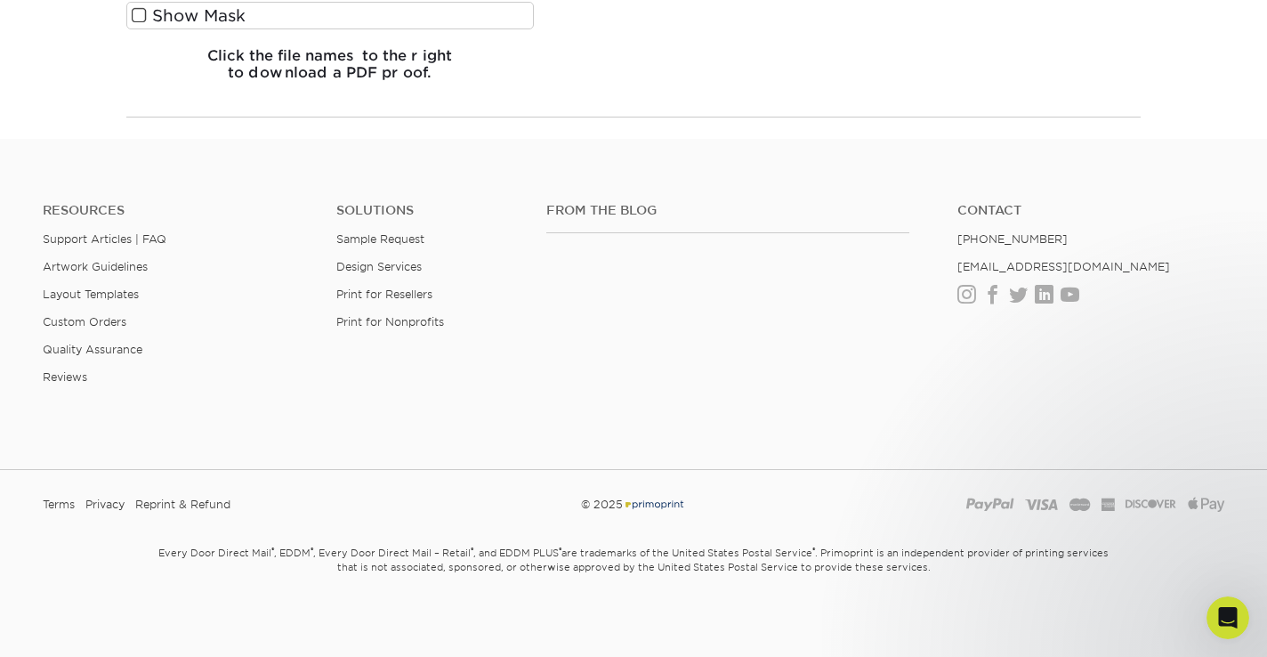
click at [759, 372] on div "From the Blog Contact (888) 822-5815 info@primoprint.com Instagram Facebook Twi…" at bounding box center [885, 307] width 705 height 209
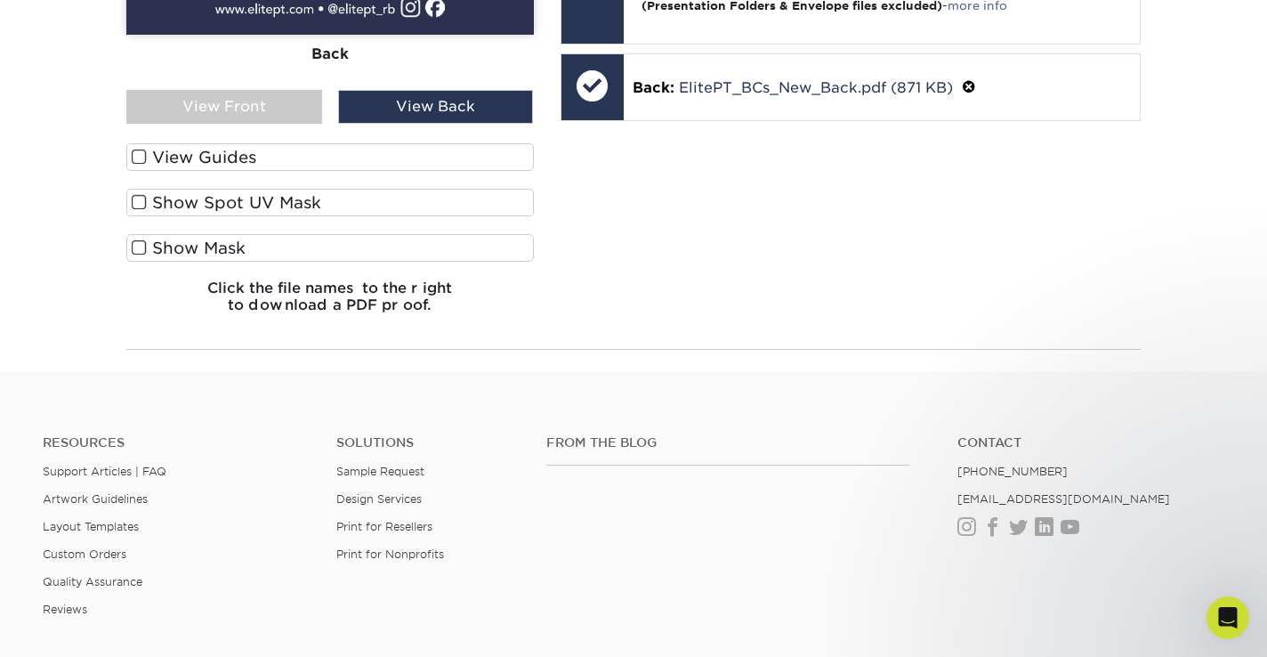
scroll to position [2129, 0]
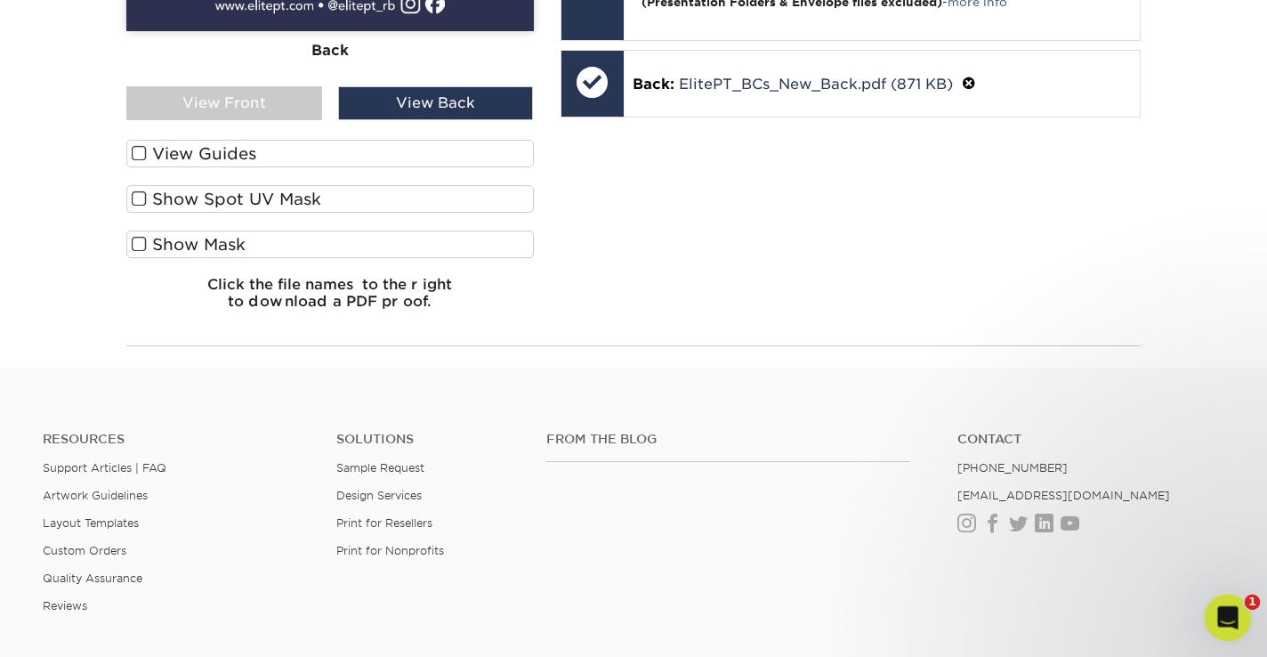
click at [1225, 609] on icon "Open Intercom Messenger" at bounding box center [1225, 615] width 12 height 14
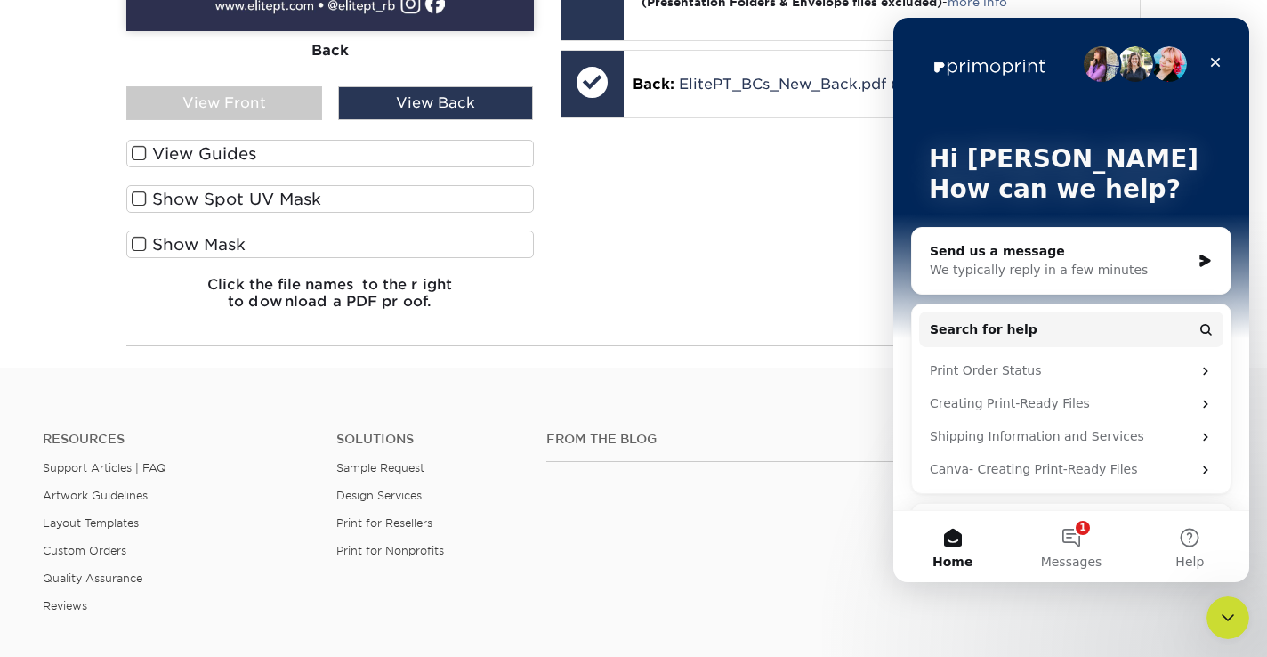
click at [1061, 264] on div "We typically reply in a few minutes" at bounding box center [1060, 270] width 261 height 19
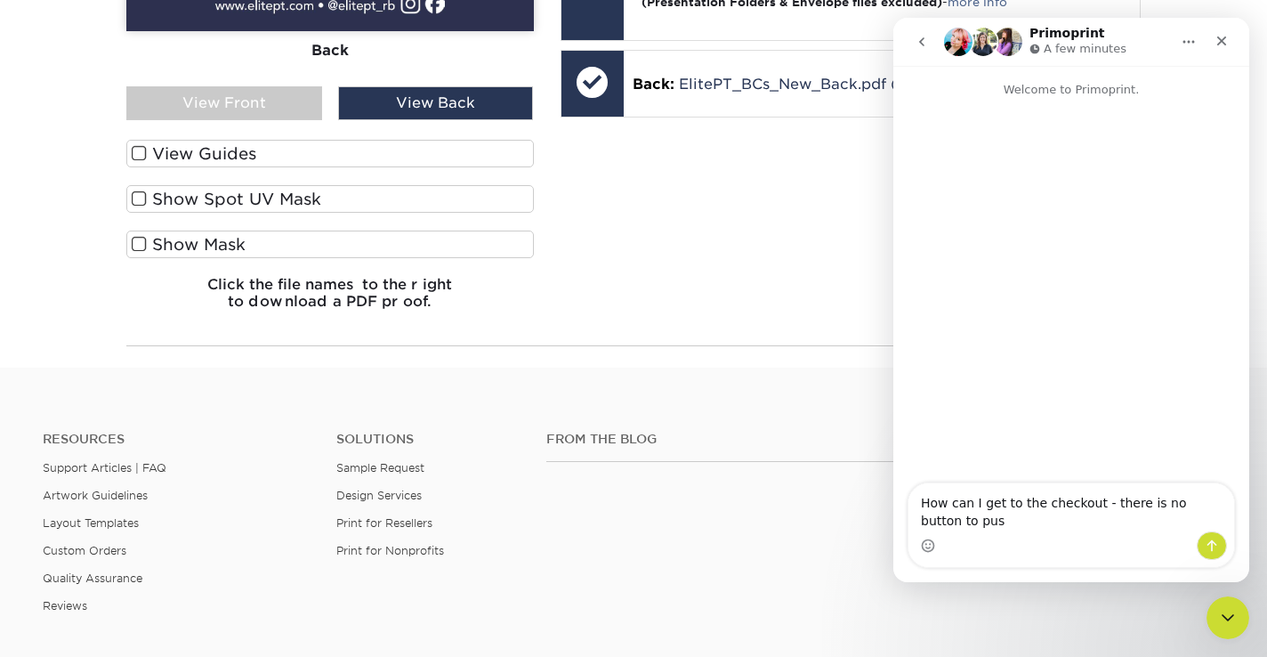
type textarea "How can I get to the checkout - there is no button to push"
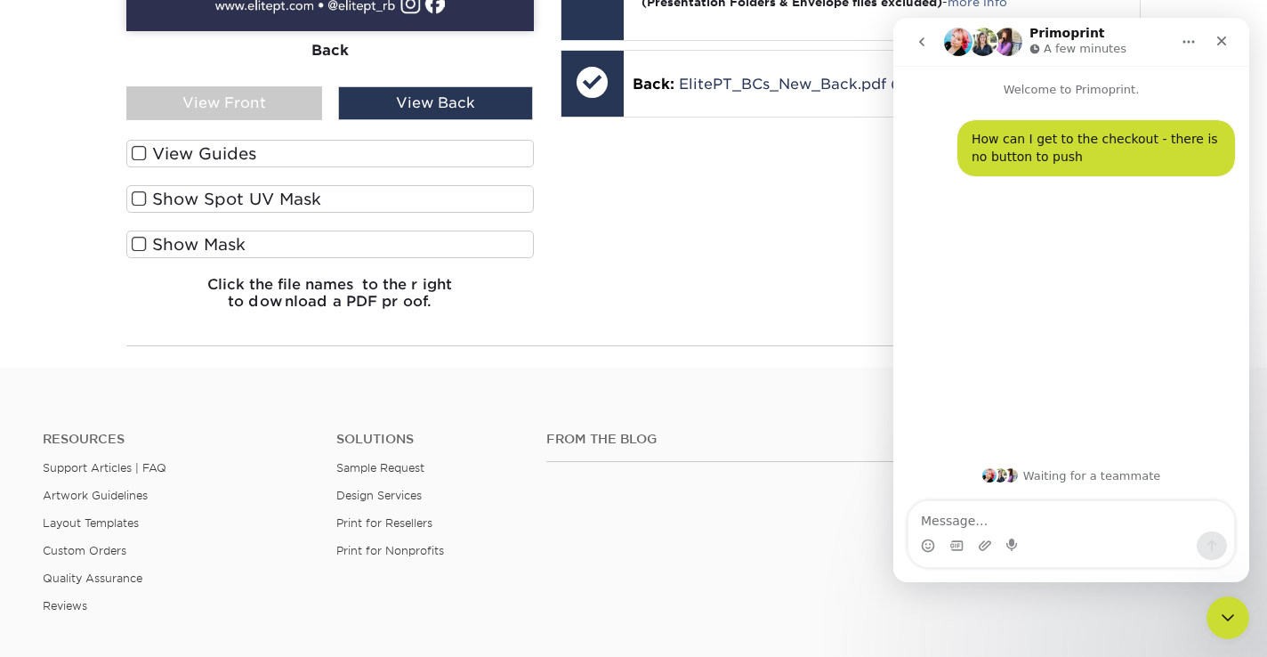
click at [748, 383] on footer "Resources Support Articles | FAQ Artwork Guidelines Layout Templates Custom Ord…" at bounding box center [633, 627] width 1267 height 520
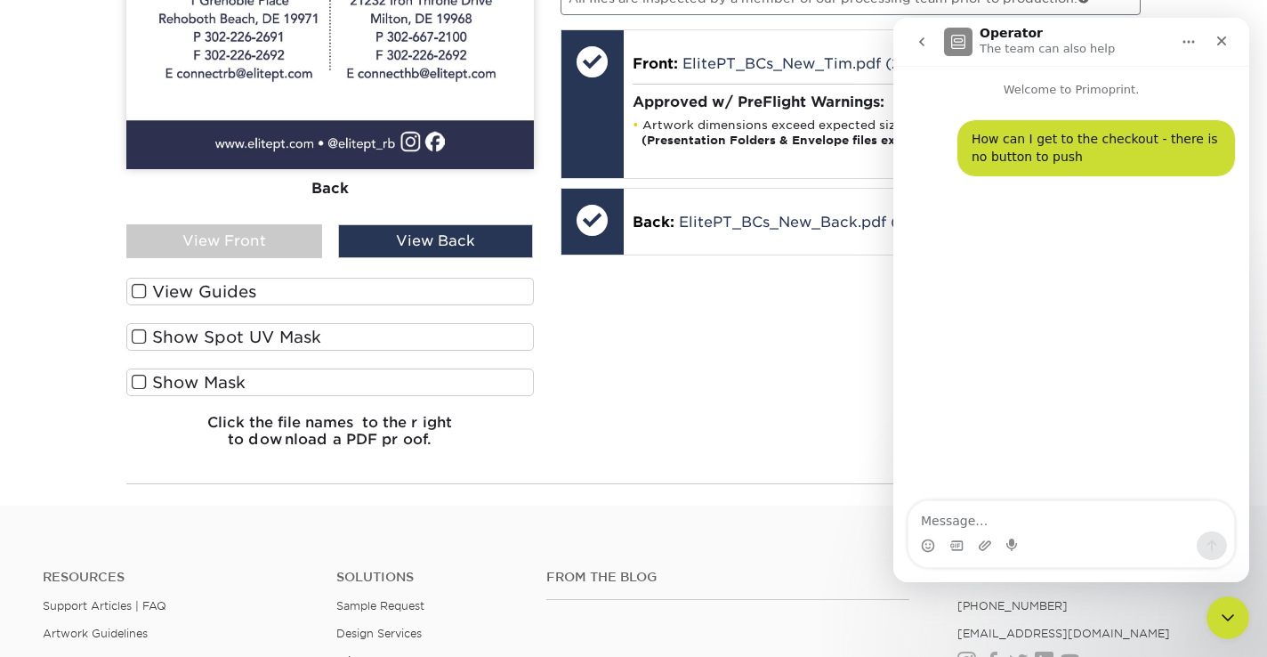
scroll to position [1990, 0]
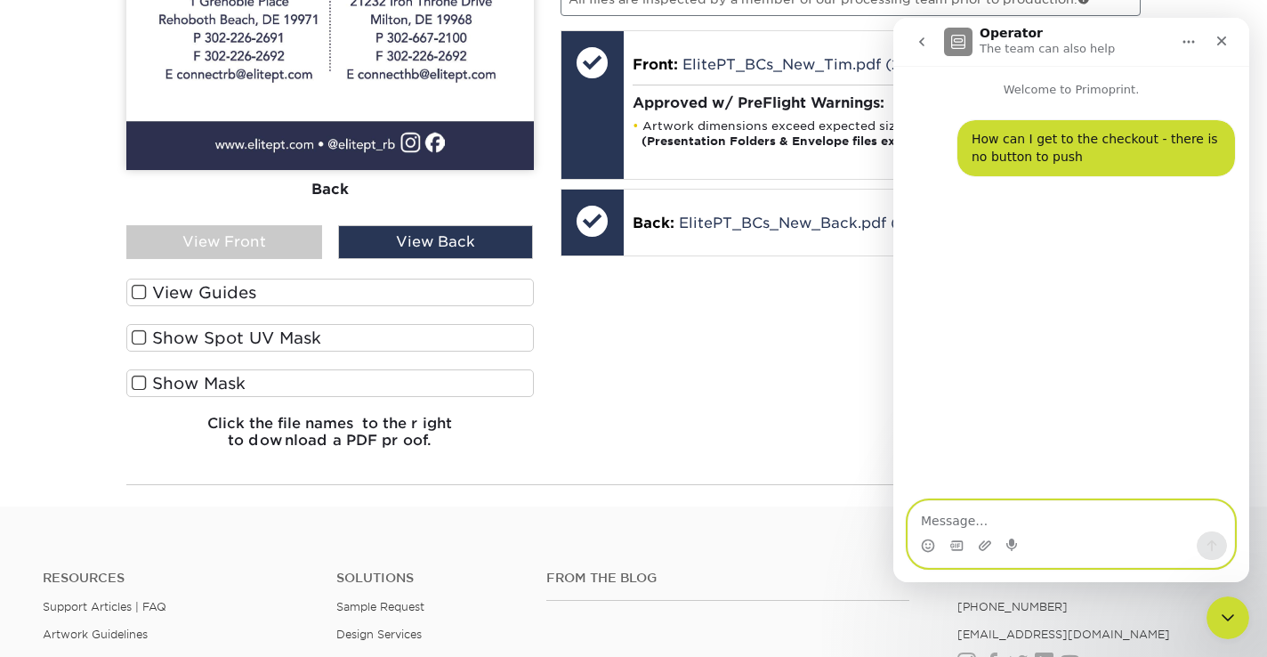
click at [974, 520] on textarea "Message…" at bounding box center [1071, 516] width 326 height 30
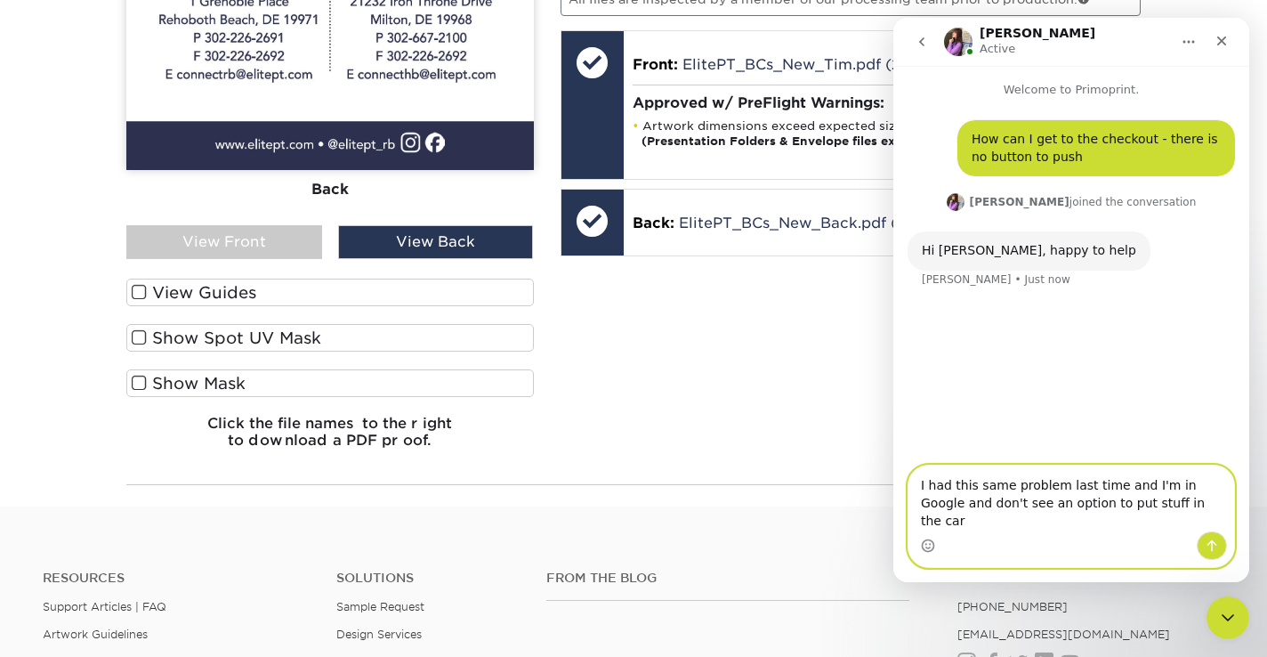
type textarea "I had this same problem last time and I'm in Google and don't see an option to …"
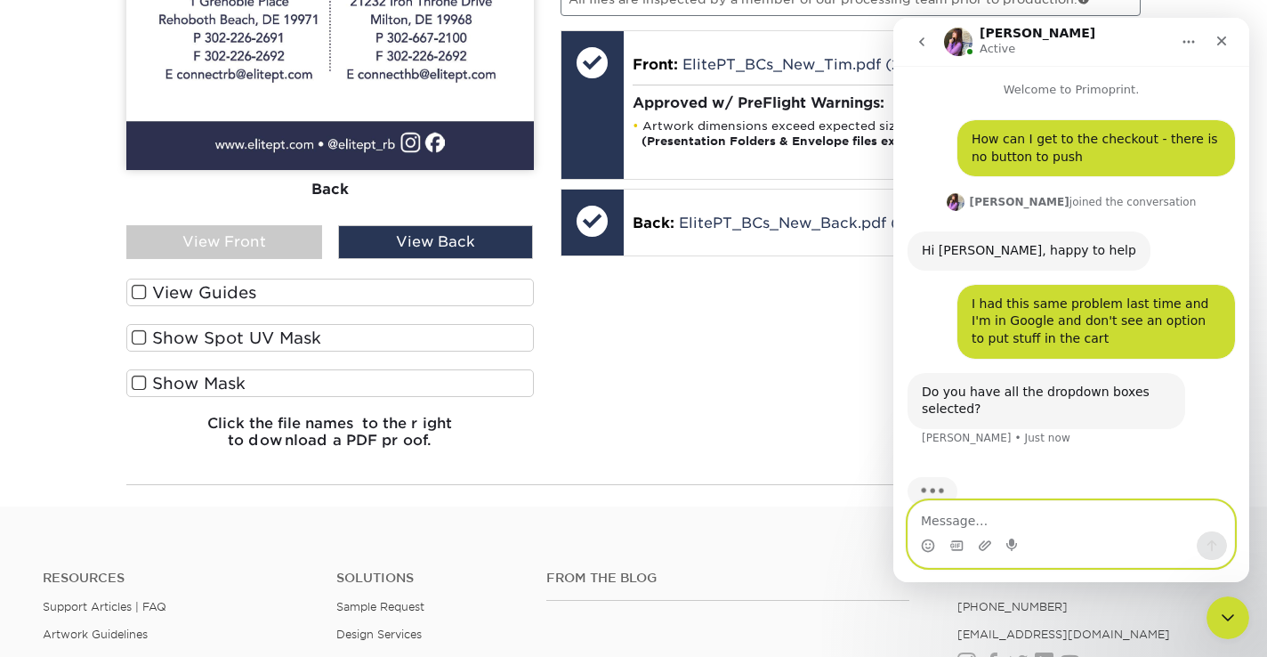
scroll to position [34, 0]
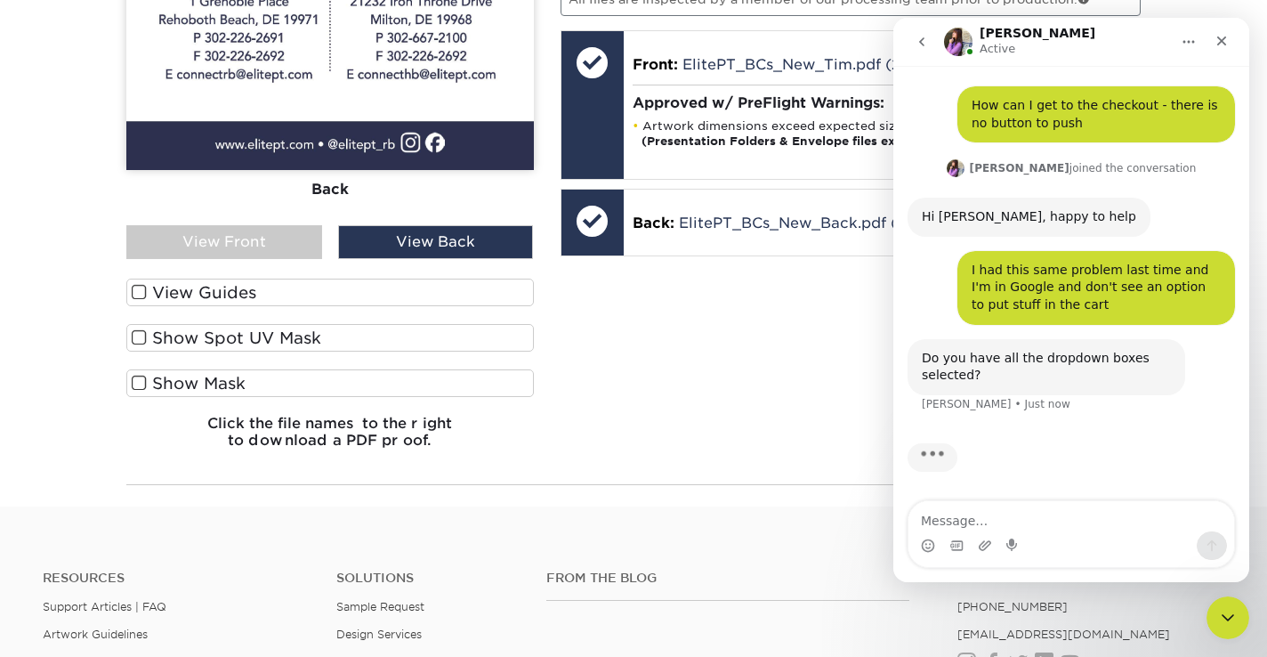
click at [665, 311] on div "Your files including bleed should be: 2.125 " x 3.625 " *Additional bleed or cr…" at bounding box center [851, 196] width 608 height 531
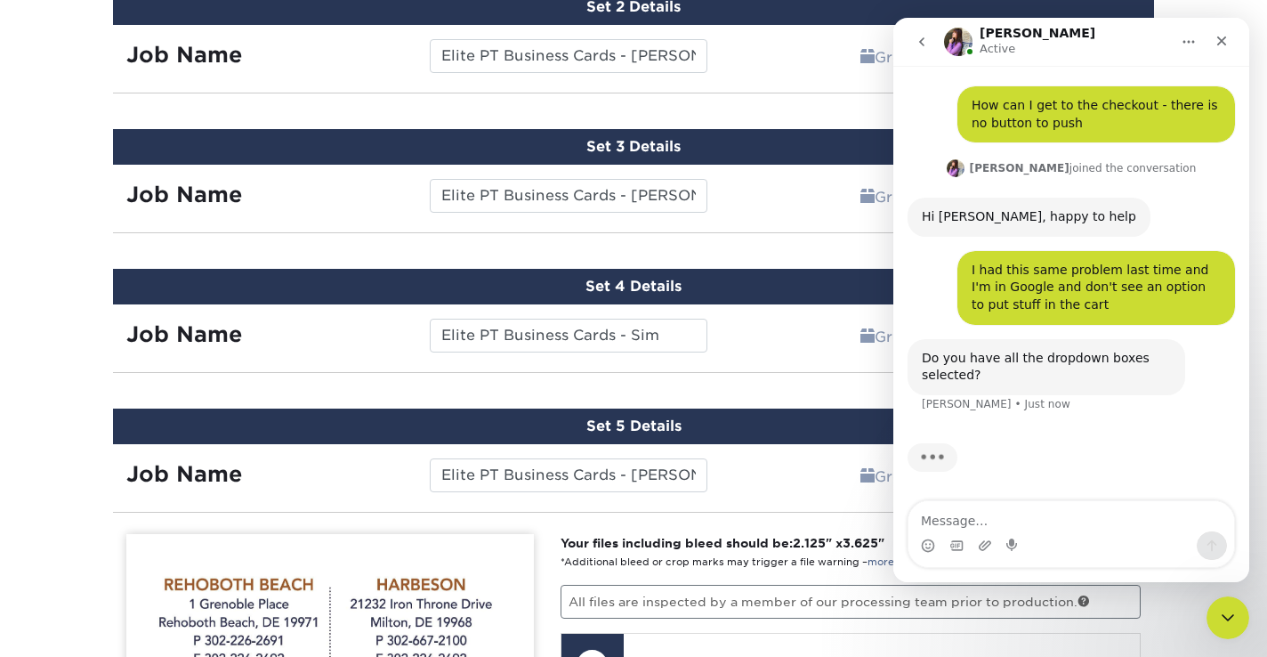
scroll to position [1384, 0]
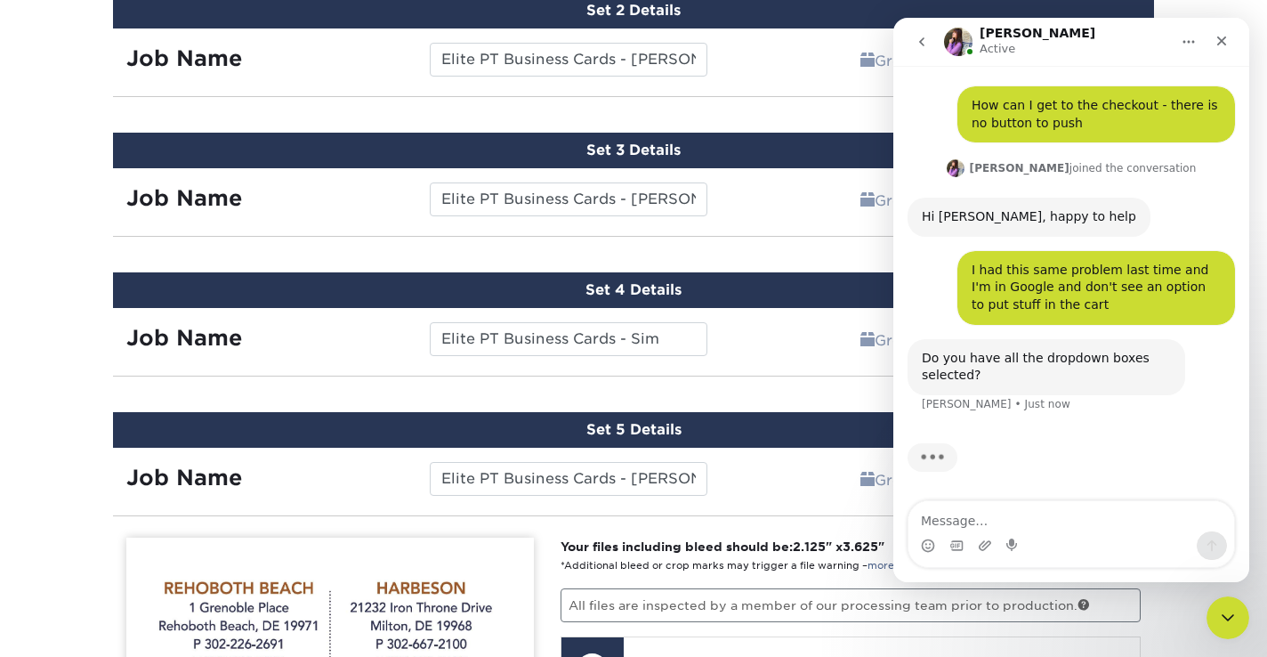
click at [918, 36] on icon "go back" at bounding box center [922, 42] width 14 height 14
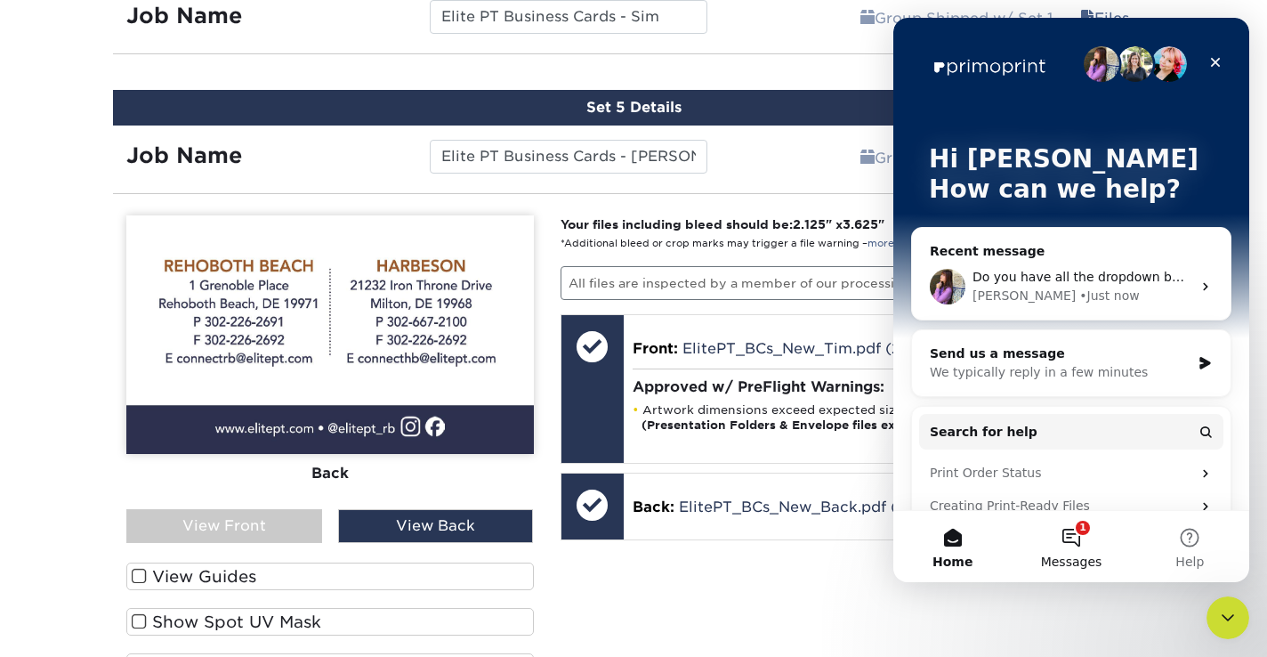
scroll to position [1741, 0]
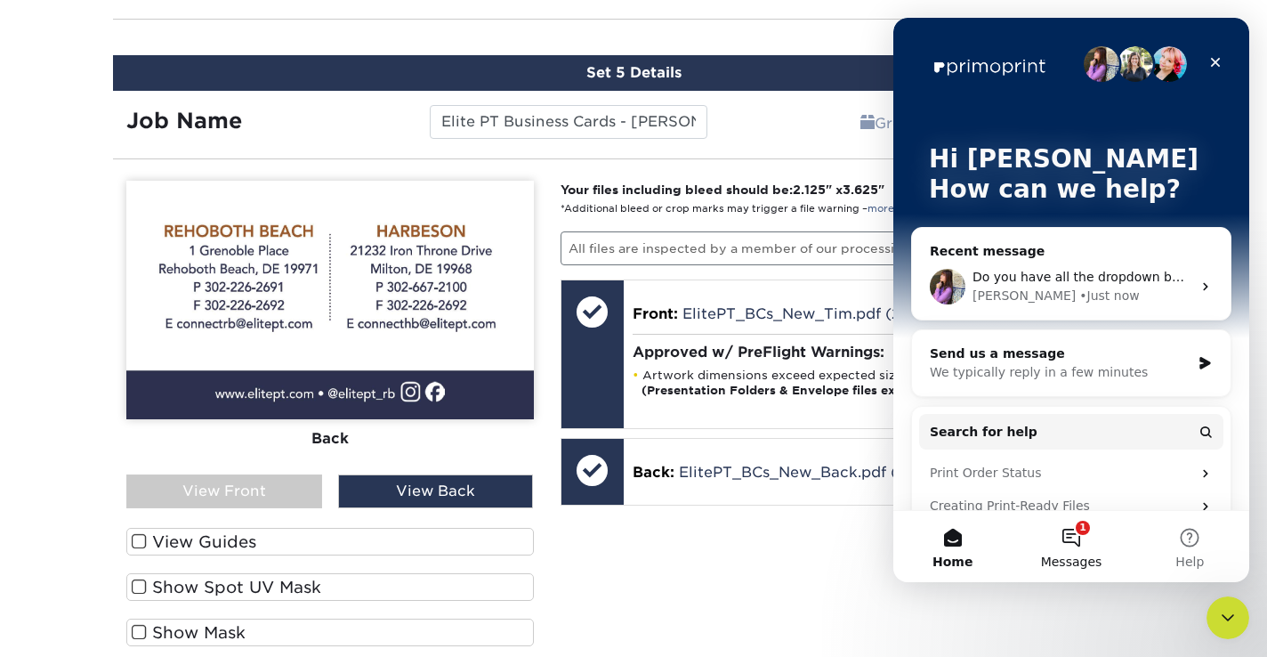
click at [1082, 543] on button "1 Messages" at bounding box center [1071, 546] width 118 height 71
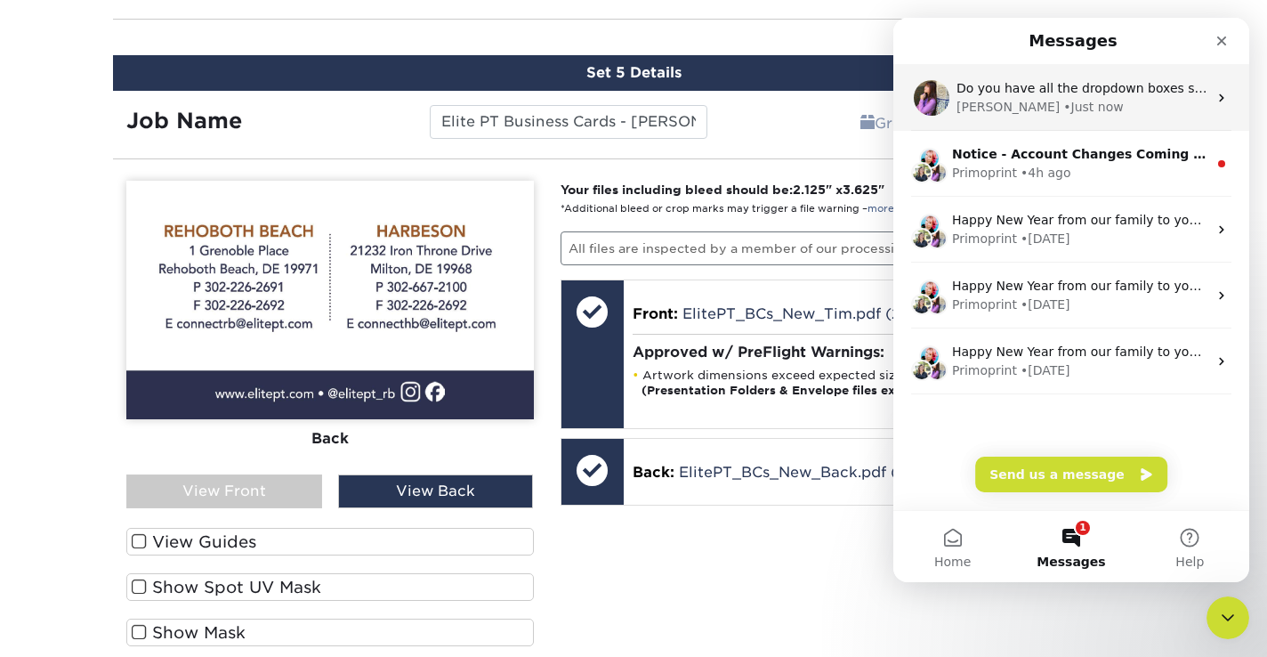
click at [1081, 106] on div "Erica • Just now" at bounding box center [1081, 107] width 251 height 19
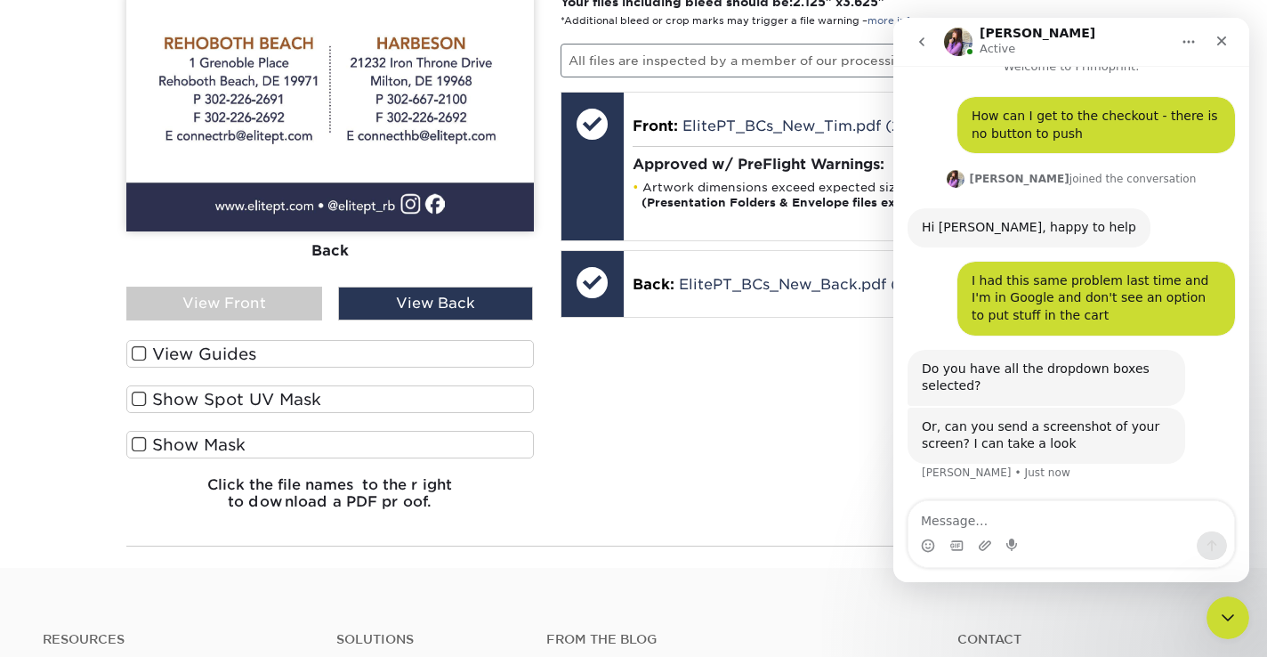
scroll to position [1923, 0]
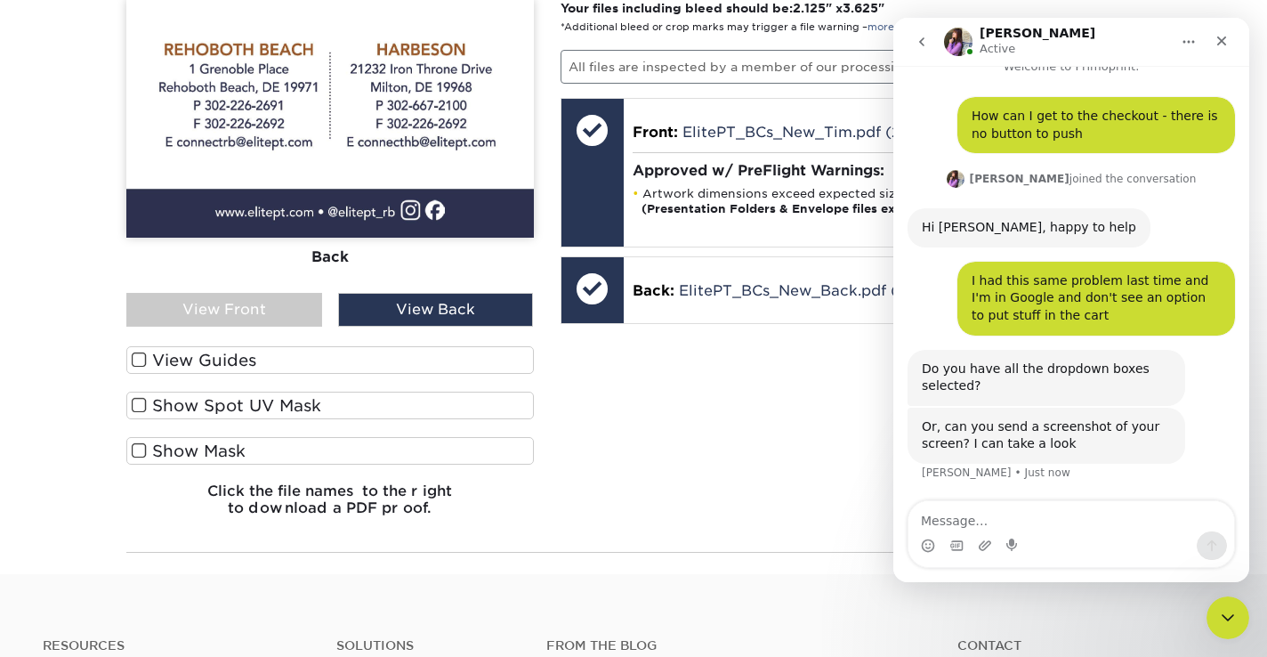
click at [916, 38] on icon "go back" at bounding box center [922, 42] width 14 height 14
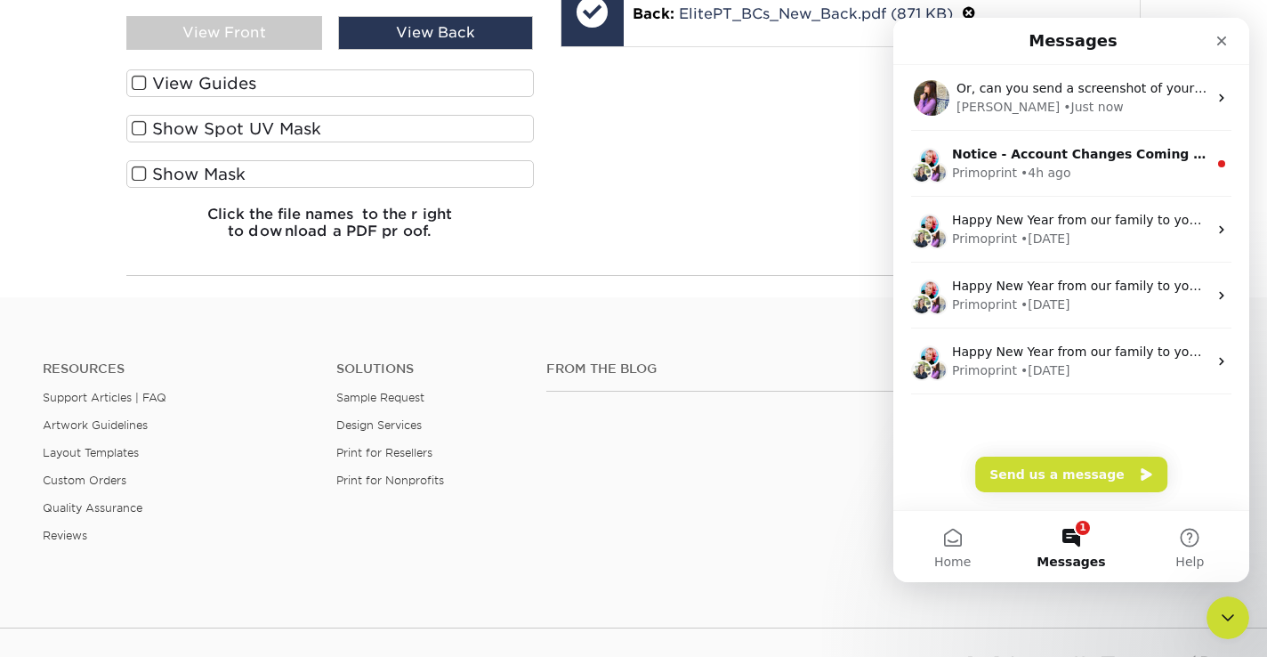
scroll to position [2199, 0]
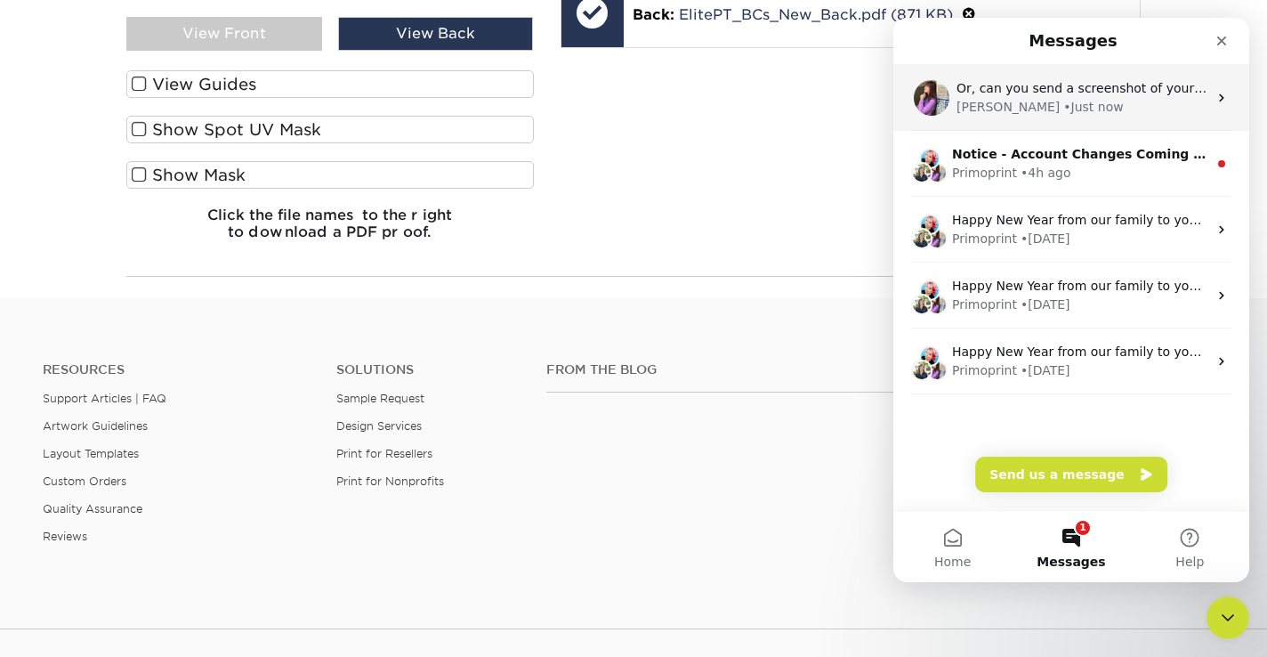
click at [1063, 99] on div "• Just now" at bounding box center [1093, 107] width 60 height 19
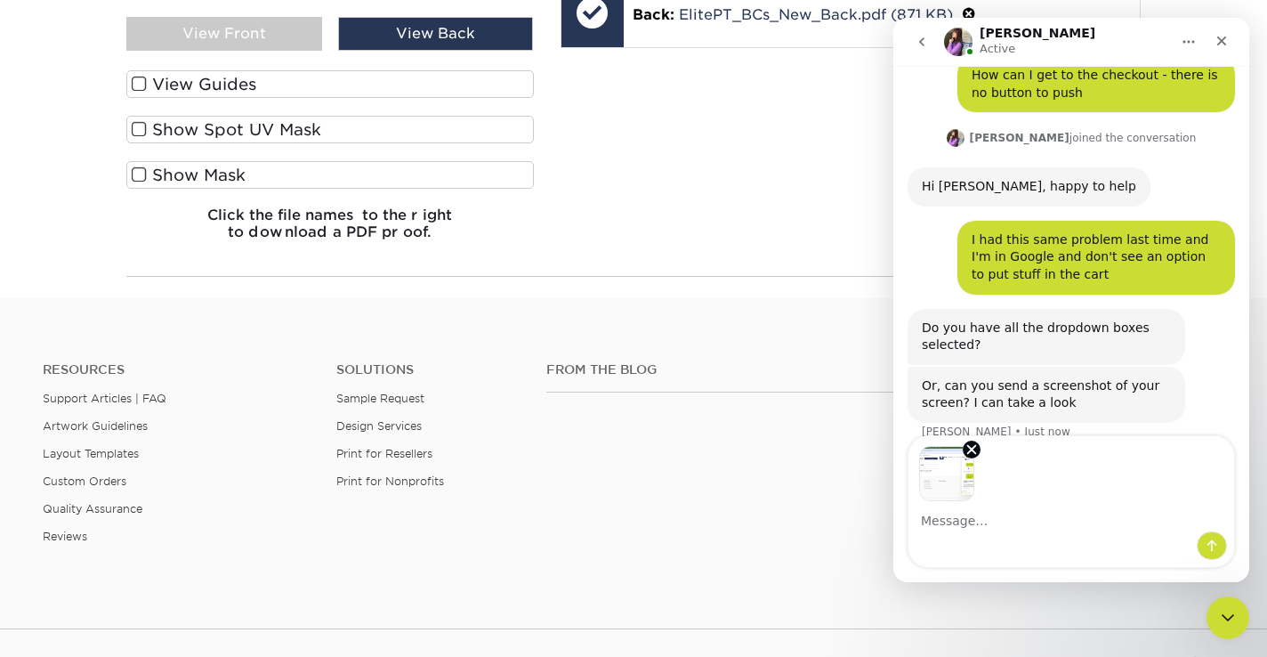
scroll to position [88, 0]
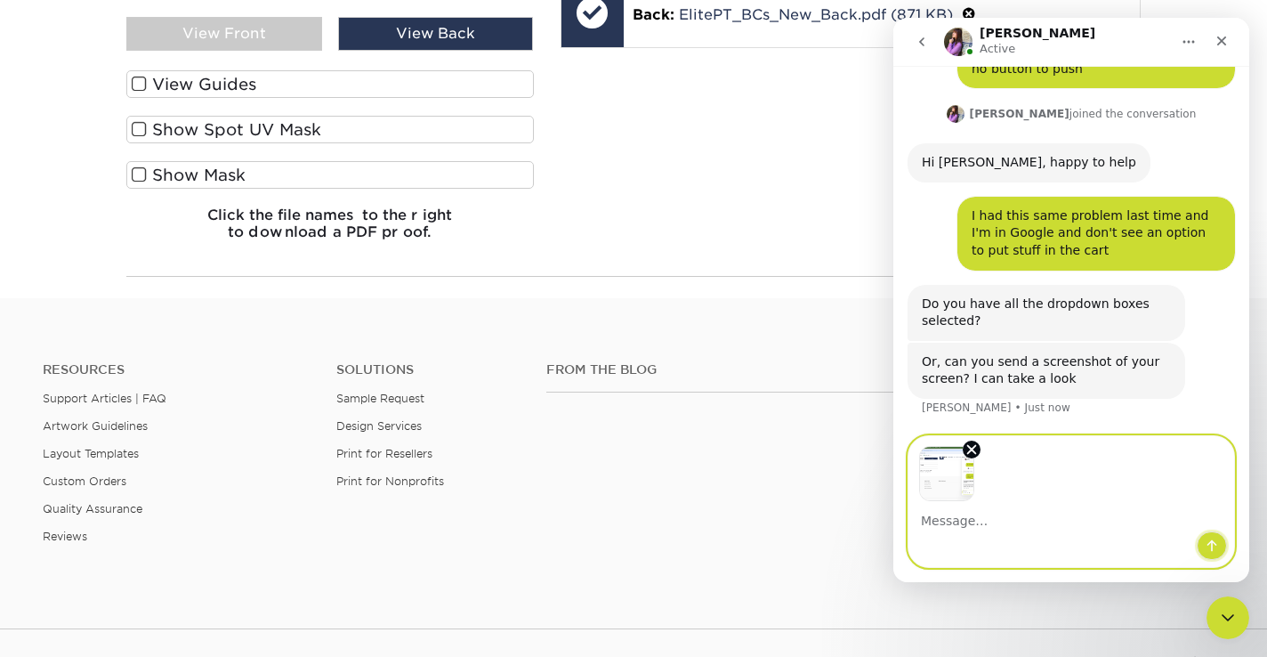
click at [1213, 542] on icon "Send a message…" at bounding box center [1212, 546] width 10 height 12
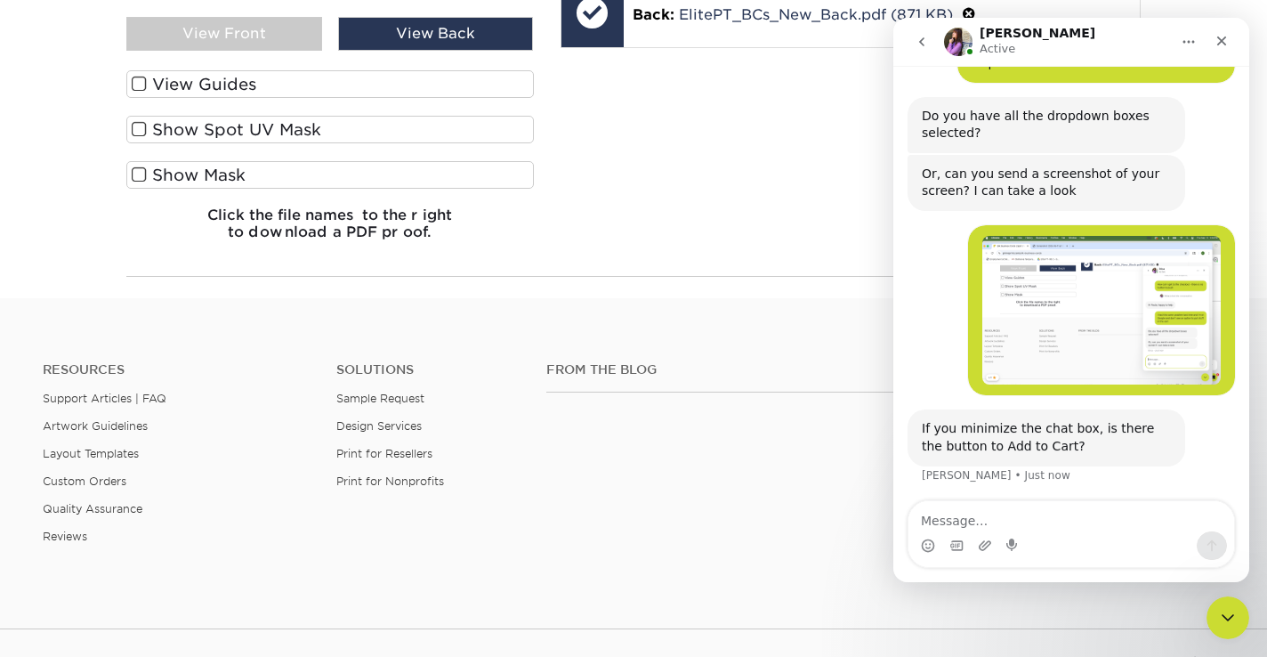
scroll to position [278, 0]
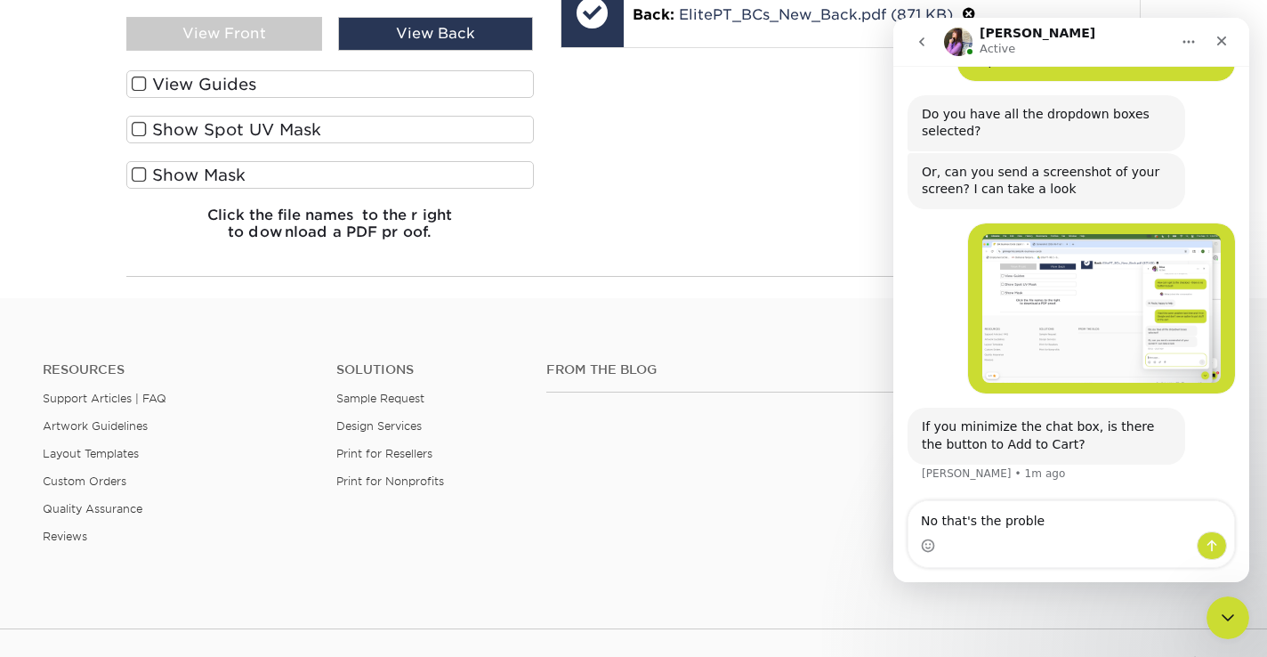
type textarea "No that's the problem"
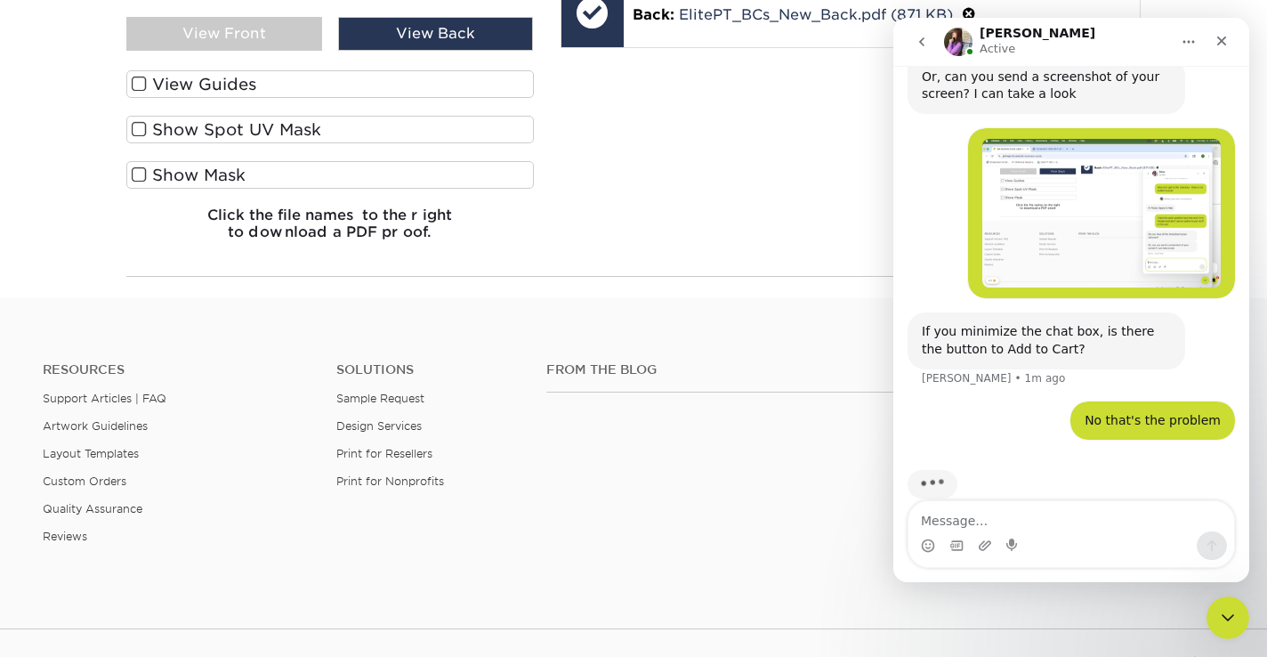
scroll to position [399, 0]
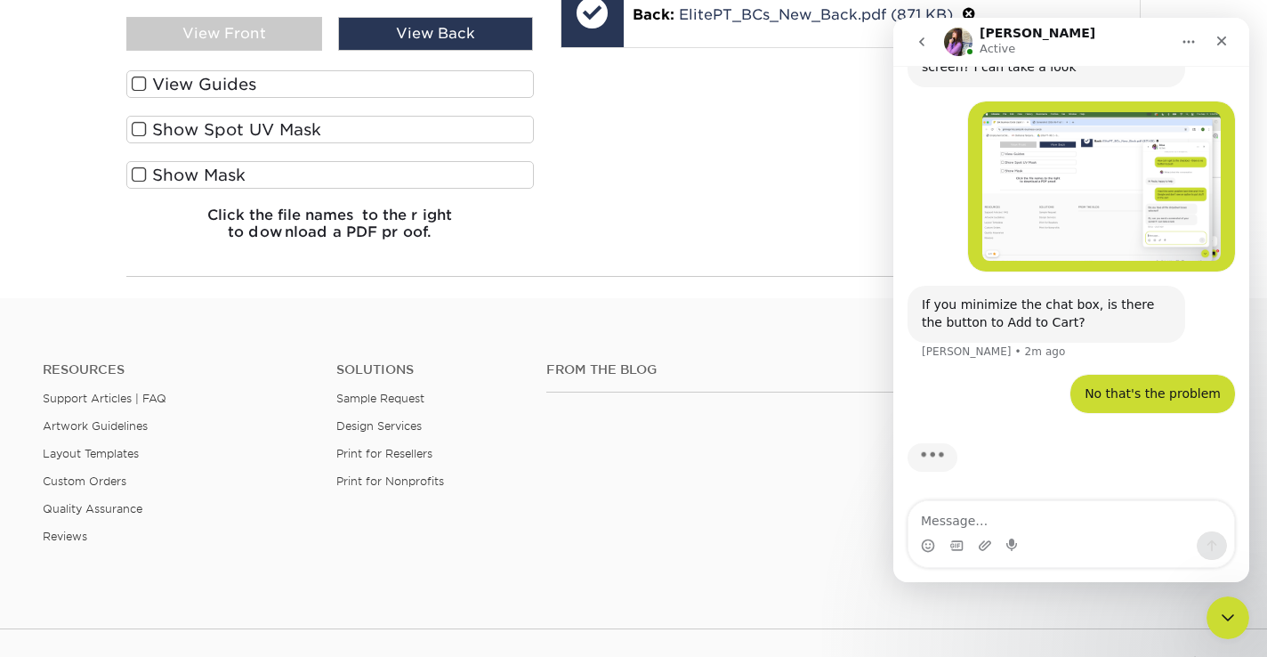
click at [925, 41] on icon "go back" at bounding box center [922, 42] width 14 height 14
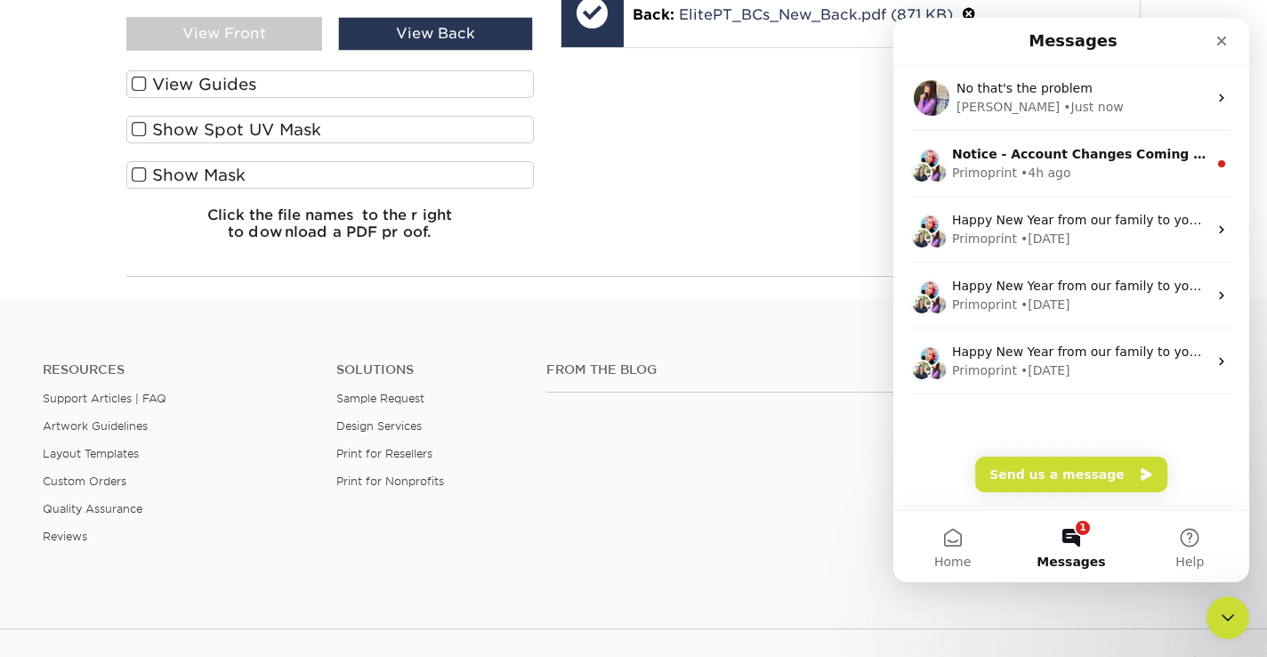
scroll to position [0, 0]
drag, startPoint x: 1142, startPoint y: 40, endPoint x: 1110, endPoint y: 53, distance: 34.7
click at [1114, 52] on div "Messages" at bounding box center [1071, 41] width 333 height 32
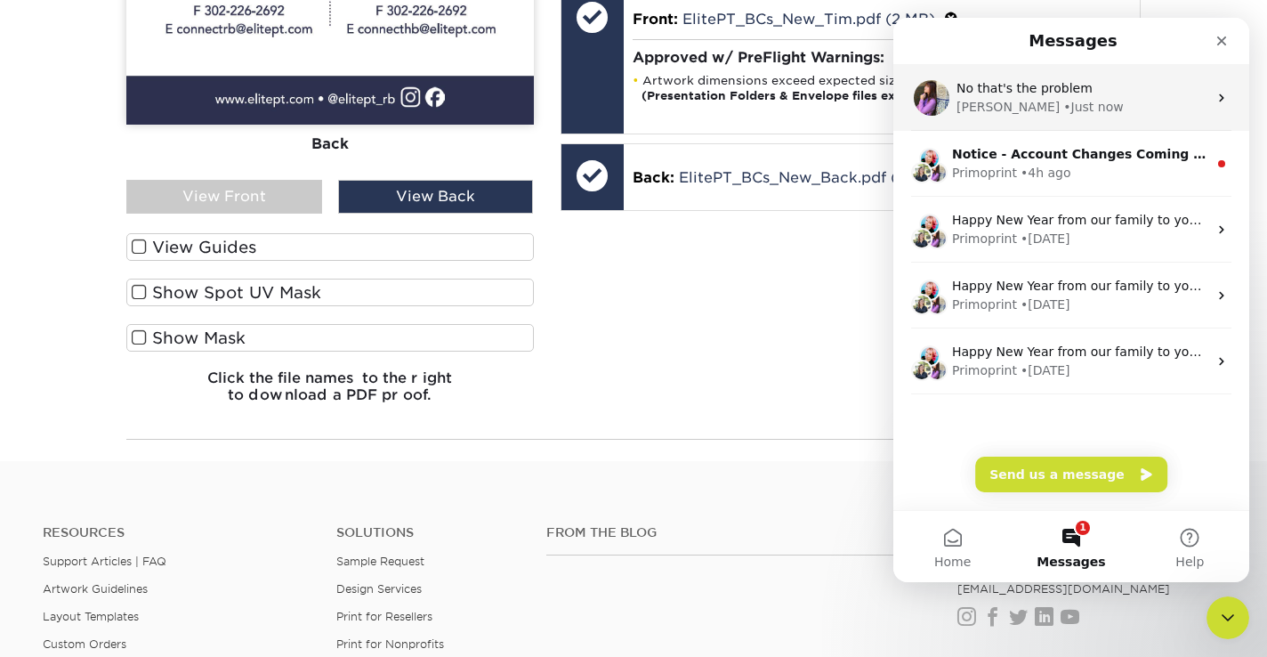
scroll to position [2029, 0]
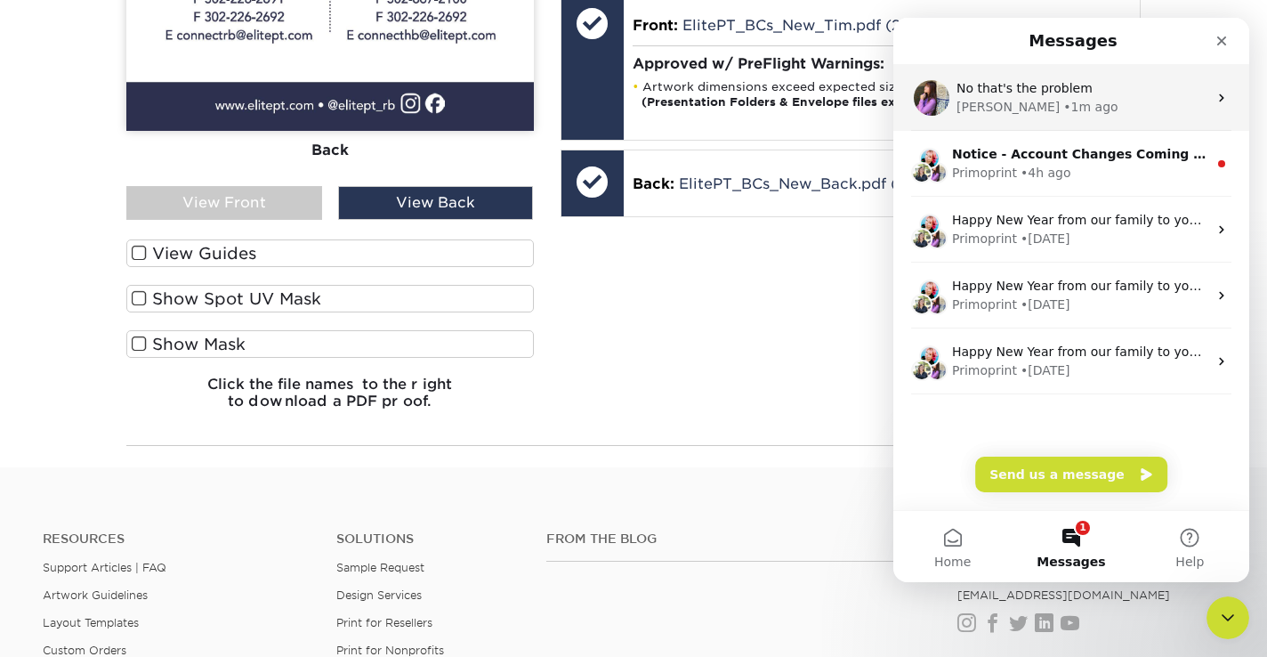
click at [1060, 85] on span "No that's the problem" at bounding box center [1024, 88] width 136 height 14
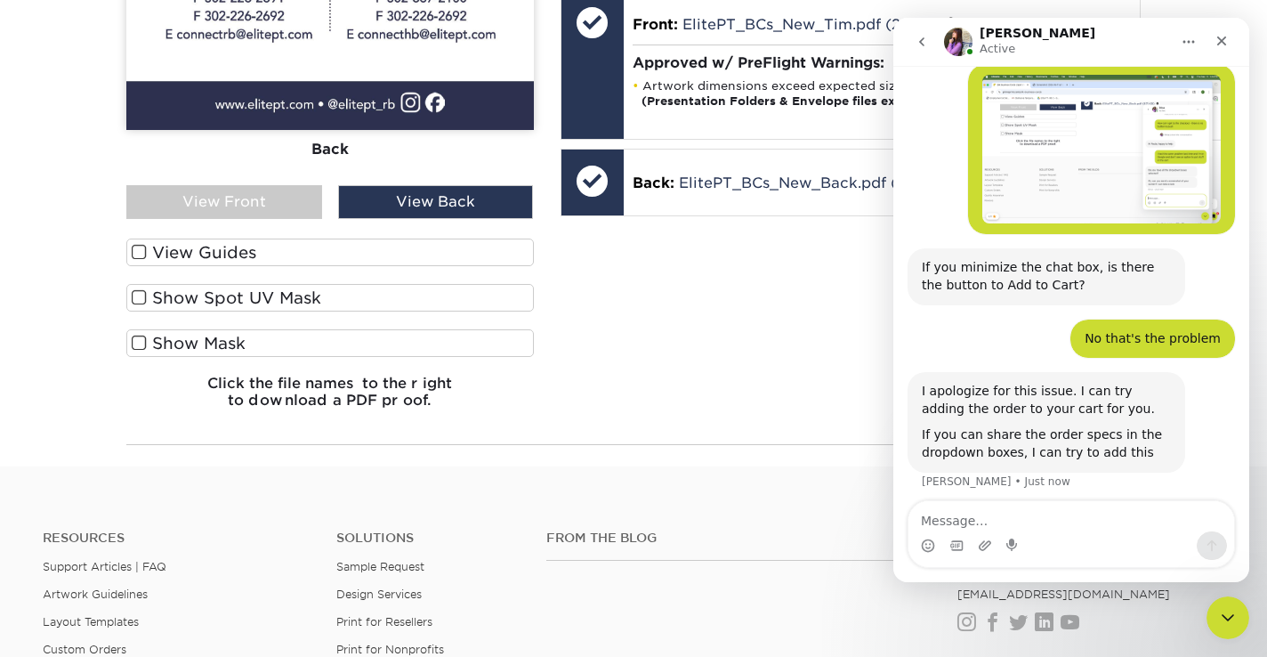
scroll to position [445, 0]
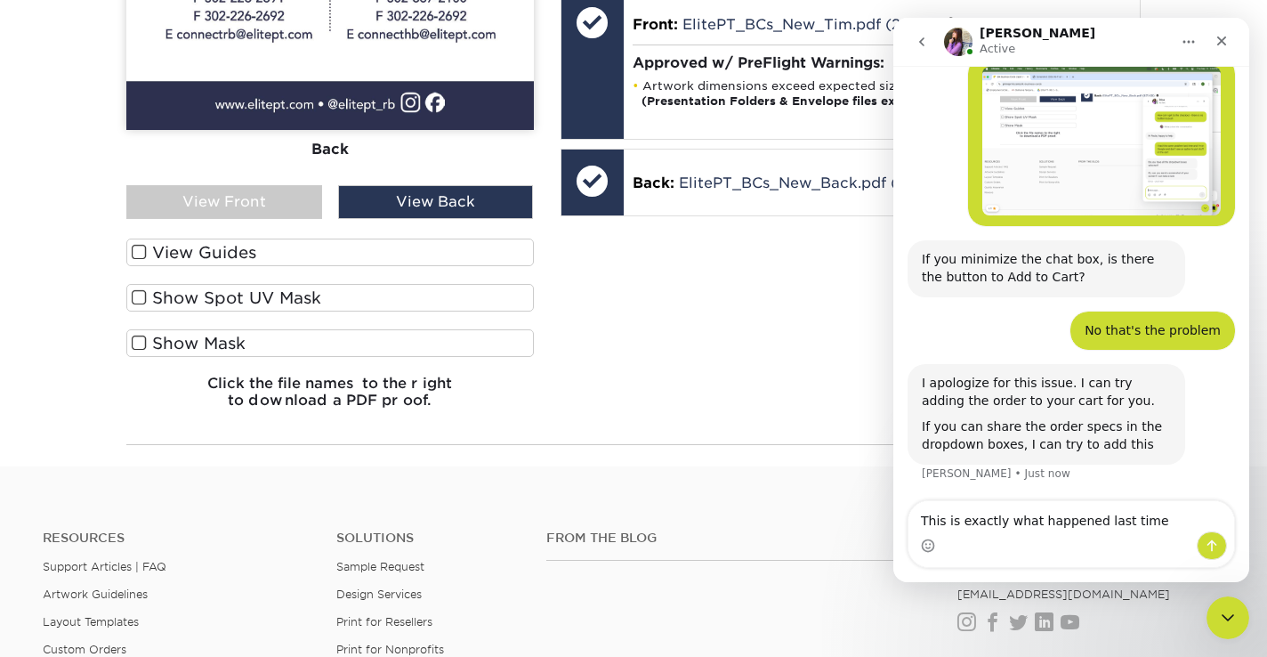
type textarea "This is exactly what happened last time"
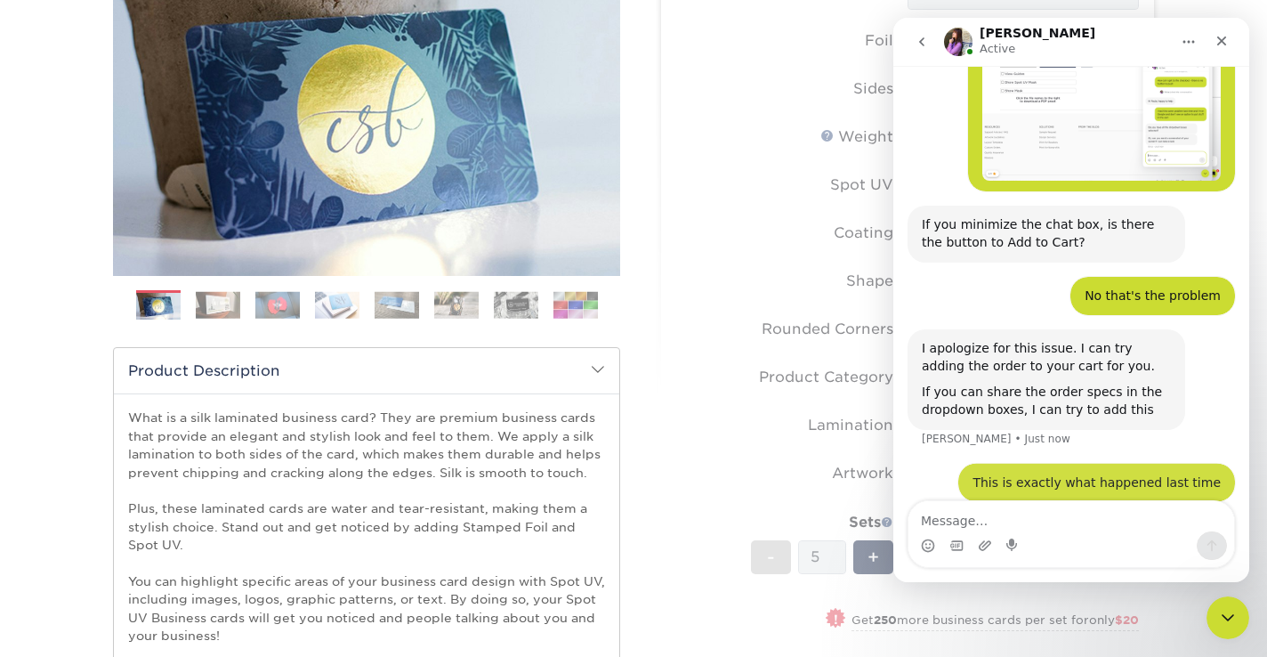
scroll to position [498, 0]
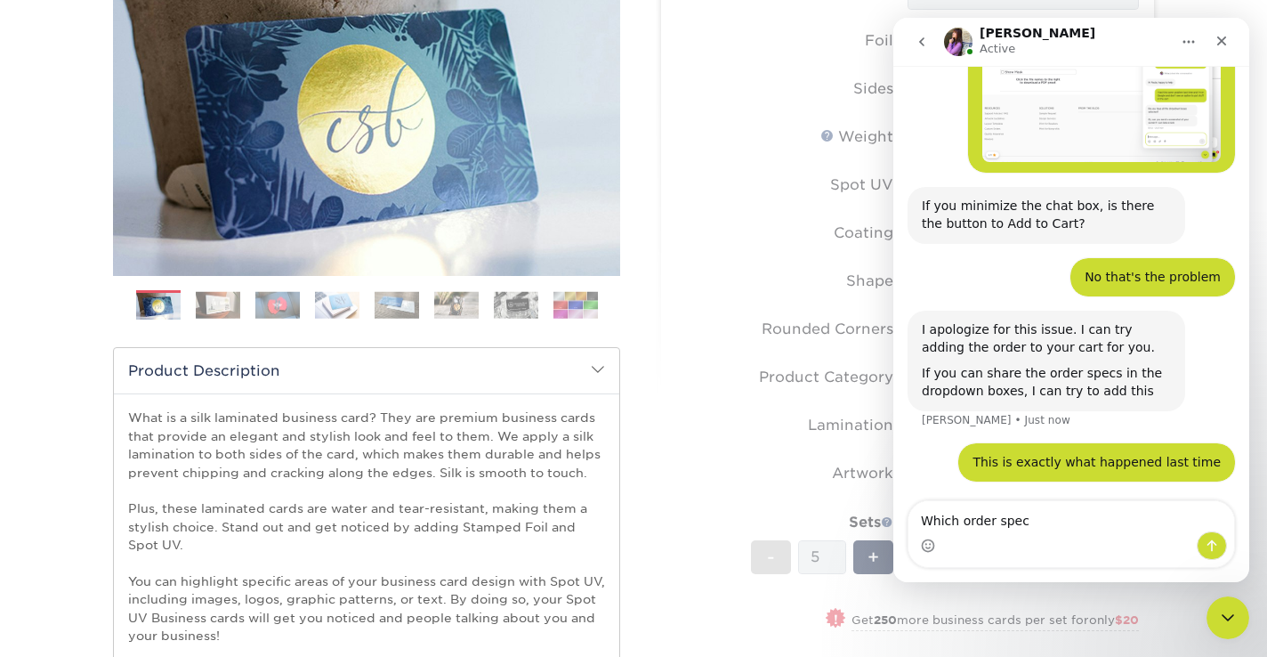
type textarea "Which order specs"
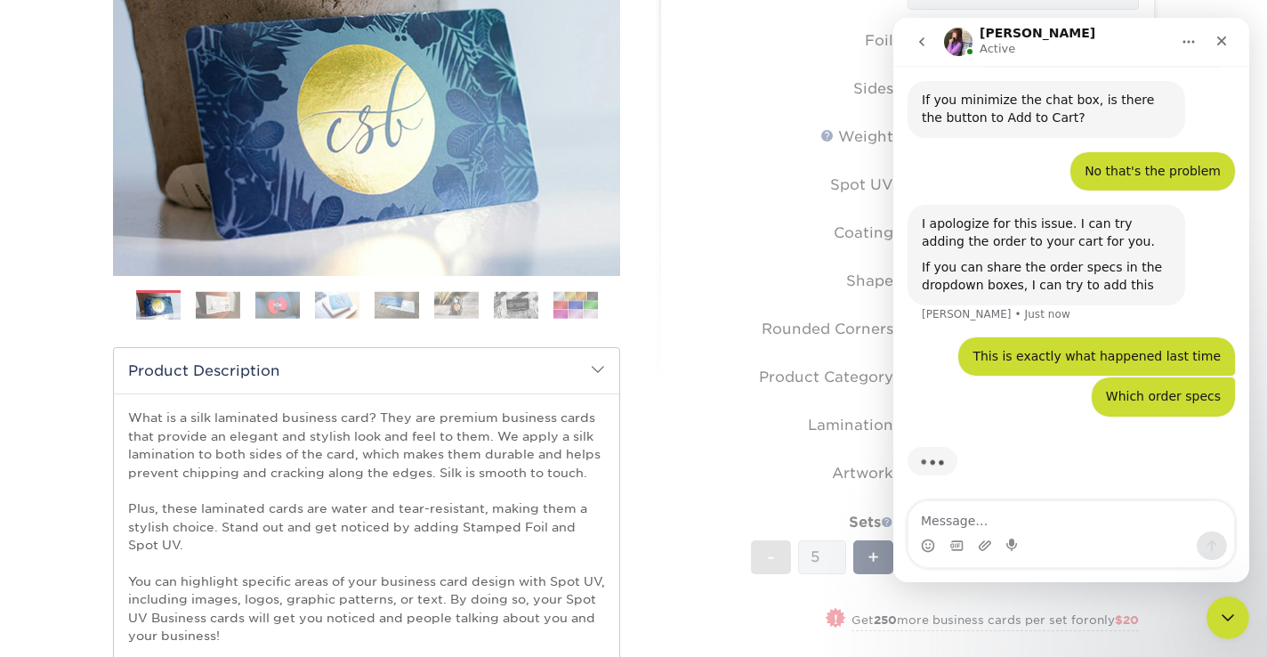
scroll to position [608, 0]
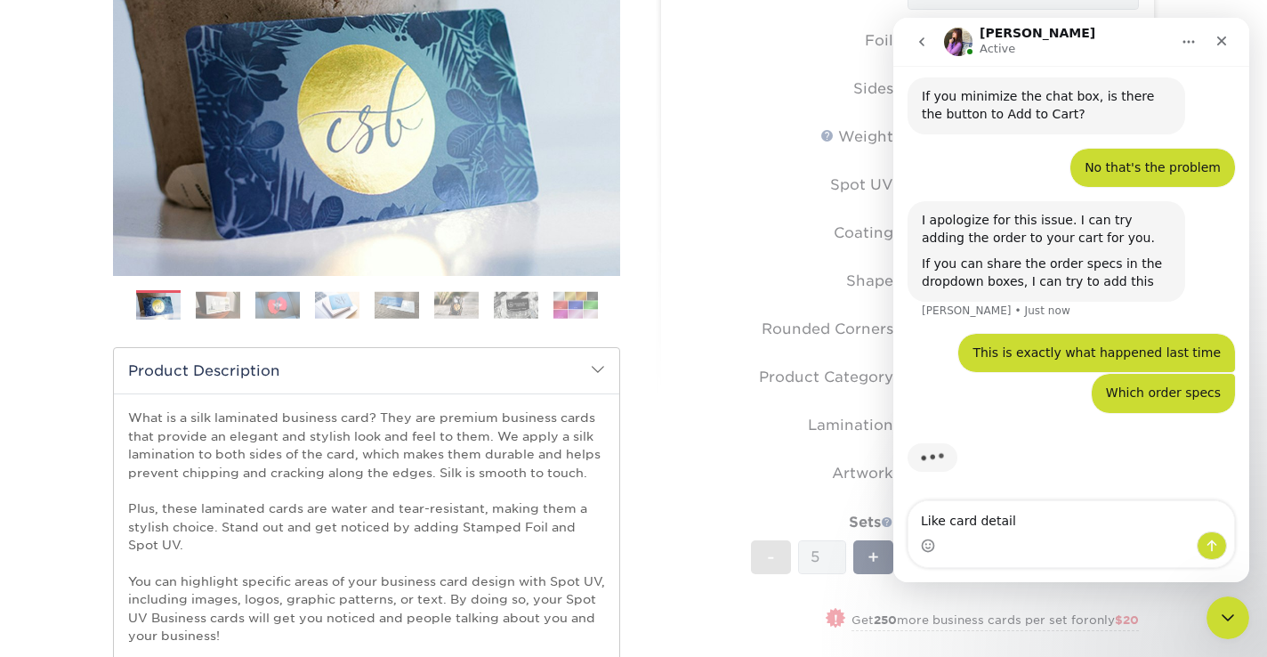
type textarea "Like card details"
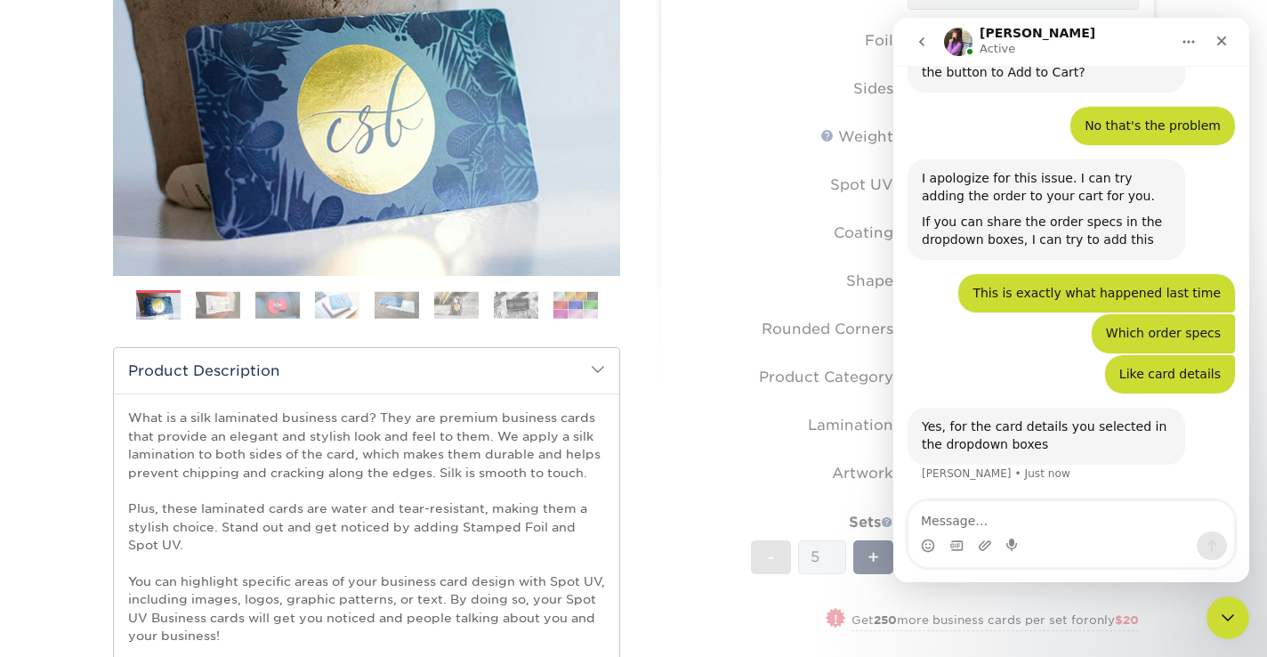
scroll to position [253, 0]
click at [928, 48] on button "go back" at bounding box center [922, 42] width 34 height 34
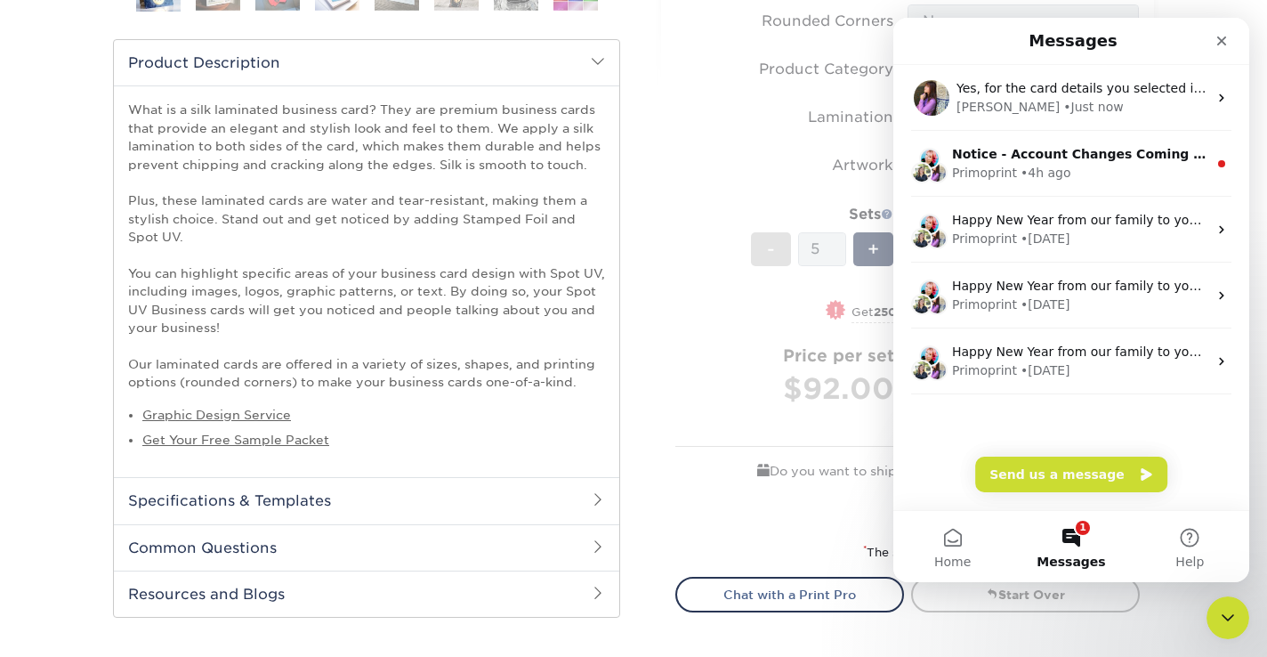
scroll to position [621, 0]
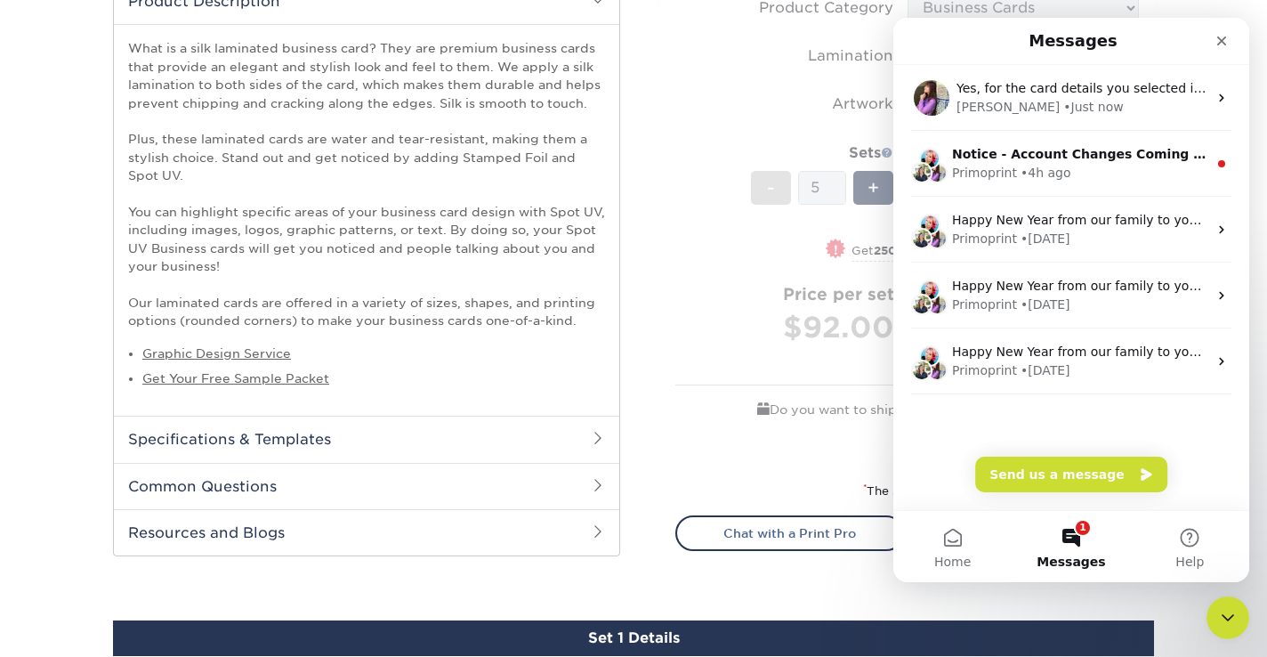
click at [1148, 42] on div "Intercom messenger" at bounding box center [1180, 41] width 115 height 32
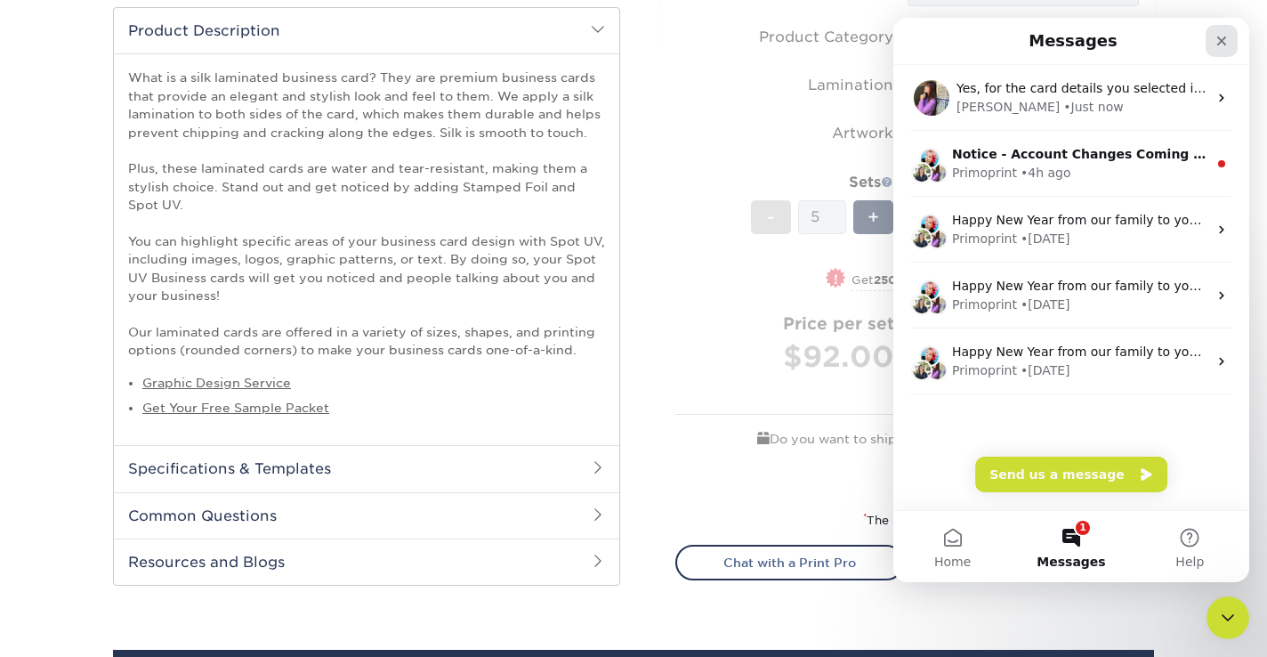
click at [1218, 41] on icon "Close" at bounding box center [1221, 41] width 14 height 14
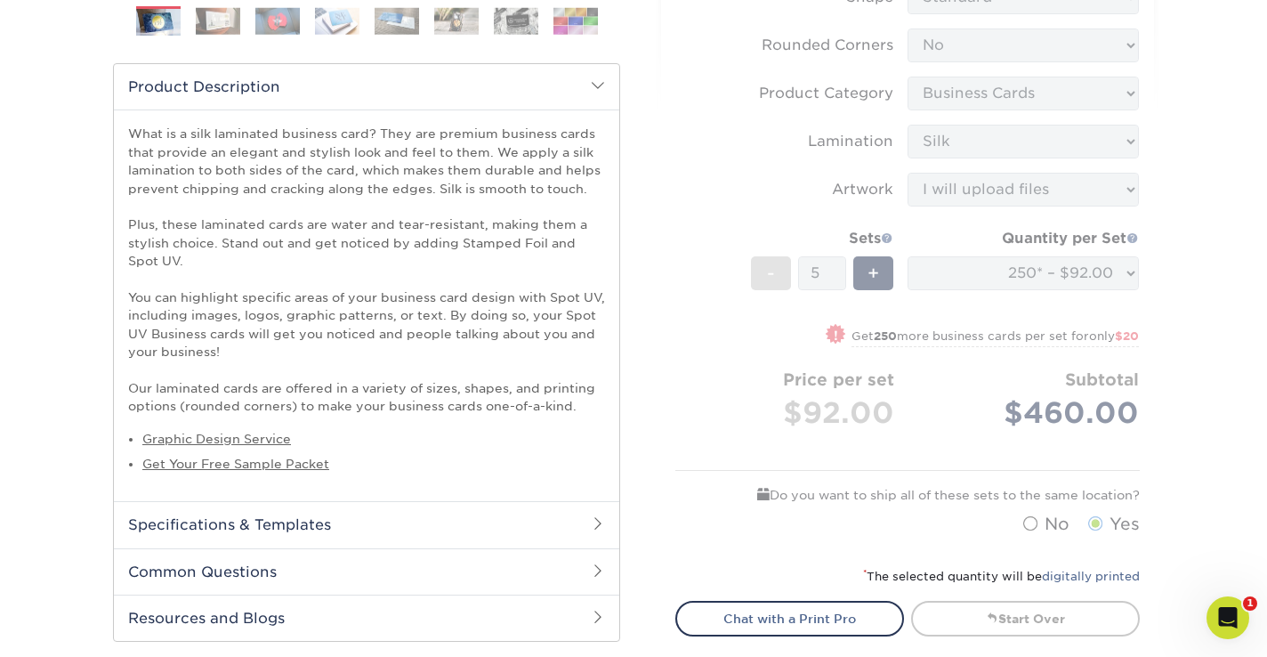
scroll to position [542, 0]
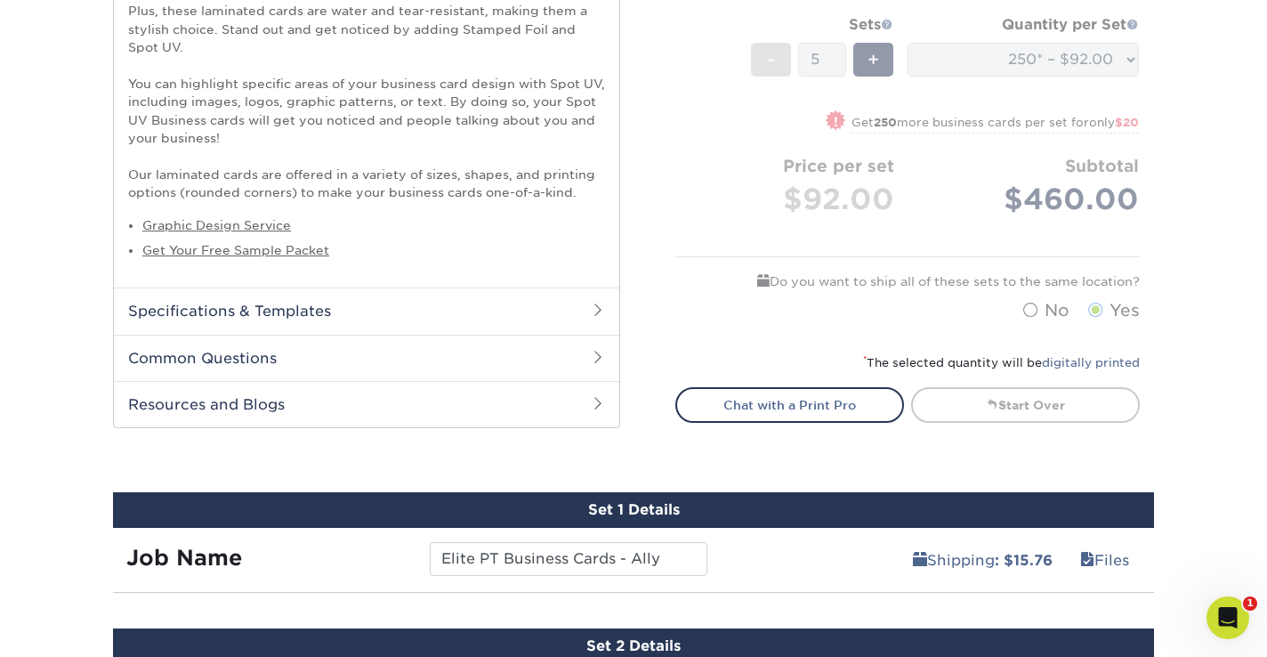
scroll to position [753, 0]
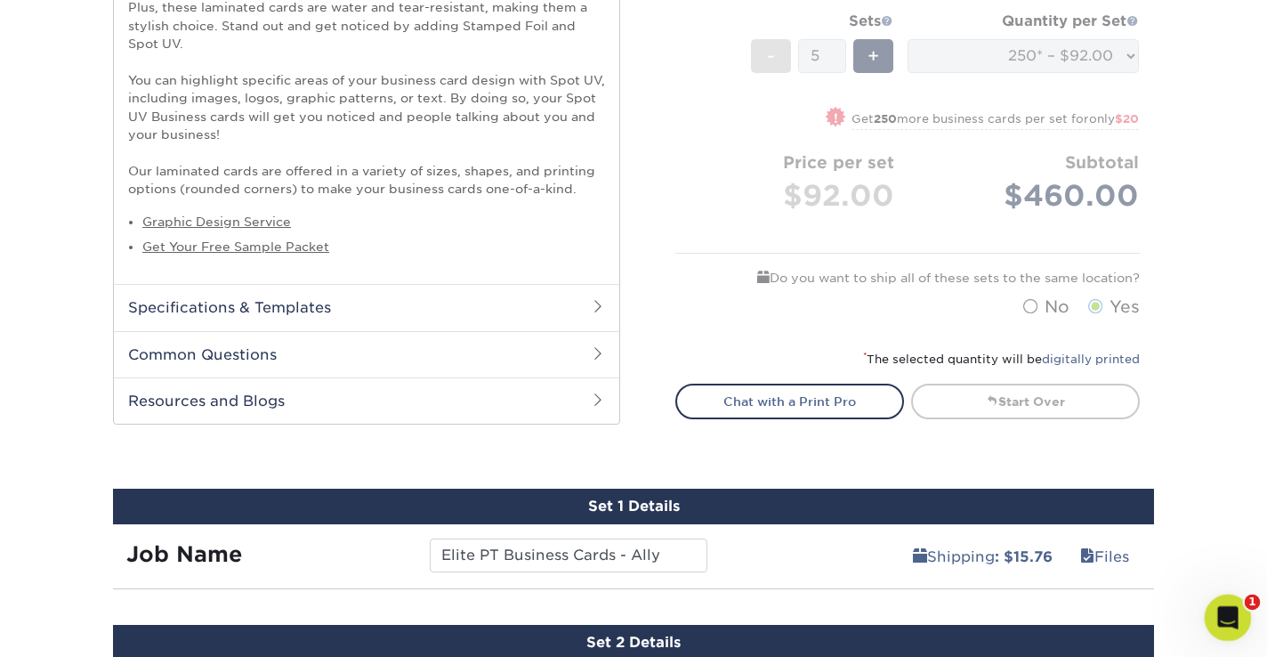
click at [1229, 611] on icon "Open Intercom Messenger" at bounding box center [1225, 615] width 29 height 29
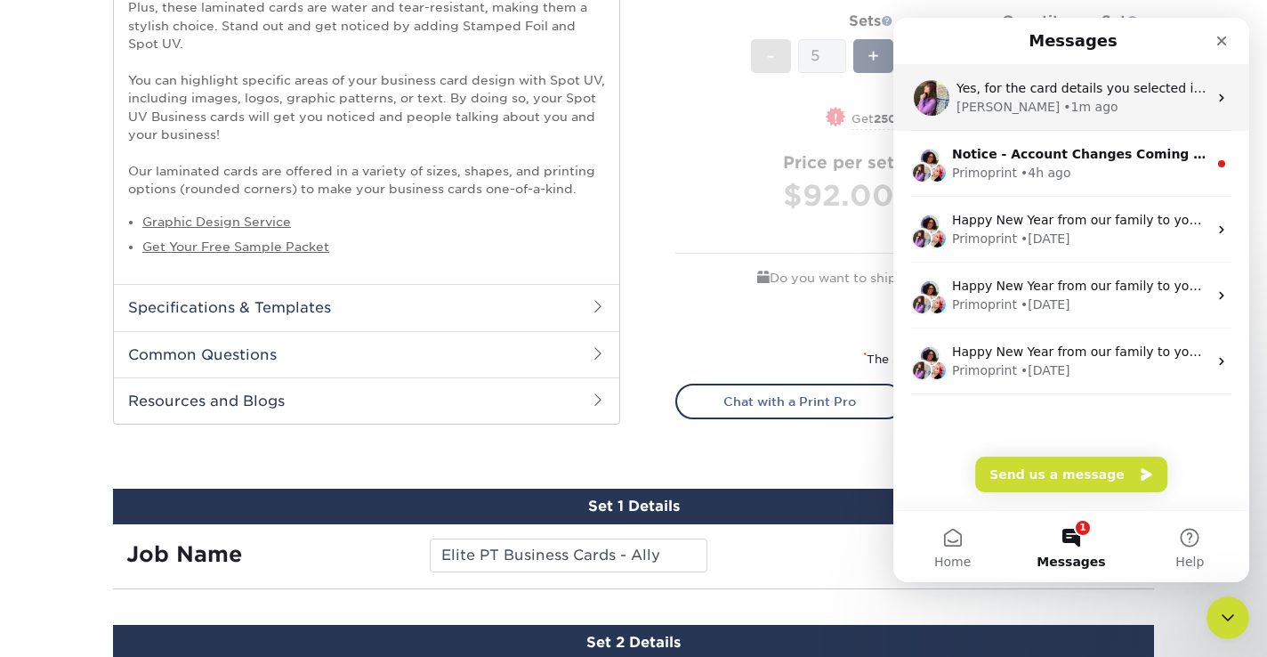
click at [1063, 102] on div "• 1m ago" at bounding box center [1090, 107] width 54 height 19
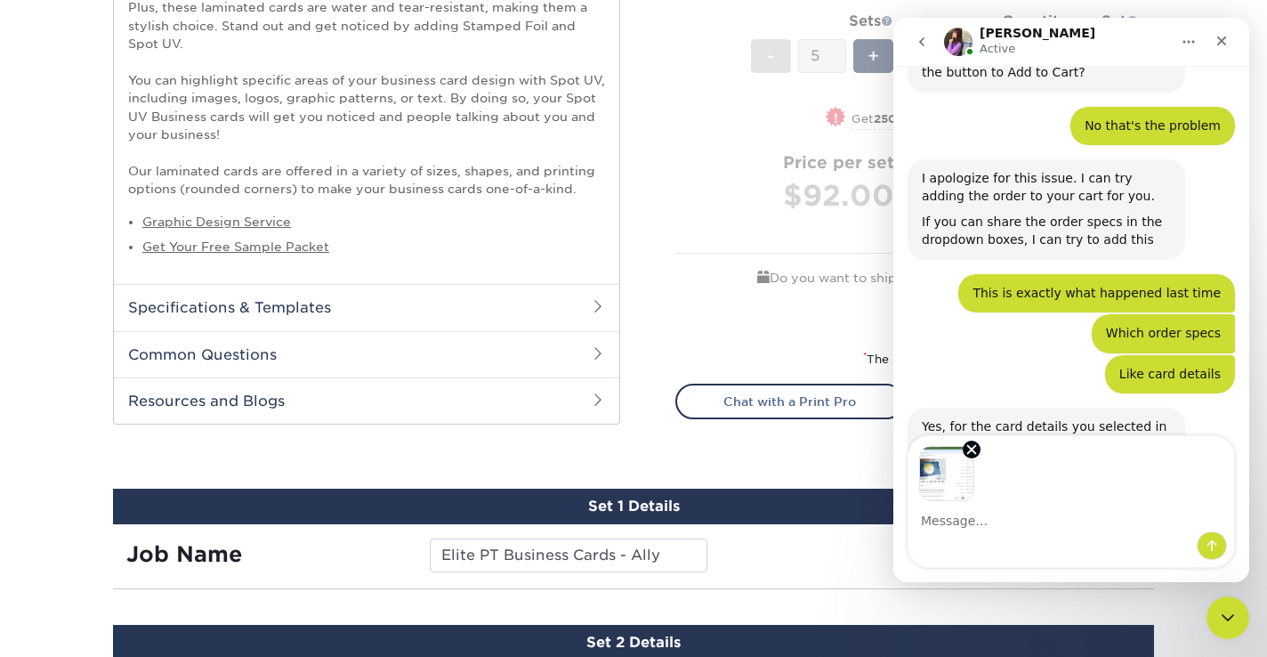
scroll to position [714, 0]
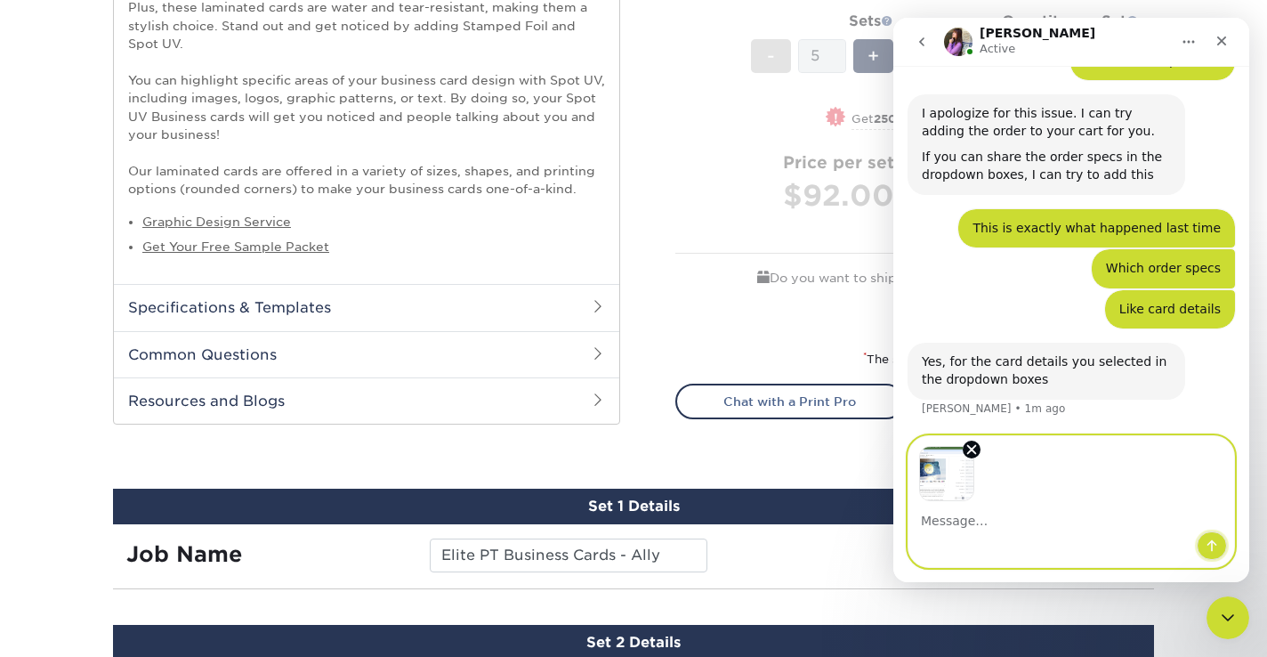
click at [1211, 547] on icon "Send a message…" at bounding box center [1212, 546] width 10 height 12
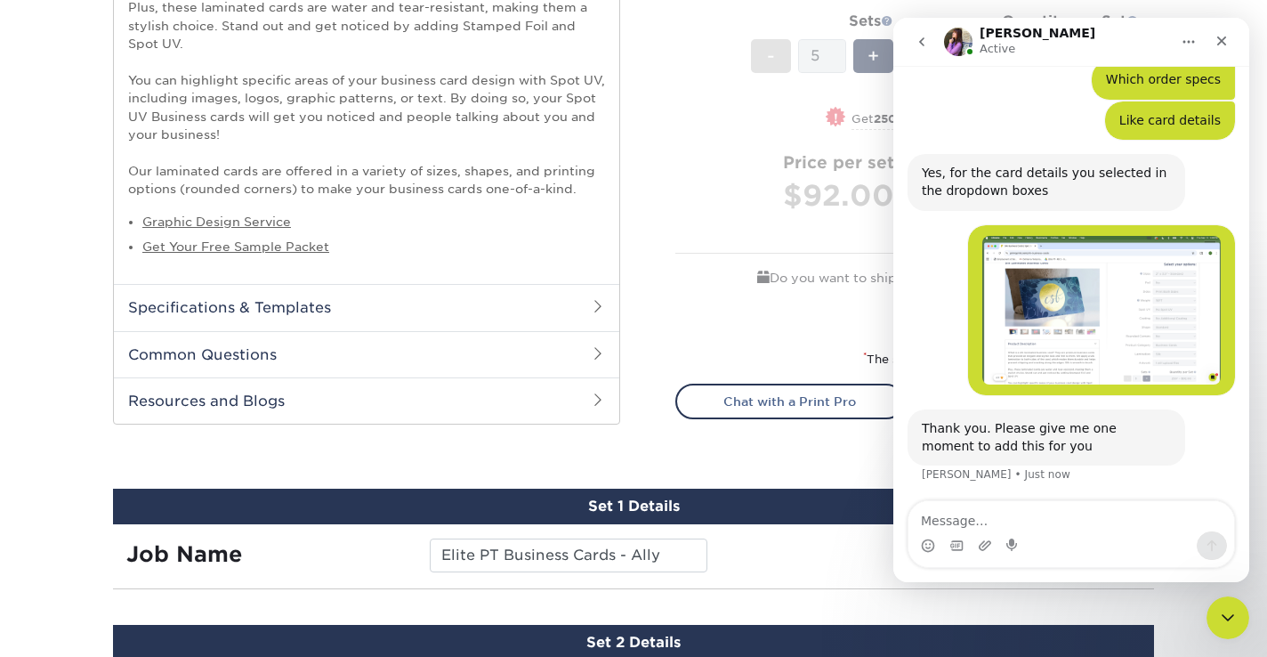
scroll to position [905, 0]
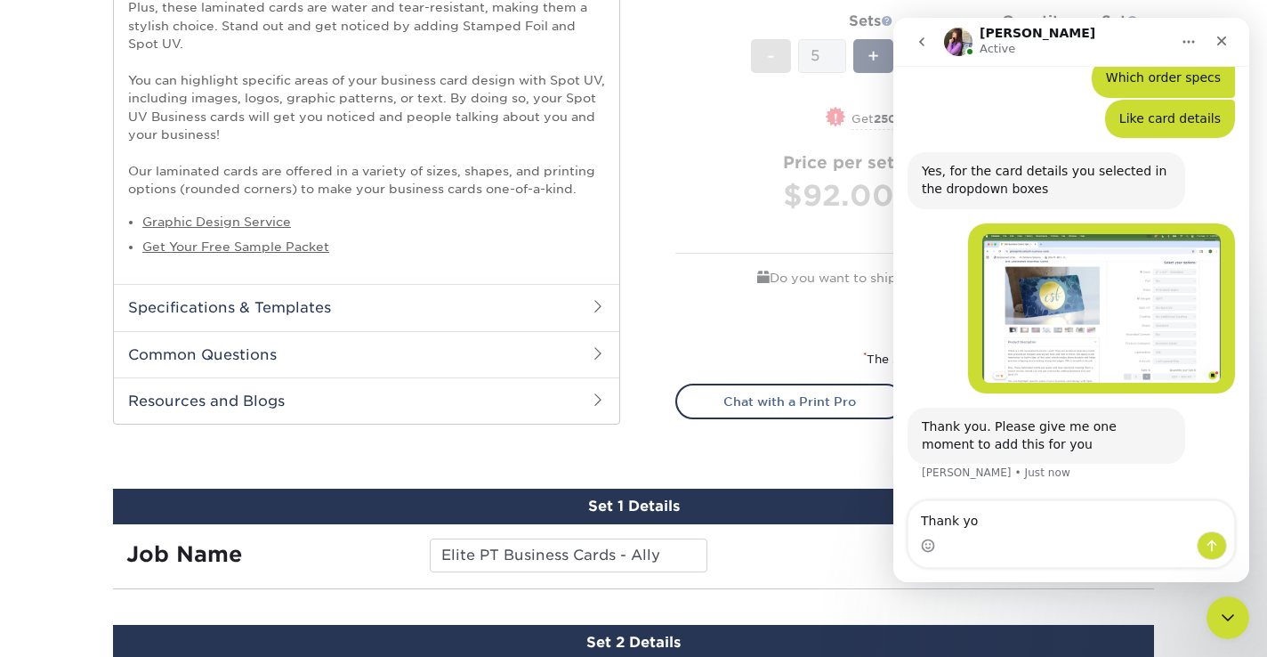
type textarea "Thank you"
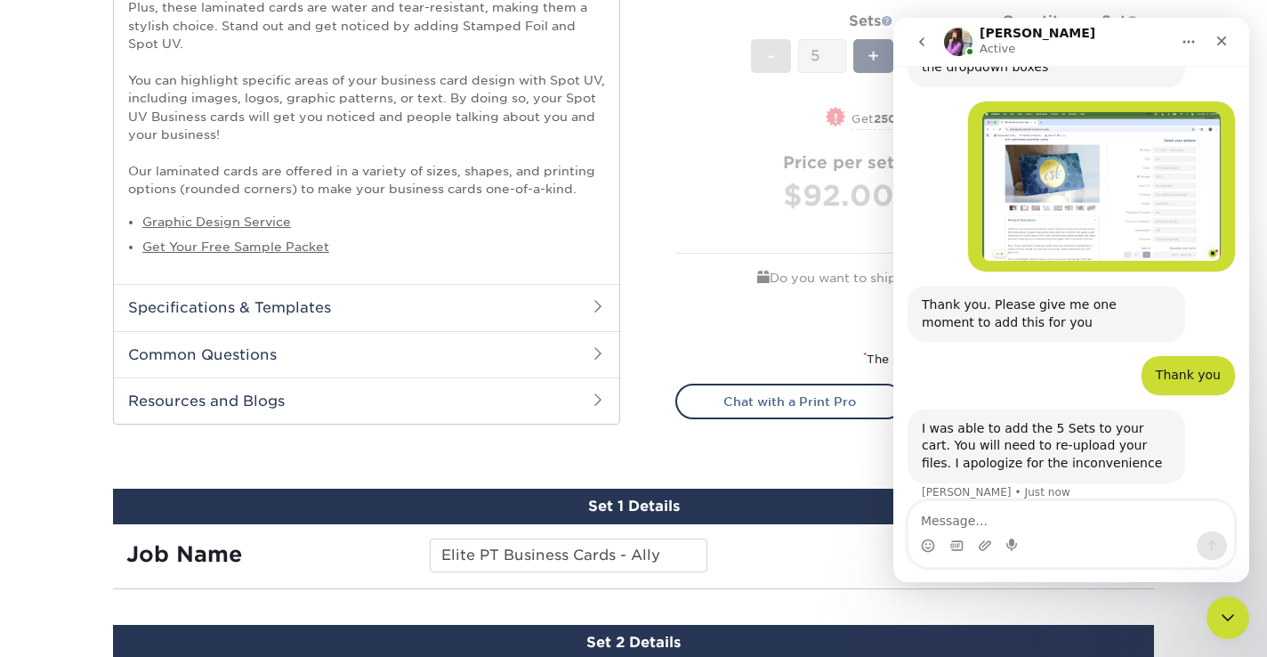
scroll to position [1114, 0]
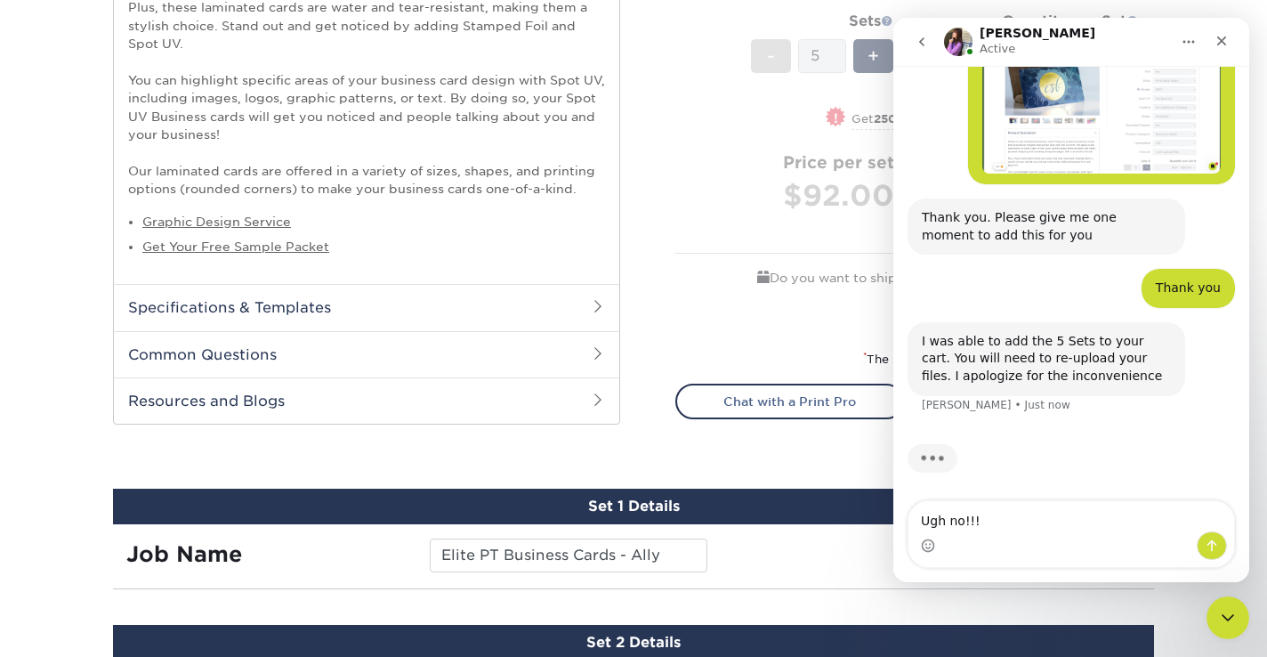
type textarea "Ugh no!!!!"
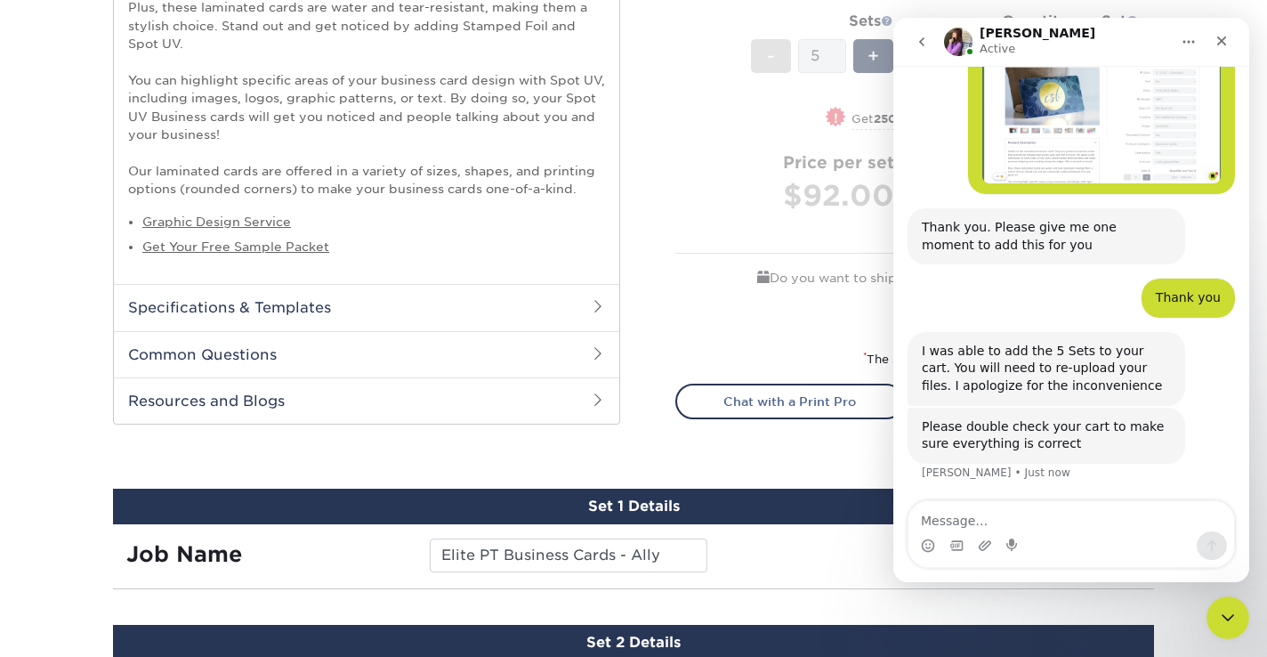
scroll to position [1157, 0]
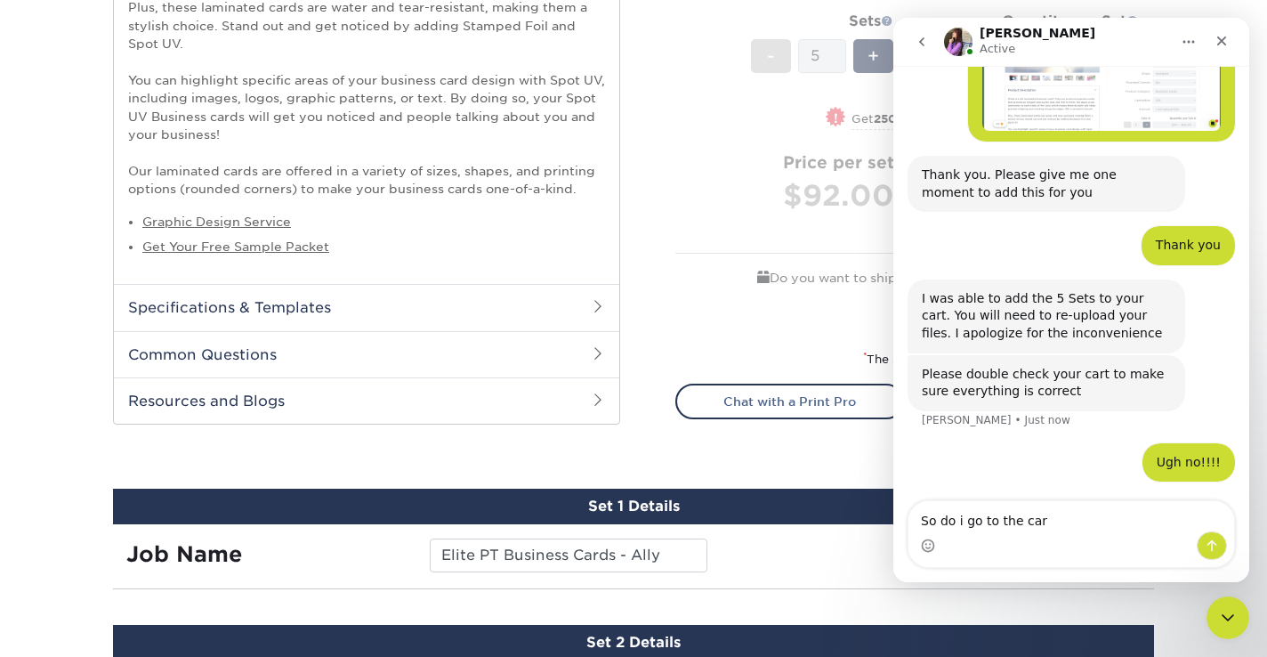
type textarea "So do i go to the cart"
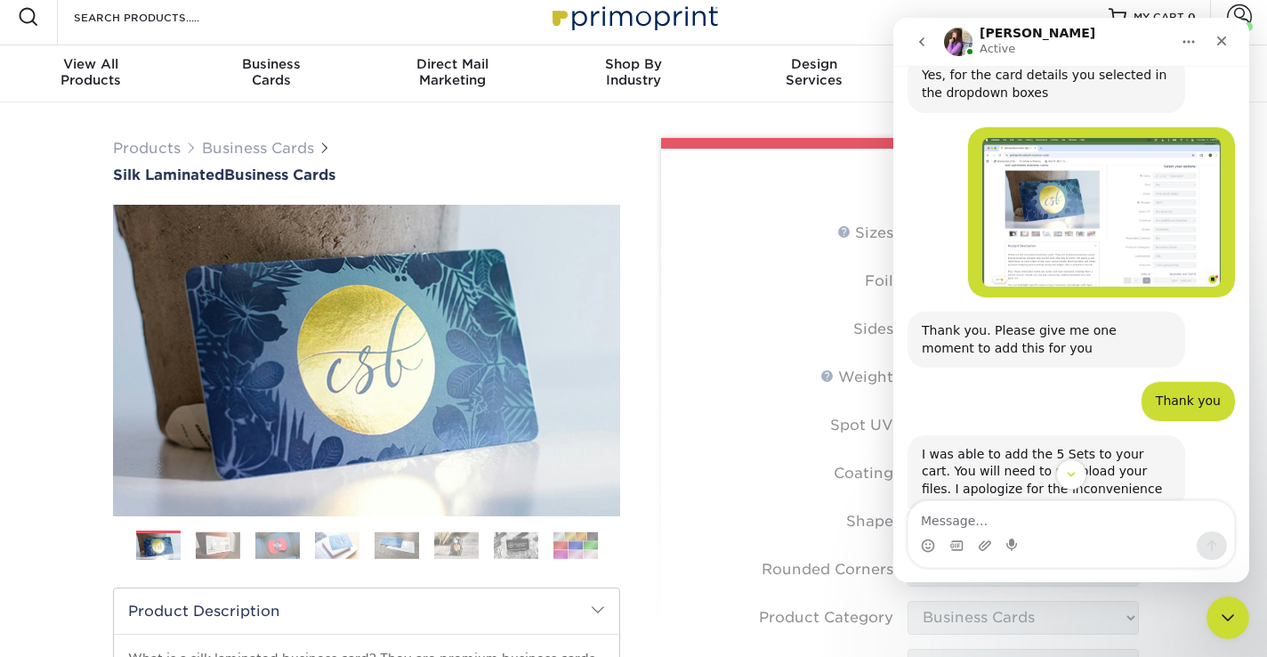
scroll to position [0, 0]
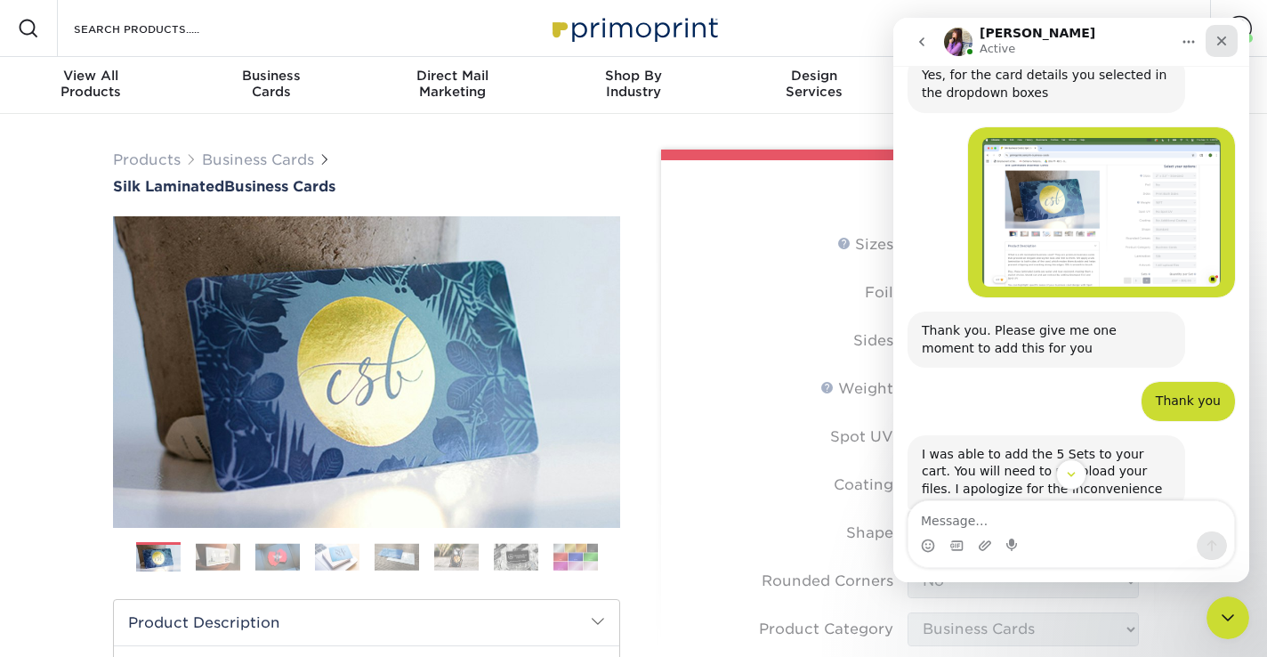
click at [1221, 36] on icon "Close" at bounding box center [1221, 41] width 14 height 14
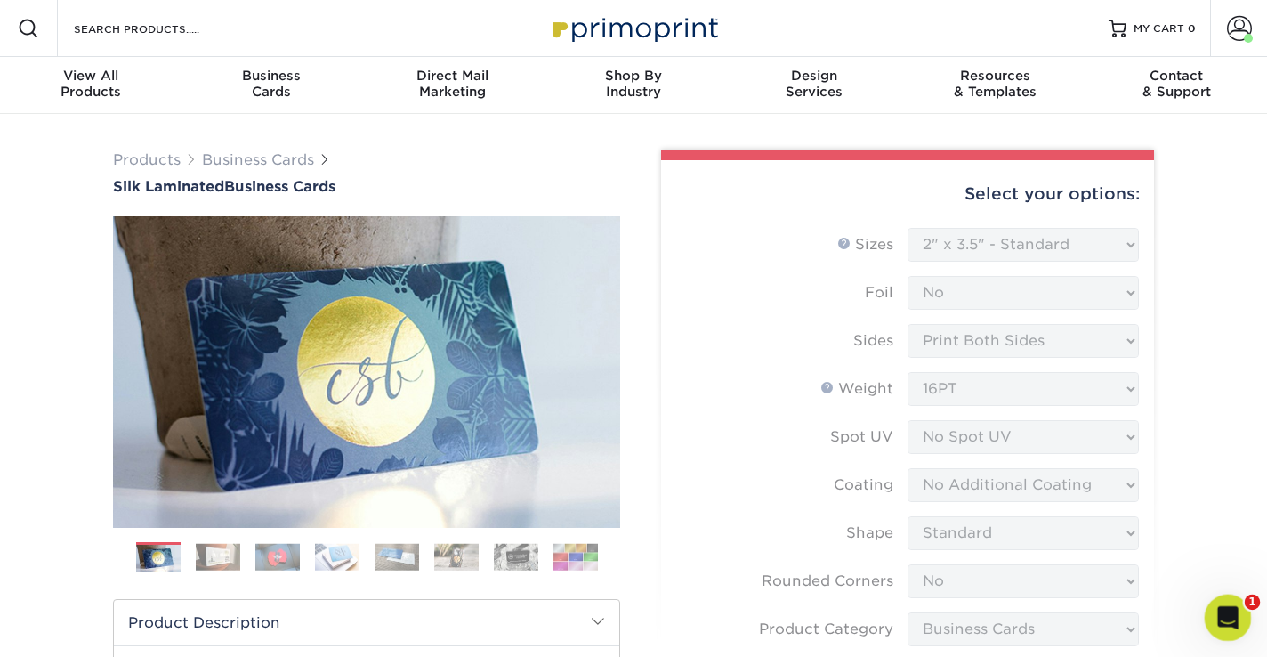
click at [1224, 597] on div "Open Intercom Messenger" at bounding box center [1225, 614] width 59 height 59
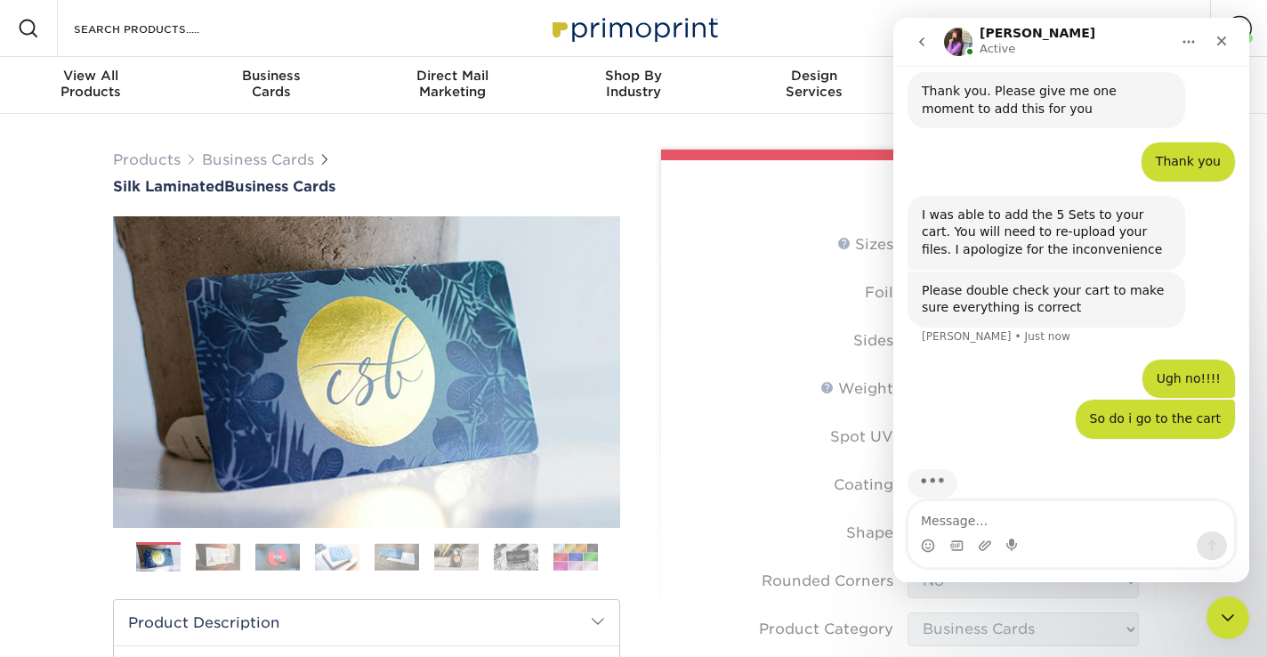
scroll to position [1266, 0]
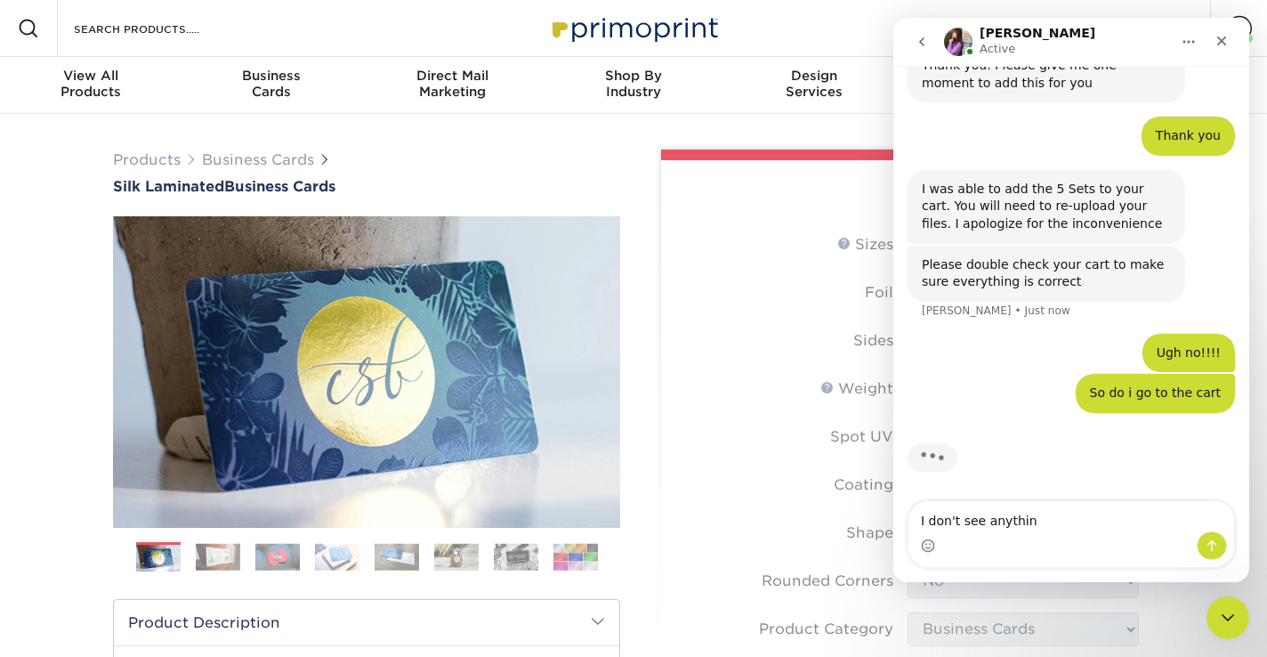
type textarea "I don't see anything"
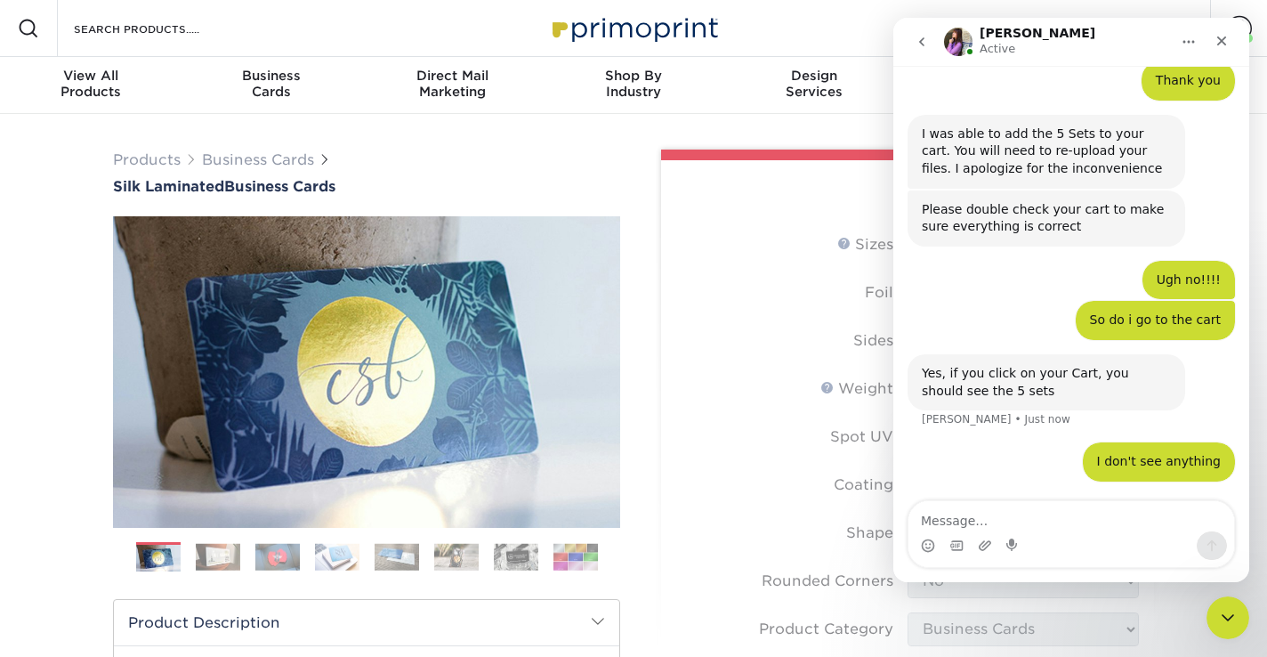
scroll to position [1321, 0]
click at [788, 24] on div "Resources Menu Search Products Account Welcome, Paula Account Dashboard Active …" at bounding box center [633, 28] width 1267 height 57
click at [1220, 35] on icon "Close" at bounding box center [1221, 41] width 14 height 14
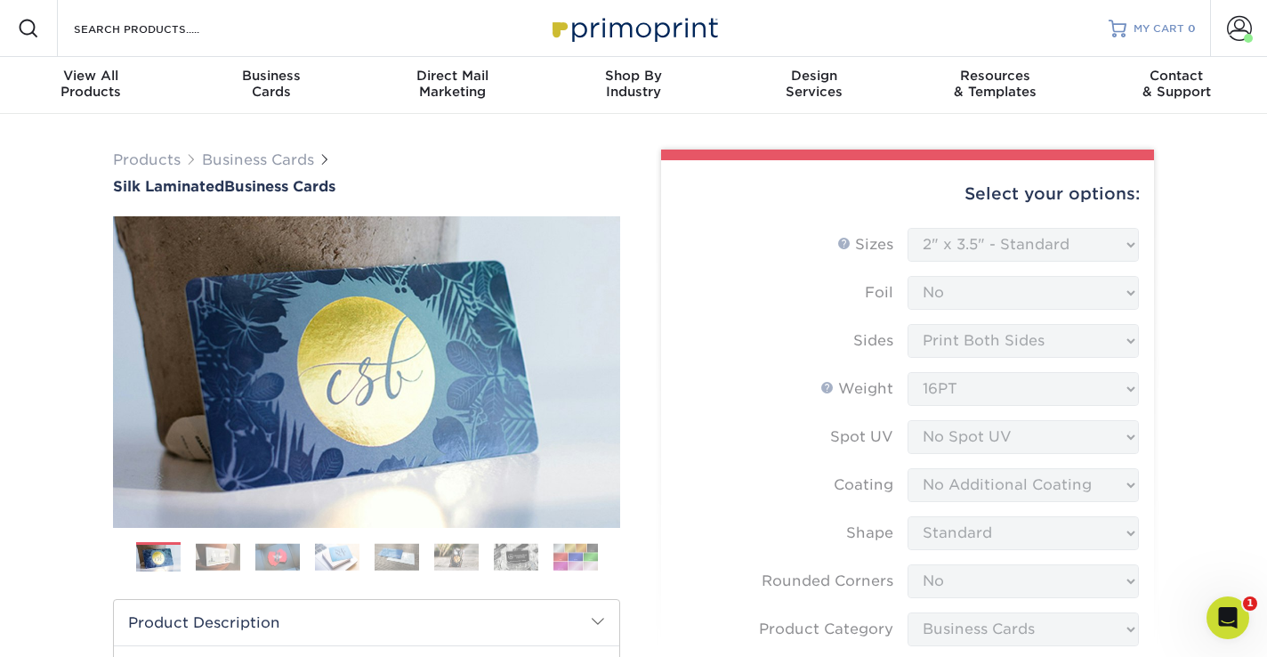
click at [1170, 31] on span "MY CART" at bounding box center [1159, 28] width 51 height 15
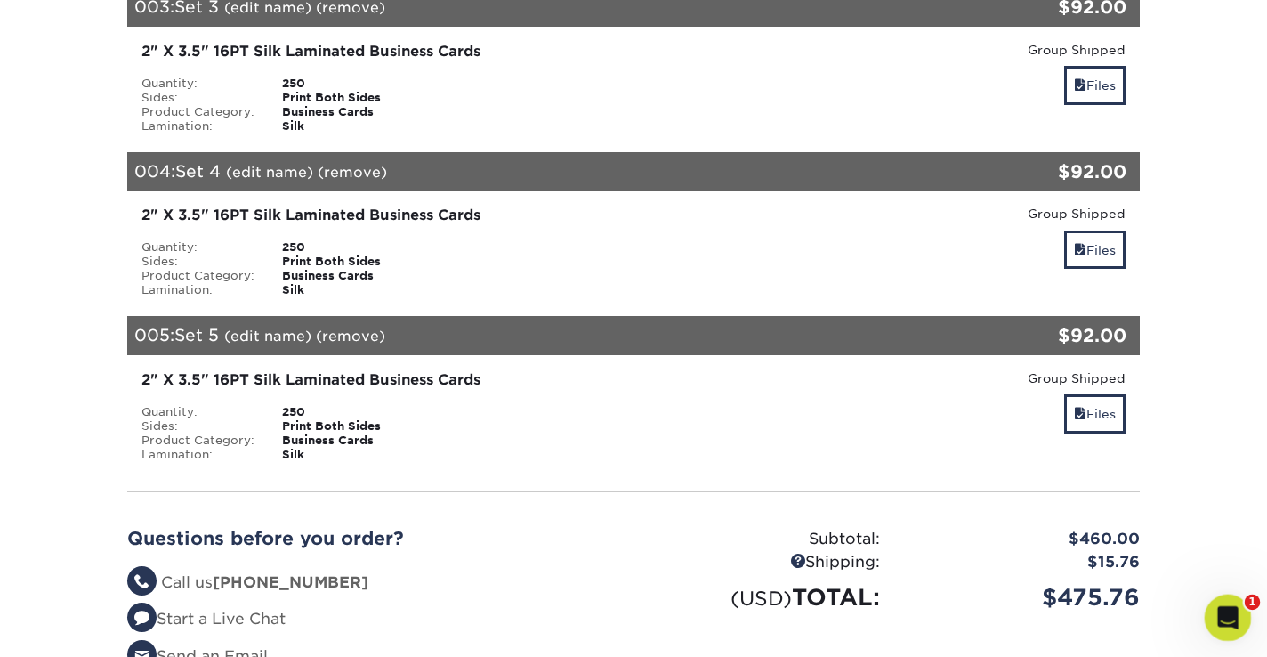
scroll to position [692, 0]
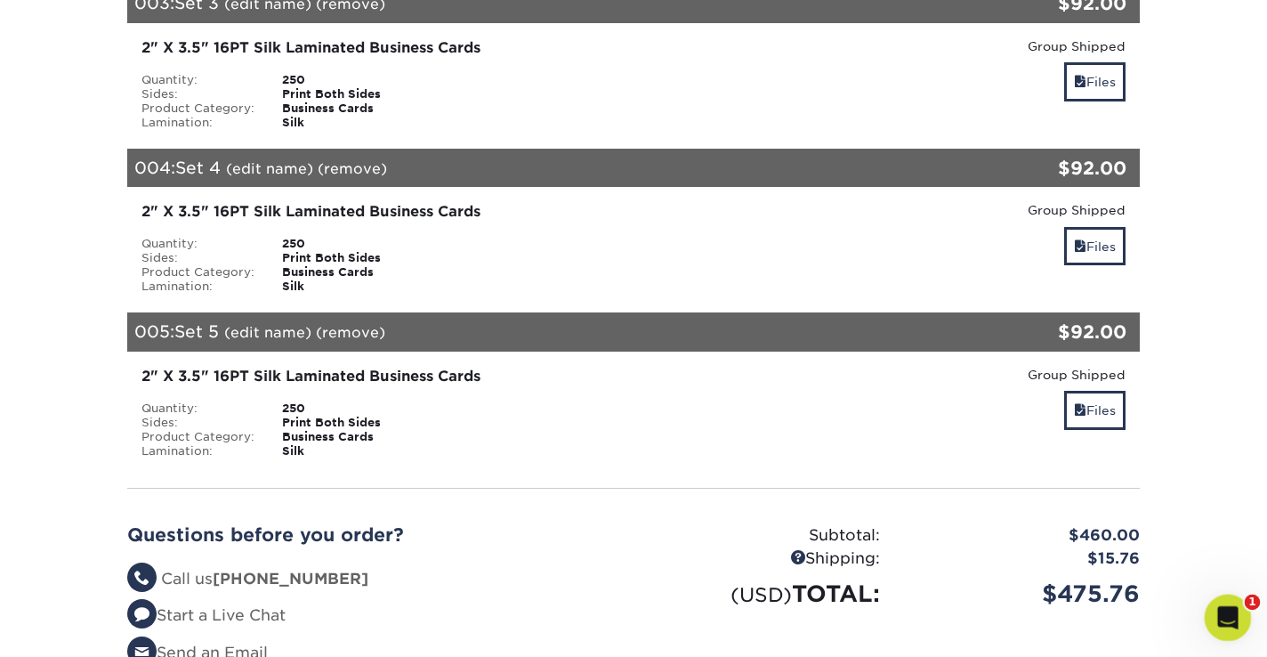
click at [1237, 618] on div "Open Intercom Messenger" at bounding box center [1225, 614] width 59 height 59
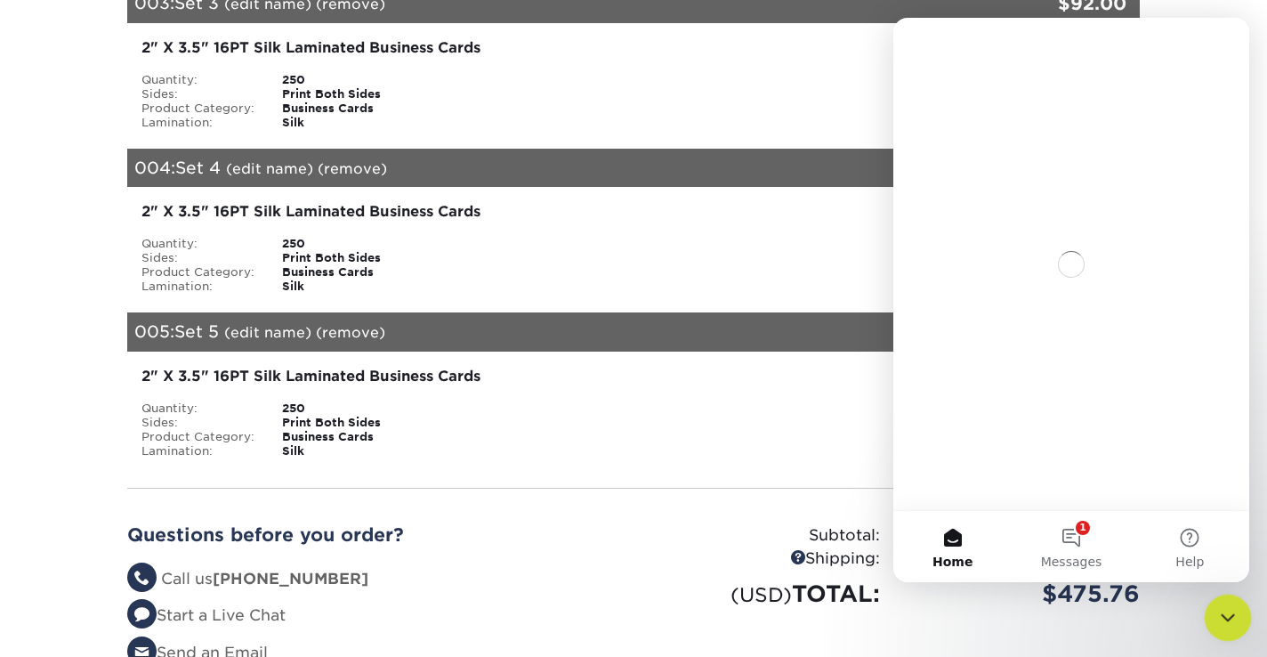
scroll to position [0, 0]
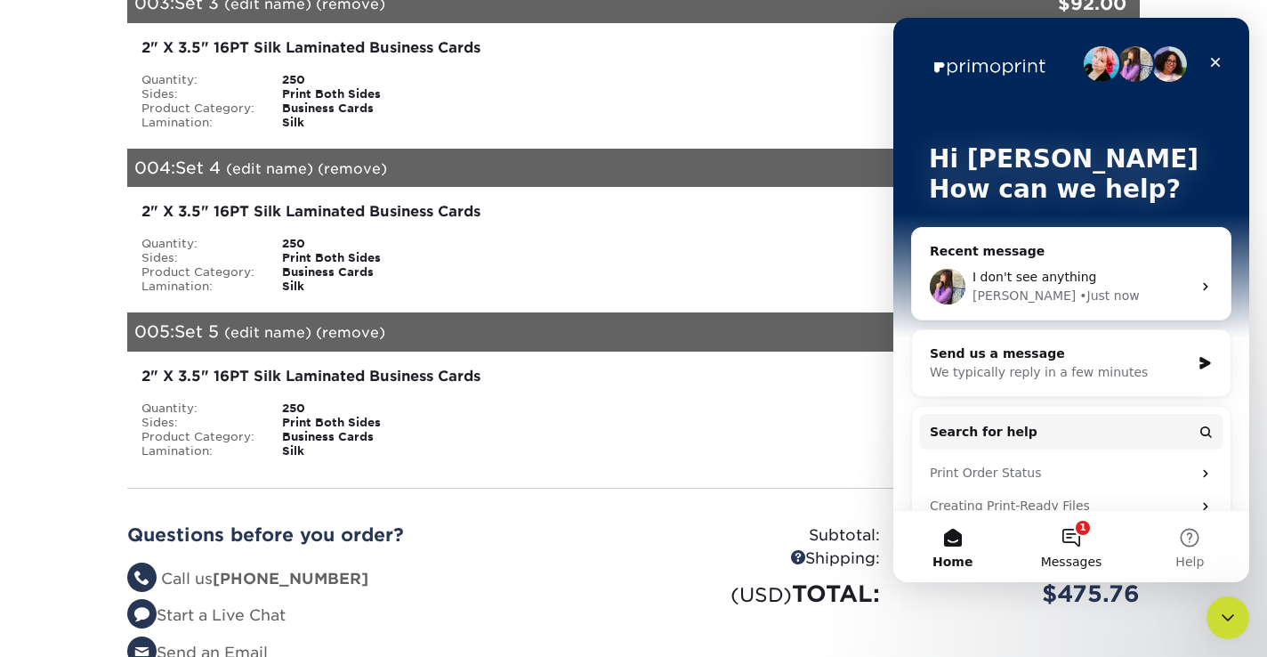
click at [1079, 540] on button "1 Messages" at bounding box center [1071, 546] width 118 height 71
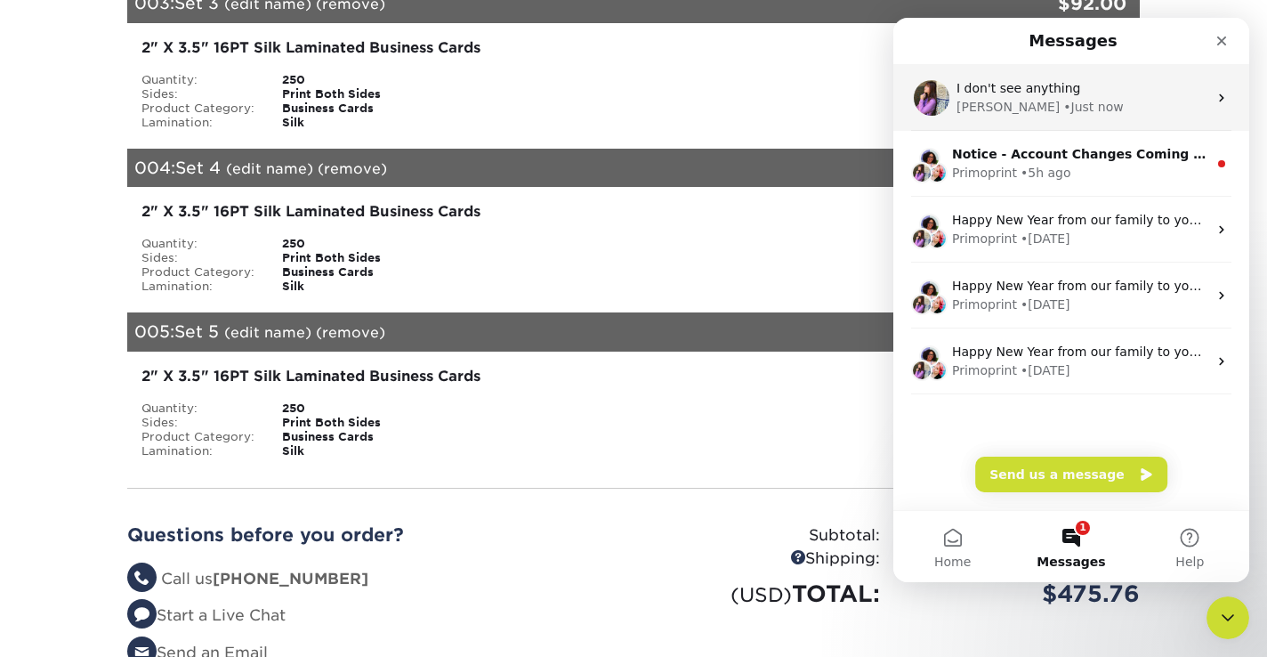
click at [1057, 100] on div "[PERSON_NAME] • Just now" at bounding box center [1081, 107] width 251 height 19
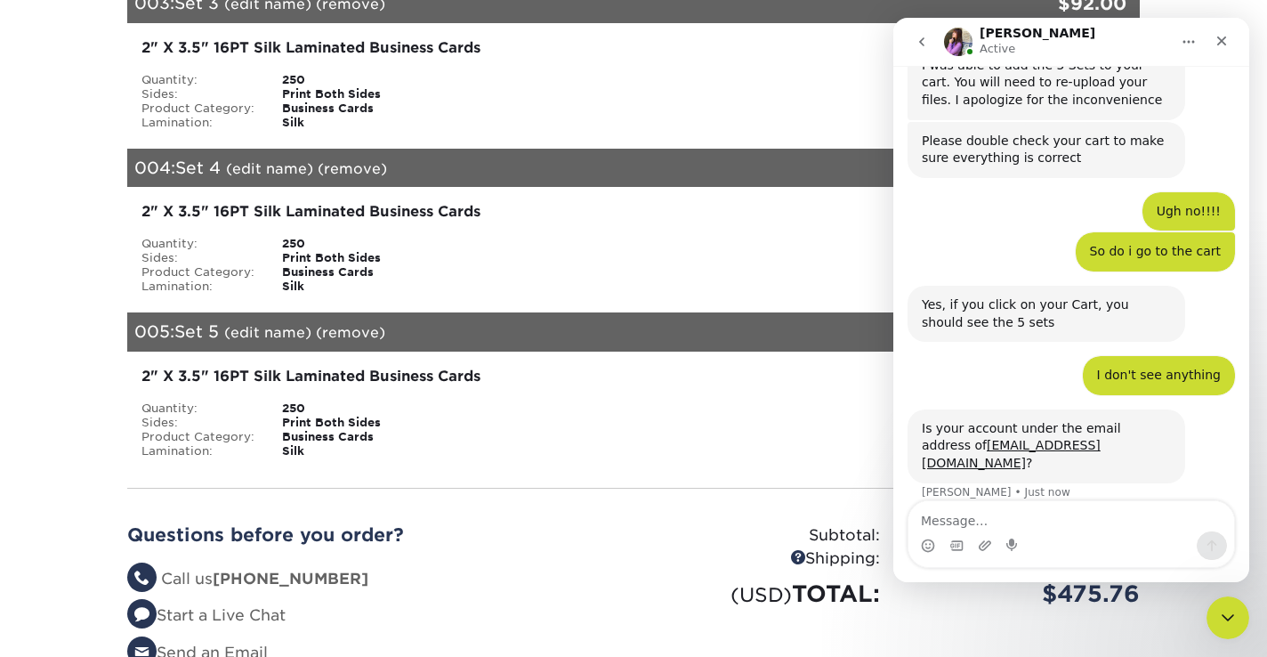
scroll to position [1392, 0]
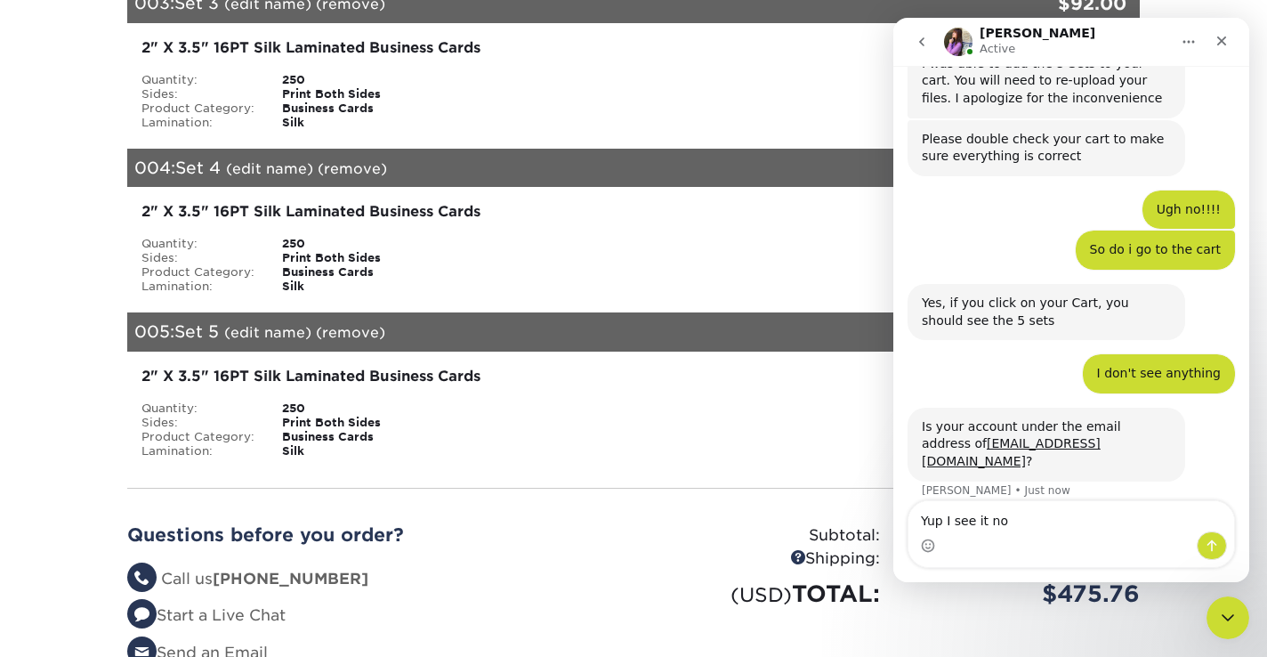
type textarea "Yup I see it now"
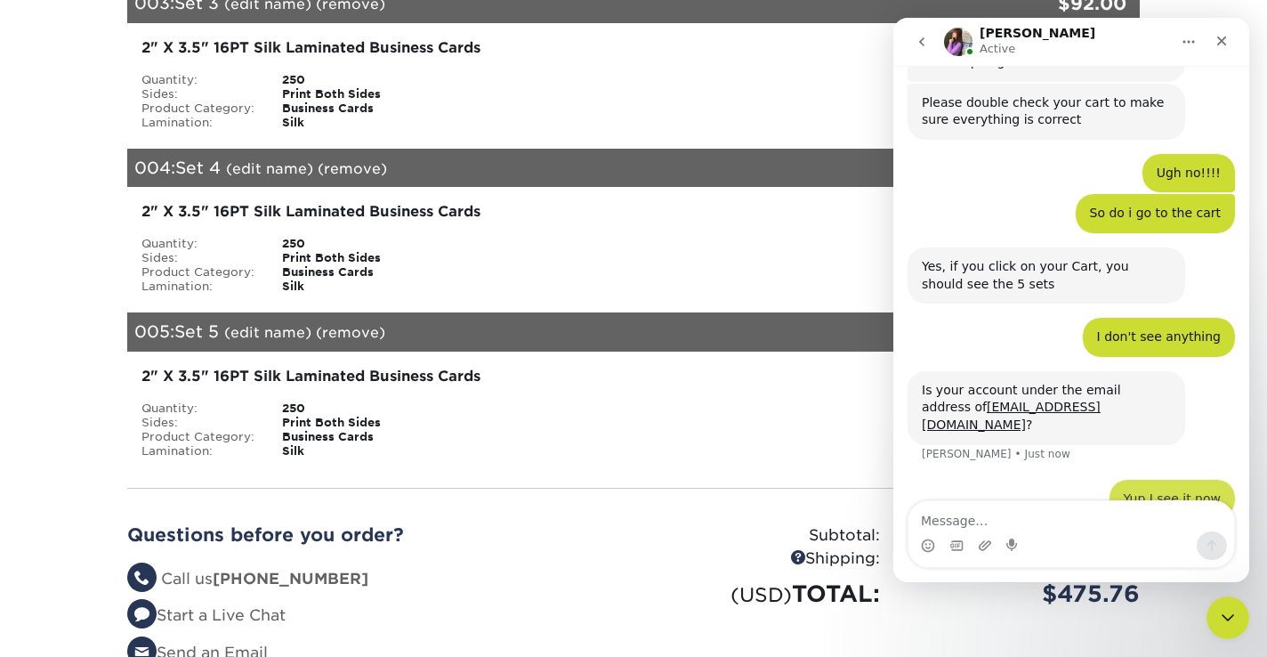
scroll to position [1444, 0]
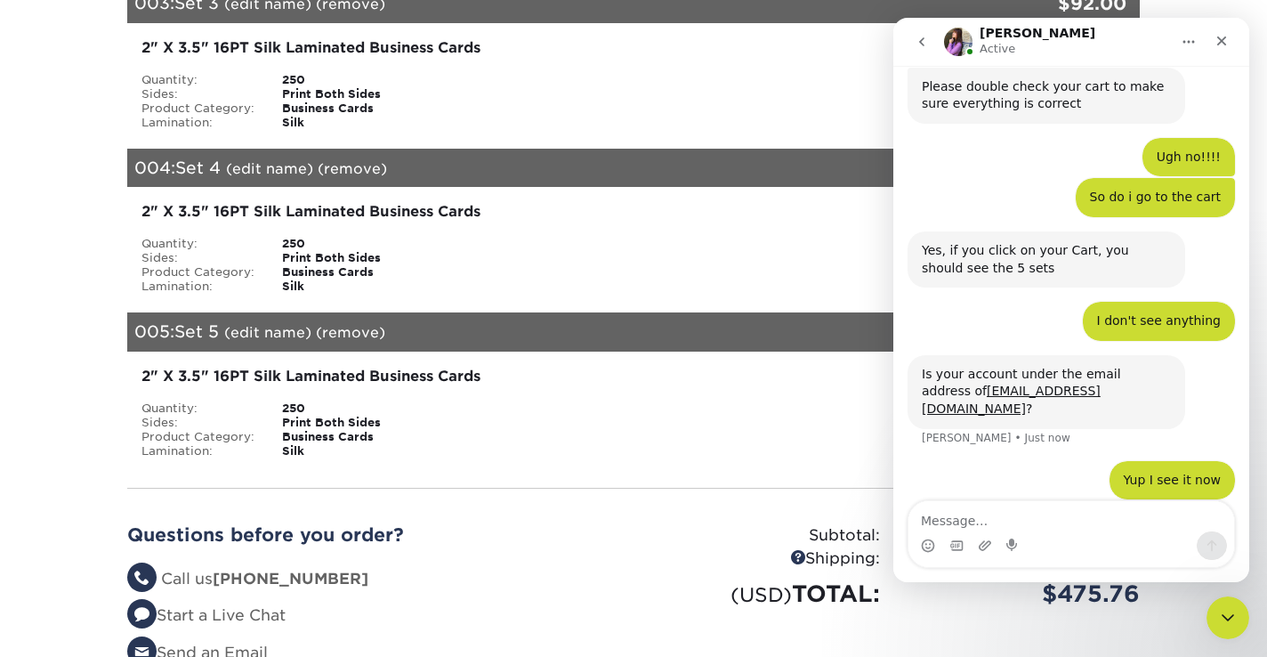
click at [650, 117] on div "2" X 3.5" 16PT Silk Laminated Business Cards Quantity: 250 Sides: Print Both Si…" at bounding box center [633, 84] width 1039 height 122
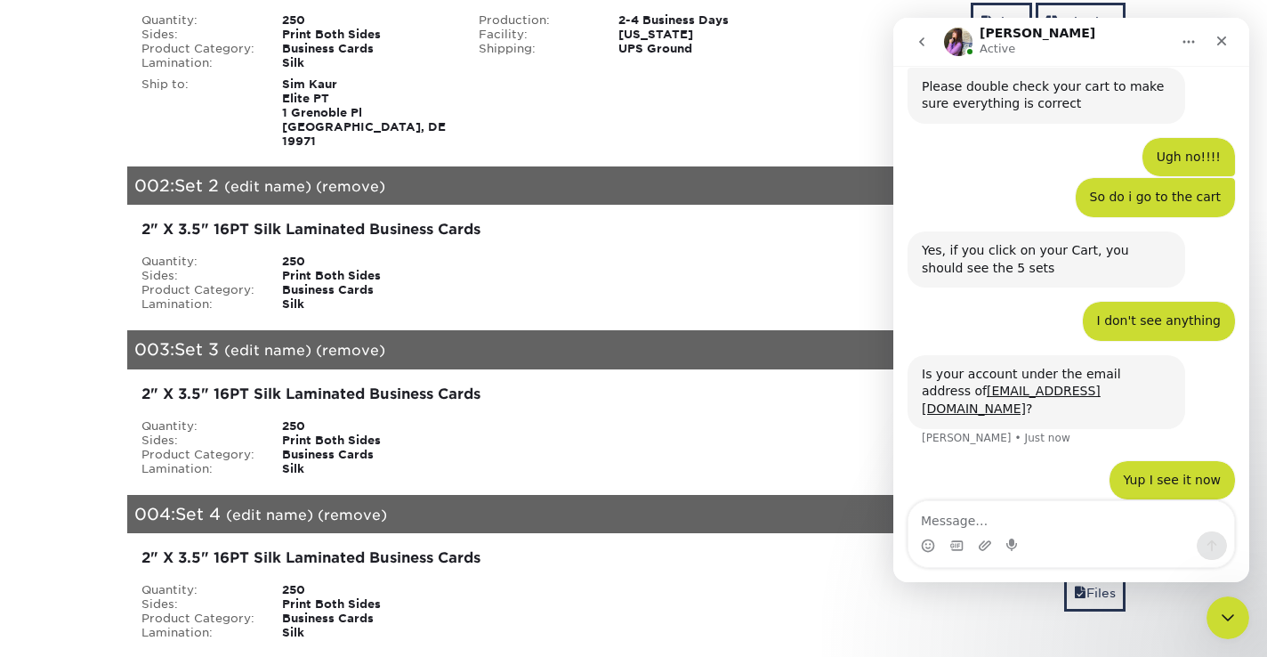
scroll to position [337, 0]
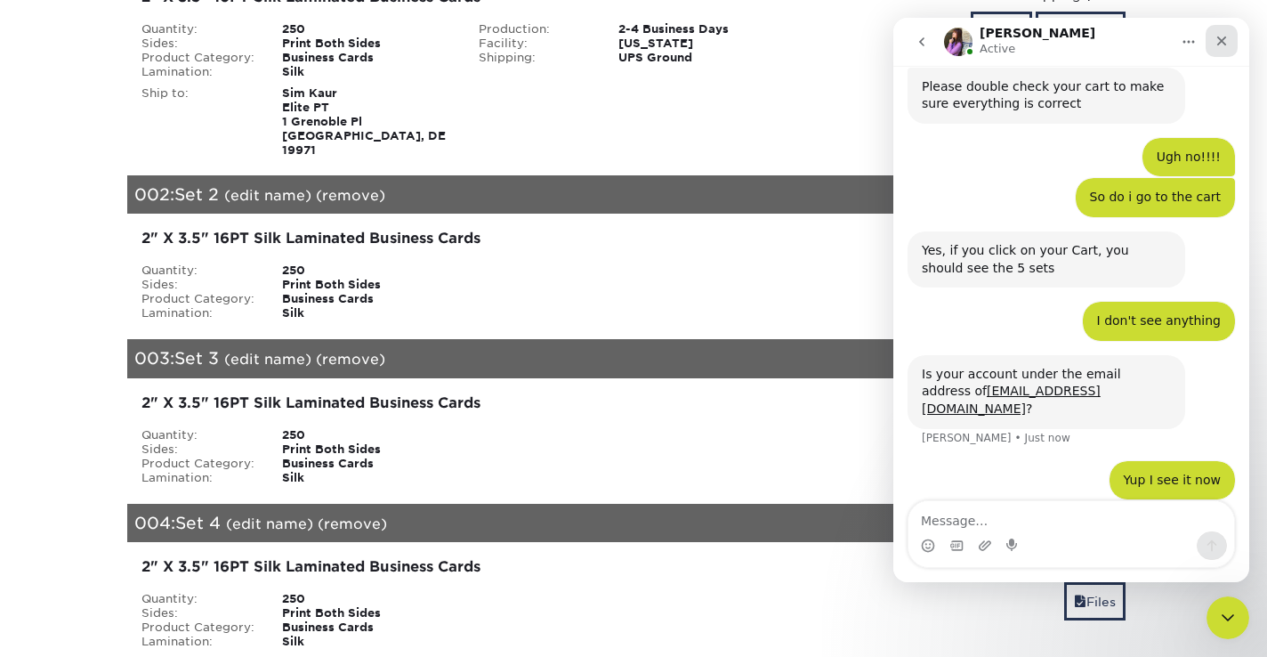
click at [1227, 44] on icon "Close" at bounding box center [1221, 41] width 14 height 14
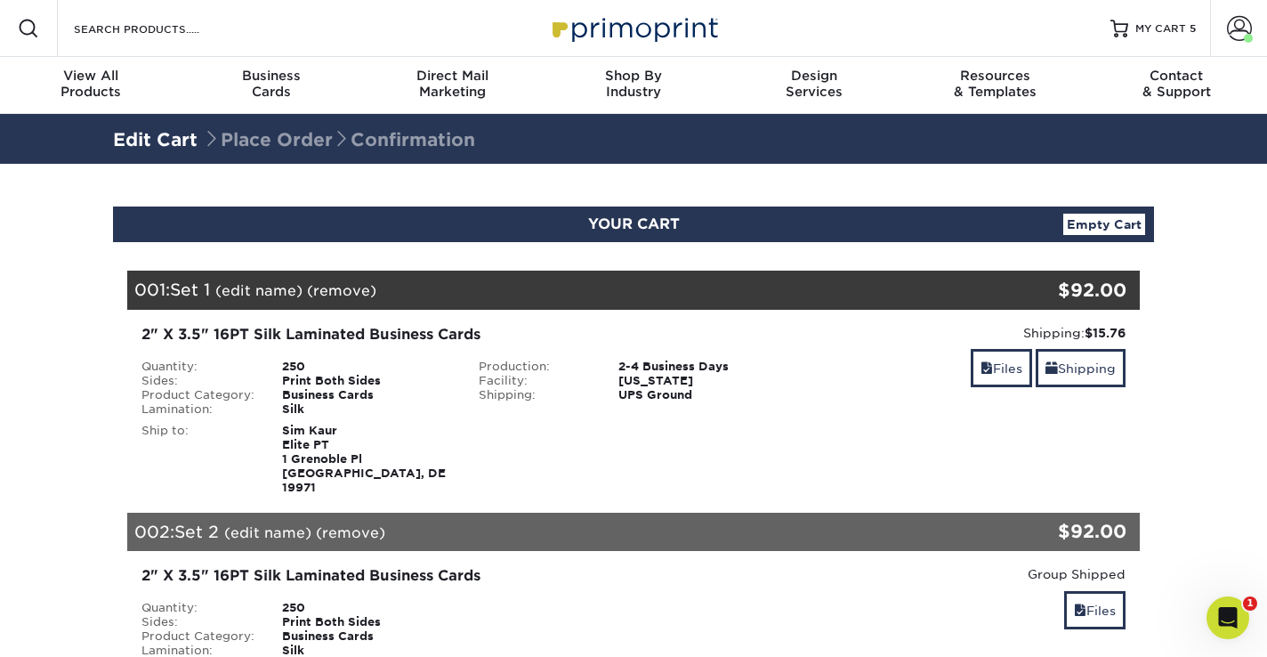
scroll to position [1513, 0]
click at [1007, 368] on link "Files" at bounding box center [1001, 368] width 61 height 38
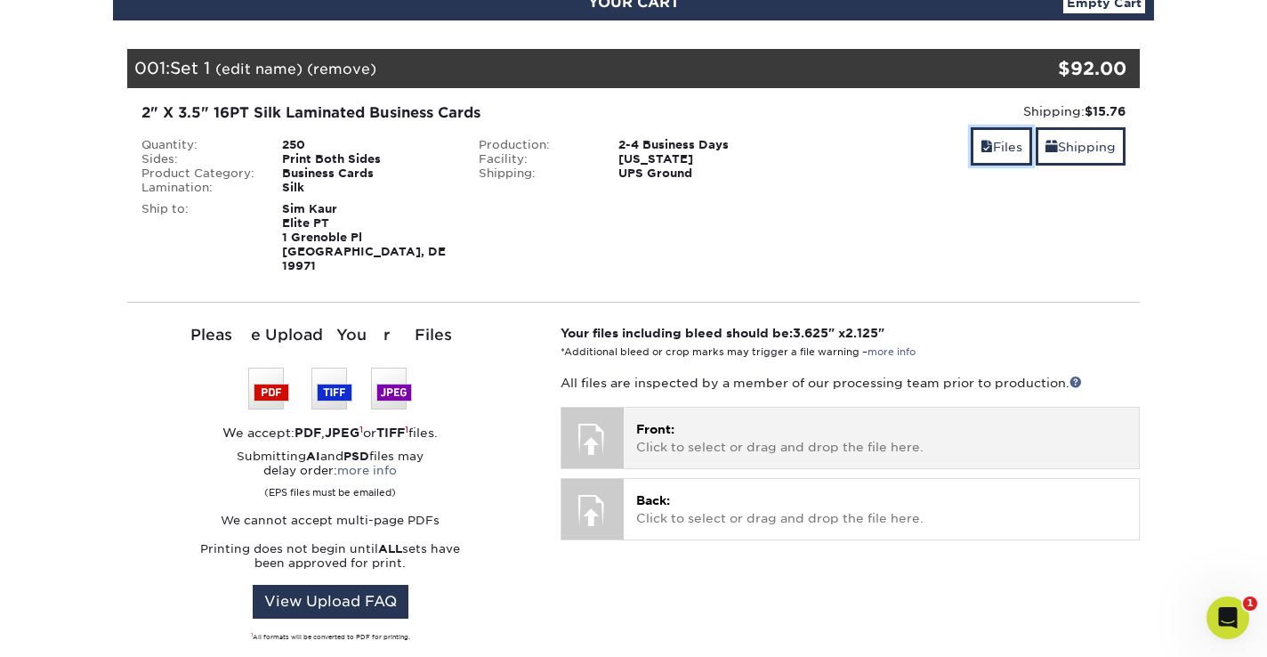
scroll to position [225, 0]
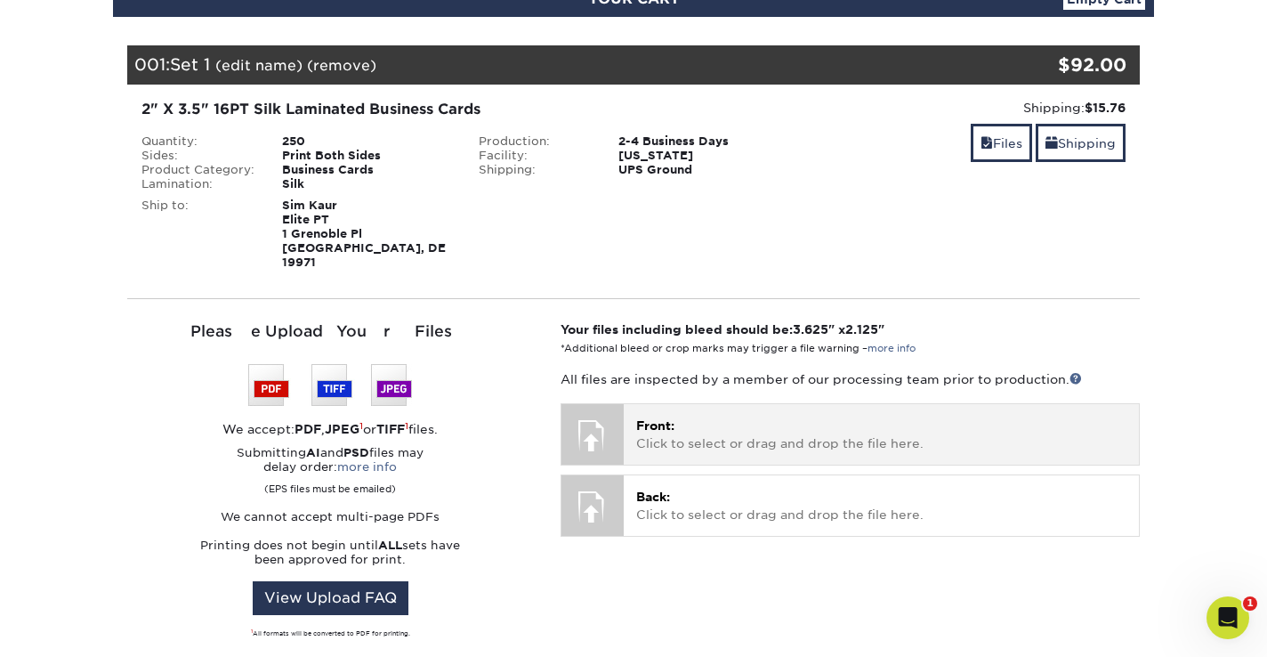
click at [594, 414] on div at bounding box center [592, 435] width 62 height 62
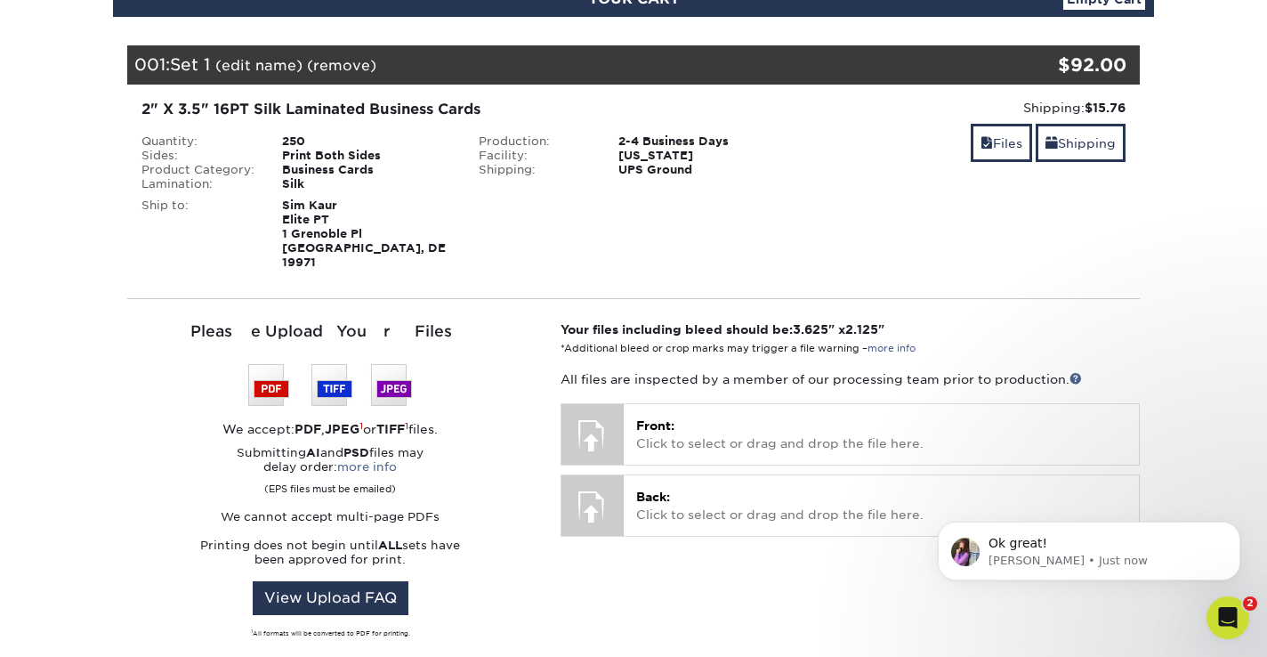
scroll to position [1497, 0]
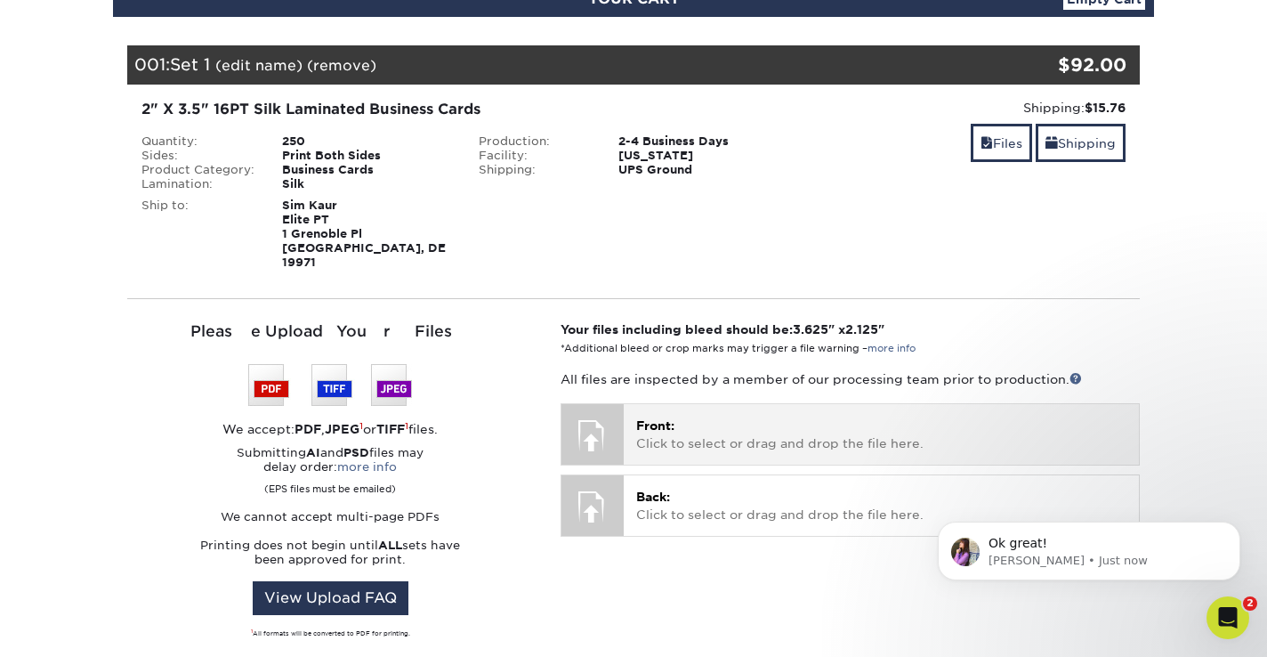
click at [660, 427] on p "Front: Click to select or drag and drop the file here." at bounding box center [881, 434] width 490 height 36
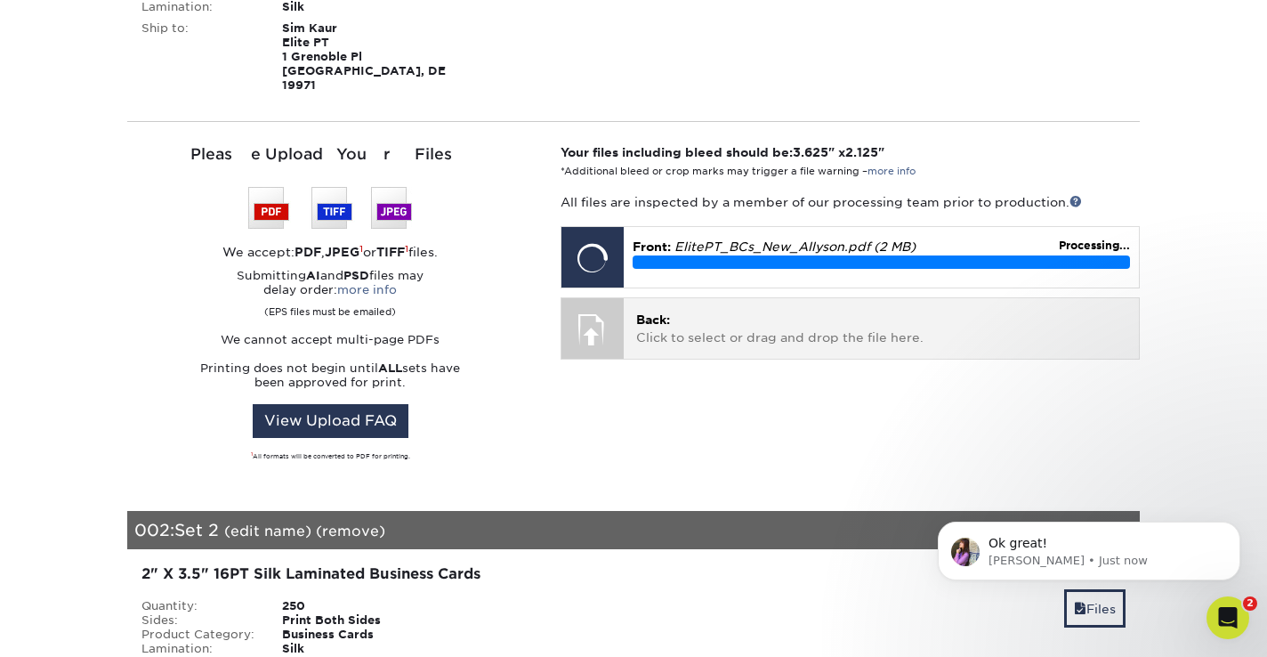
scroll to position [414, 0]
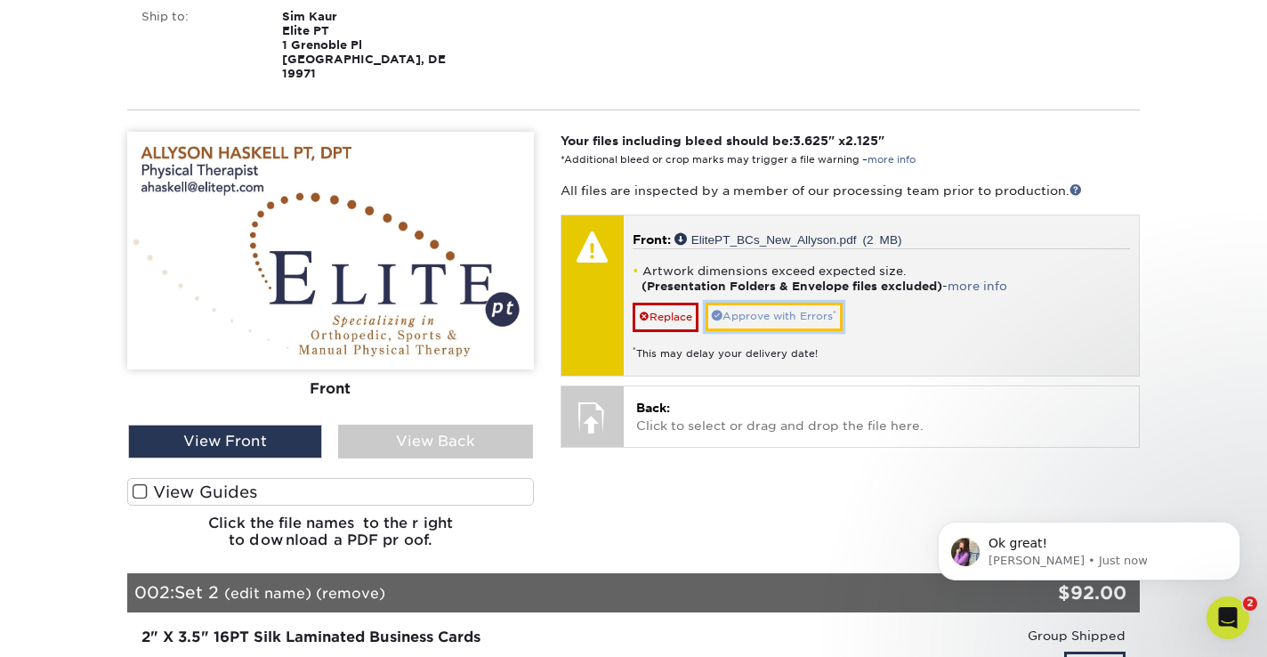
click at [750, 303] on link "Approve with Errors *" at bounding box center [774, 317] width 137 height 28
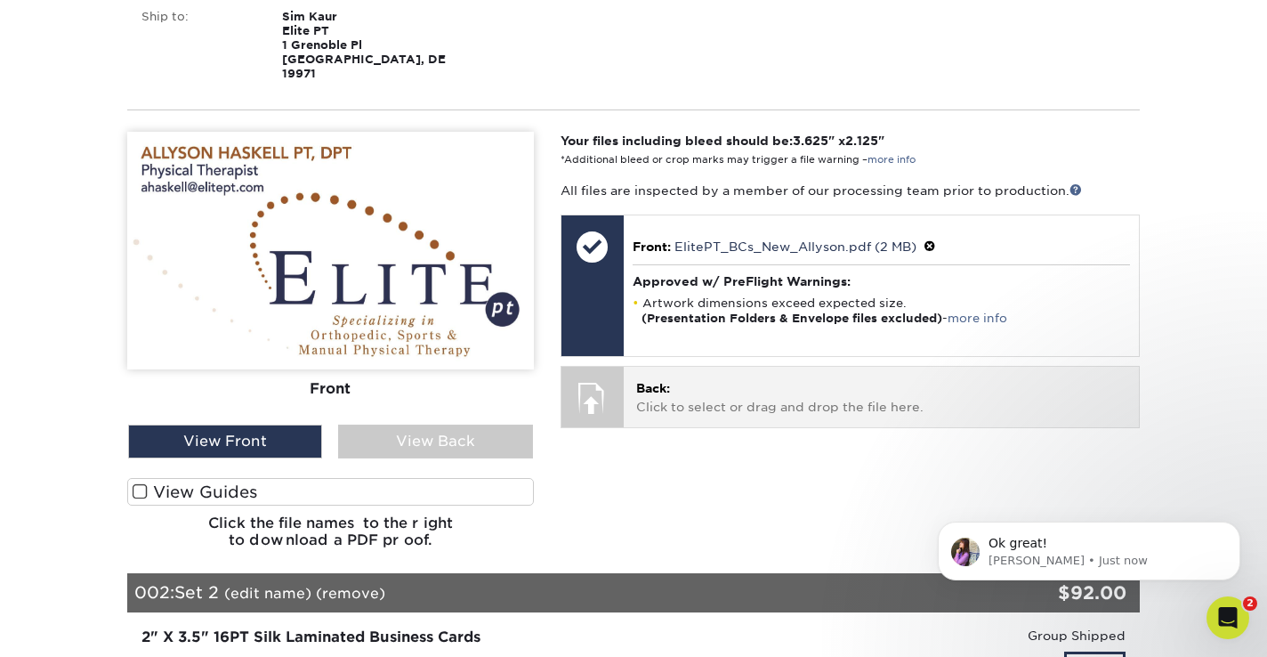
drag, startPoint x: 598, startPoint y: 371, endPoint x: 629, endPoint y: 368, distance: 31.3
click at [598, 371] on div at bounding box center [592, 398] width 62 height 62
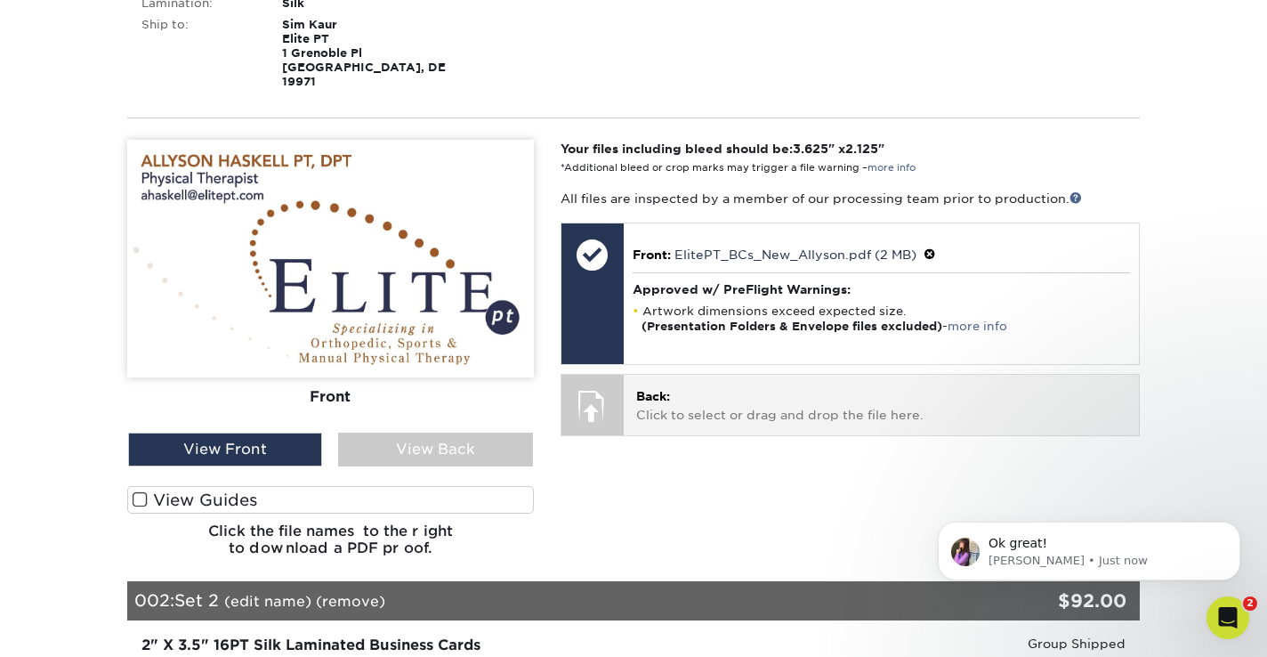
scroll to position [411, 0]
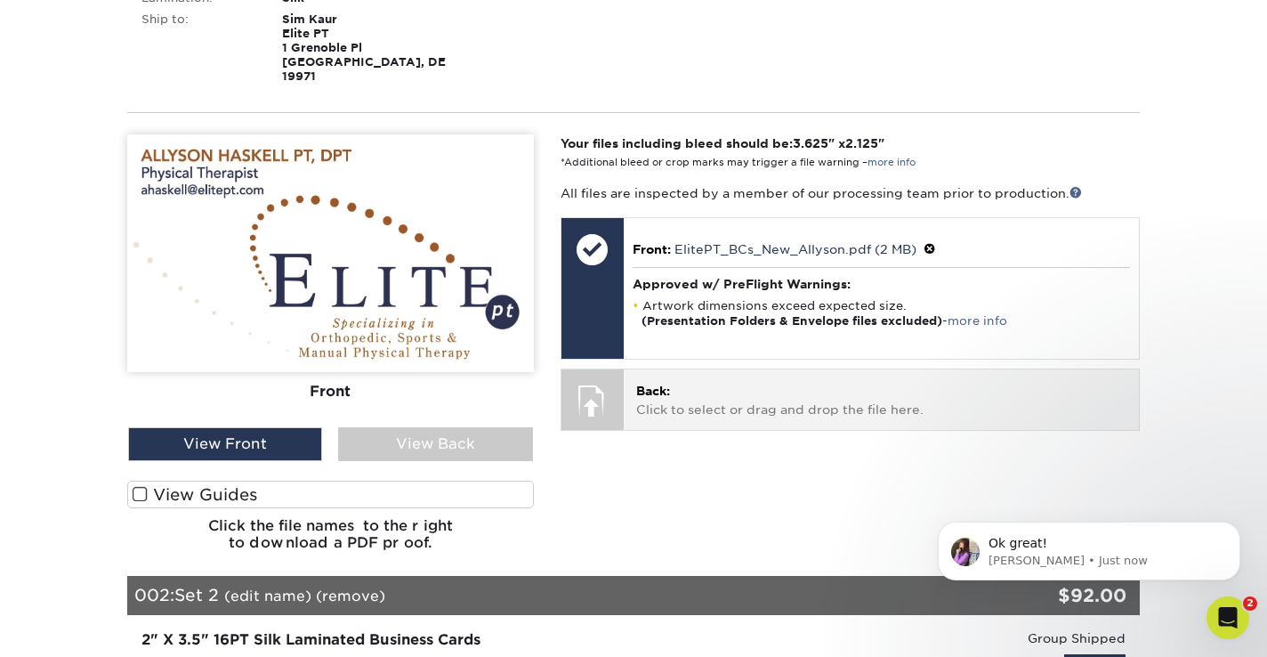
click at [595, 382] on div at bounding box center [592, 400] width 62 height 62
click at [688, 386] on p "Back: Click to select or drag and drop the file here." at bounding box center [881, 400] width 490 height 36
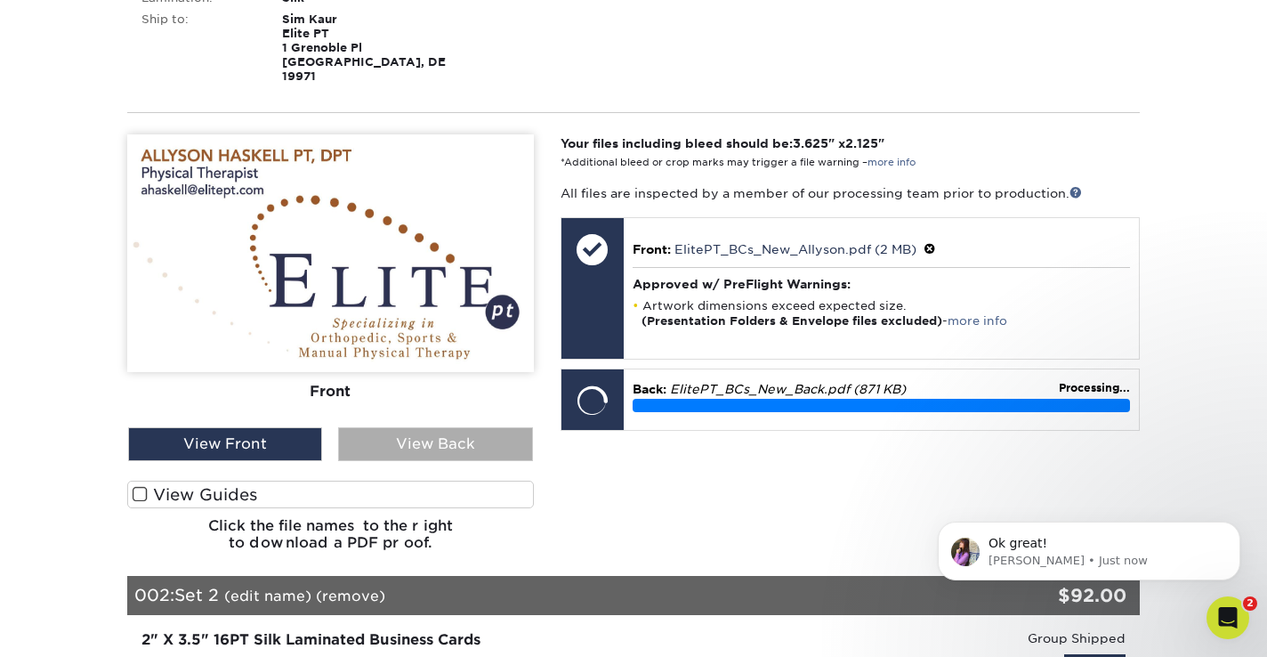
click at [420, 433] on div "View Back" at bounding box center [435, 444] width 194 height 34
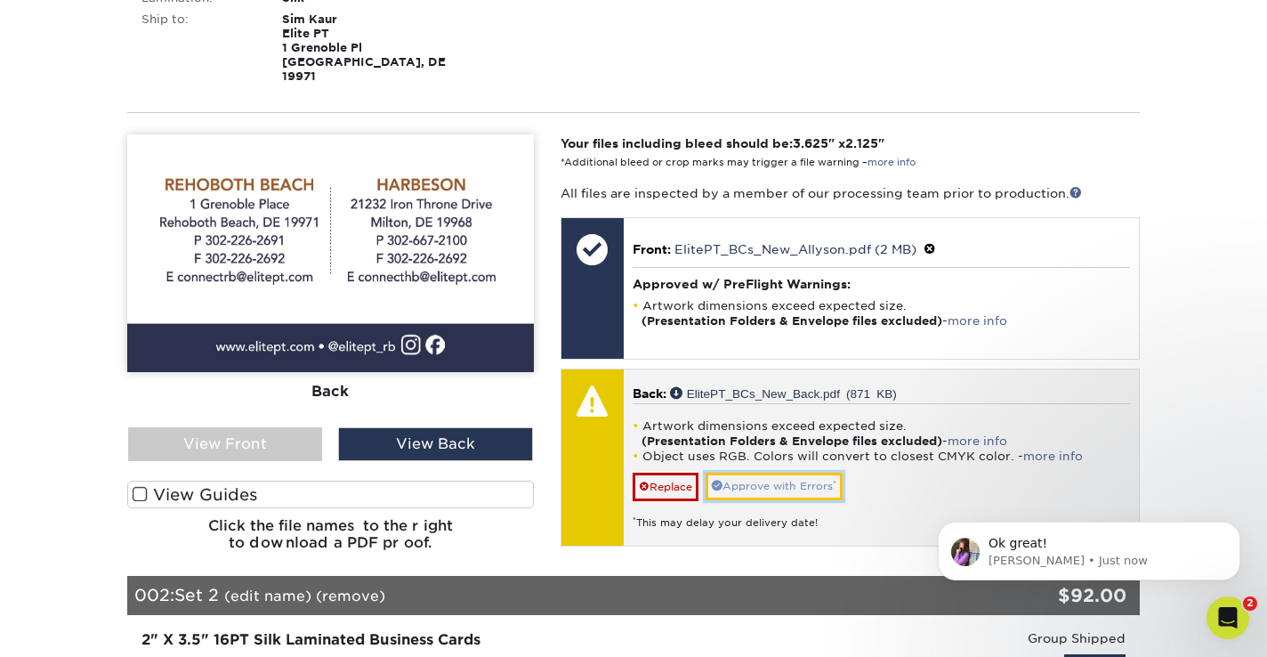
click at [788, 472] on link "Approve with Errors *" at bounding box center [774, 486] width 137 height 28
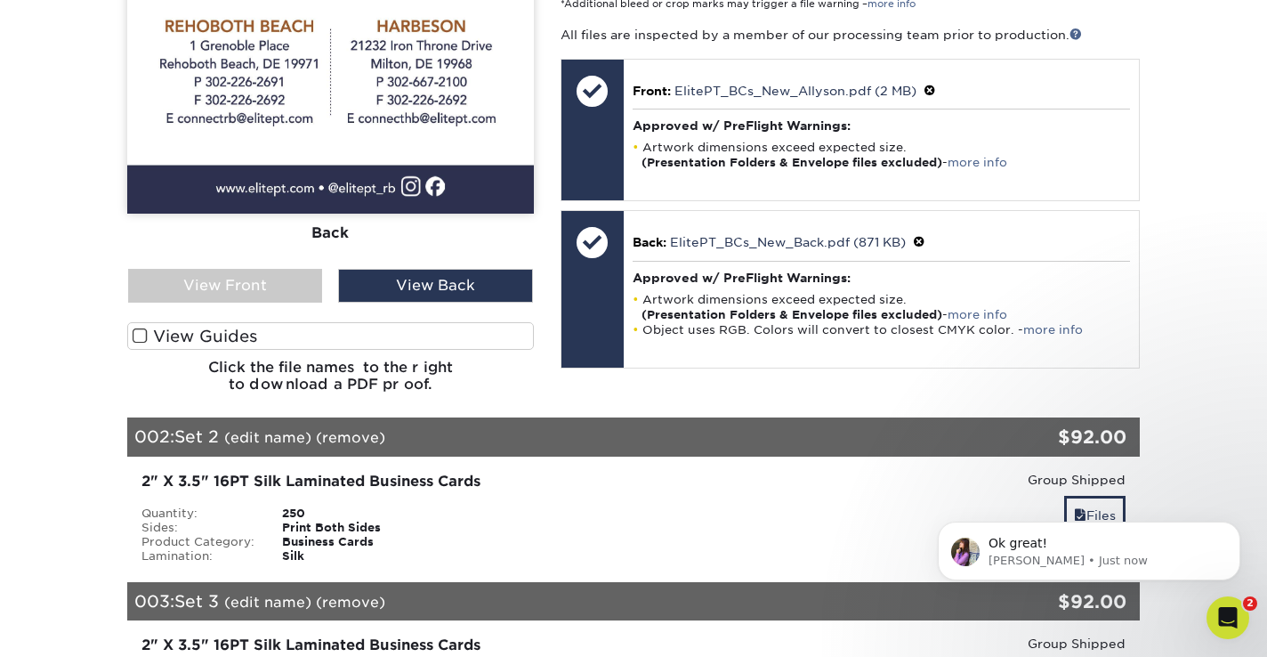
scroll to position [616, 0]
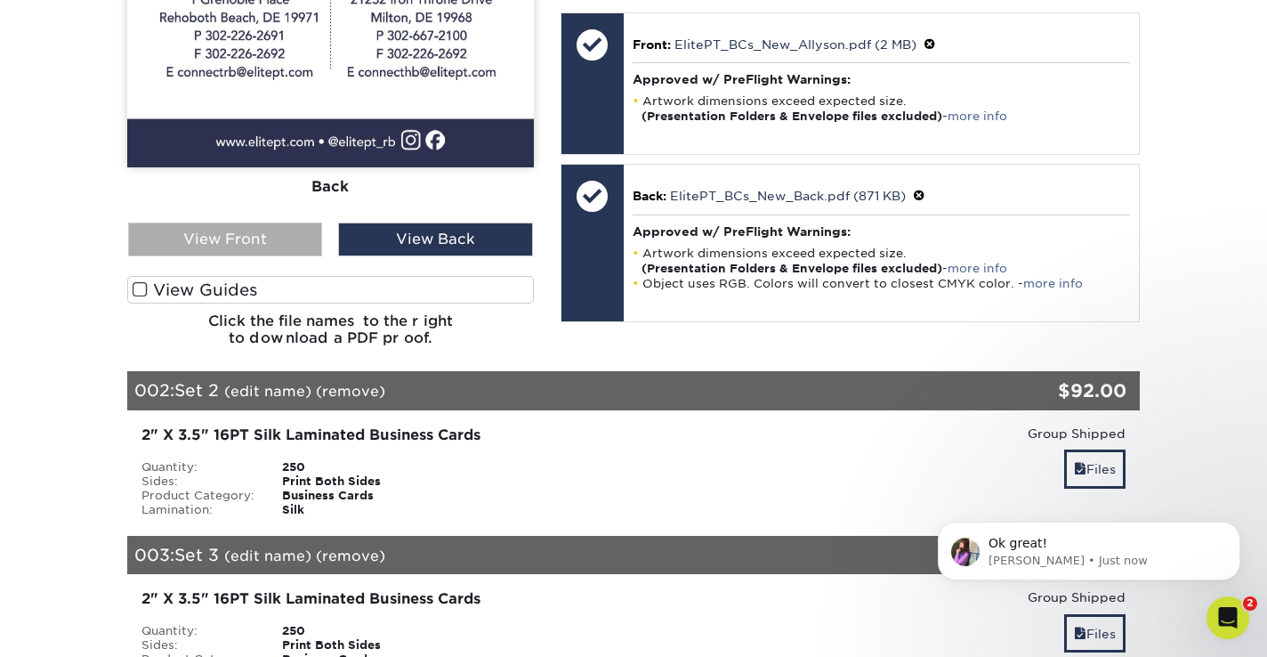
click at [266, 222] on div "View Front" at bounding box center [225, 239] width 194 height 34
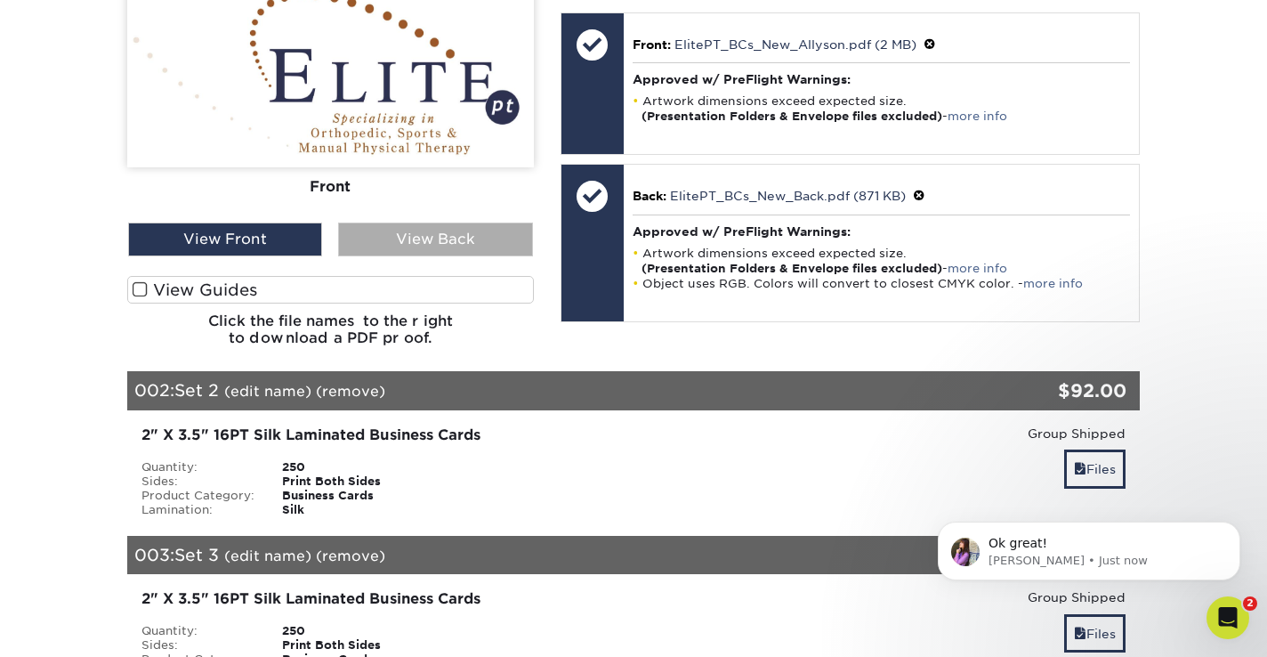
click at [449, 229] on div "View Back" at bounding box center [435, 239] width 194 height 34
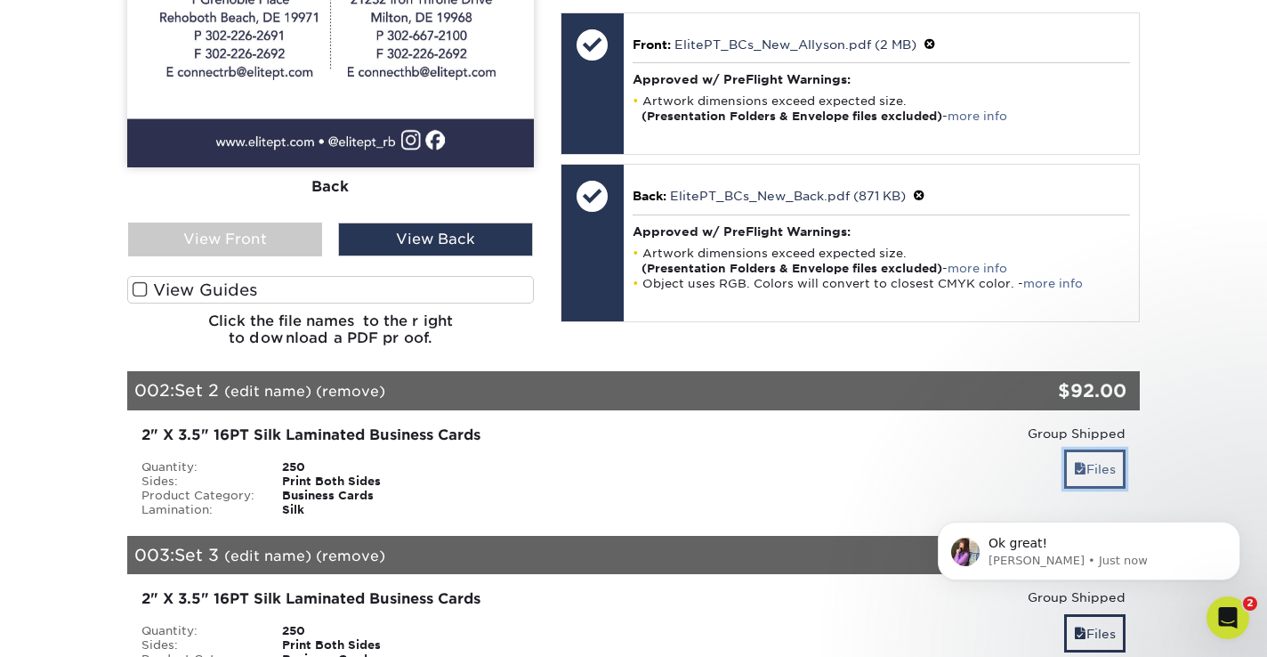
click at [1105, 452] on link "Files" at bounding box center [1094, 468] width 61 height 38
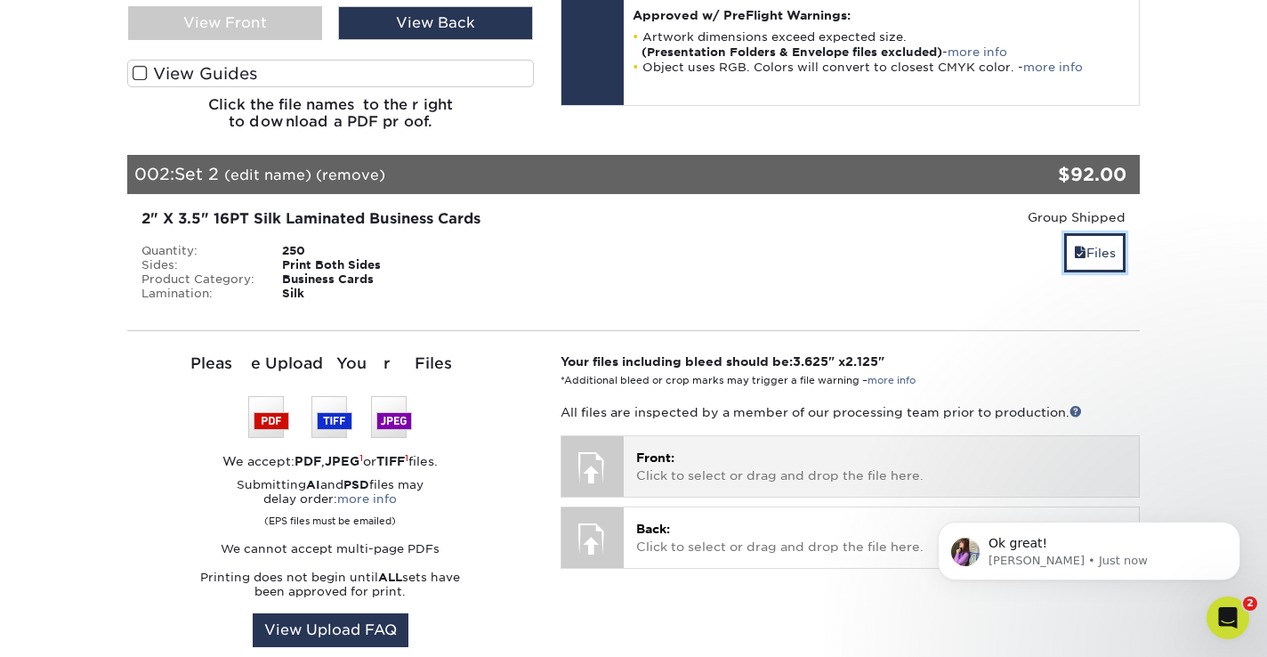
scroll to position [836, 0]
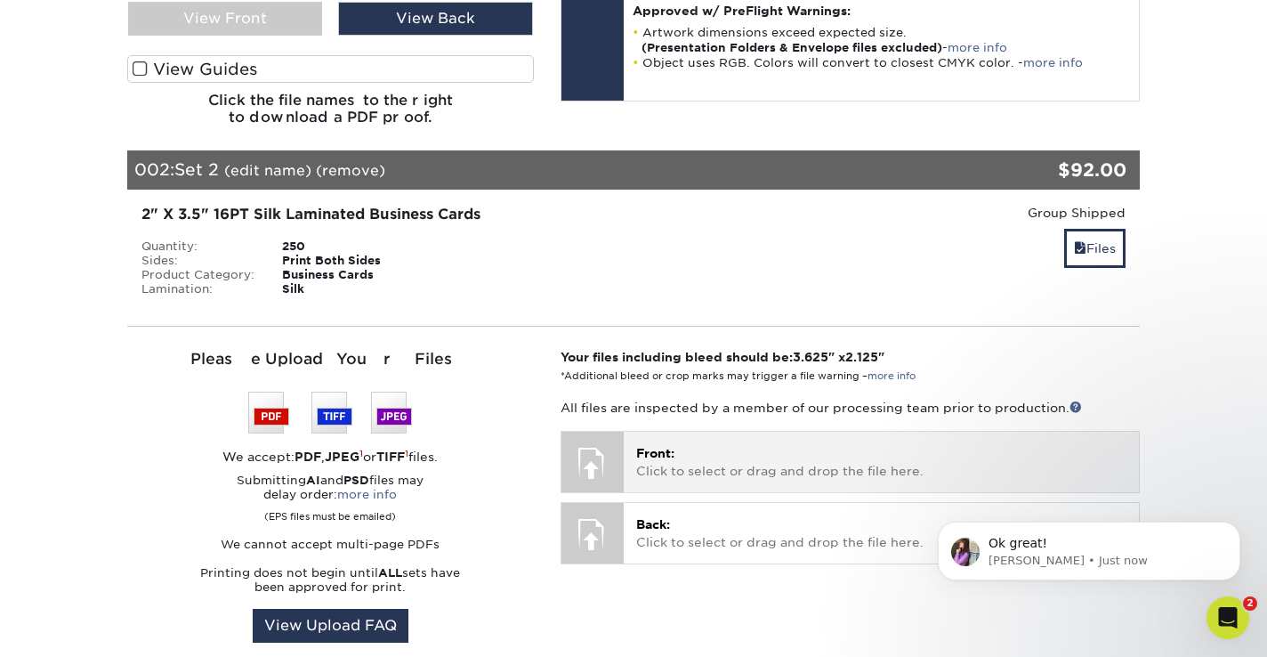
click at [668, 448] on p "Front: Click to select or drag and drop the file here." at bounding box center [881, 462] width 490 height 36
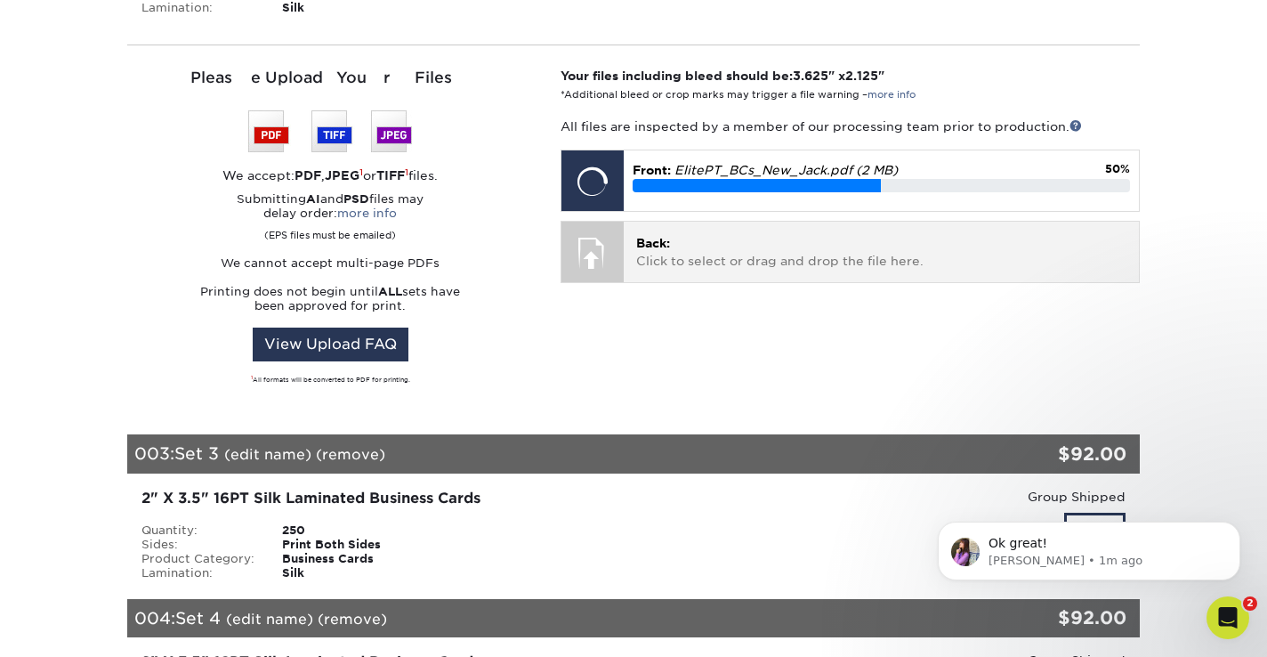
scroll to position [1120, 0]
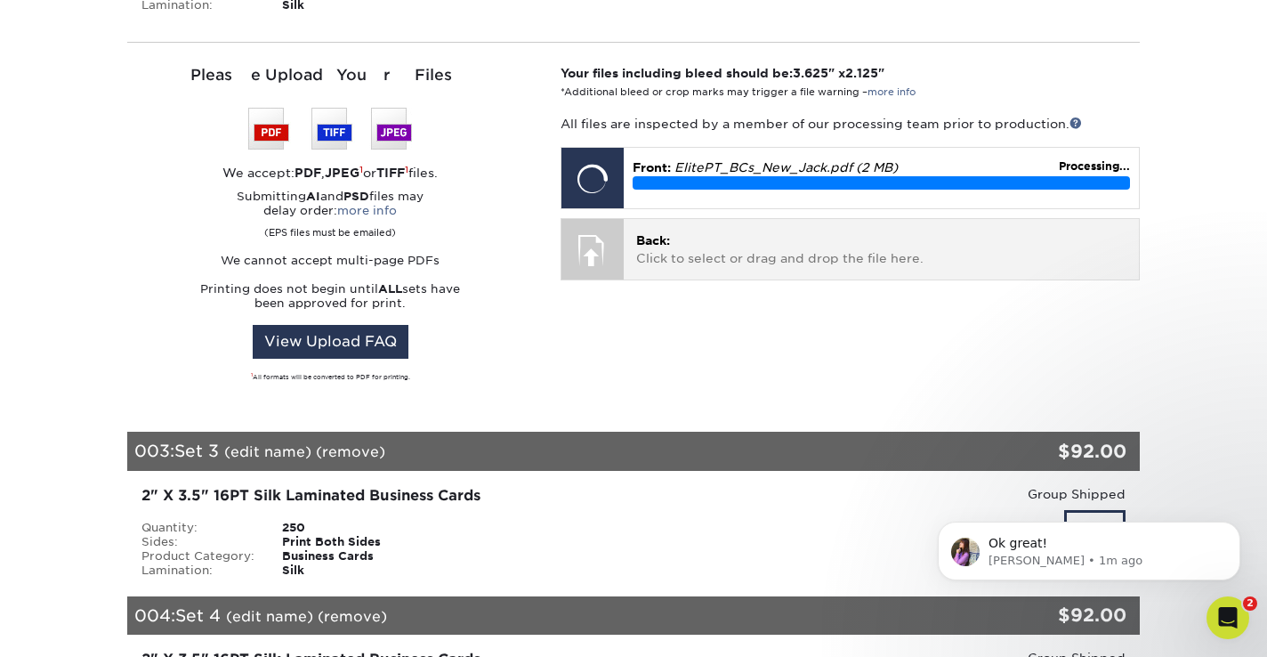
click at [599, 229] on div at bounding box center [592, 250] width 62 height 62
click at [590, 233] on div at bounding box center [592, 250] width 62 height 62
click at [671, 231] on p "Back: Click to select or drag and drop the file here." at bounding box center [881, 249] width 490 height 36
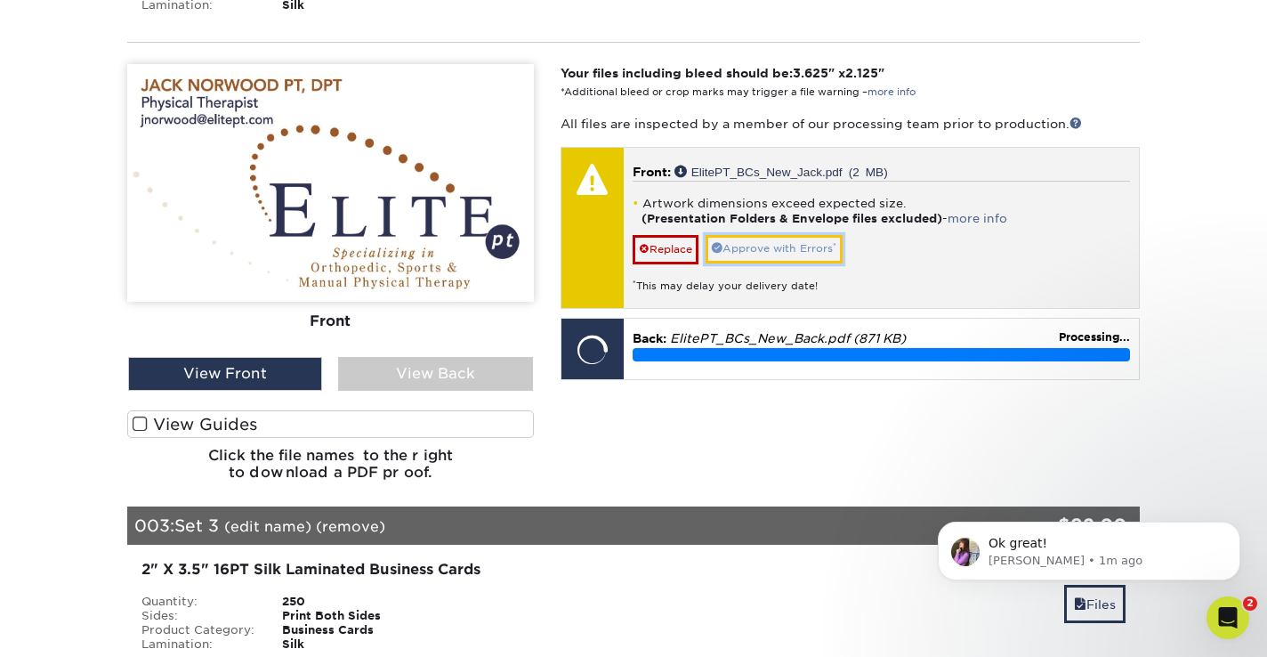
click at [775, 235] on link "Approve with Errors *" at bounding box center [774, 249] width 137 height 28
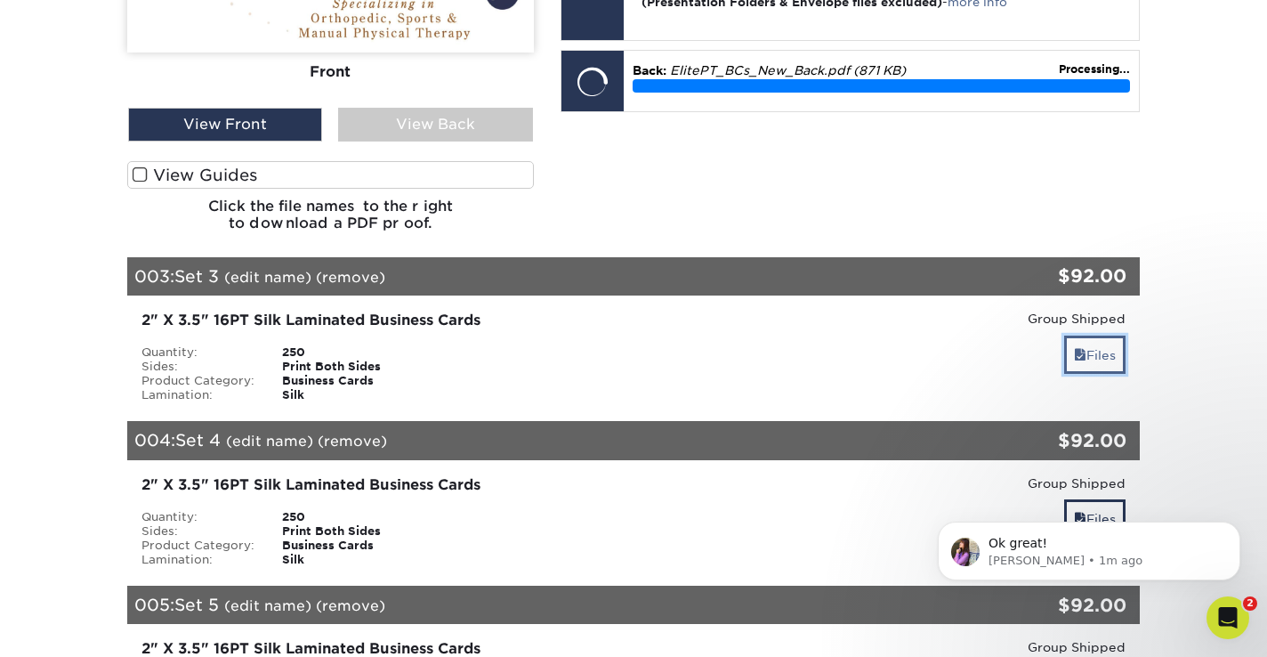
click at [1086, 351] on link "Files" at bounding box center [1094, 354] width 61 height 38
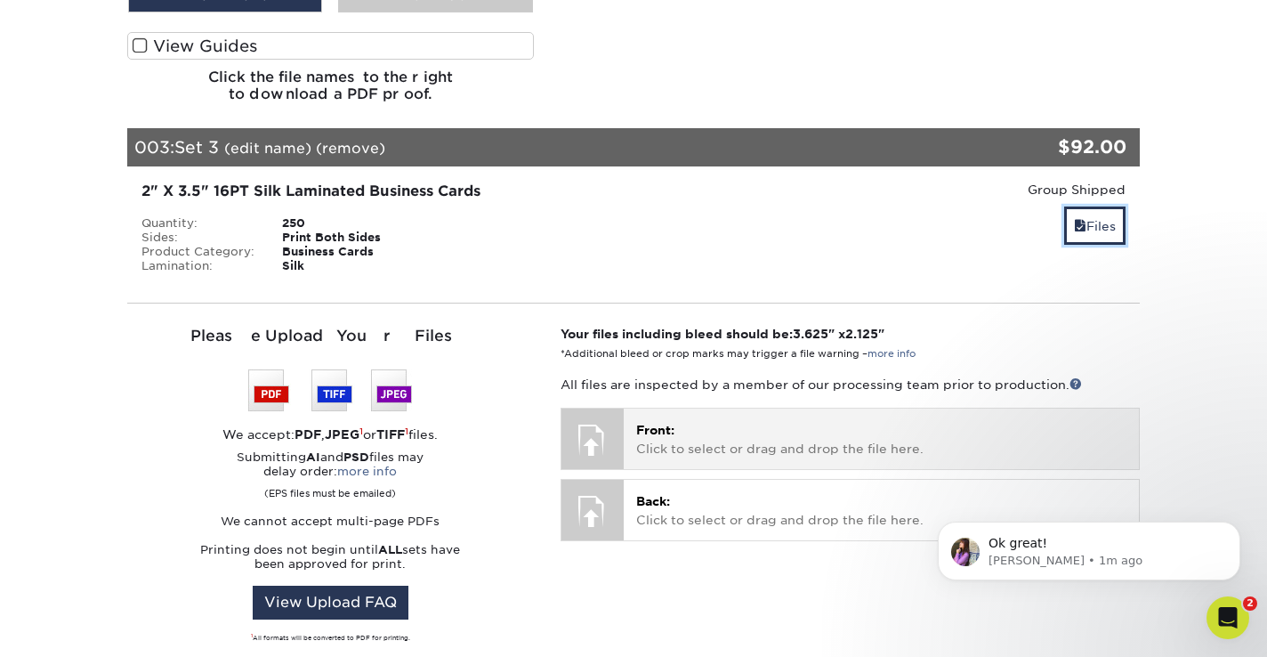
scroll to position [1502, 0]
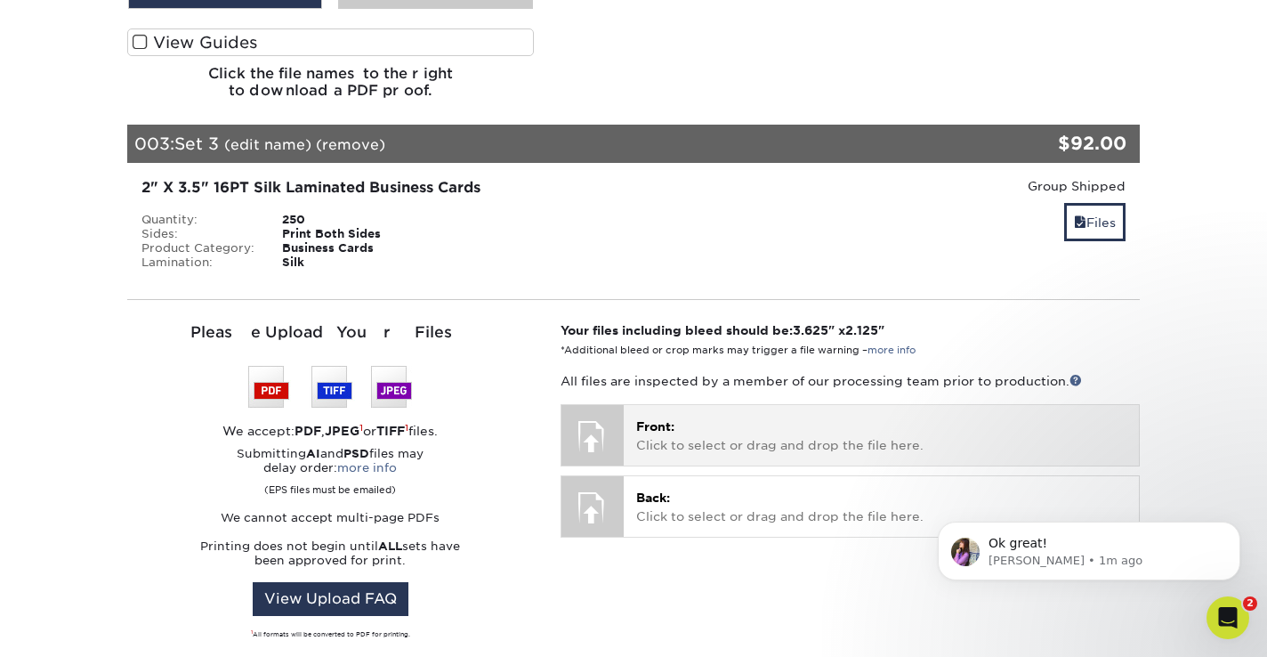
click at [665, 419] on span "Front:" at bounding box center [655, 426] width 38 height 14
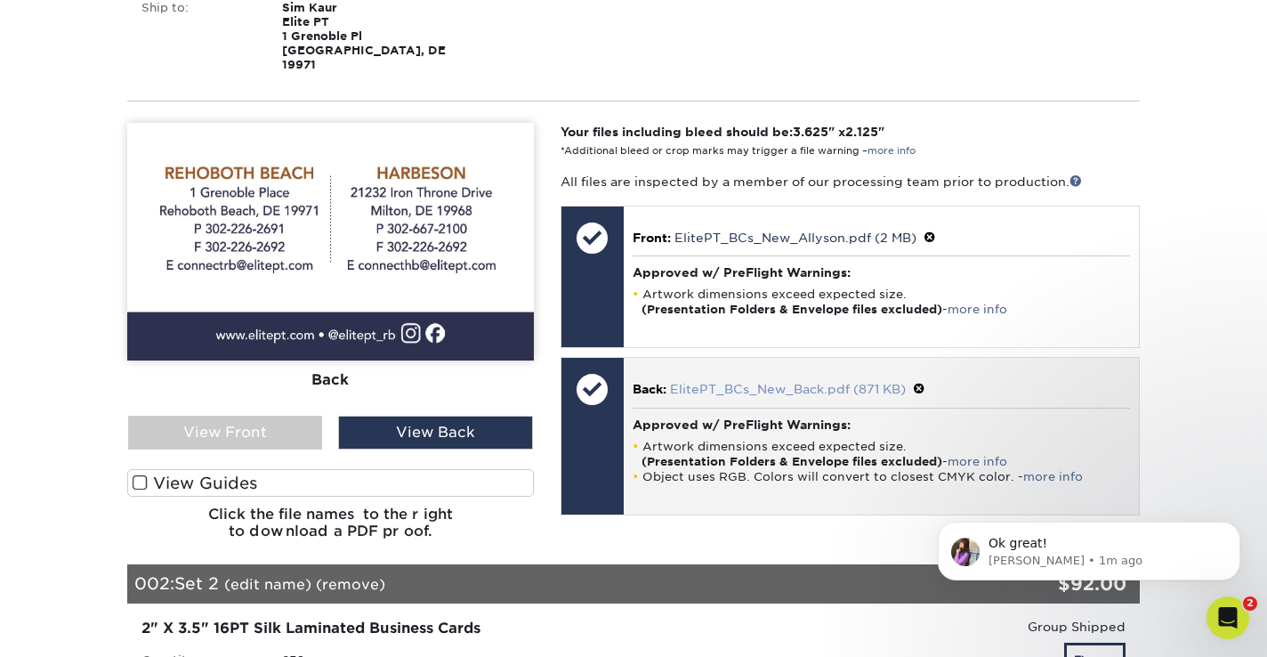
scroll to position [340, 0]
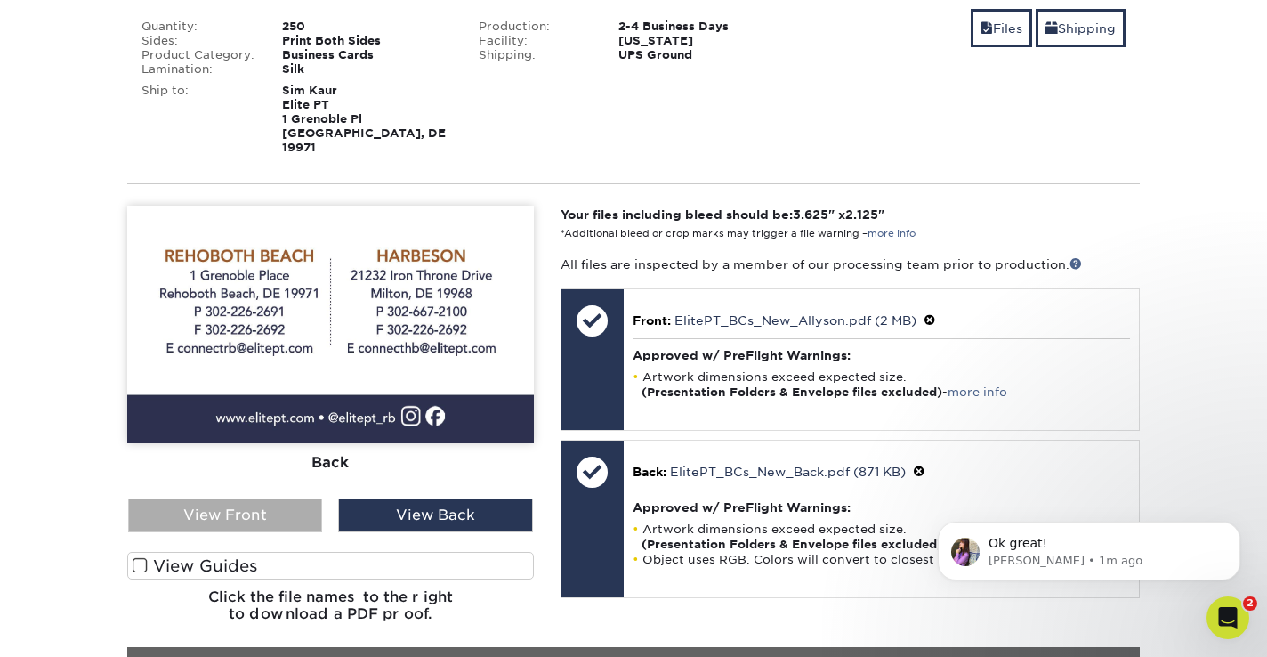
click at [248, 505] on div "View Front" at bounding box center [225, 515] width 194 height 34
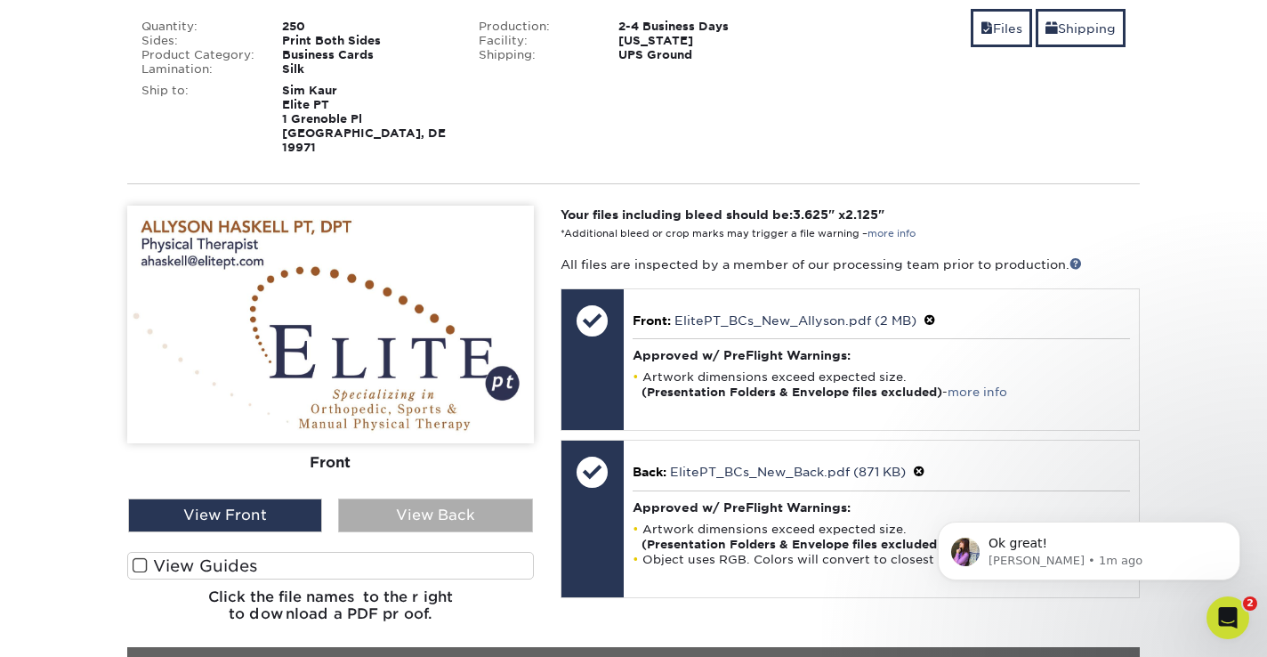
click at [441, 498] on div "View Back" at bounding box center [435, 515] width 194 height 34
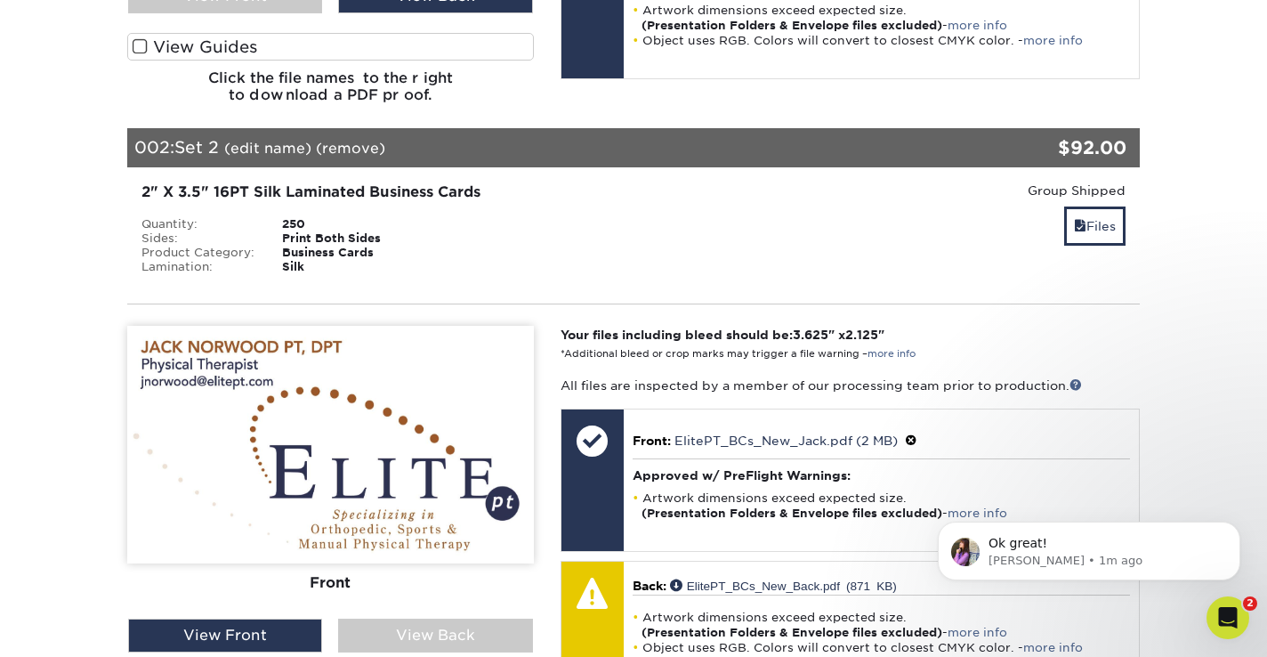
scroll to position [892, 0]
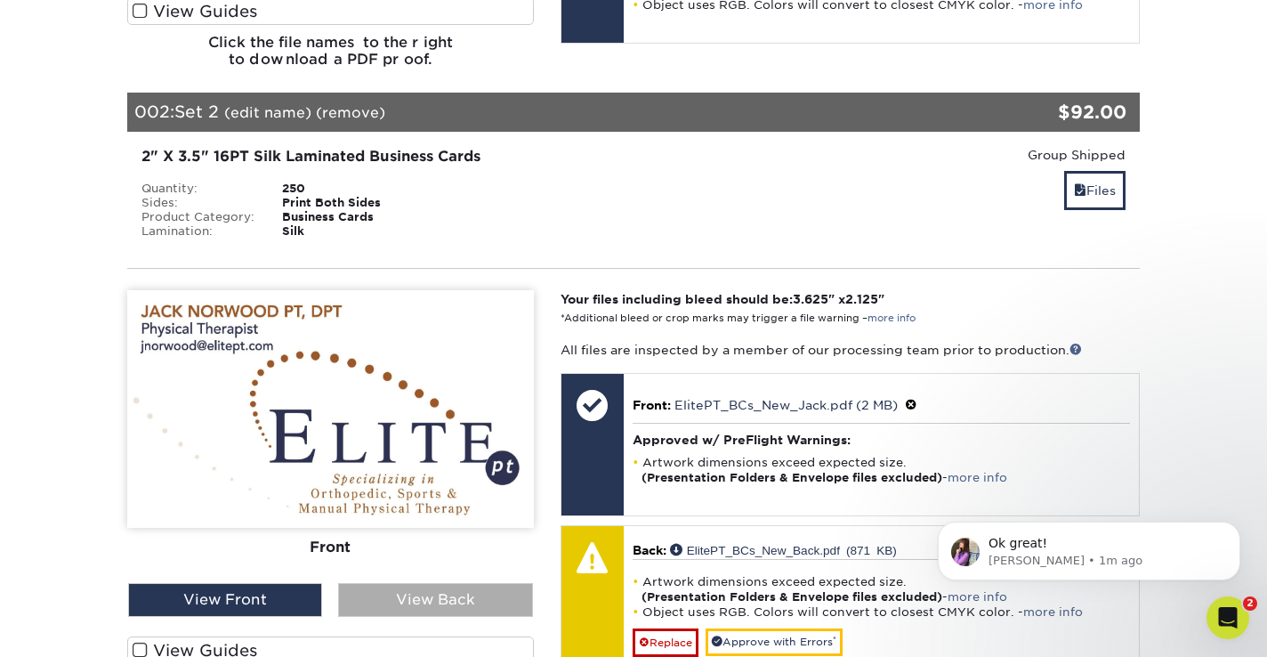
click at [419, 591] on div "View Back" at bounding box center [435, 600] width 194 height 34
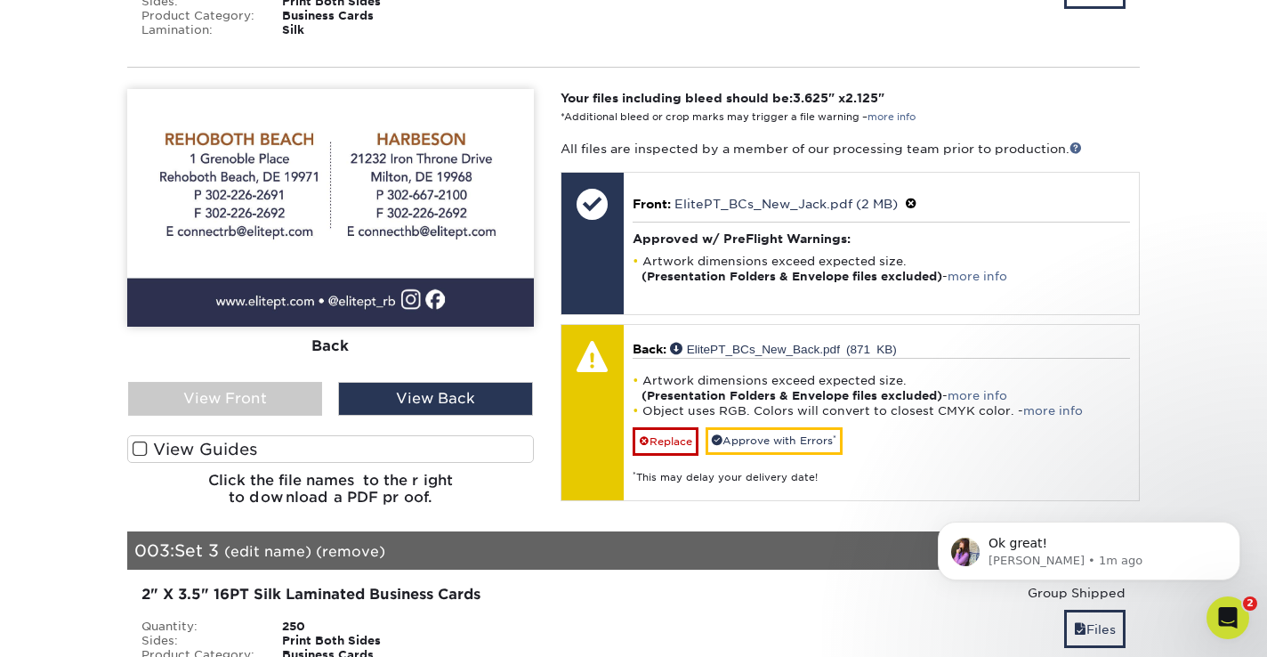
scroll to position [1114, 0]
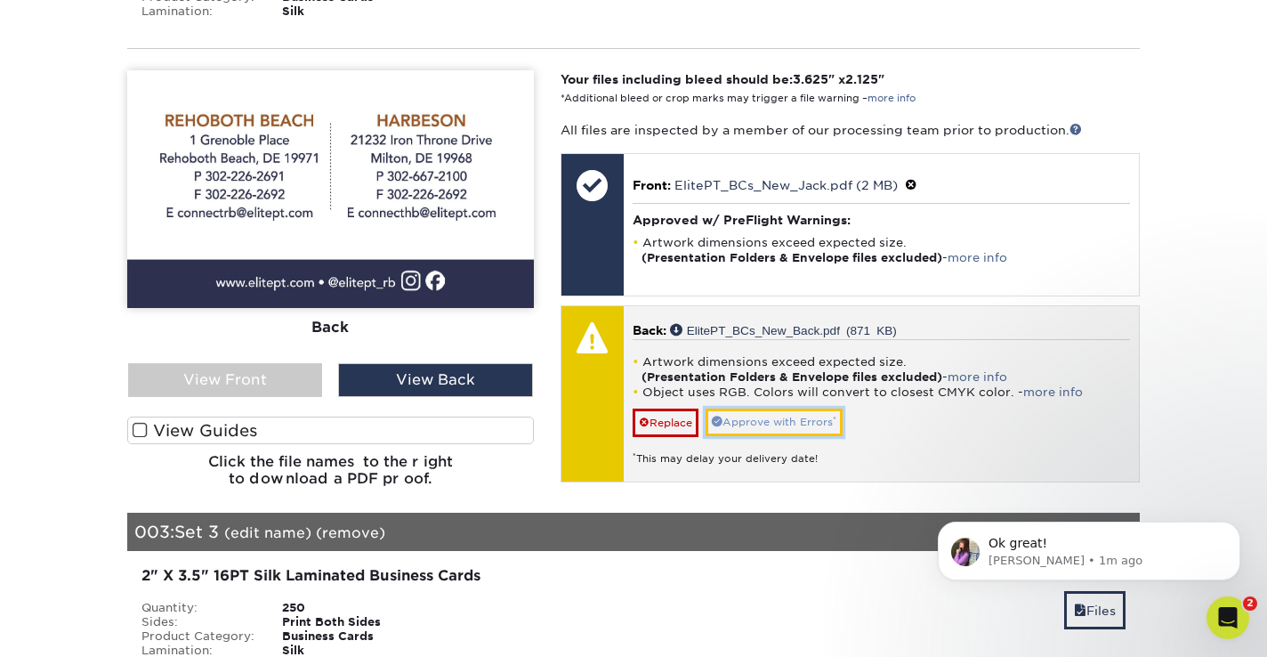
click at [795, 408] on link "Approve with Errors *" at bounding box center [774, 422] width 137 height 28
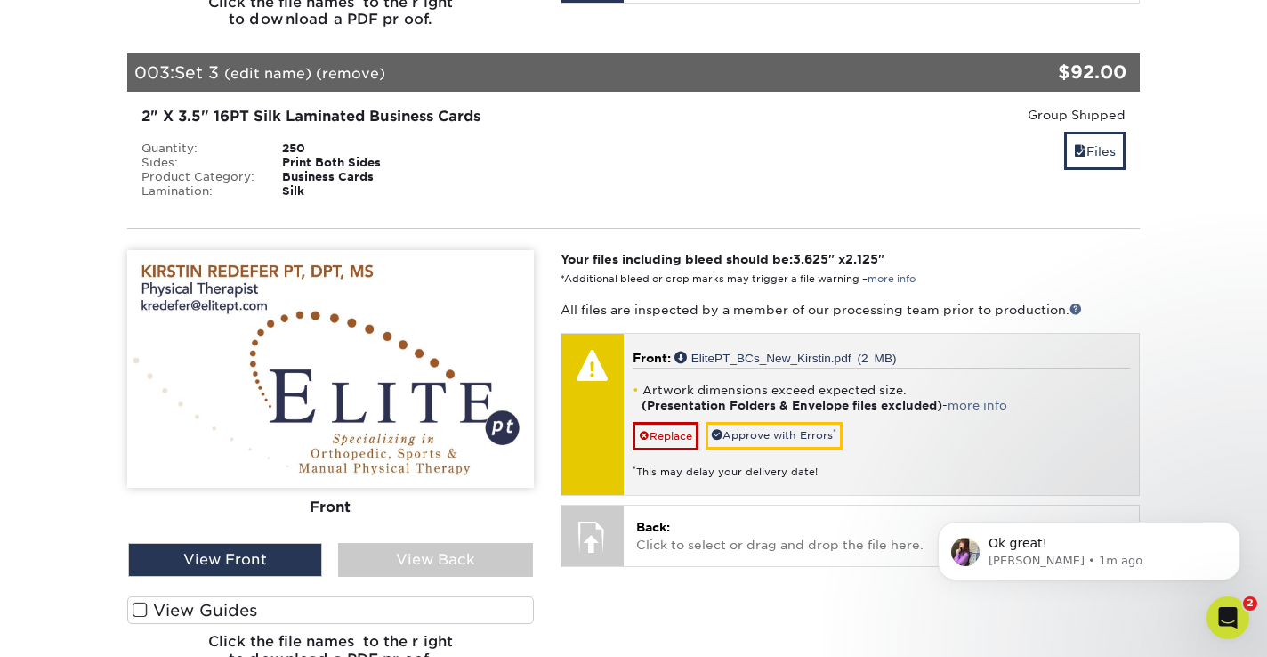
scroll to position [1574, 0]
click at [791, 421] on link "Approve with Errors *" at bounding box center [774, 435] width 137 height 28
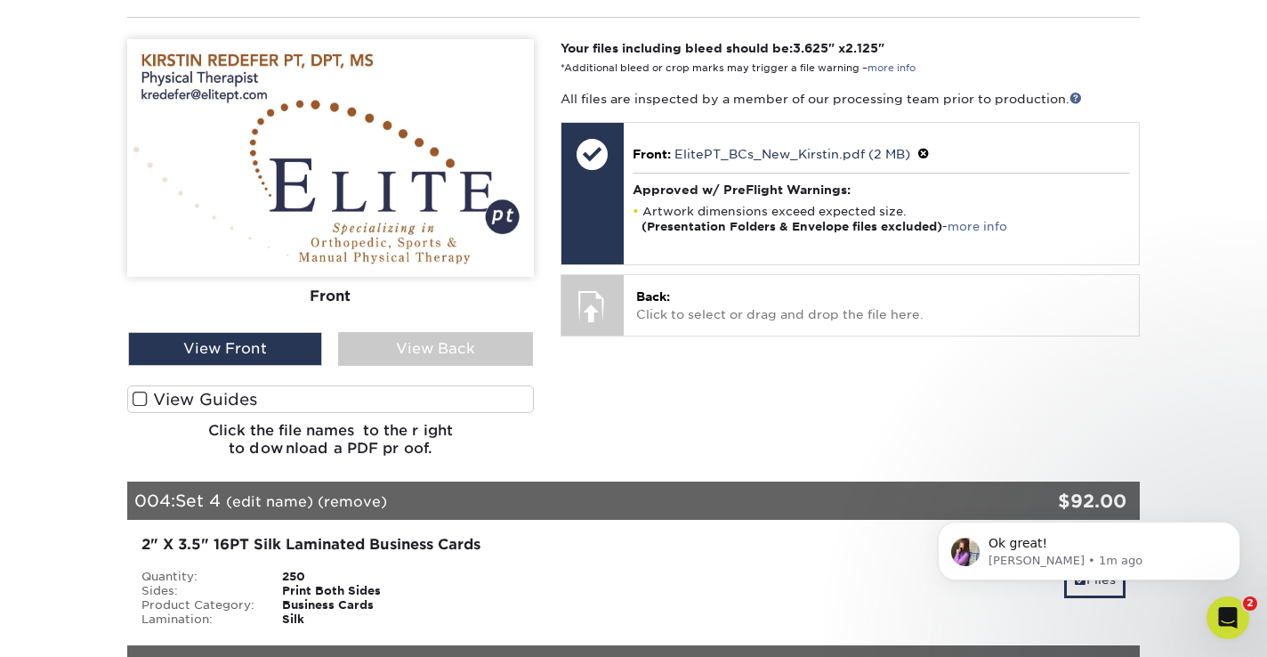
scroll to position [1803, 0]
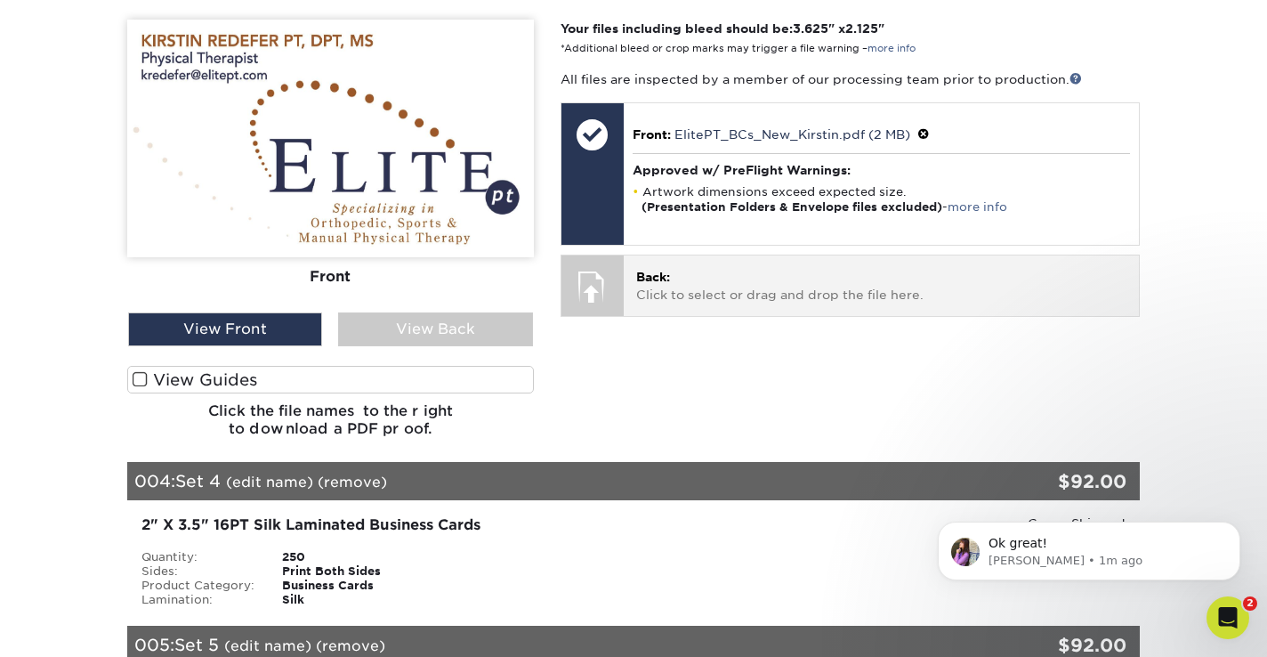
click at [714, 277] on p "Back: Click to select or drag and drop the file here." at bounding box center [881, 286] width 490 height 36
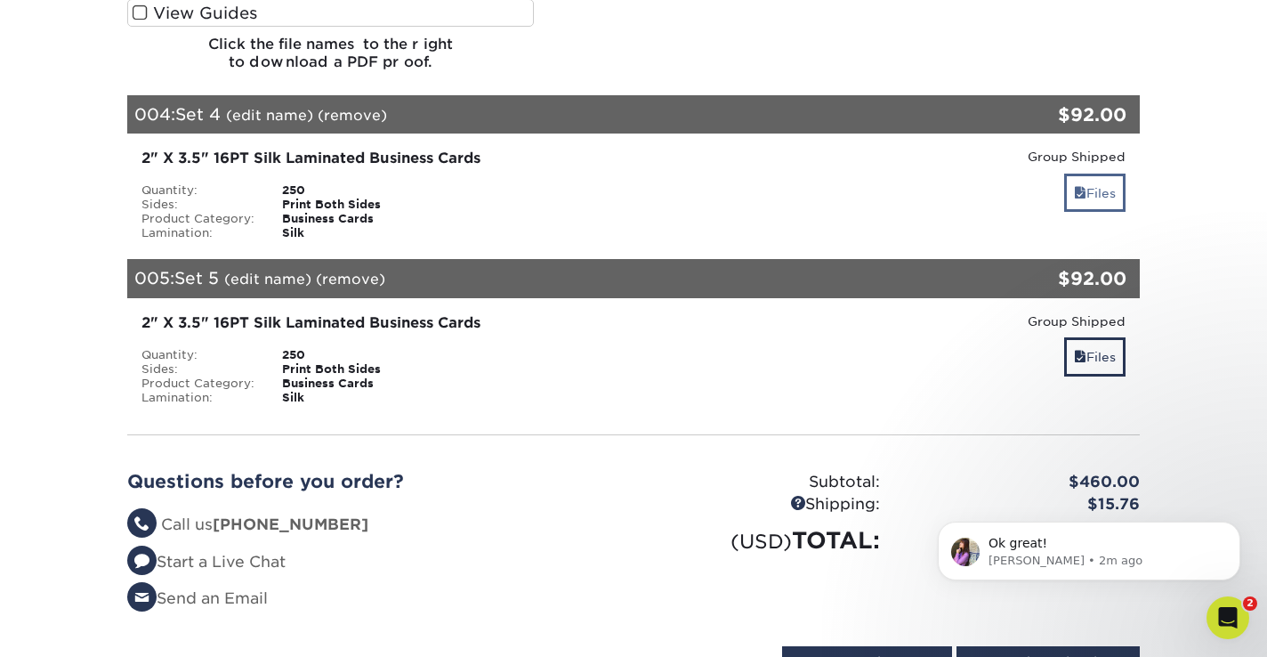
scroll to position [2172, 0]
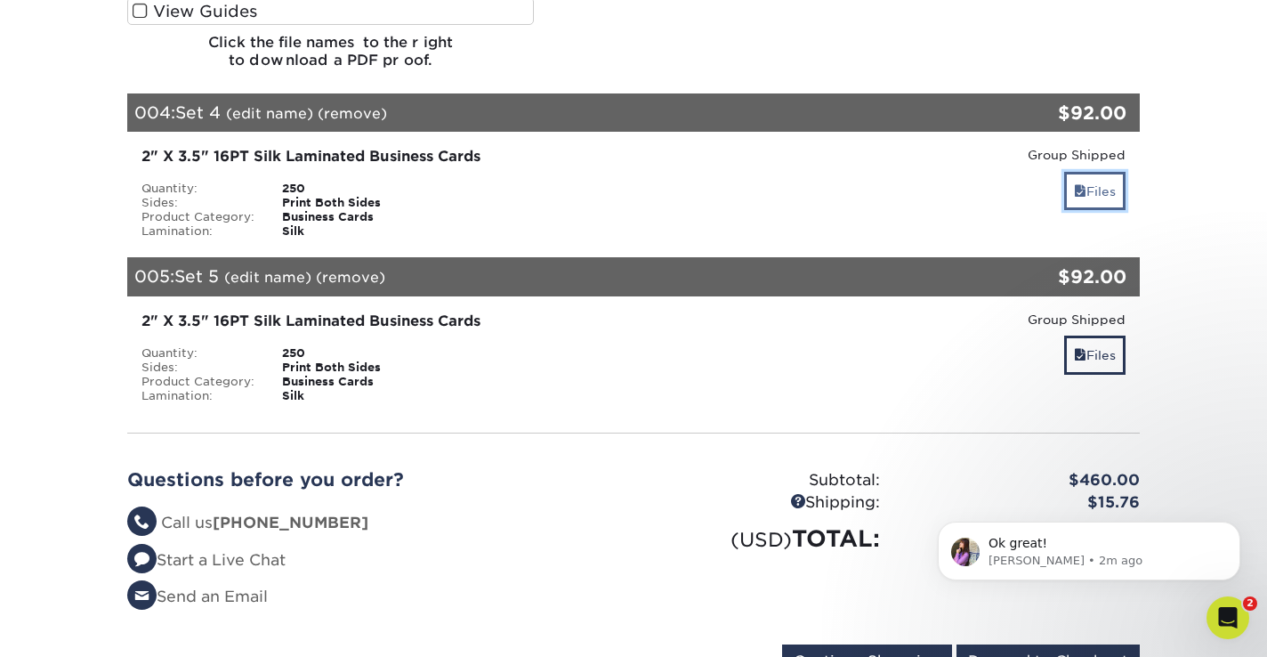
click at [1103, 172] on link "Files" at bounding box center [1094, 191] width 61 height 38
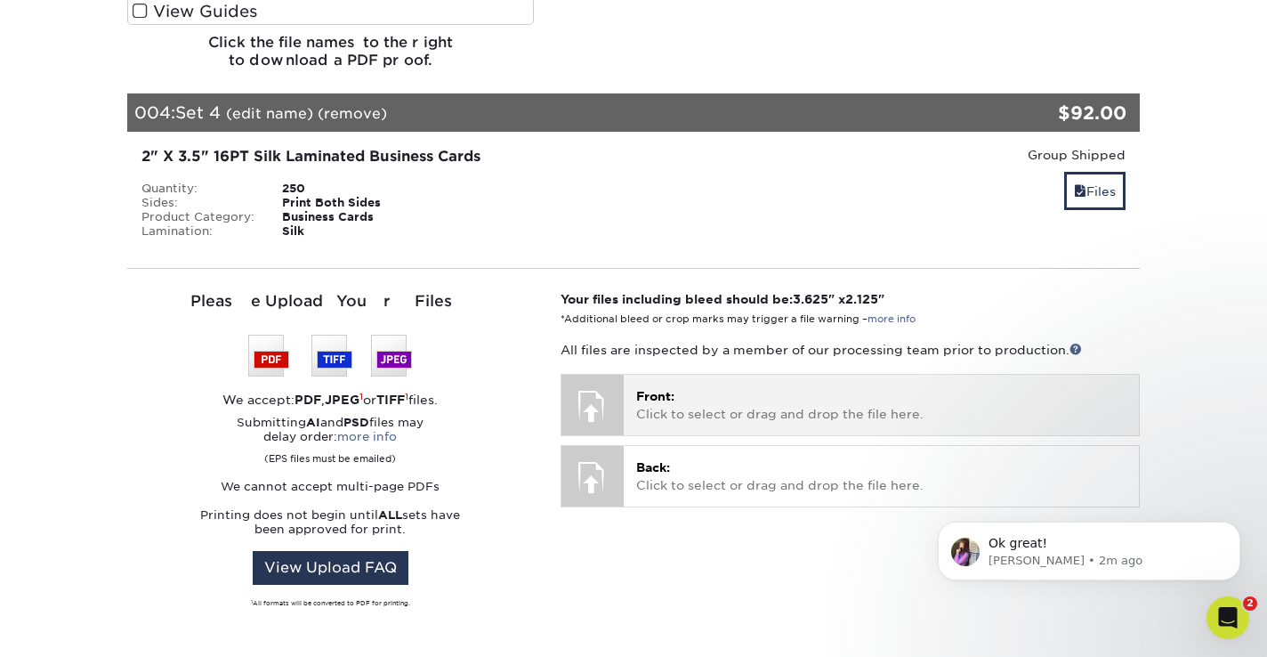
click at [644, 389] on span "Front:" at bounding box center [655, 396] width 38 height 14
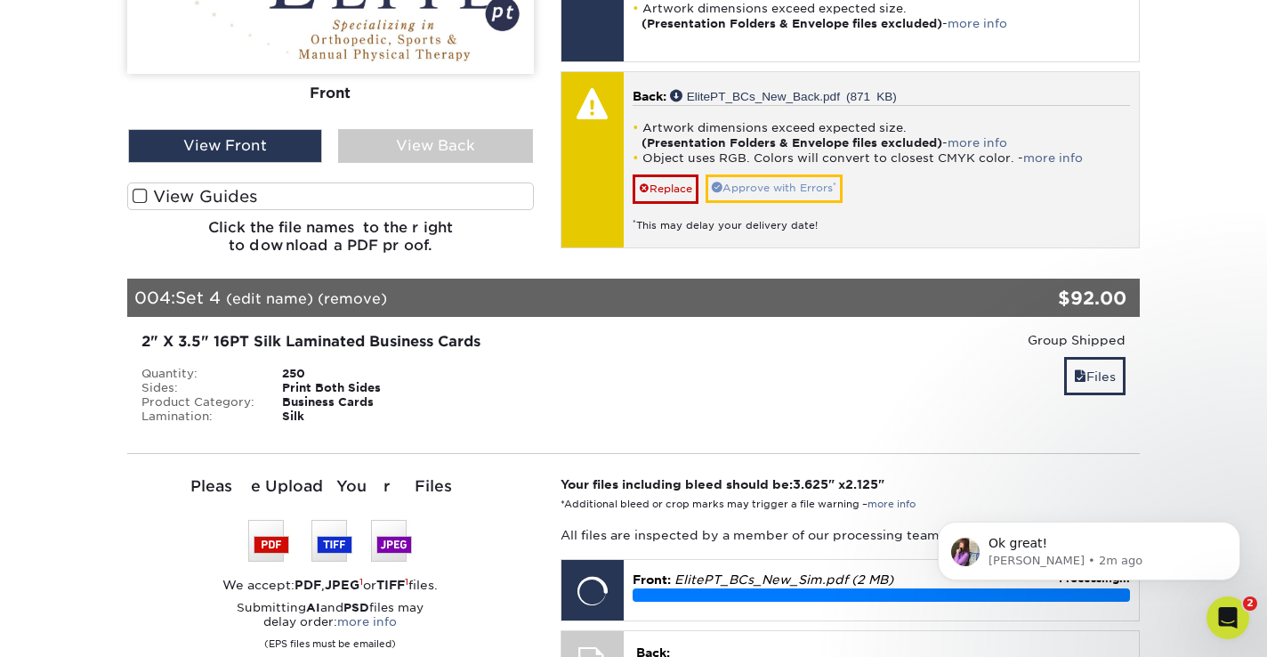
scroll to position [1972, 0]
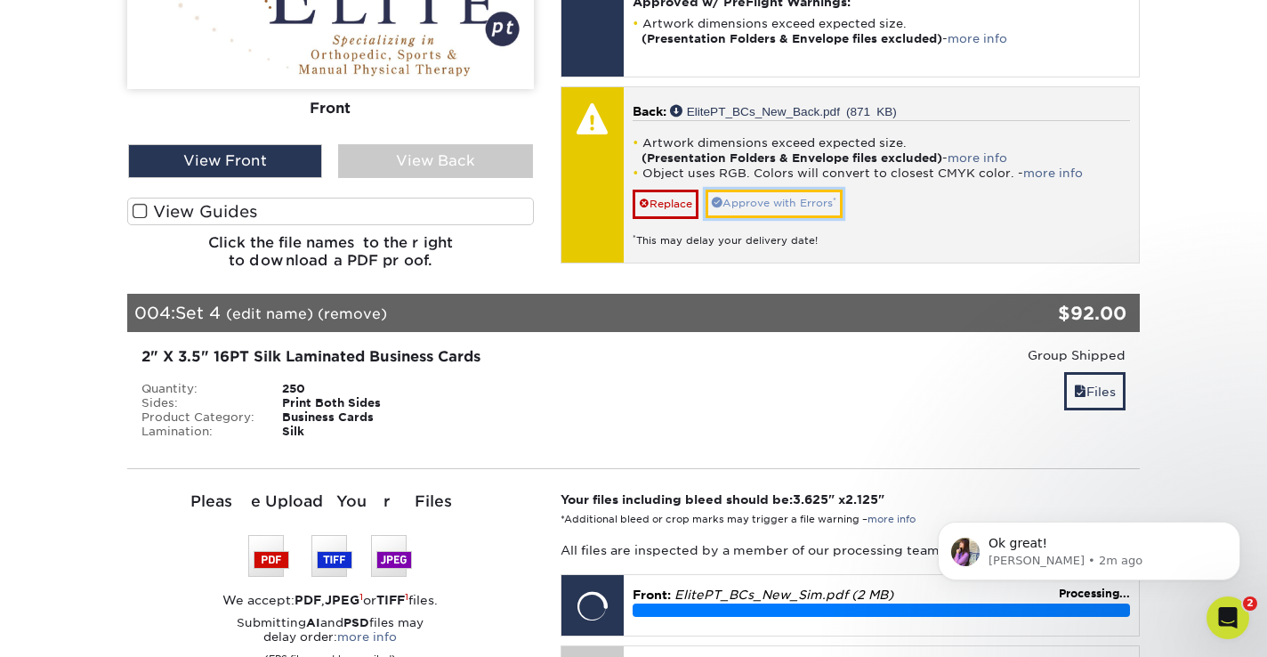
click at [800, 190] on link "Approve with Errors *" at bounding box center [774, 204] width 137 height 28
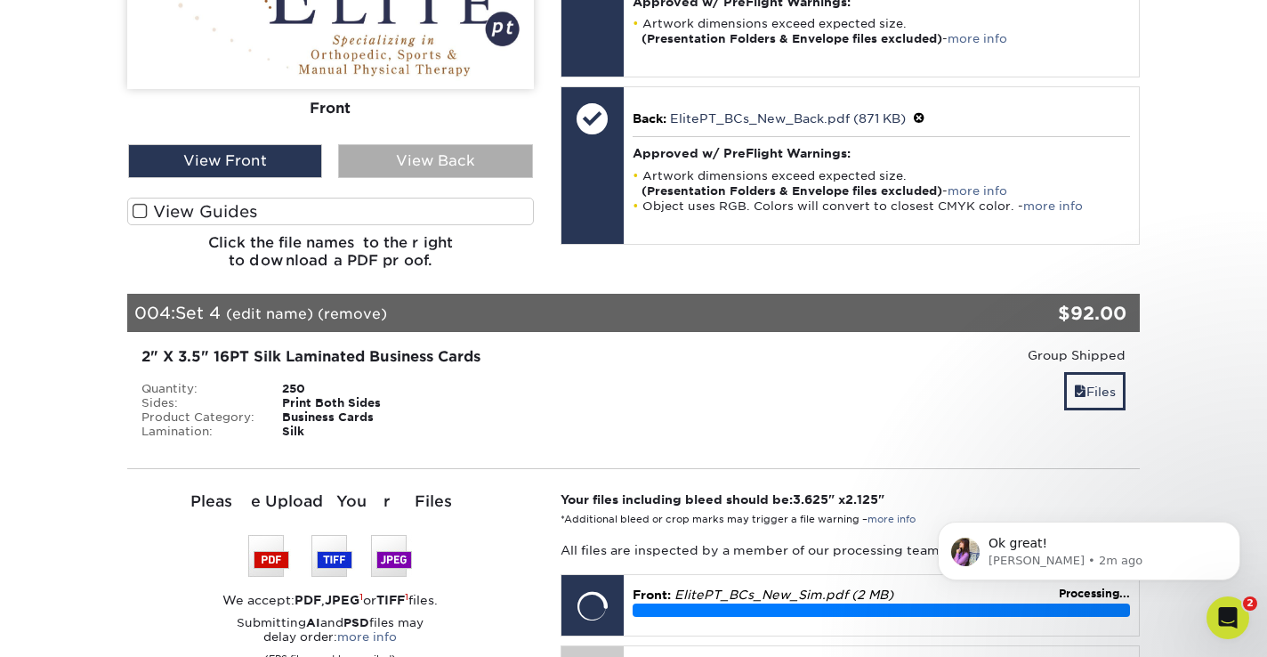
click at [488, 144] on div "View Back" at bounding box center [435, 161] width 194 height 34
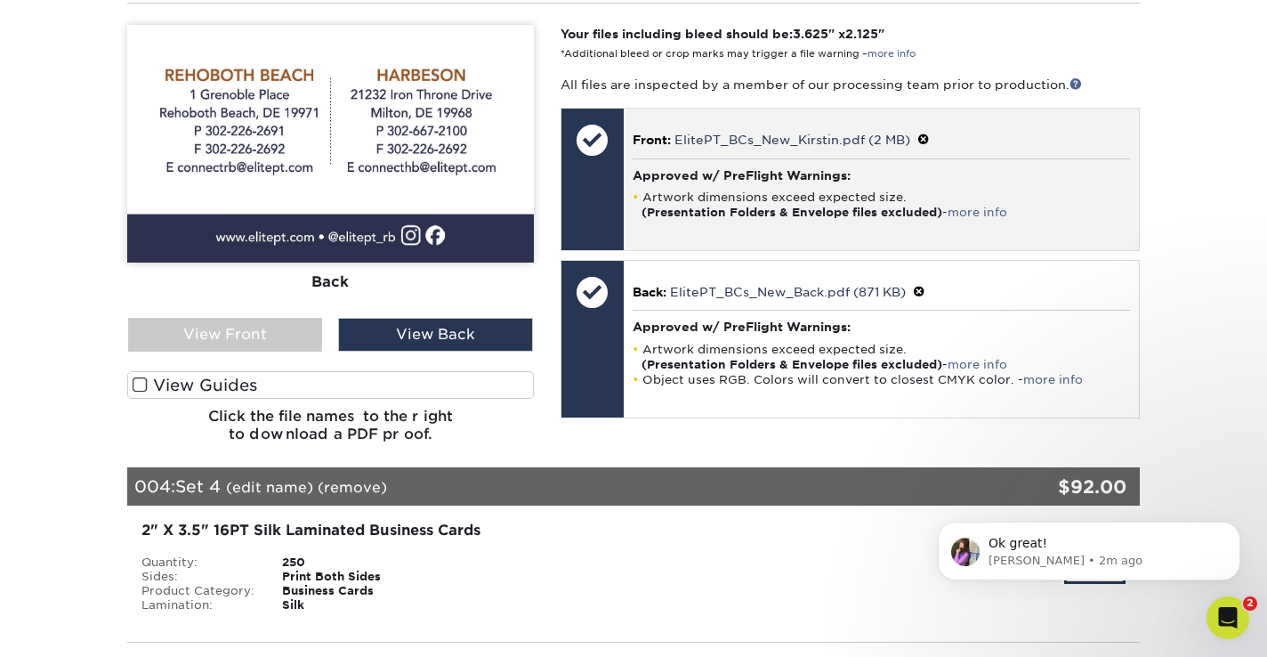
scroll to position [1791, 0]
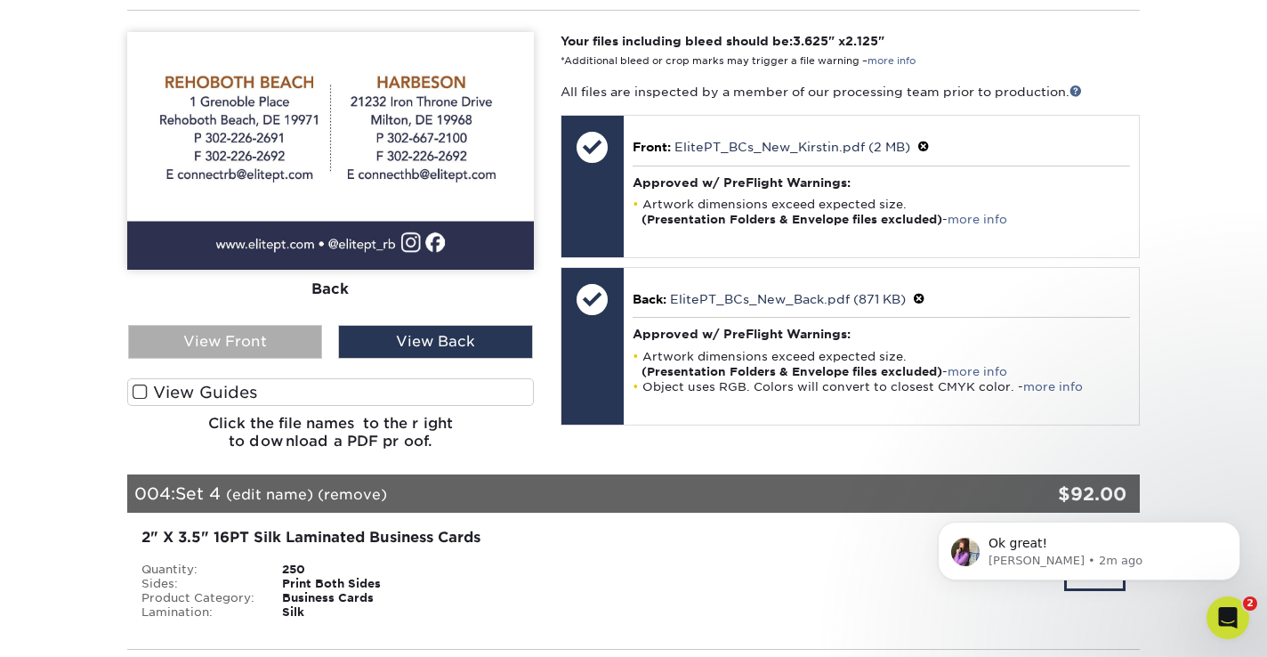
click at [252, 328] on div "View Front" at bounding box center [225, 342] width 194 height 34
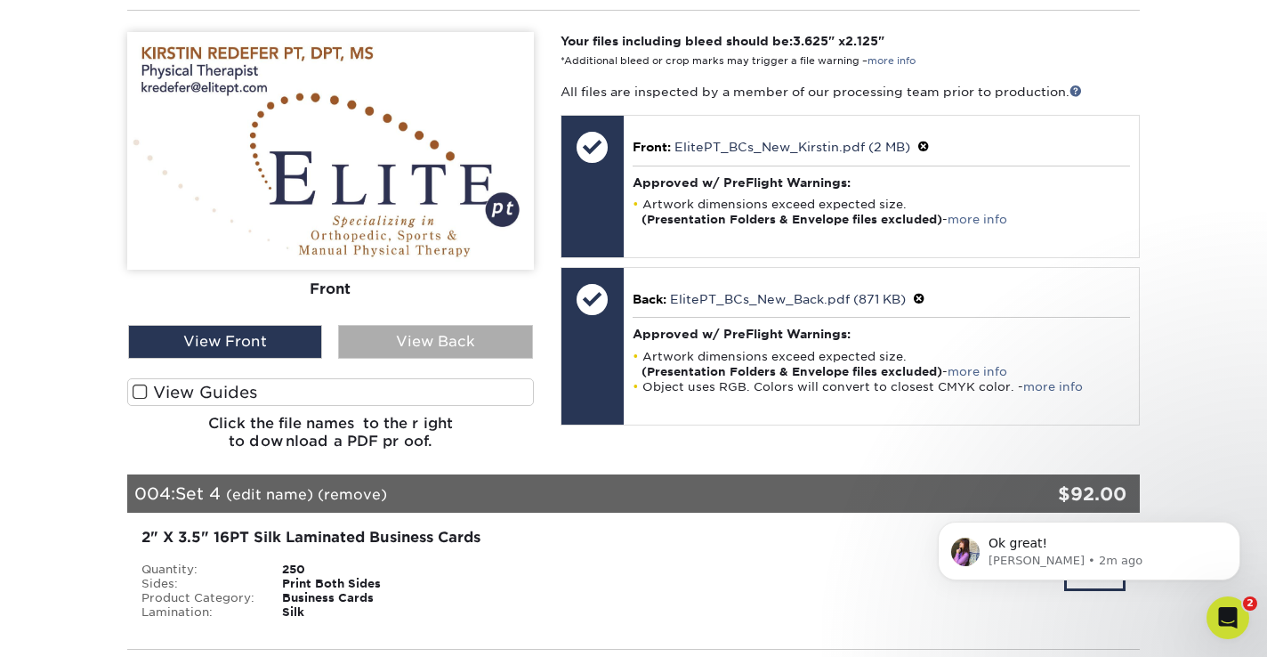
click at [459, 334] on div "View Back" at bounding box center [435, 342] width 194 height 34
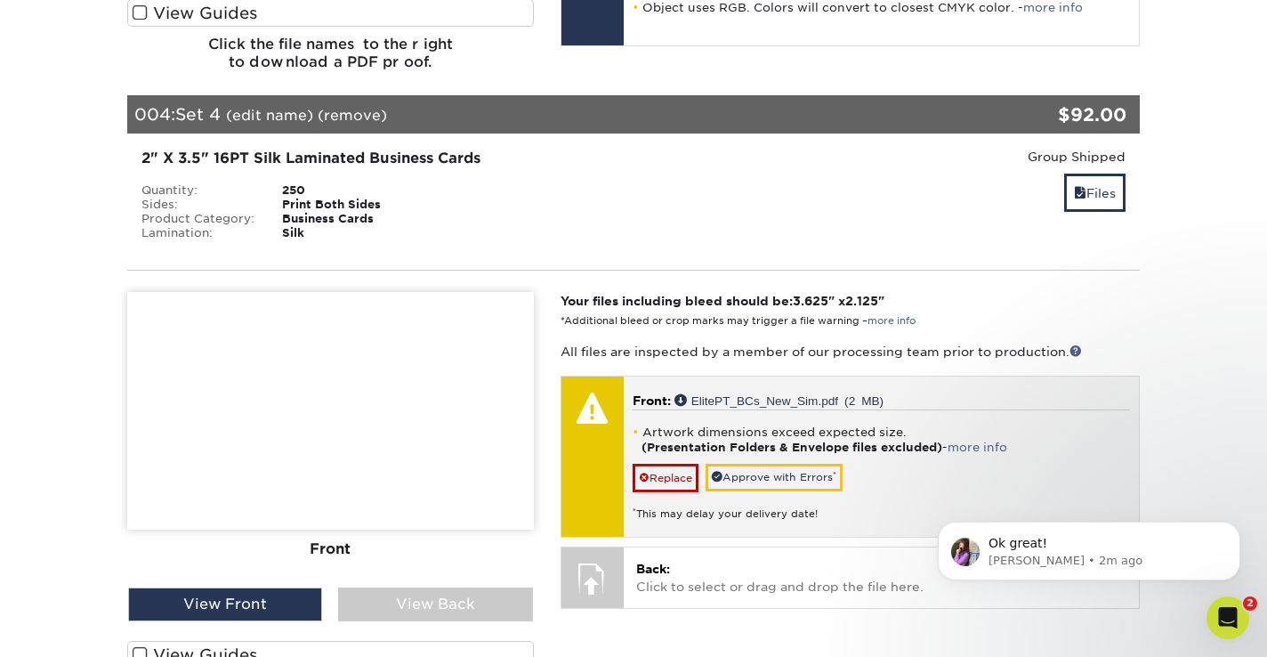
scroll to position [2175, 0]
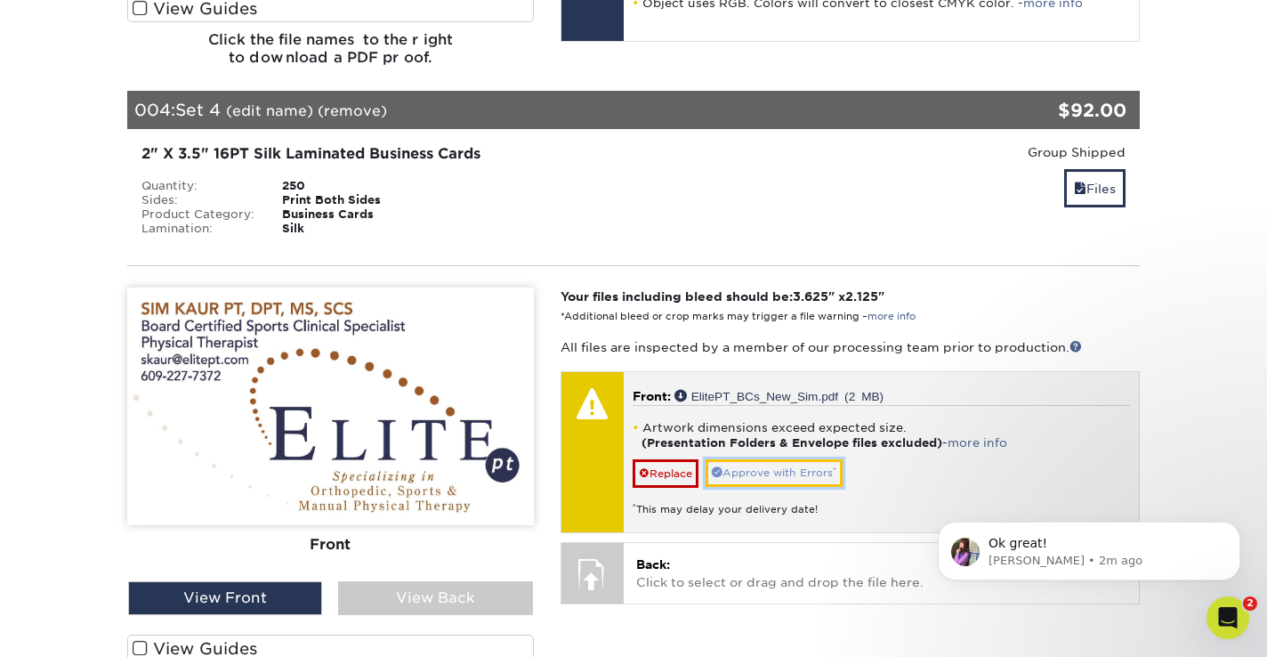
click at [779, 462] on link "Approve with Errors *" at bounding box center [774, 473] width 137 height 28
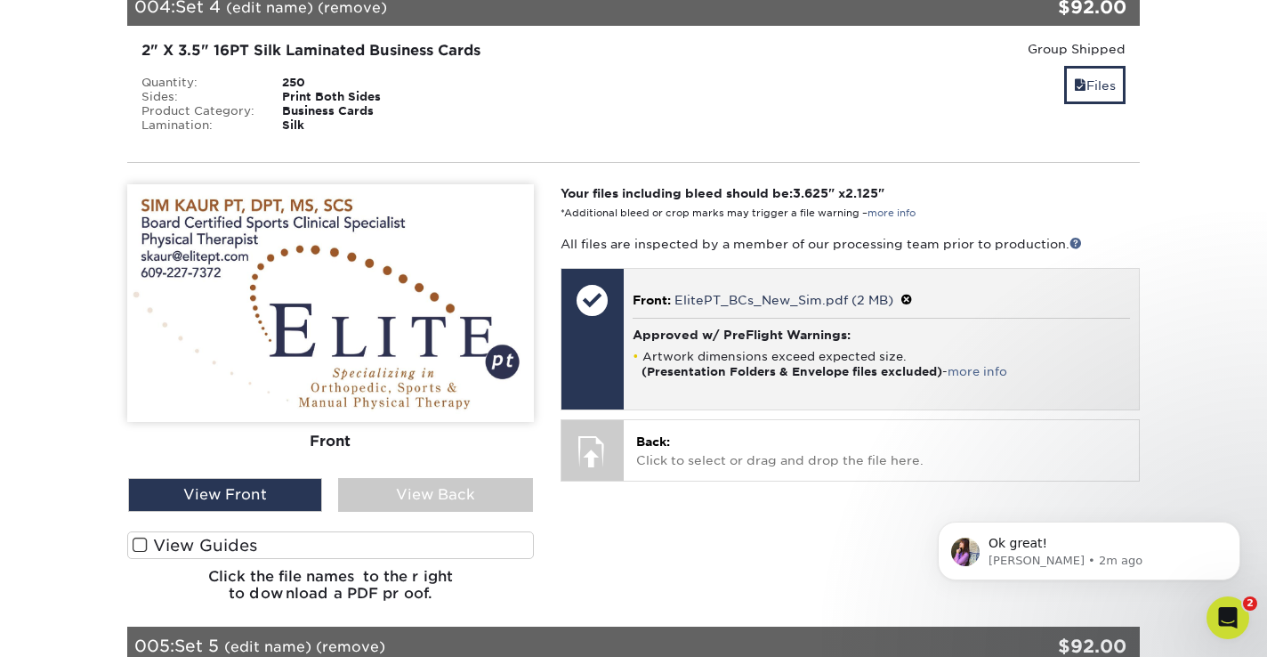
scroll to position [2284, 0]
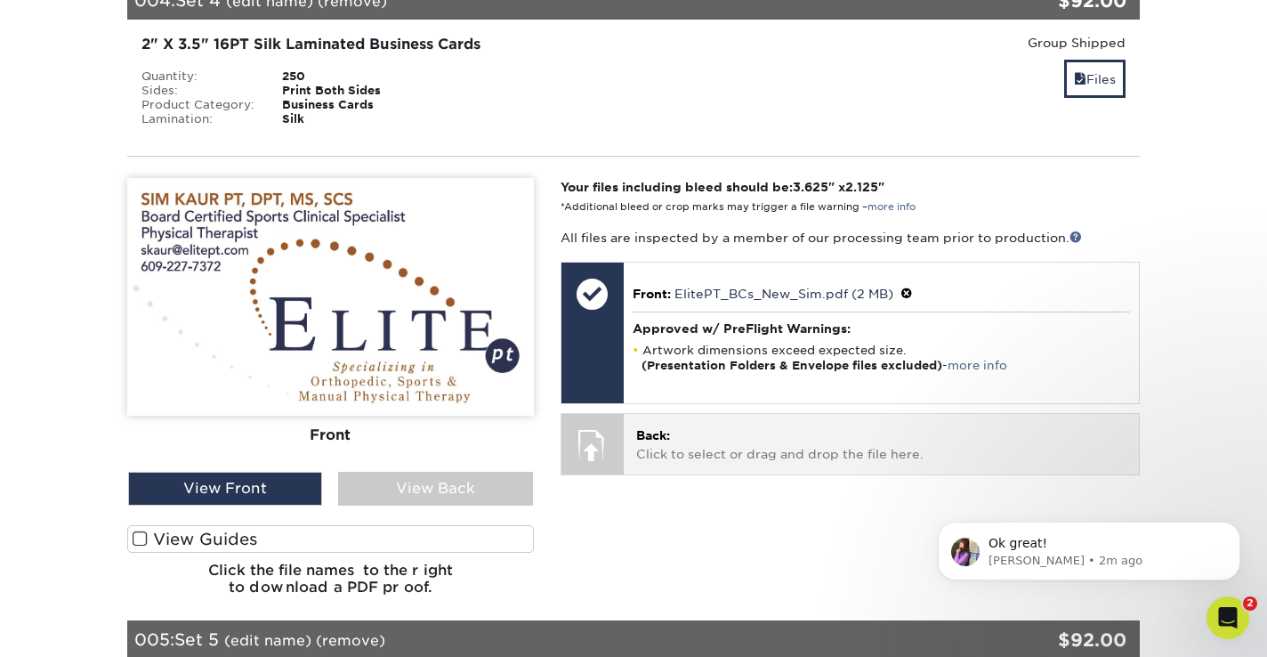
click at [664, 428] on span "Back:" at bounding box center [653, 435] width 34 height 14
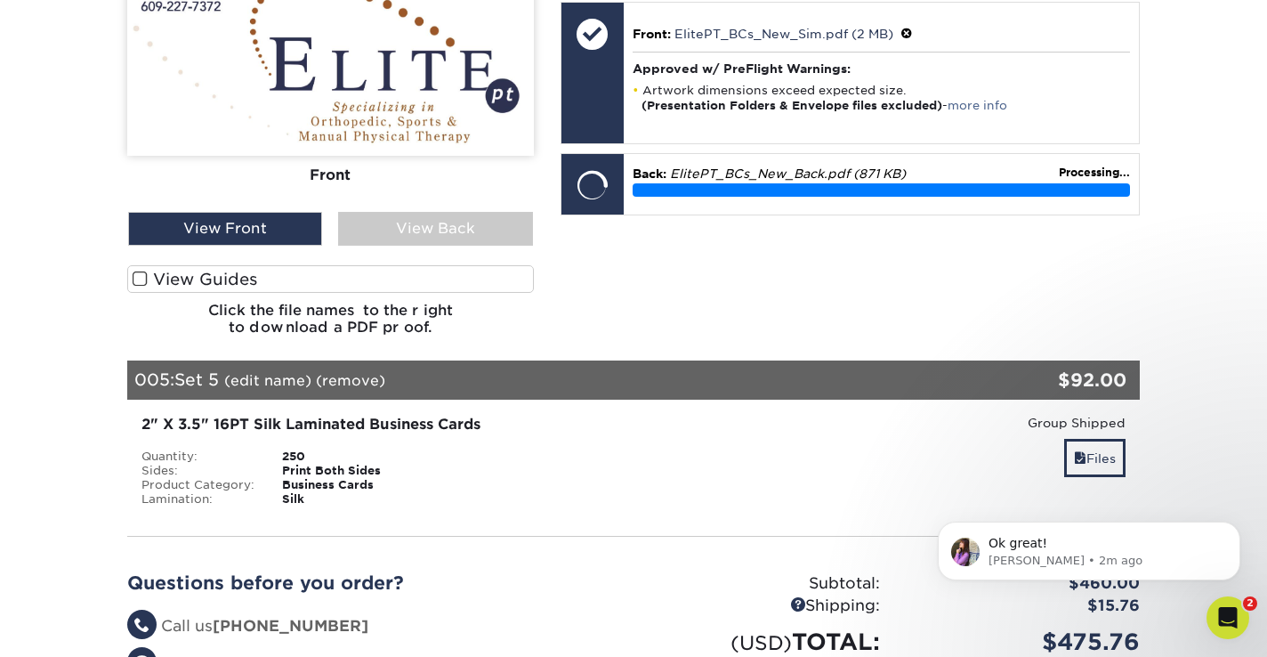
scroll to position [2555, 0]
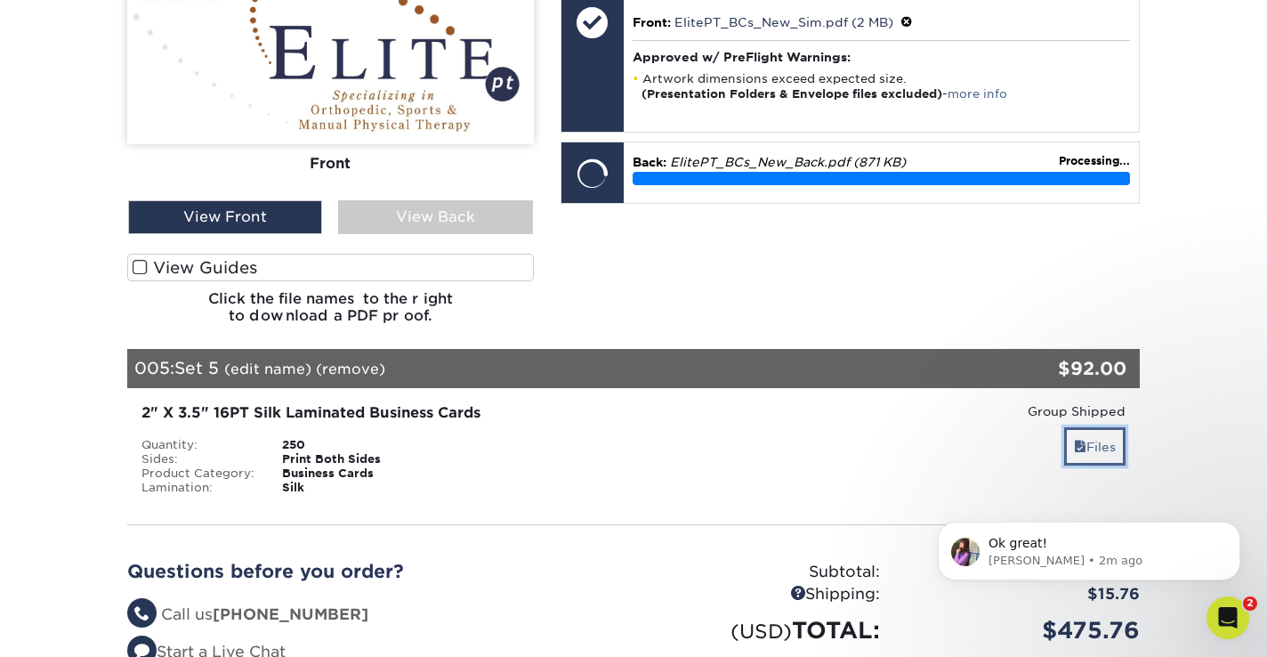
click at [1099, 431] on link "Files" at bounding box center [1094, 446] width 61 height 38
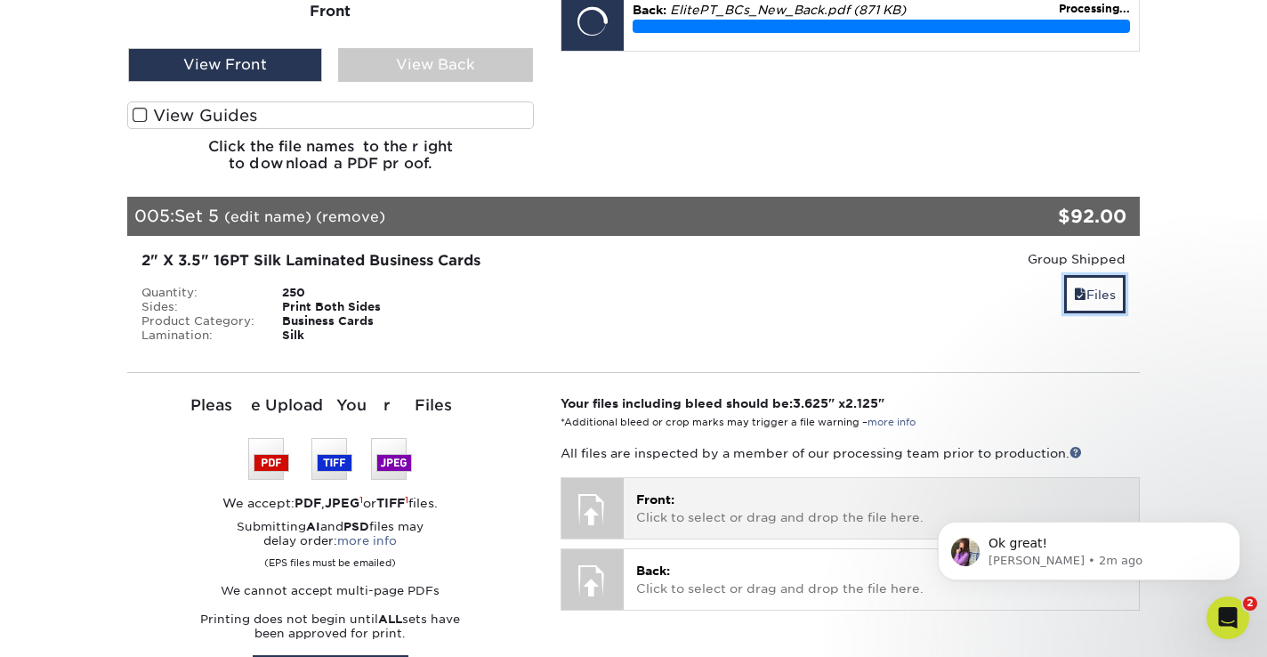
scroll to position [2715, 0]
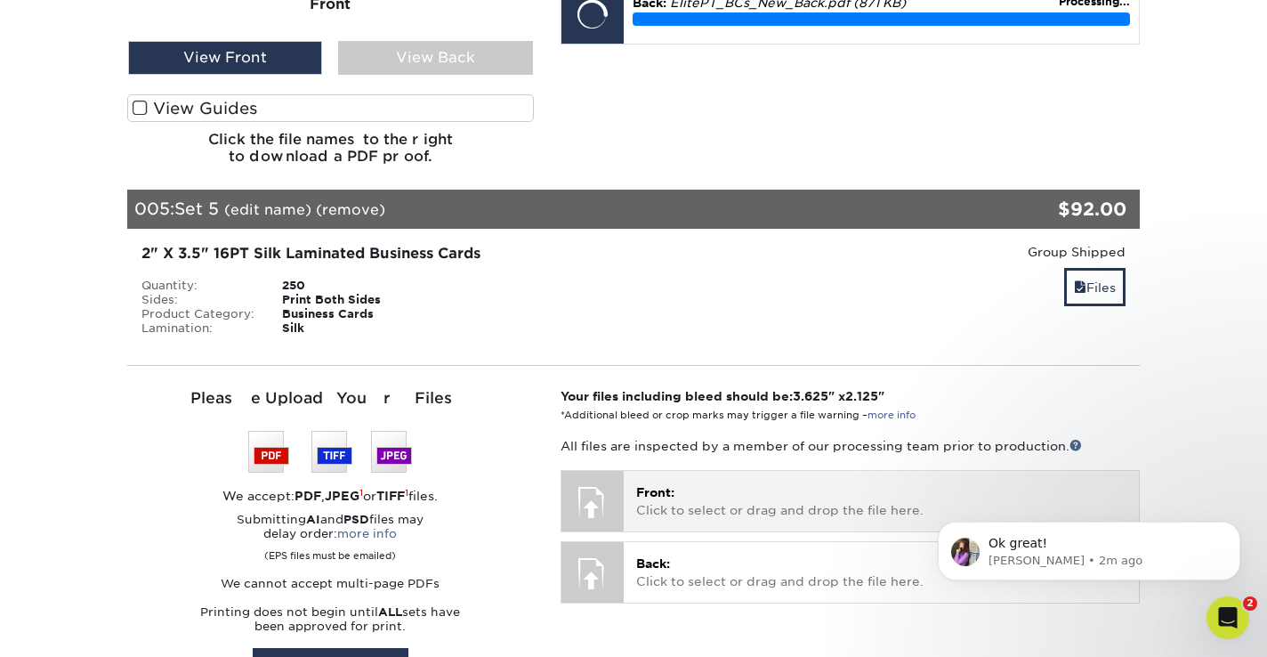
click at [710, 484] on p "Front: Click to select or drag and drop the file here." at bounding box center [881, 501] width 490 height 36
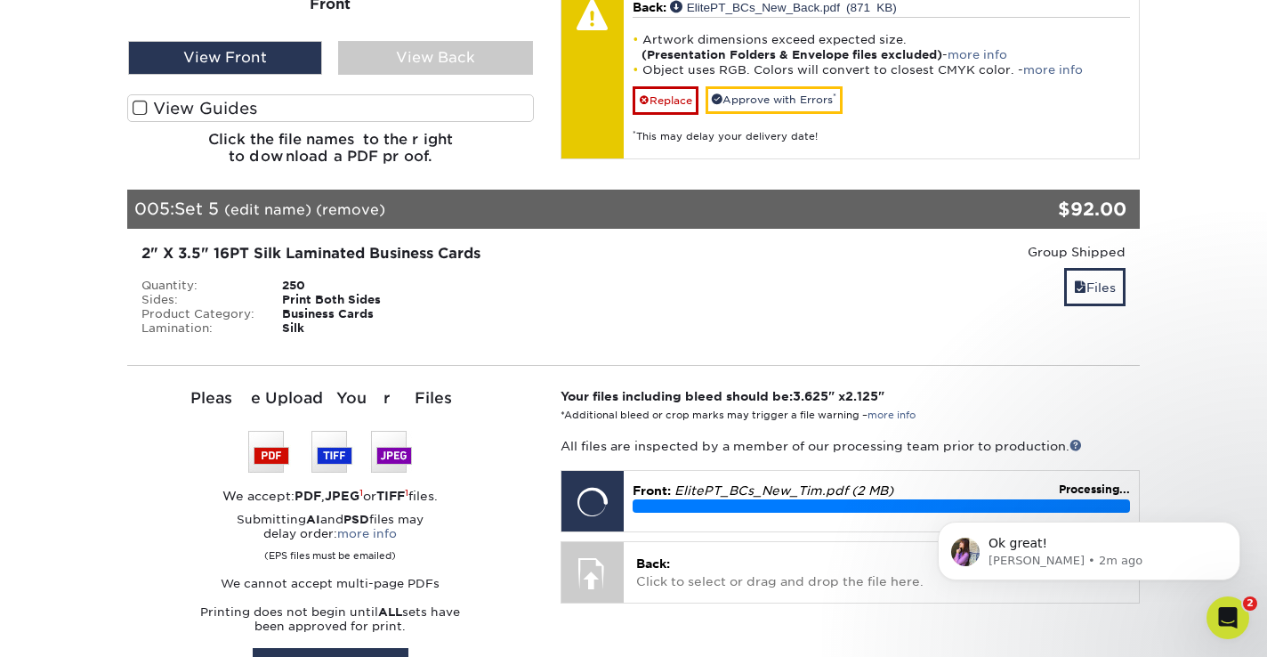
scroll to position [2712, 0]
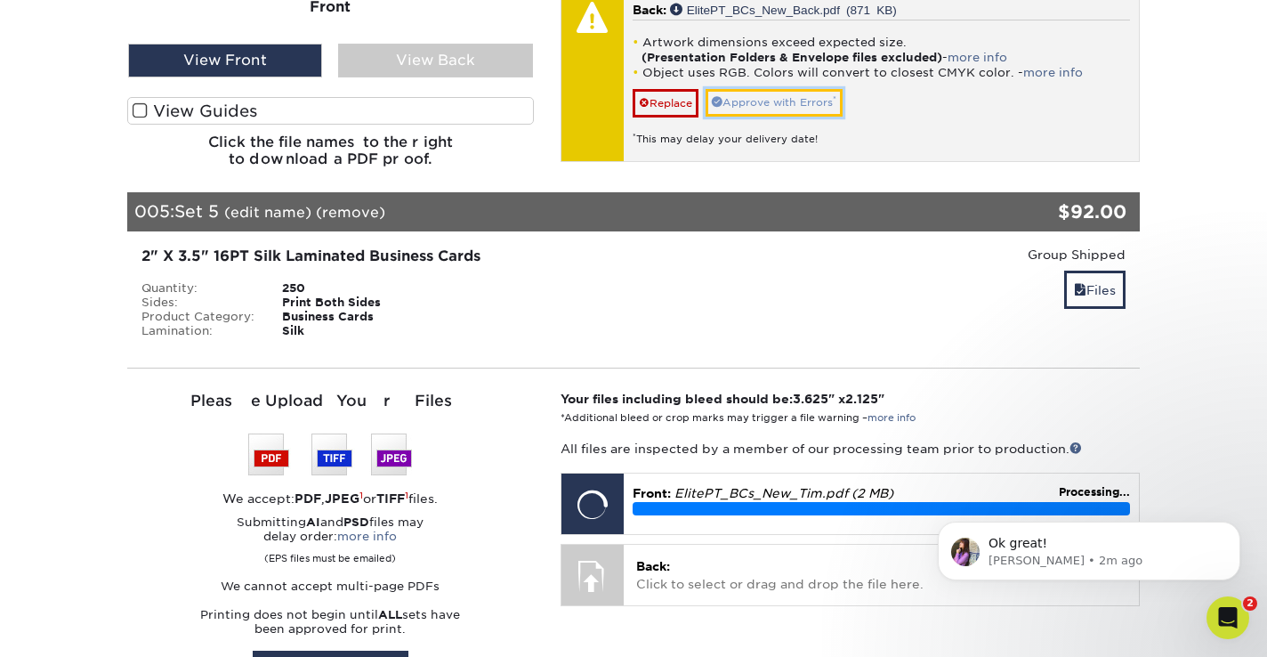
click at [795, 89] on link "Approve with Errors *" at bounding box center [774, 103] width 137 height 28
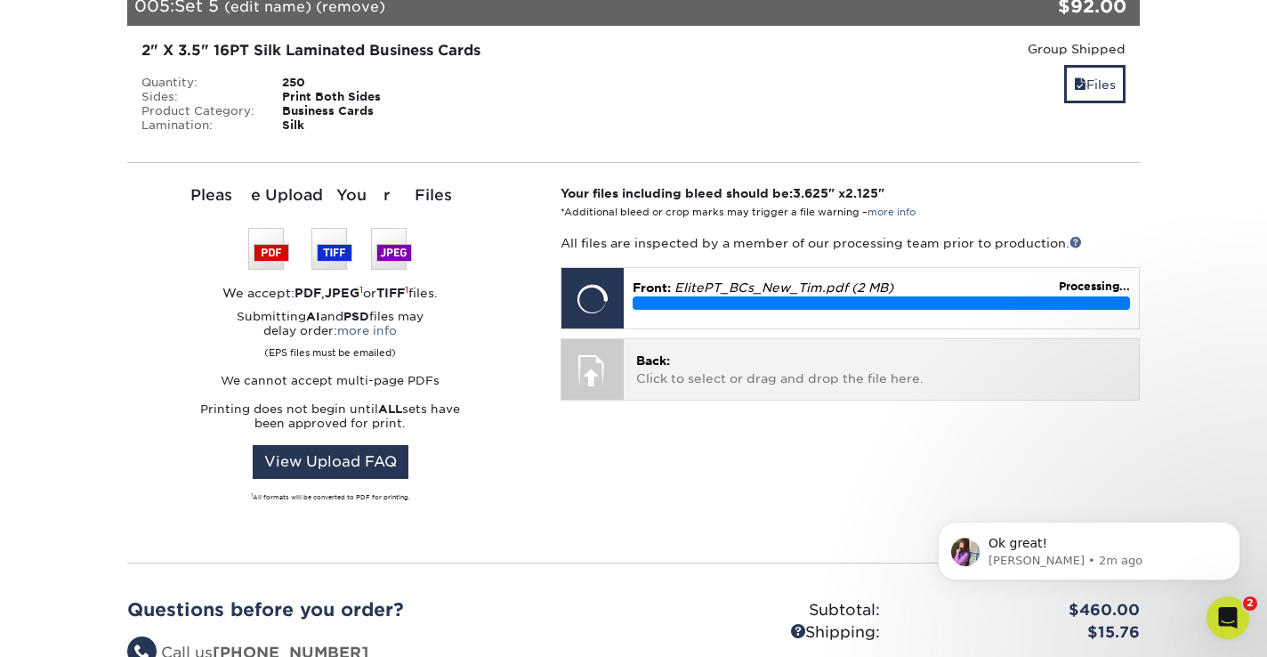
scroll to position [2918, 0]
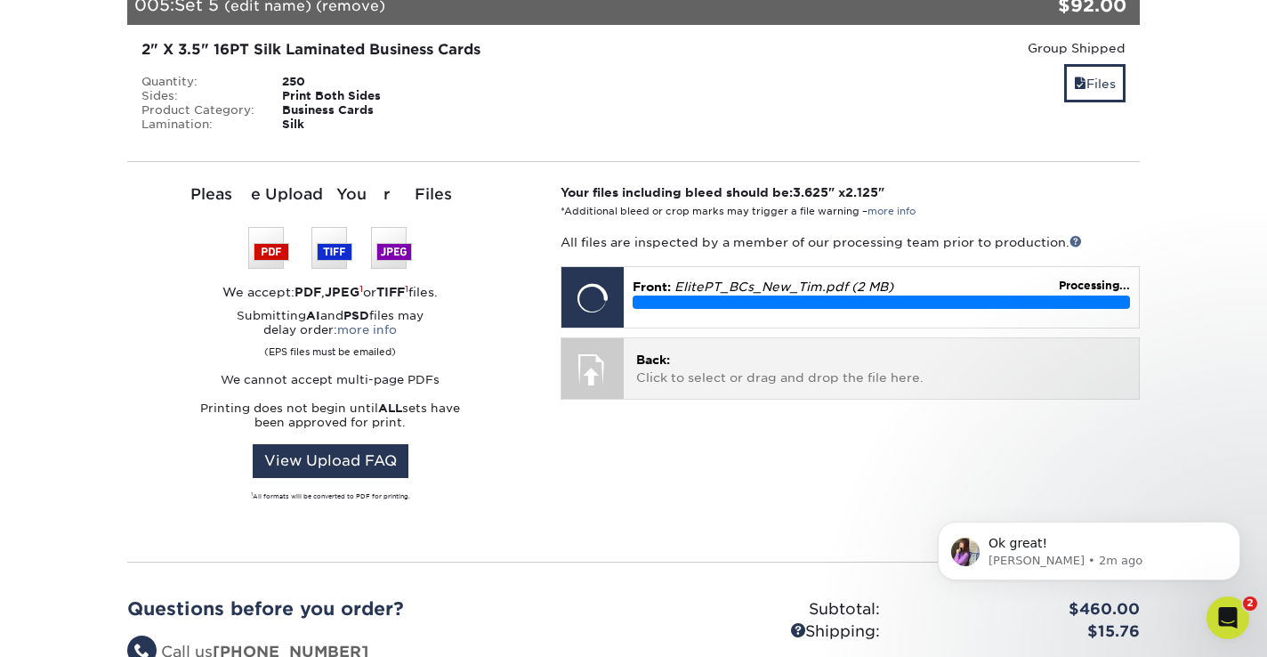
click at [680, 354] on p "Back: Click to select or drag and drop the file here." at bounding box center [881, 369] width 490 height 36
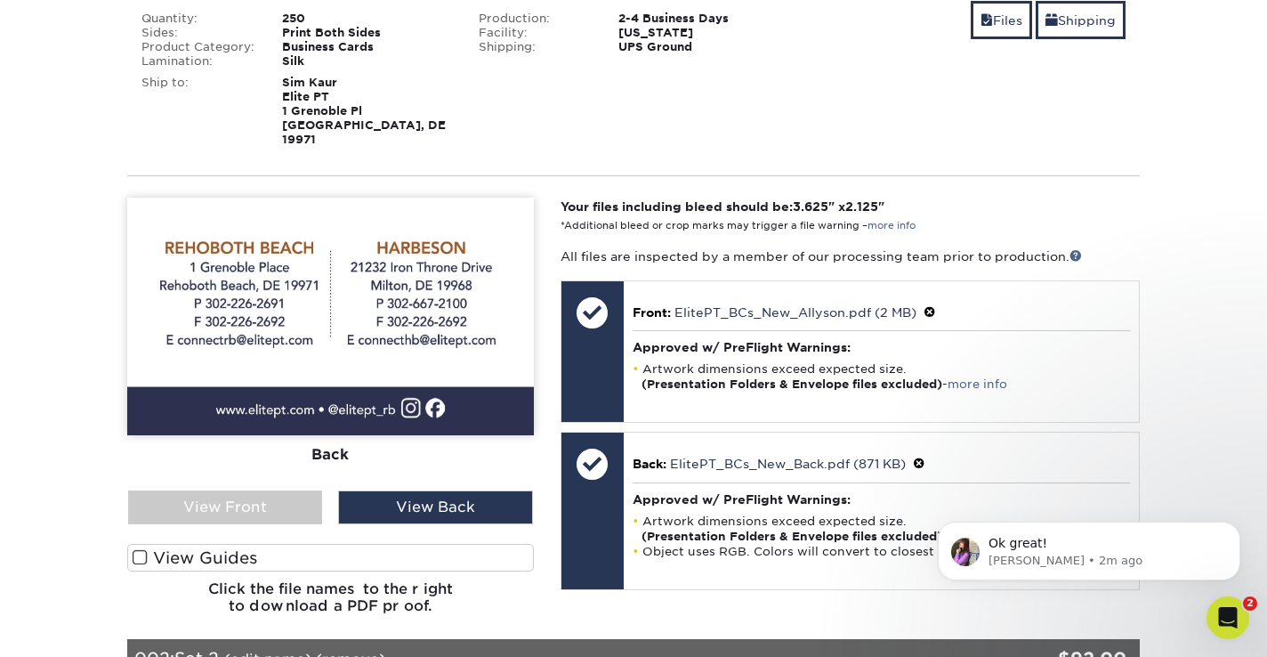
scroll to position [351, 0]
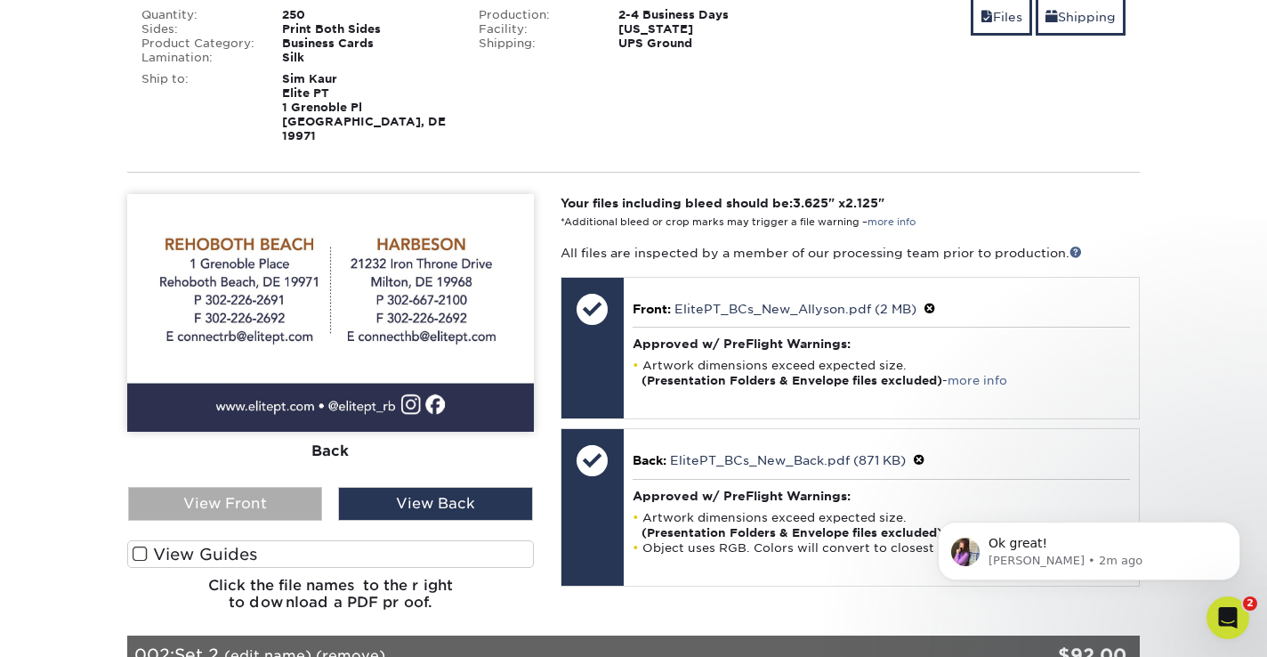
click at [268, 491] on div "View Front" at bounding box center [225, 504] width 194 height 34
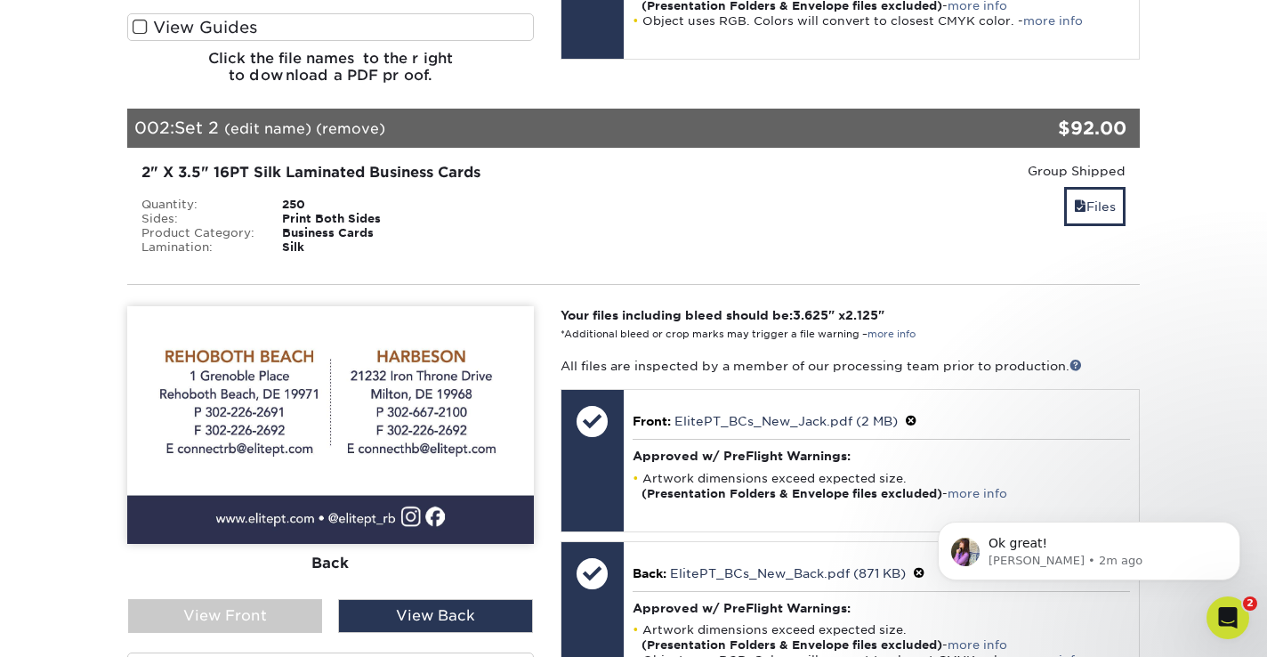
scroll to position [891, 0]
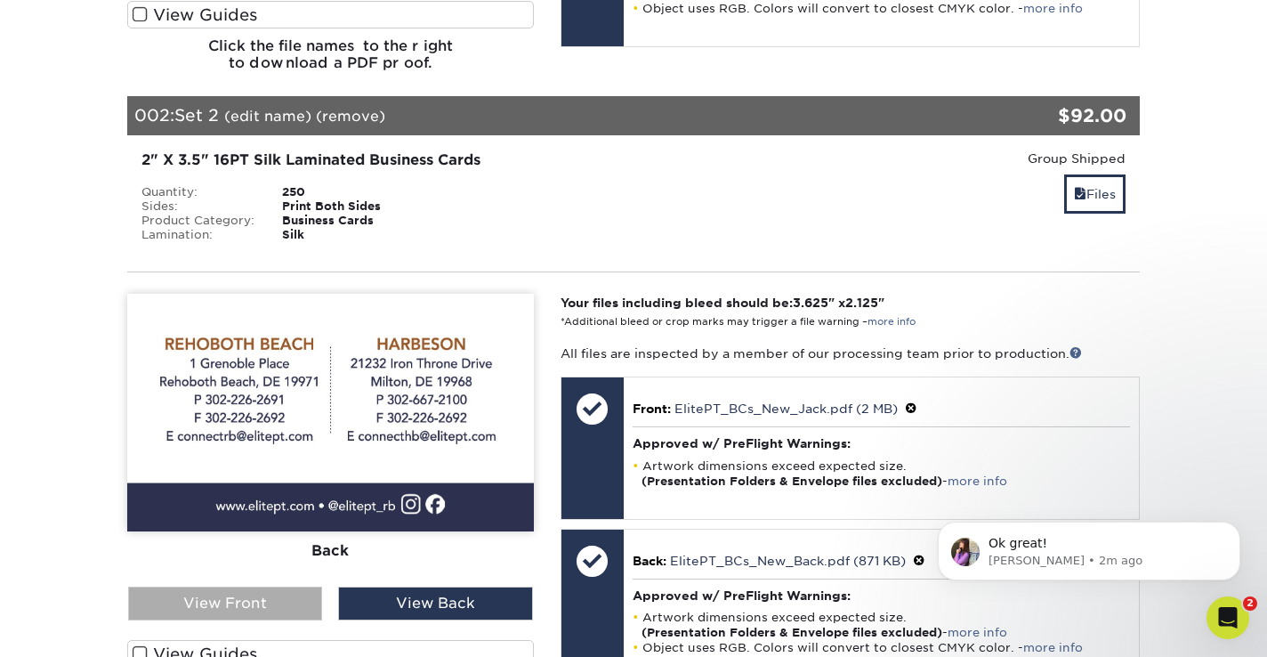
click at [279, 587] on div "View Front" at bounding box center [225, 603] width 194 height 34
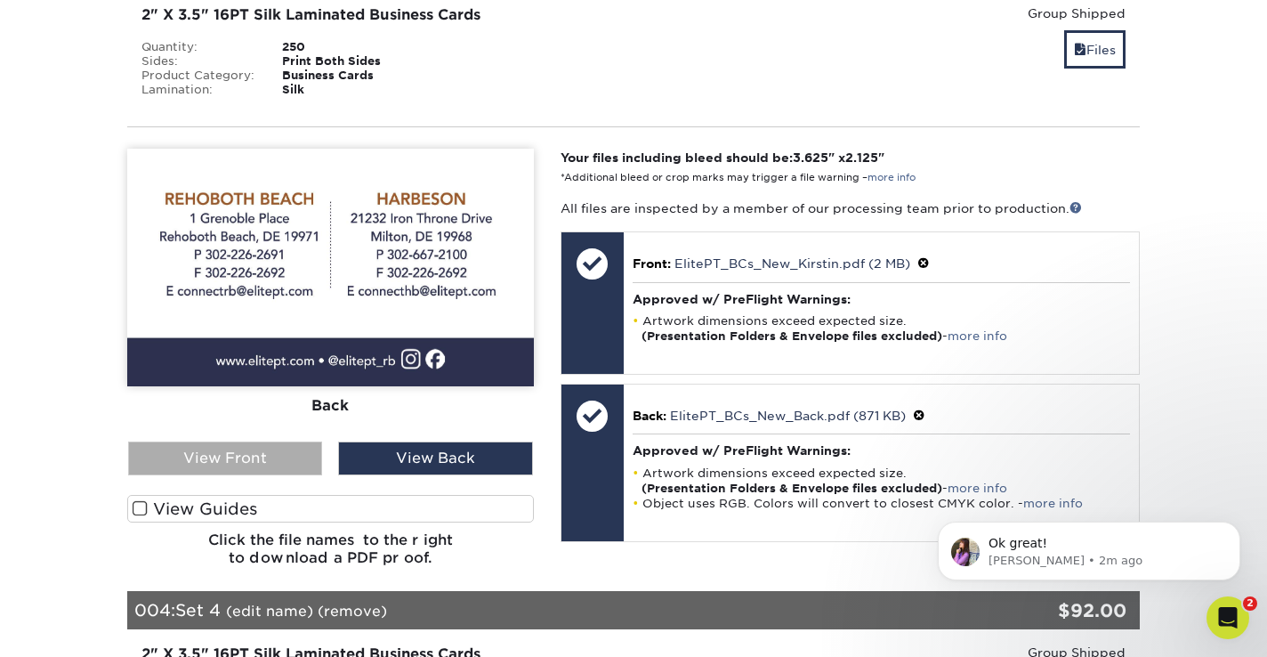
click at [235, 444] on div "View Front" at bounding box center [225, 458] width 194 height 34
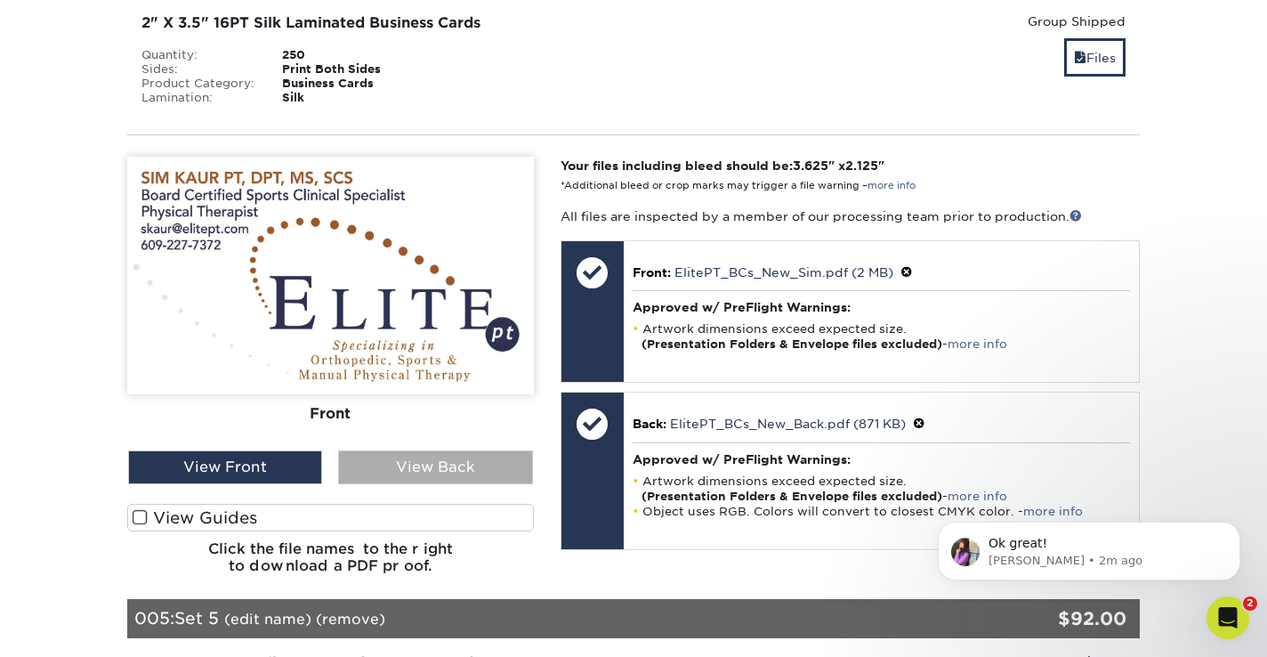
click at [444, 458] on div "View Back" at bounding box center [435, 467] width 194 height 34
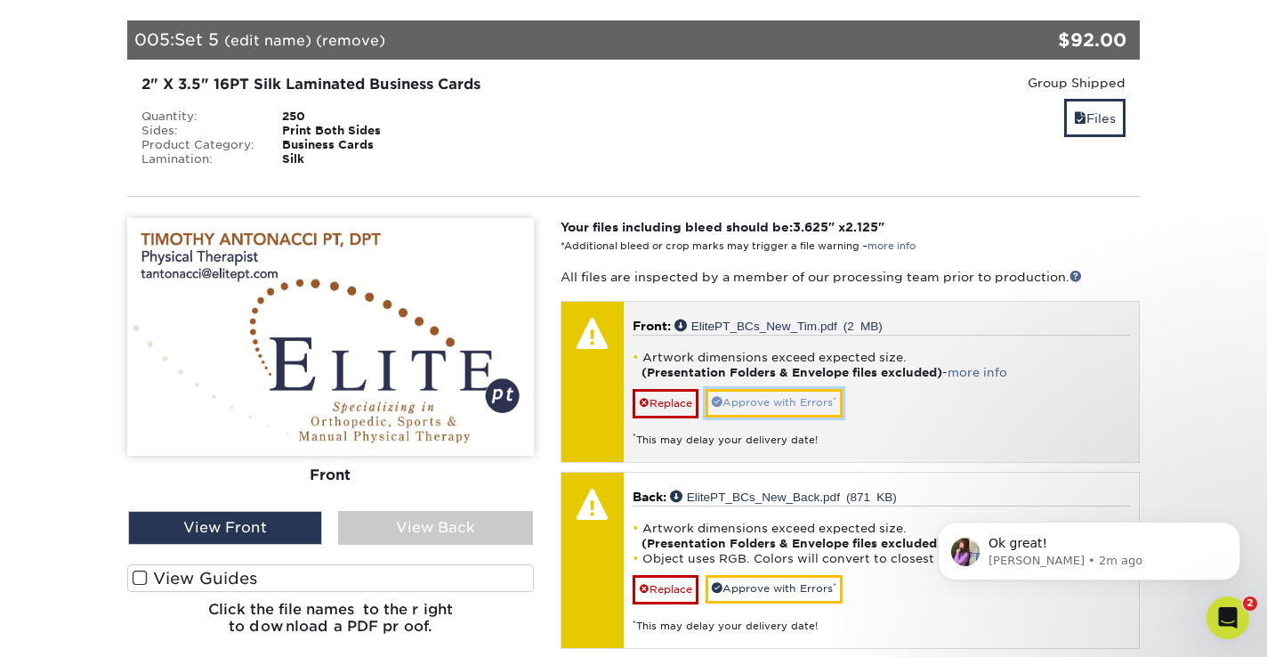
click at [805, 391] on link "Approve with Errors *" at bounding box center [774, 403] width 137 height 28
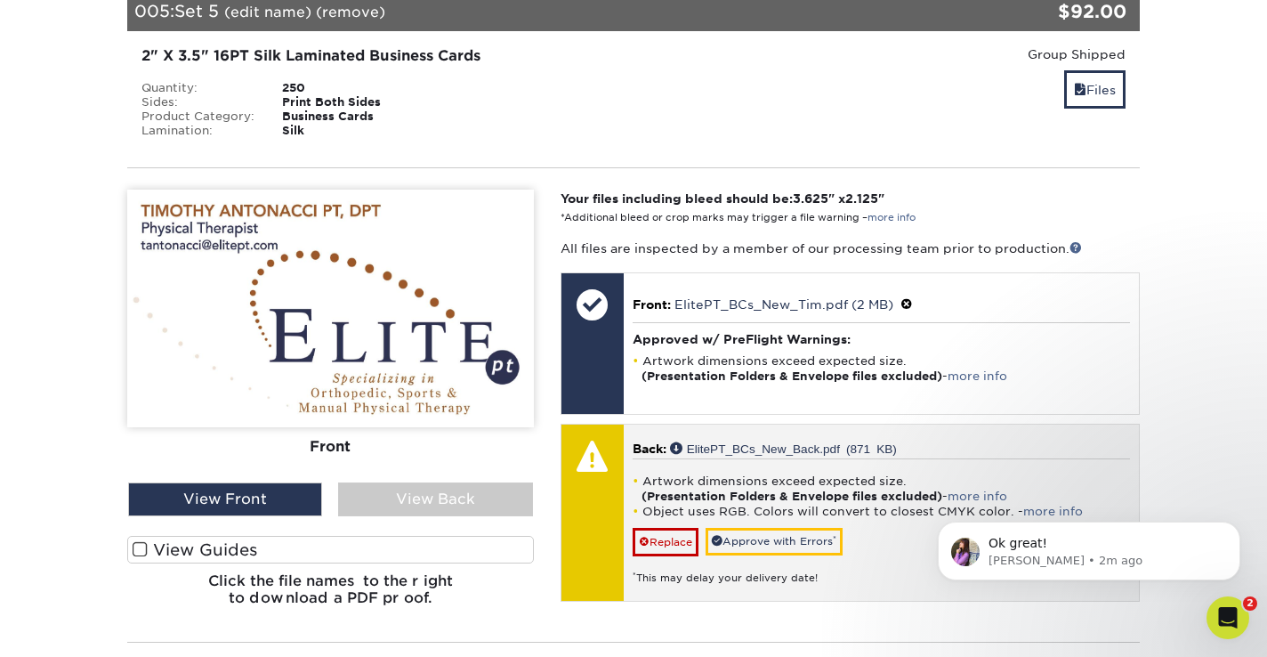
click at [807, 556] on div "* This may delay your delivery date!" at bounding box center [881, 570] width 497 height 29
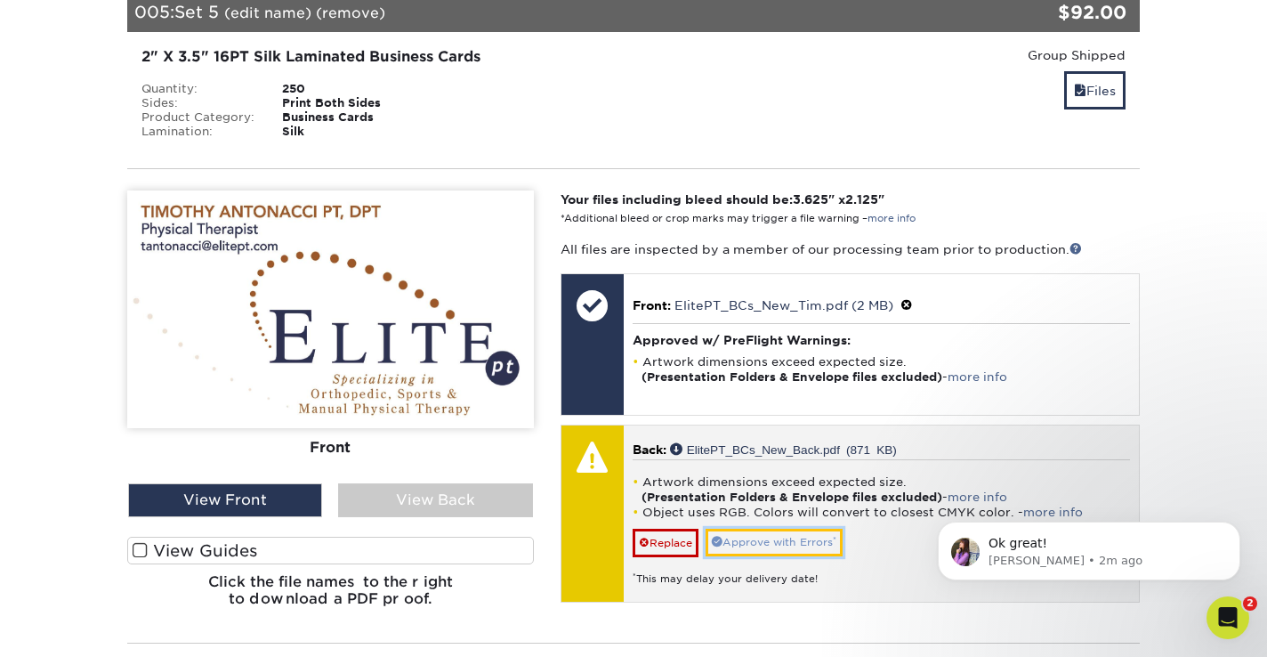
click at [801, 533] on link "Approve with Errors *" at bounding box center [774, 543] width 137 height 28
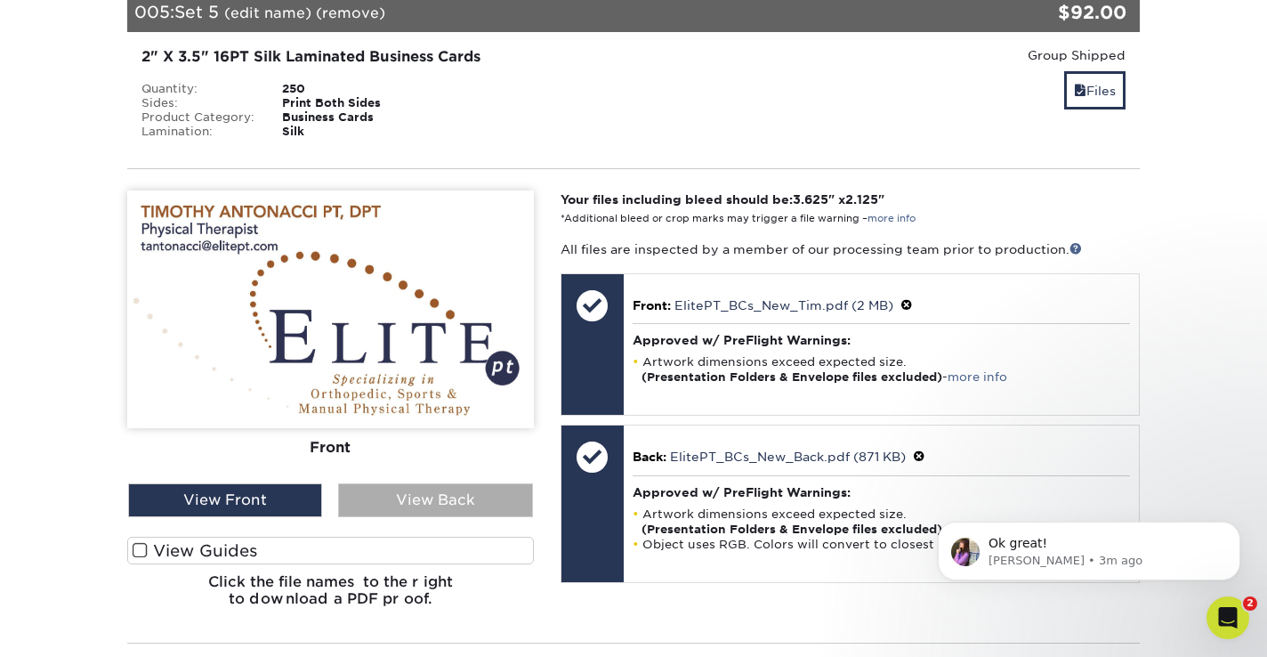
scroll to position [1566, 0]
click at [452, 483] on div "View Back" at bounding box center [435, 500] width 194 height 34
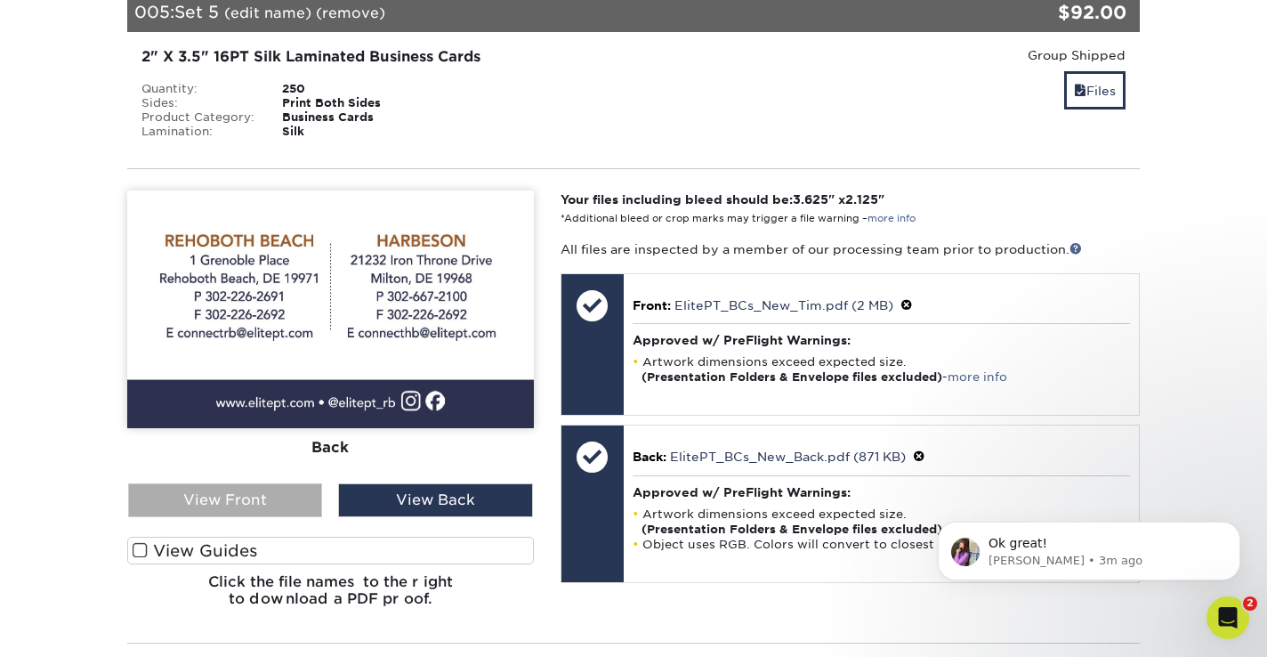
click at [271, 483] on div "View Front" at bounding box center [225, 500] width 194 height 34
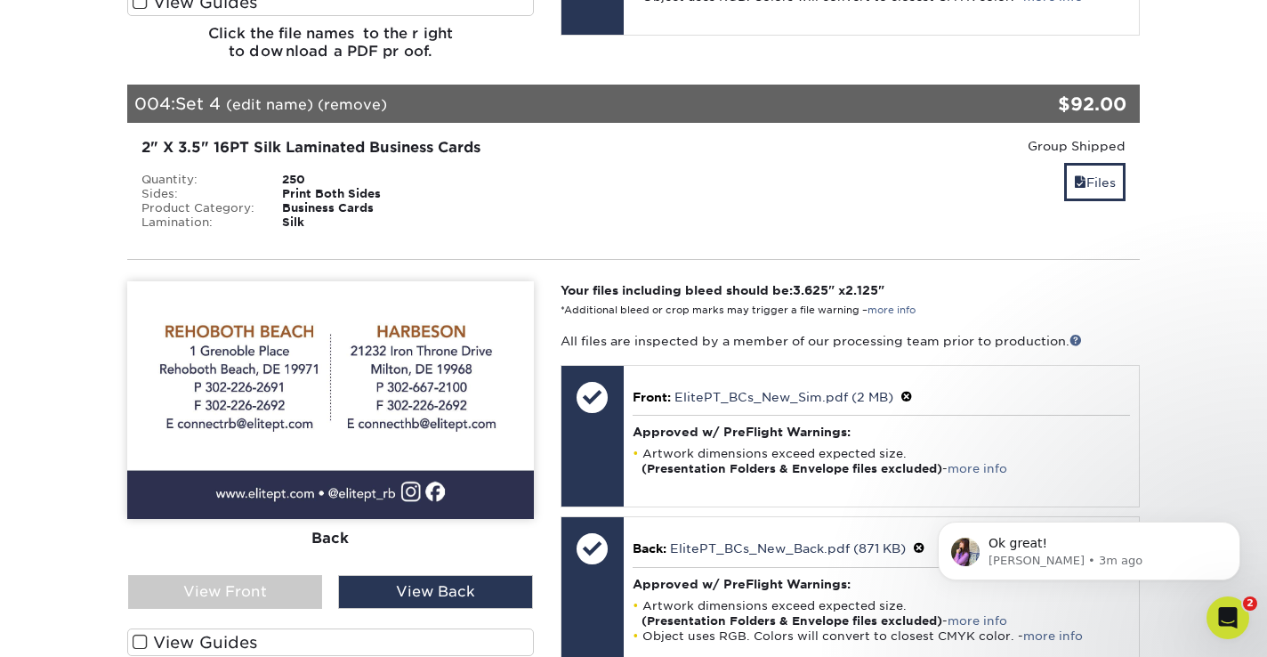
scroll to position [2179, 0]
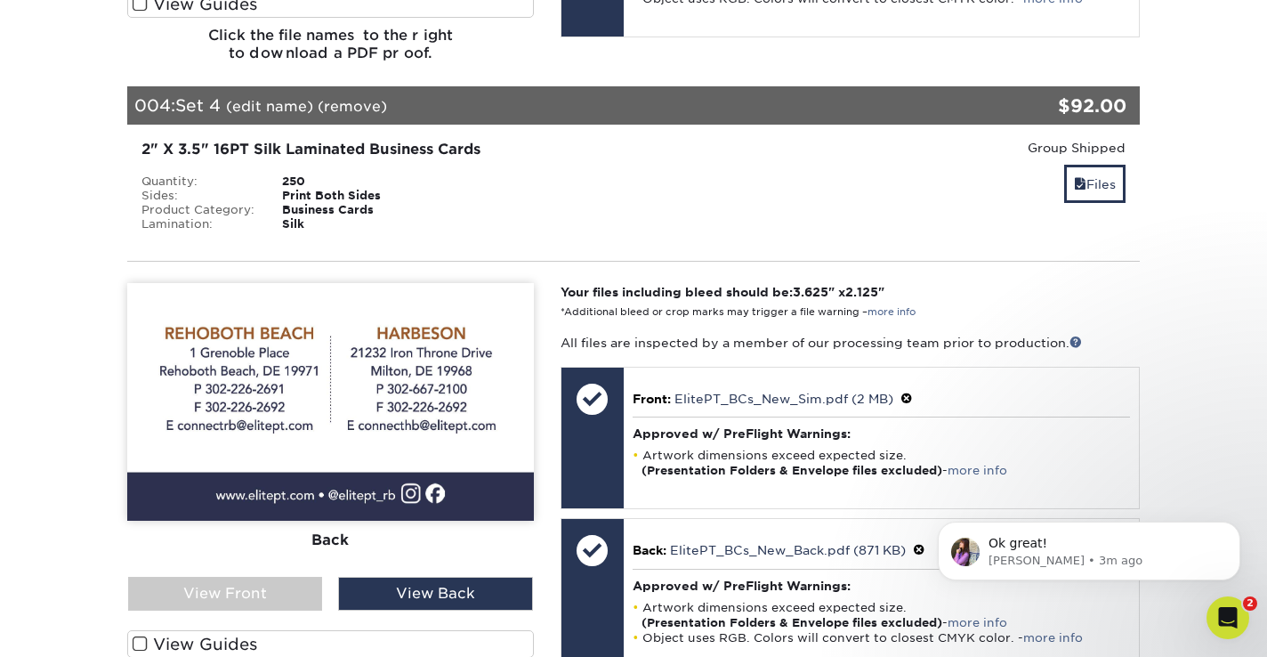
drag, startPoint x: 271, startPoint y: 573, endPoint x: 297, endPoint y: 550, distance: 34.7
click at [271, 577] on div "View Front" at bounding box center [225, 594] width 194 height 34
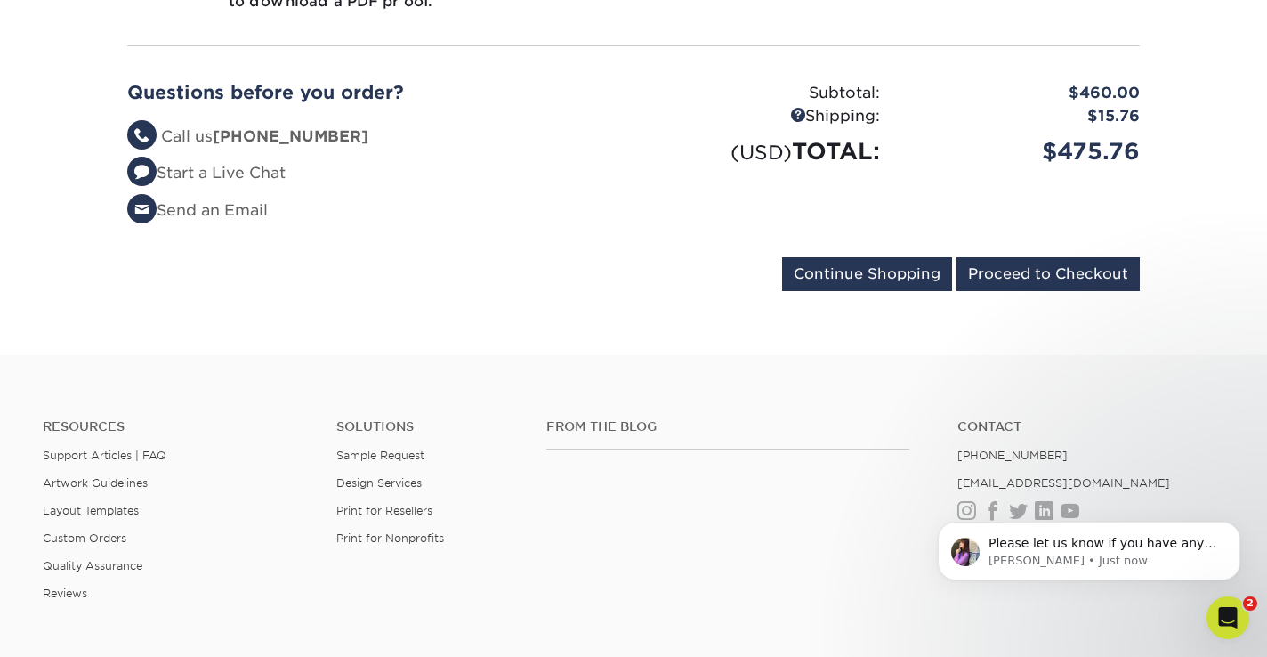
scroll to position [3519, 0]
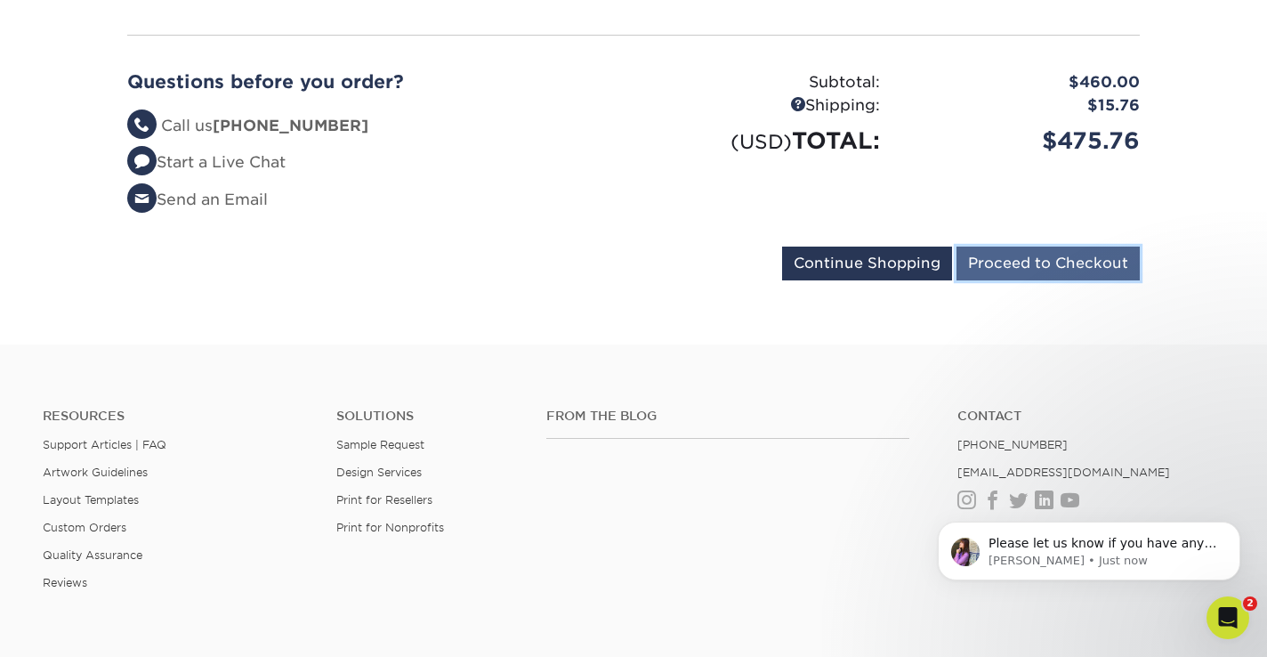
click at [1069, 255] on input "Proceed to Checkout" at bounding box center [1047, 263] width 183 height 34
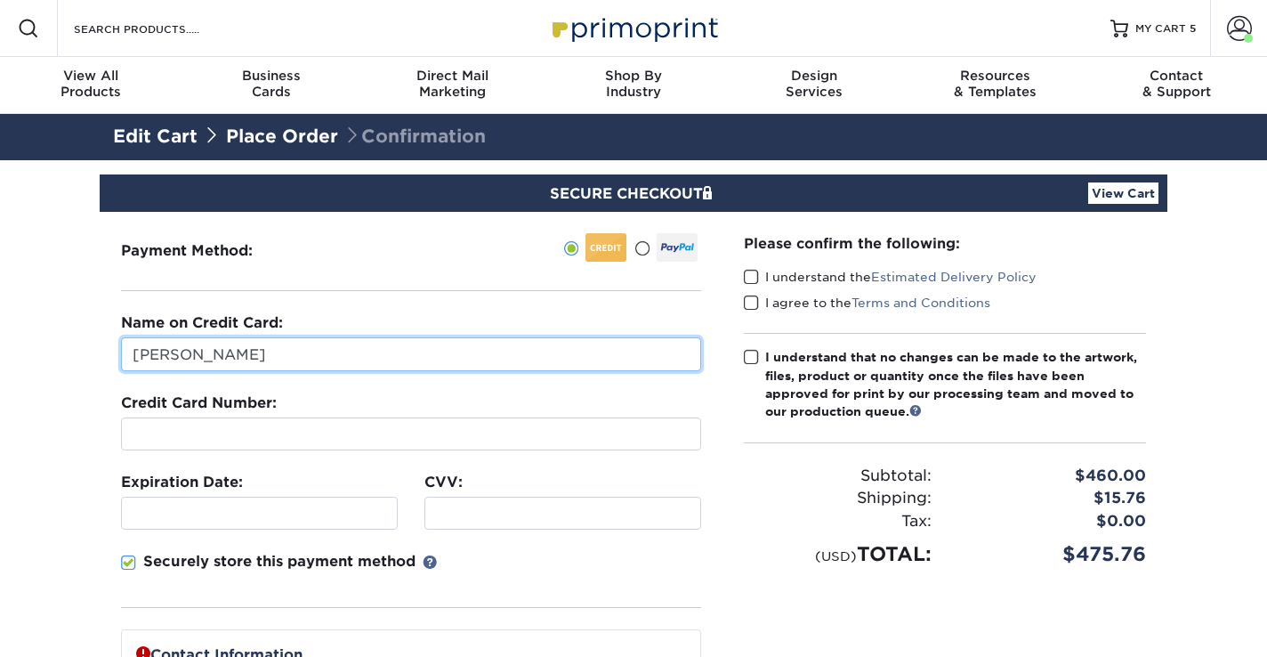
drag, startPoint x: 234, startPoint y: 360, endPoint x: 100, endPoint y: 361, distance: 134.4
click at [100, 361] on div "Payment Method:" at bounding box center [411, 575] width 623 height 727
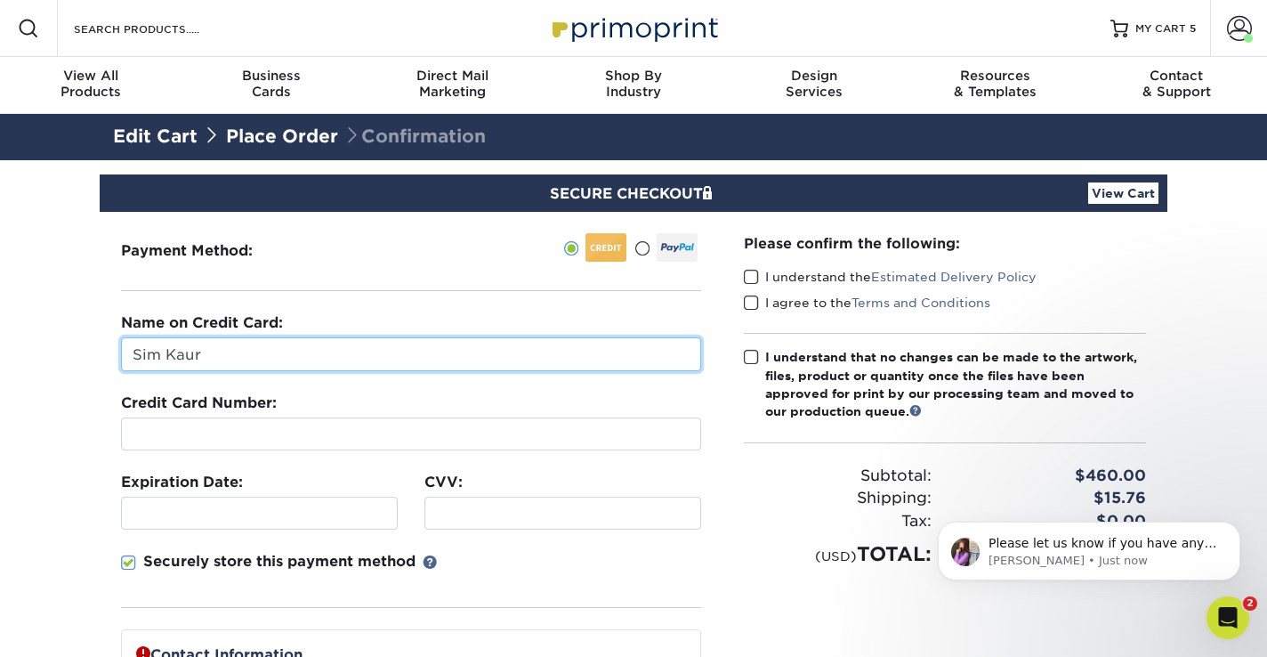
type input "Sim Kaur"
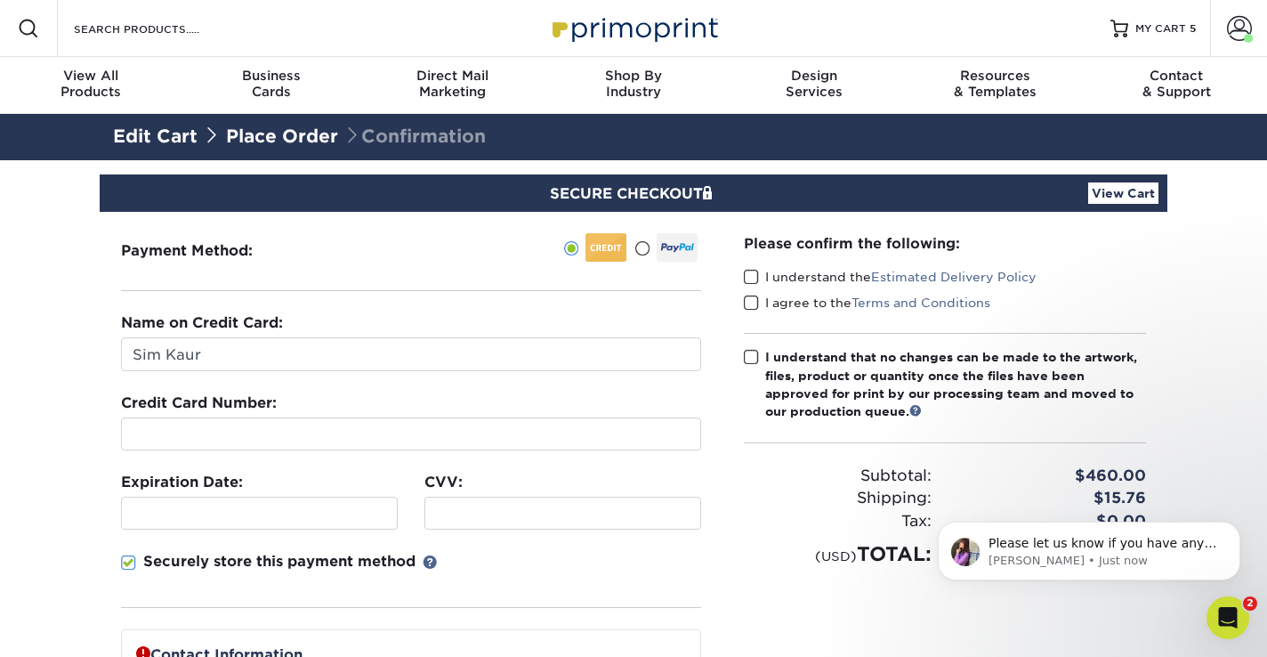
click at [232, 502] on div at bounding box center [259, 512] width 277 height 33
click at [759, 278] on label "I understand the Estimated Delivery Policy" at bounding box center [890, 277] width 293 height 18
click at [0, 0] on input "I understand the Estimated Delivery Policy" at bounding box center [0, 0] width 0 height 0
click at [755, 300] on span at bounding box center [751, 303] width 15 height 17
click at [0, 0] on input "I agree to the Terms and Conditions" at bounding box center [0, 0] width 0 height 0
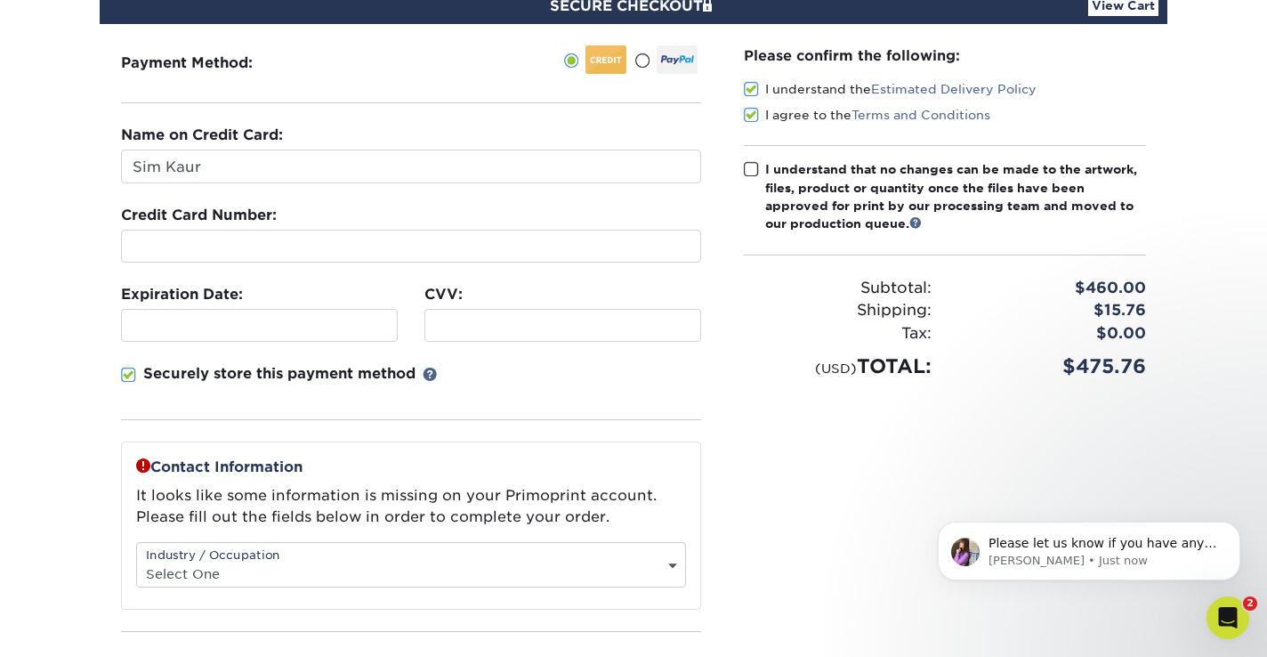
scroll to position [191, 0]
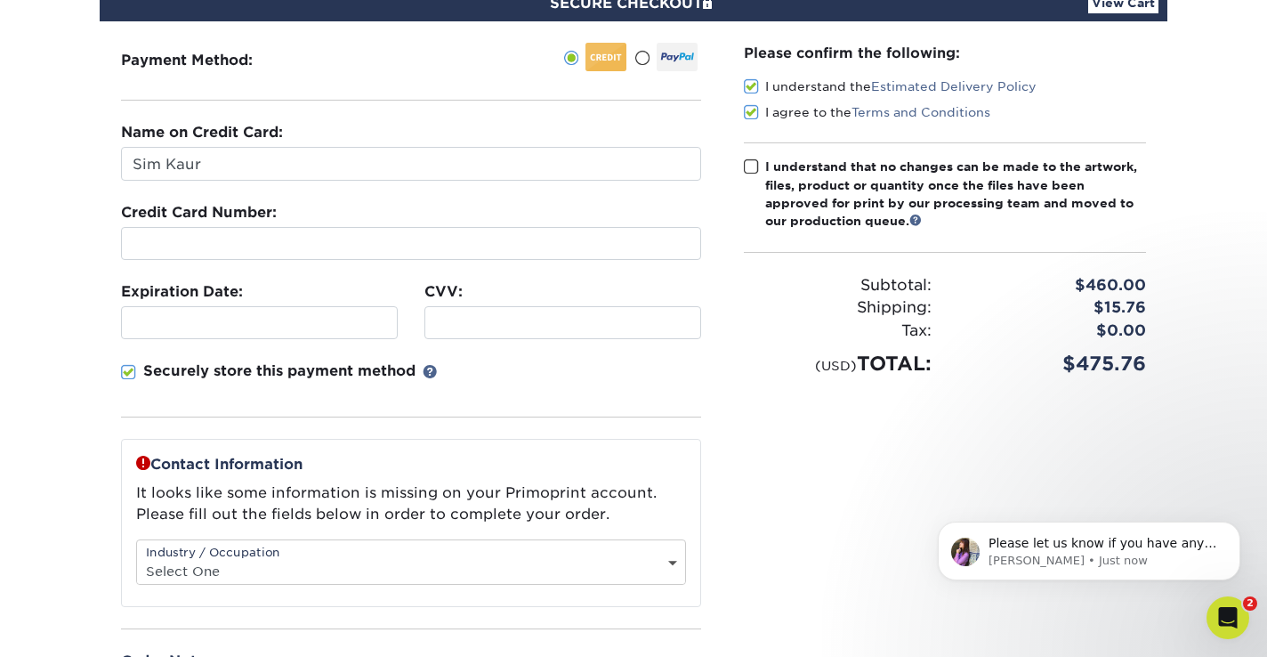
click at [754, 168] on span at bounding box center [751, 166] width 15 height 17
click at [0, 0] on input "I understand that no changes can be made to the artwork, files, product or quan…" at bounding box center [0, 0] width 0 height 0
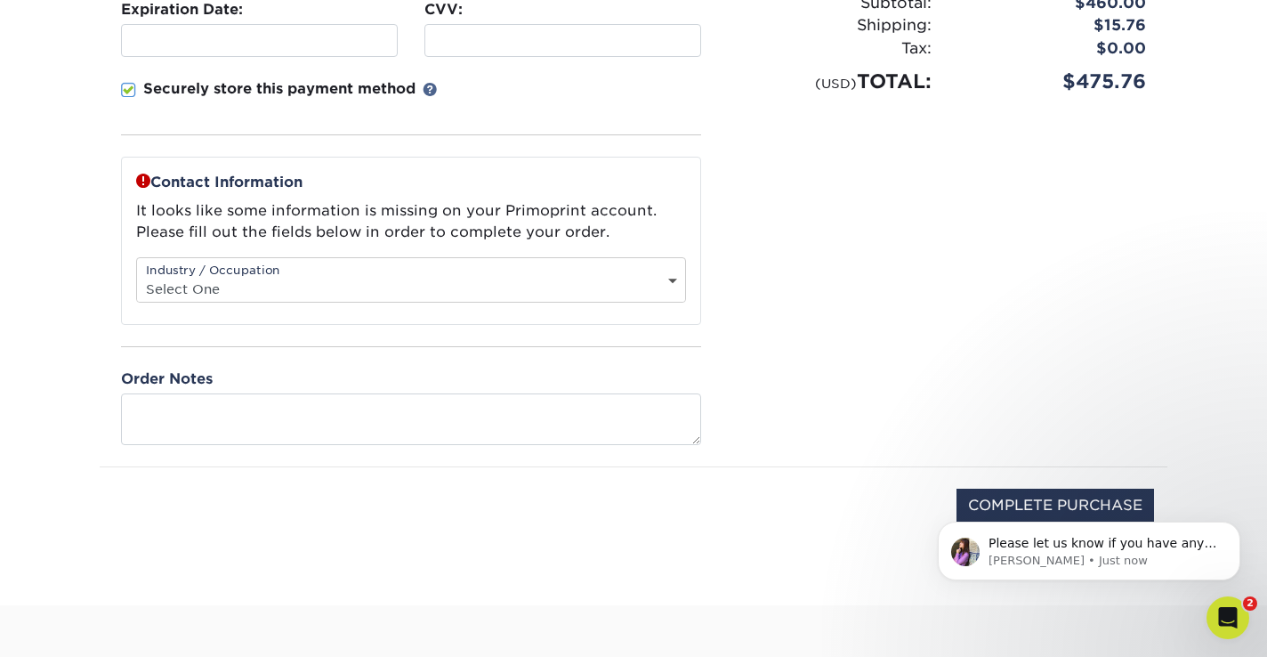
scroll to position [474, 0]
click at [667, 276] on select "Select One Administrative Executive Human Resources Construction Education Ente…" at bounding box center [411, 287] width 548 height 26
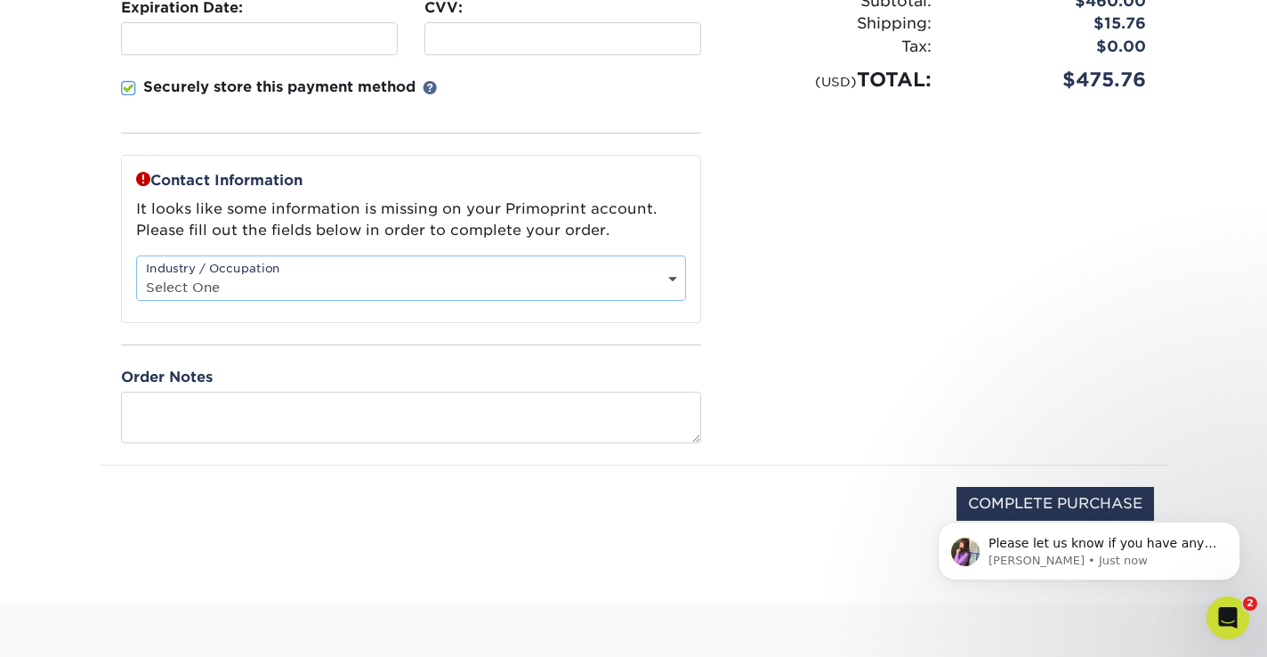
select select "11"
click at [137, 274] on select "Select One Administrative Executive Human Resources Construction Education Ente…" at bounding box center [411, 287] width 548 height 26
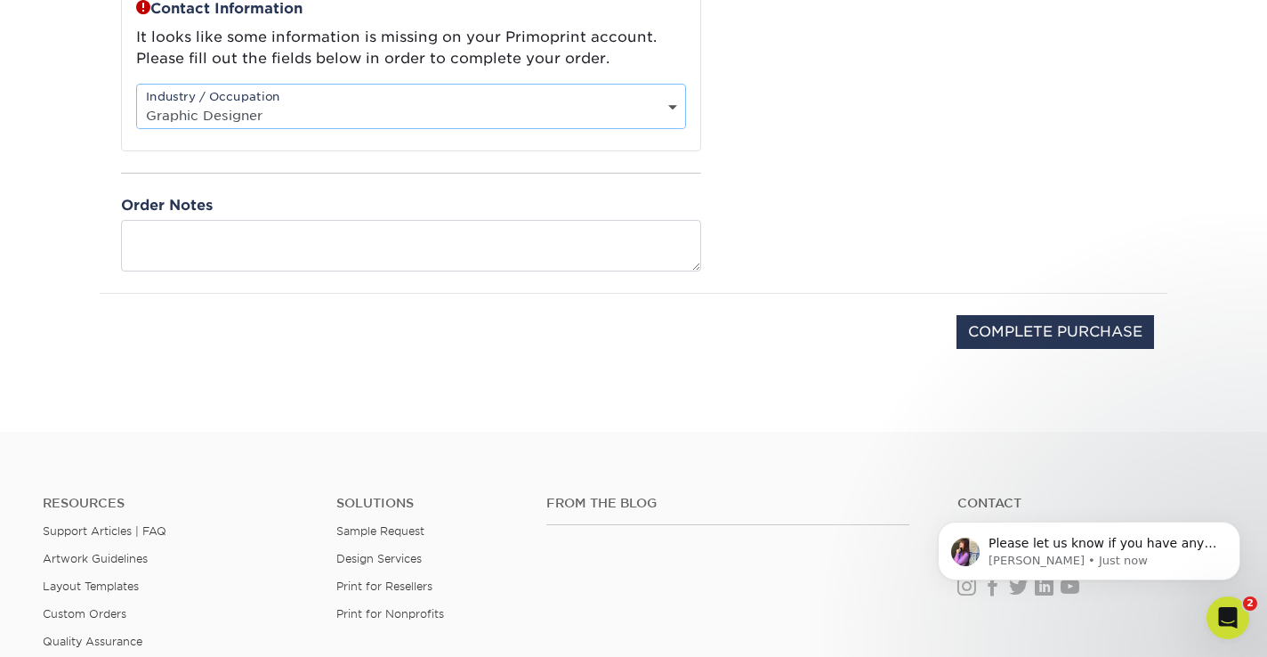
scroll to position [680, 0]
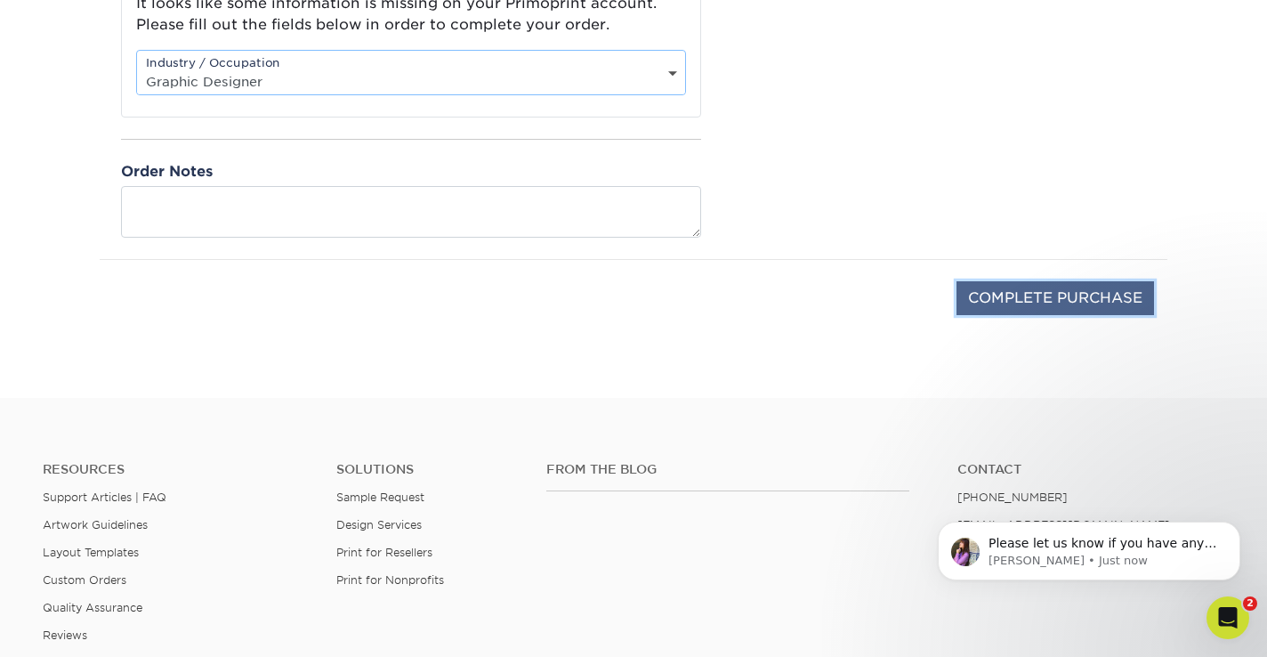
click at [1074, 301] on input "COMPLETE PURCHASE" at bounding box center [1055, 298] width 198 height 34
type input "PROCESSING, PLEASE WAIT..."
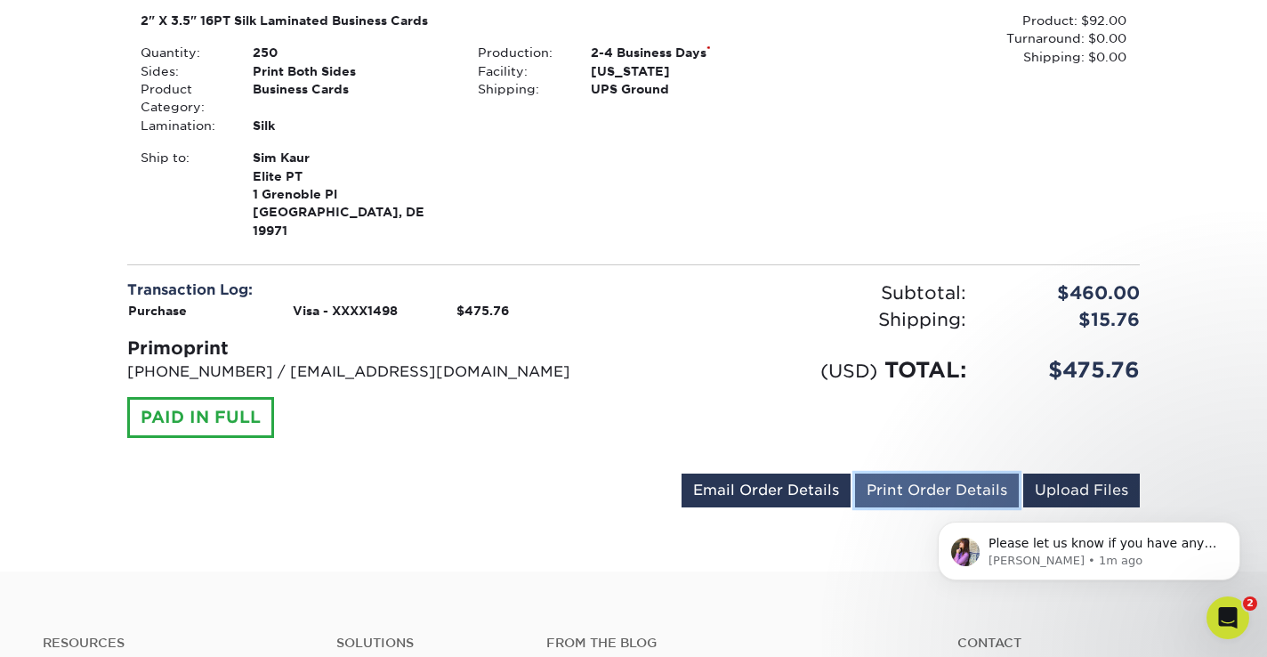
scroll to position [1739, 0]
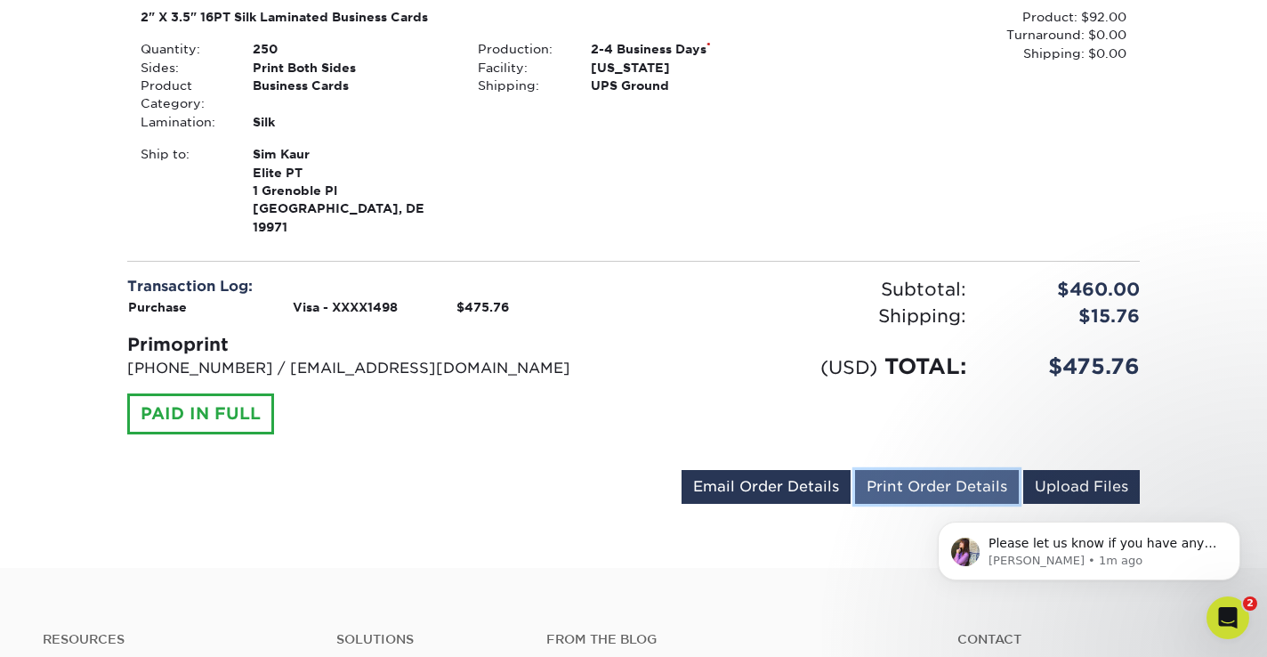
click at [967, 470] on link "Print Order Details" at bounding box center [937, 487] width 164 height 34
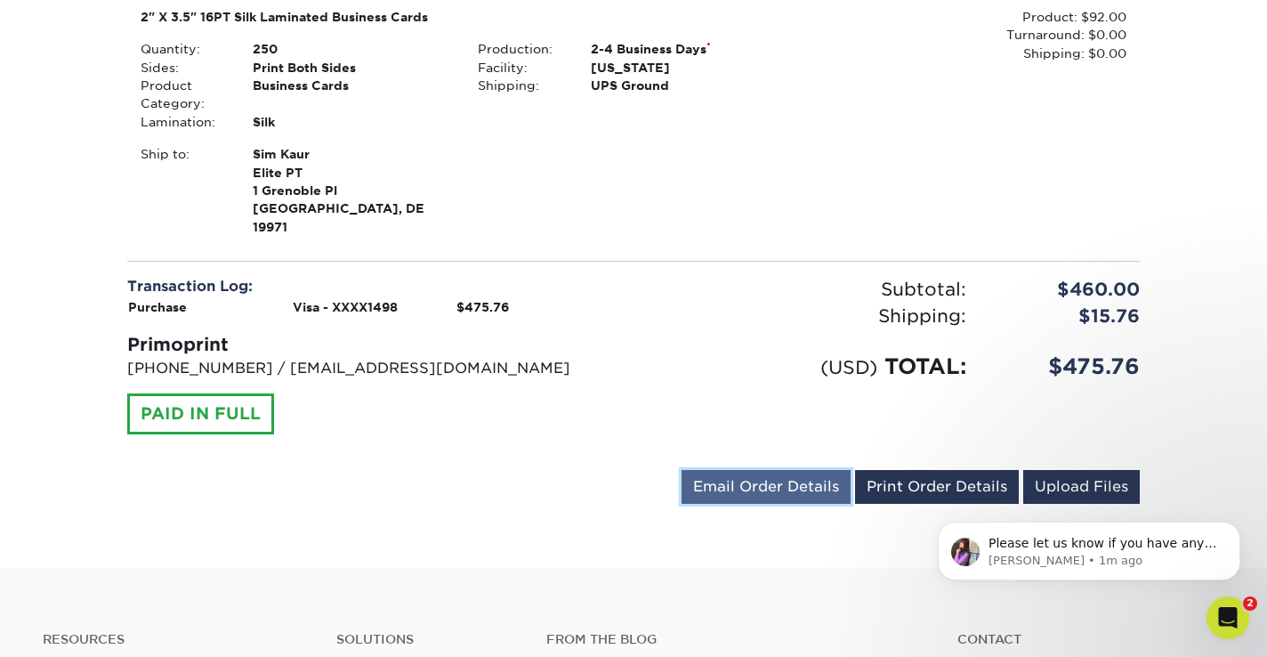
click at [792, 470] on link "Email Order Details" at bounding box center [766, 487] width 169 height 34
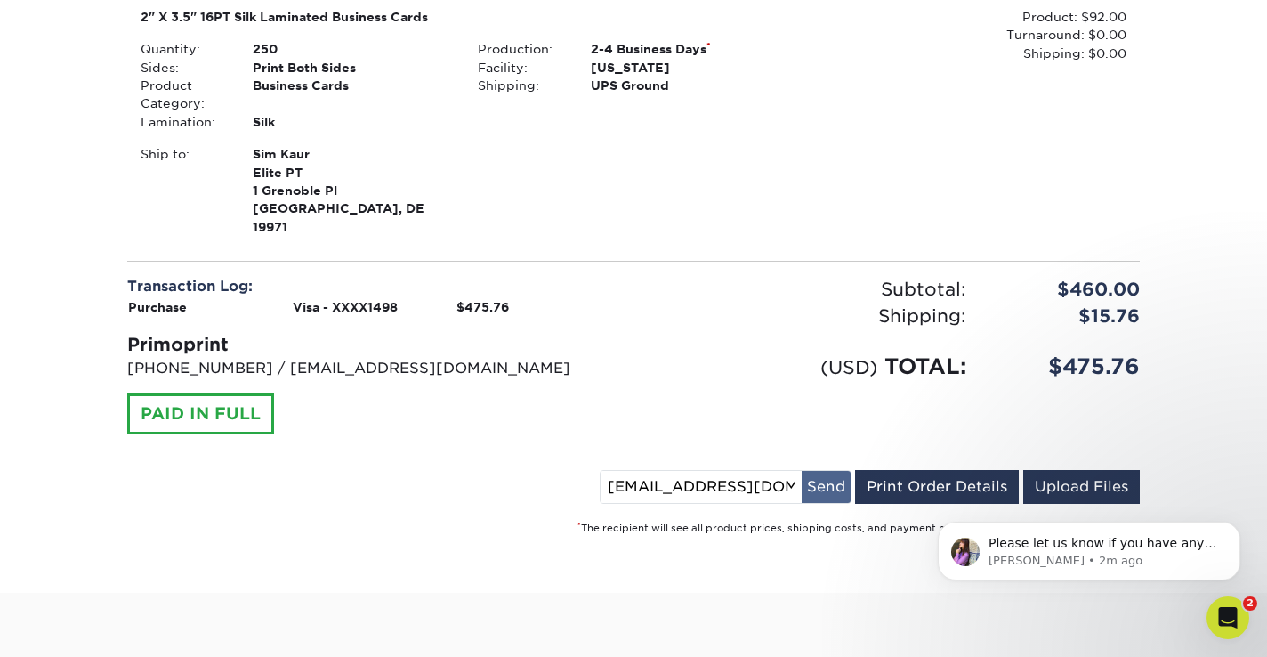
click at [824, 471] on button "Send" at bounding box center [826, 487] width 49 height 32
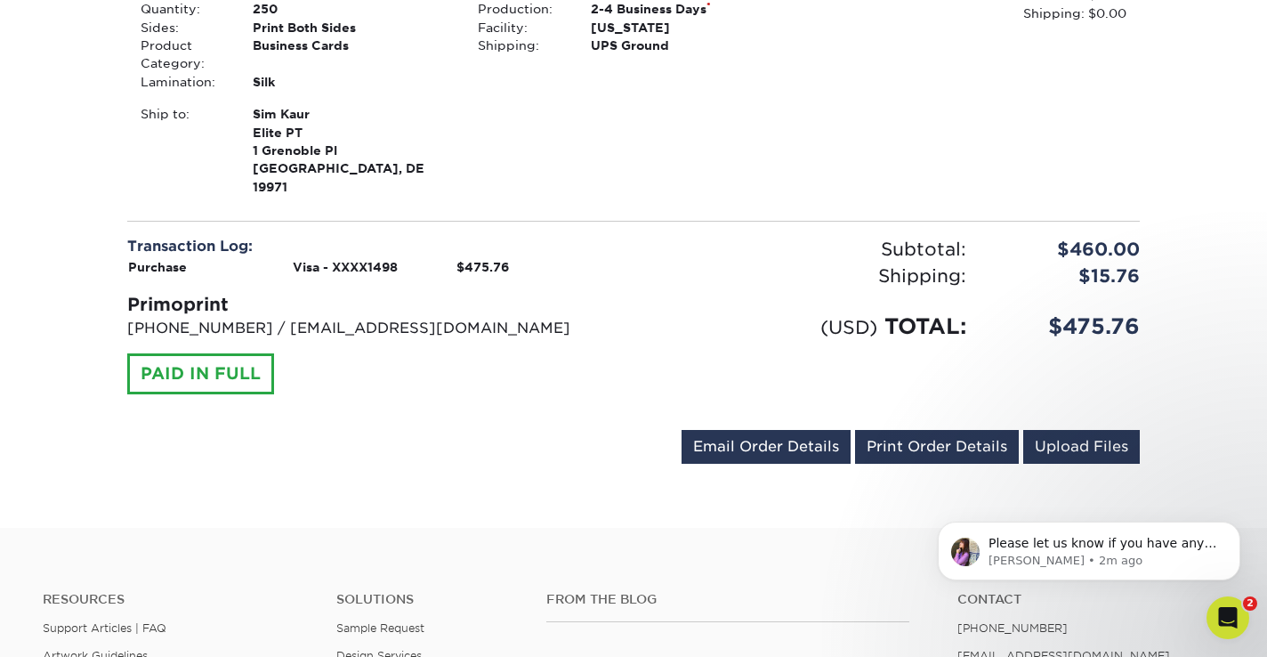
scroll to position [1786, 0]
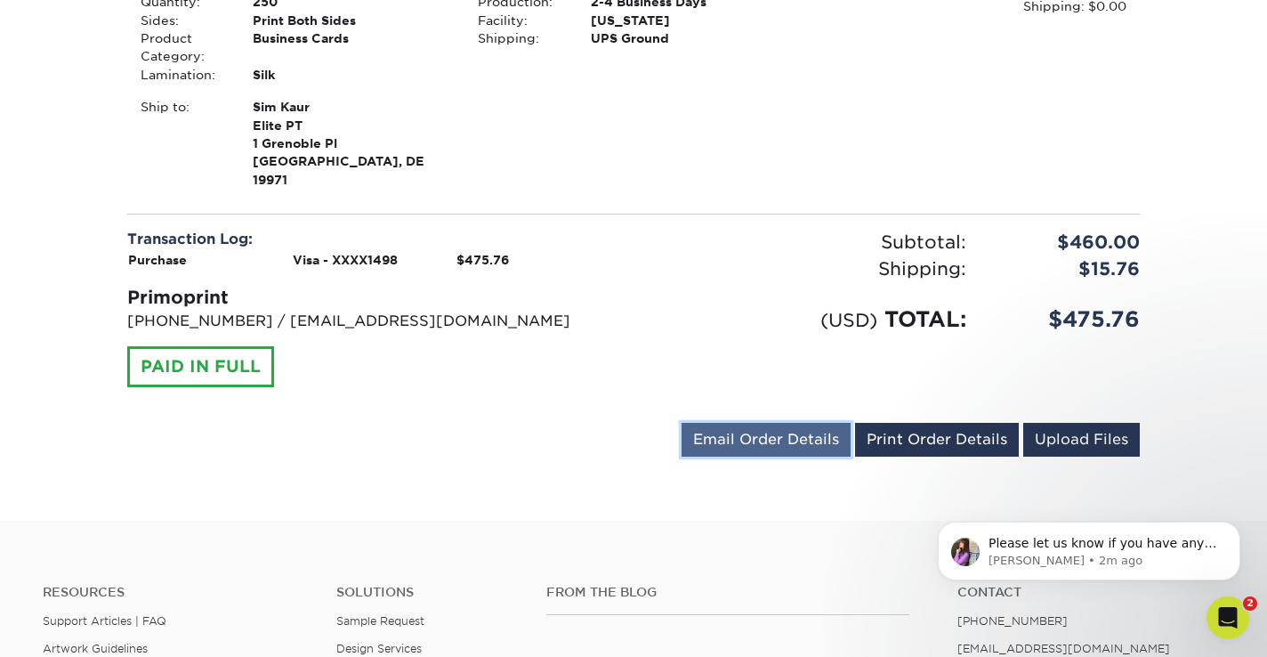
click at [787, 423] on link "Email Order Details" at bounding box center [766, 440] width 169 height 34
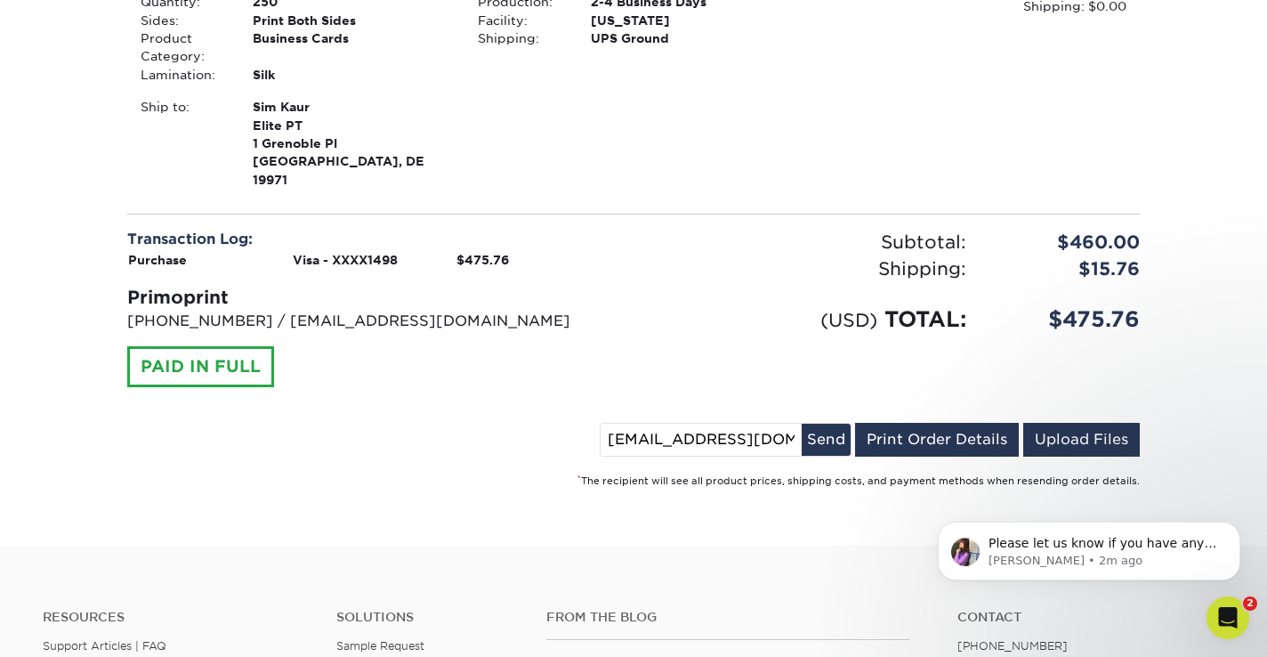
drag, startPoint x: 772, startPoint y: 350, endPoint x: 563, endPoint y: 323, distance: 210.8
click at [583, 423] on div "[EMAIL_ADDRESS][DOMAIN_NAME] Send Email Order Details Print Order Details Uploa…" at bounding box center [633, 443] width 1013 height 41
type input "[EMAIL_ADDRESS][DOMAIN_NAME]"
click at [837, 424] on button "Send" at bounding box center [826, 440] width 49 height 32
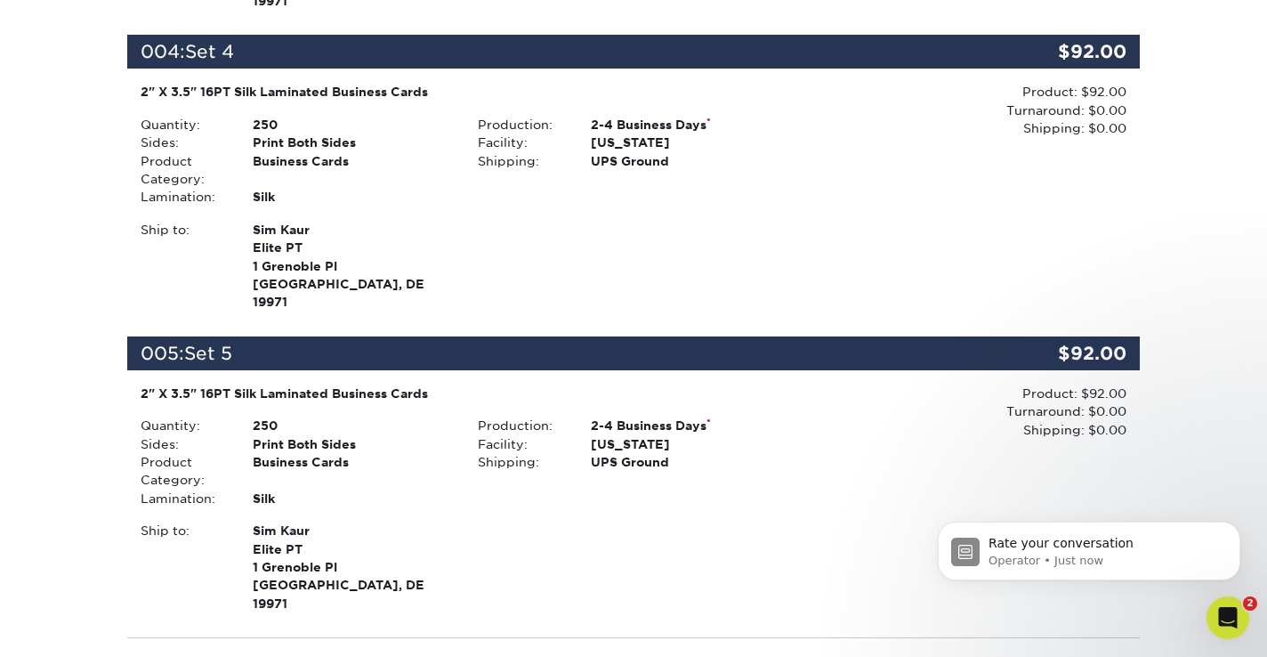
scroll to position [1352, 0]
